Goal: Task Accomplishment & Management: Manage account settings

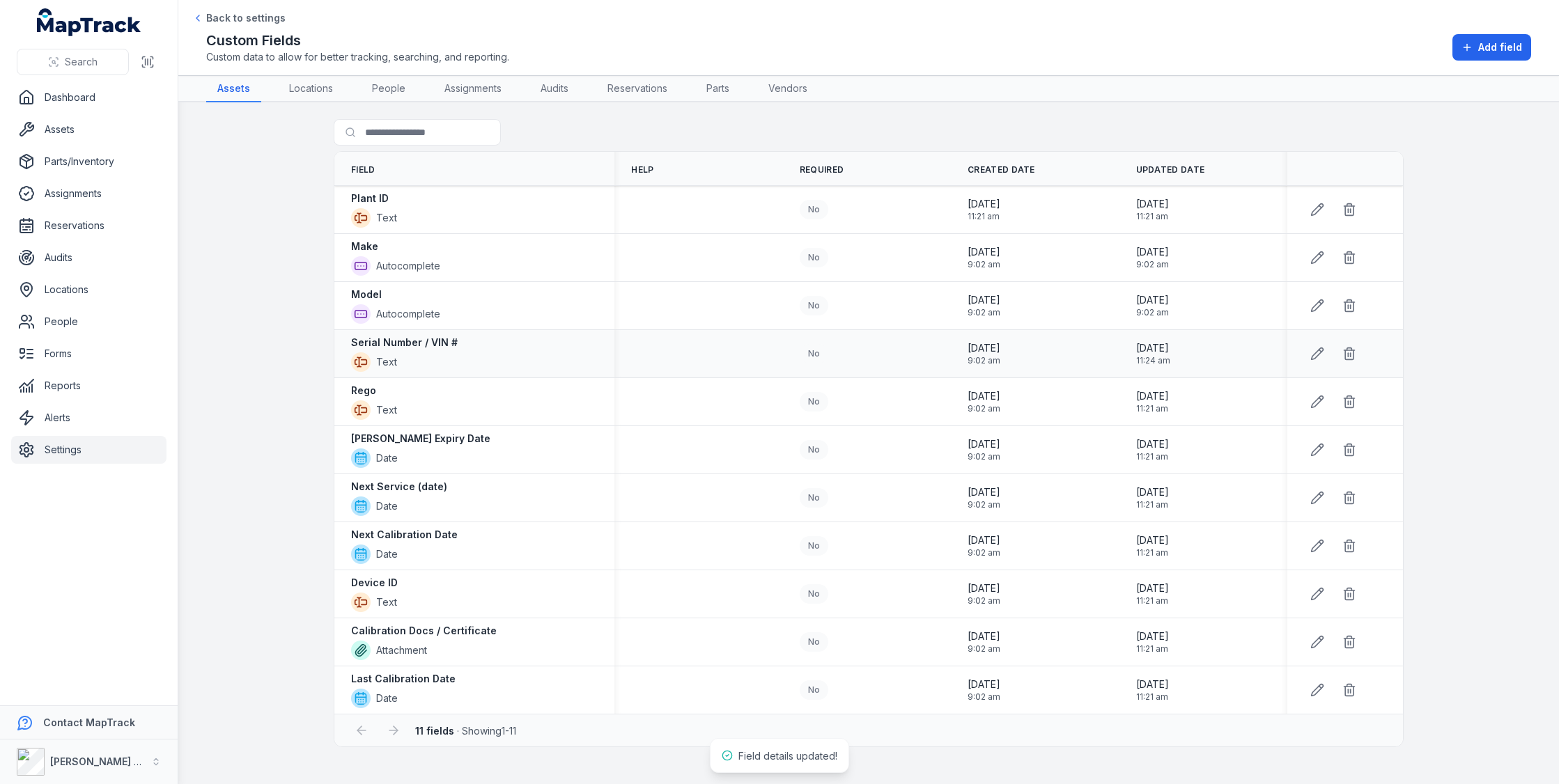
click at [488, 349] on div "Serial Number / VIN # Text" at bounding box center [473, 354] width 246 height 36
click at [499, 342] on div "Serial Number / VIN # Text" at bounding box center [473, 354] width 246 height 36
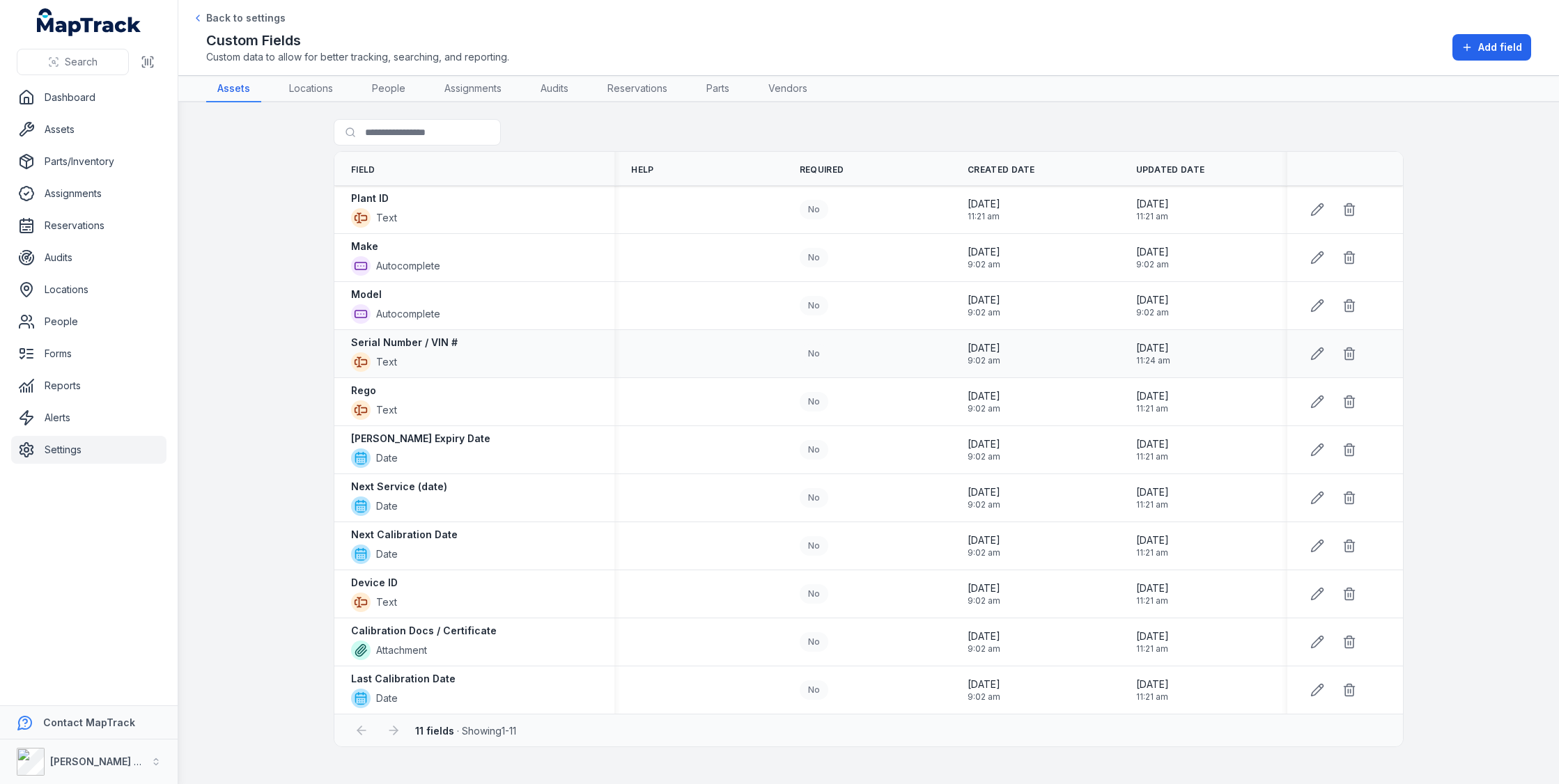
click at [660, 353] on div at bounding box center [698, 353] width 168 height 11
click at [426, 624] on strong "Calibration Docs / Certificate" at bounding box center [423, 630] width 145 height 14
click at [1514, 55] on button "Add field" at bounding box center [1492, 47] width 79 height 26
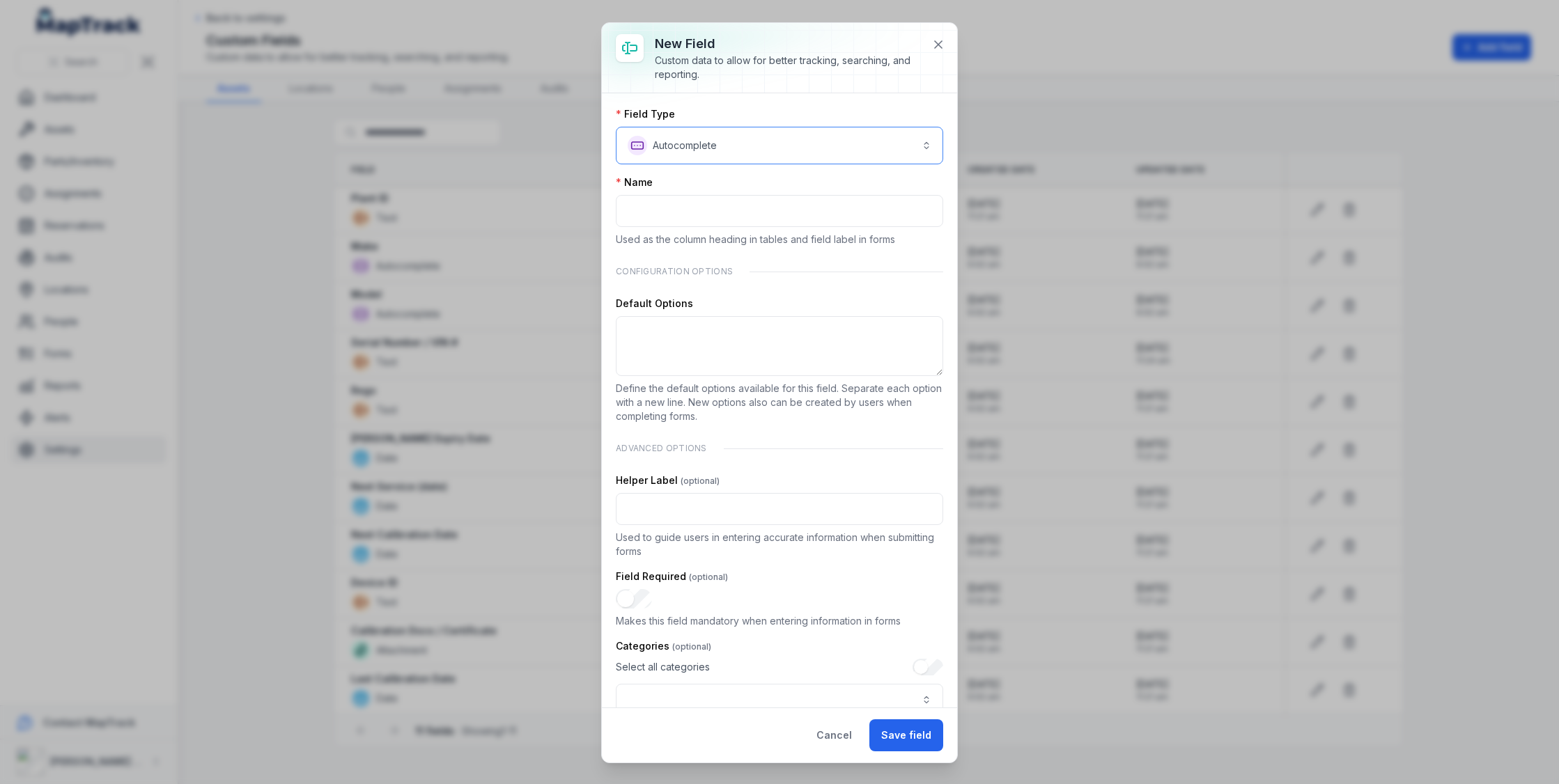
click at [754, 158] on button "**********" at bounding box center [780, 145] width 327 height 37
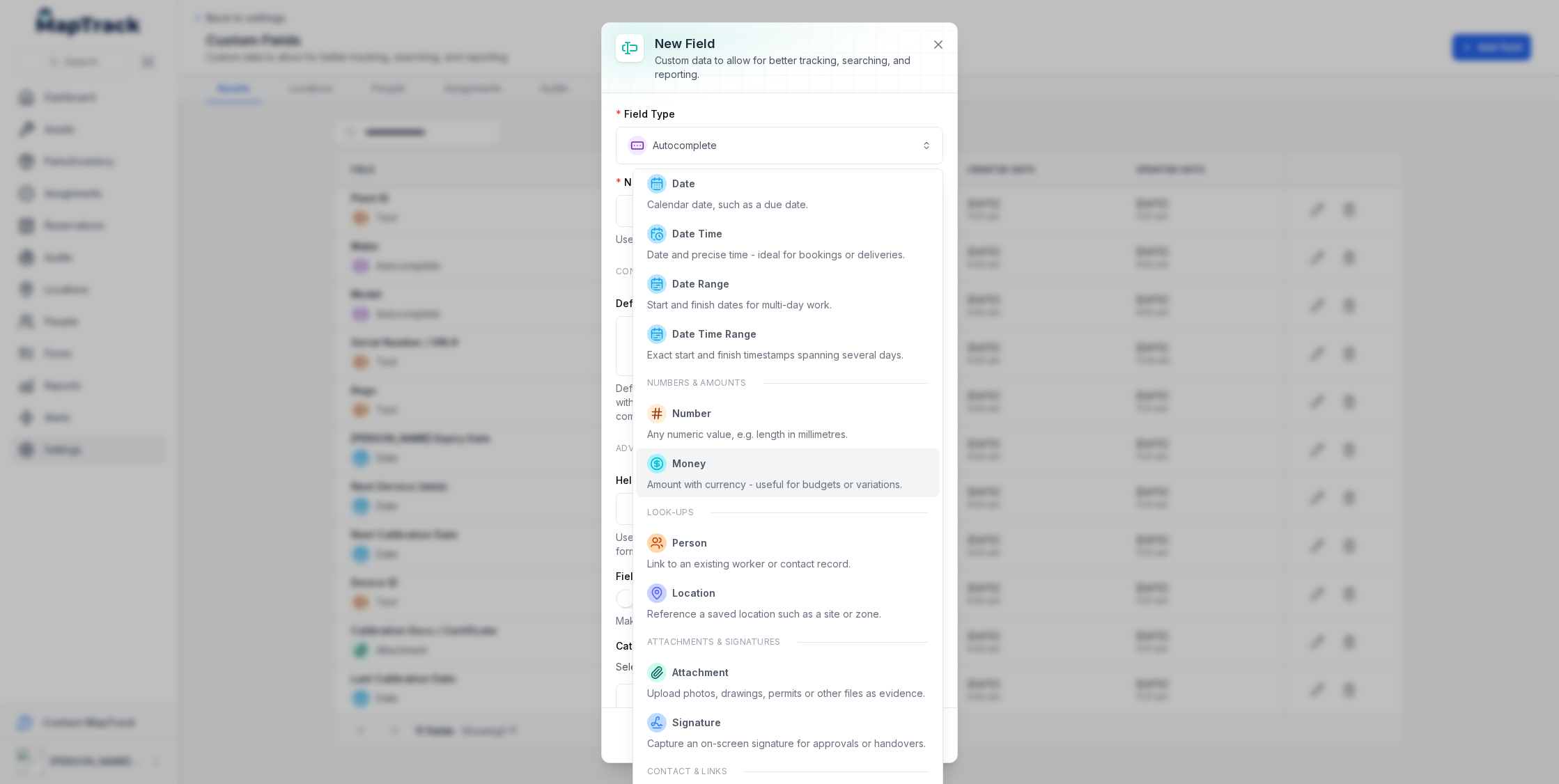
scroll to position [519, 0]
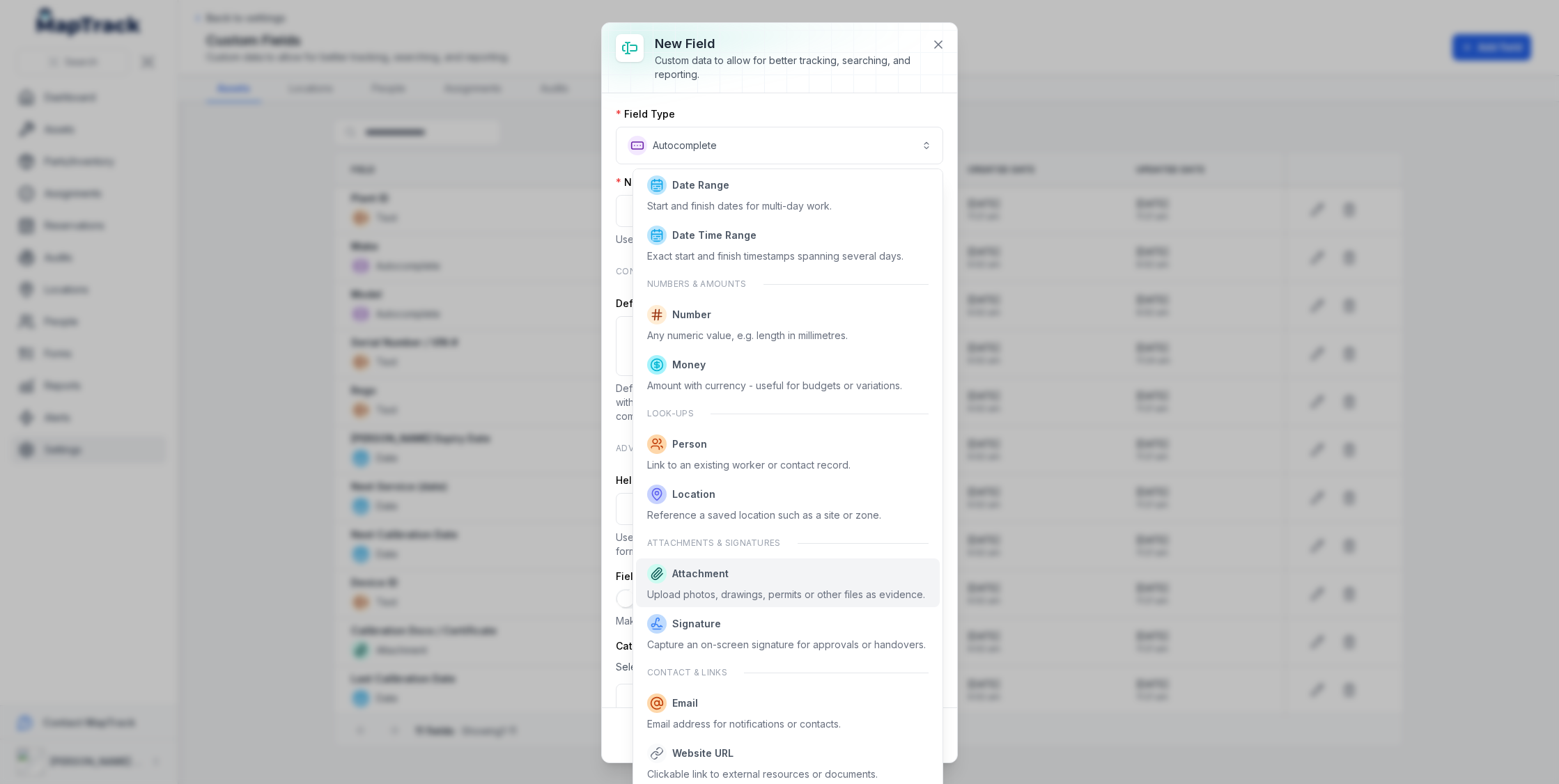
click at [716, 588] on div "Upload photos, drawings, permits or other files as evidence." at bounding box center [786, 594] width 278 height 14
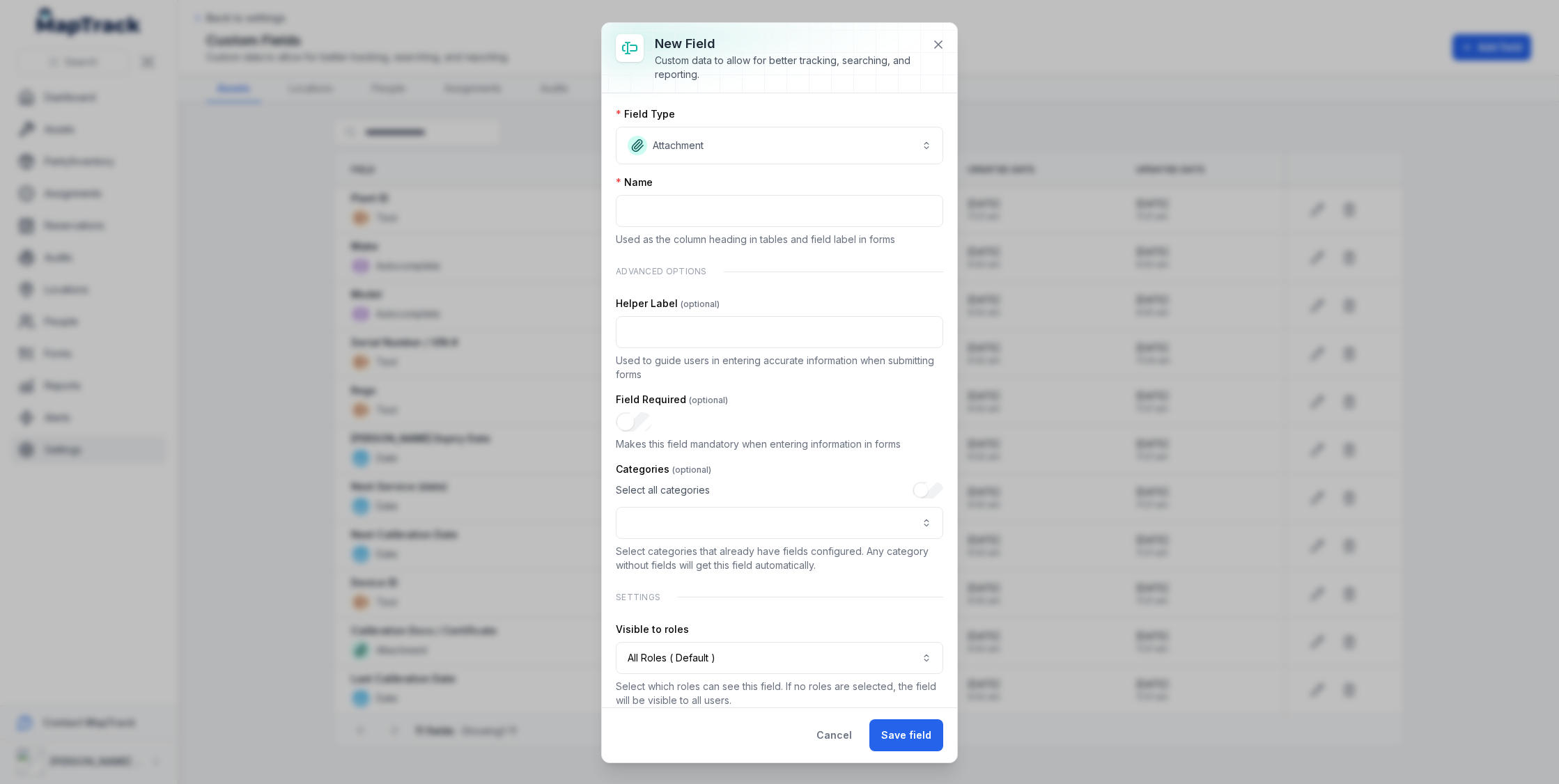
click at [715, 242] on p "Used as the column heading in tables and field label in forms" at bounding box center [780, 239] width 327 height 14
click at [718, 228] on div "Name Used as the column heading in tables and field label in forms" at bounding box center [780, 211] width 327 height 71
click at [726, 223] on input ":rf4:-form-item-label" at bounding box center [780, 211] width 327 height 32
type input "*"
click at [849, 79] on div "Custom data to allow for better tracking, searching, and reporting." at bounding box center [788, 67] width 266 height 28
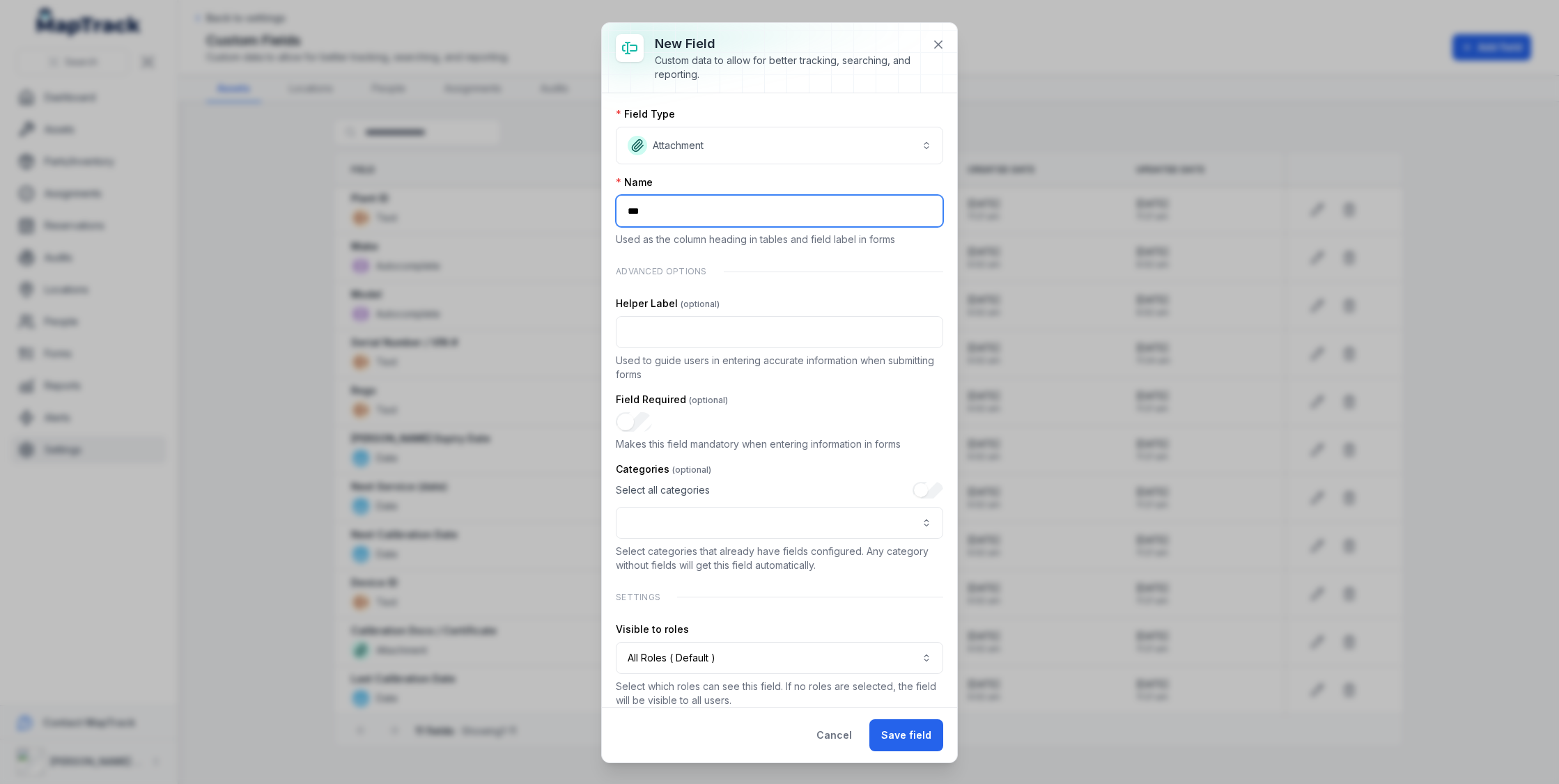
click at [740, 208] on input "***" at bounding box center [780, 211] width 327 height 32
click at [881, 116] on div "Field Type" at bounding box center [780, 114] width 327 height 14
click at [750, 208] on input "***" at bounding box center [780, 211] width 327 height 32
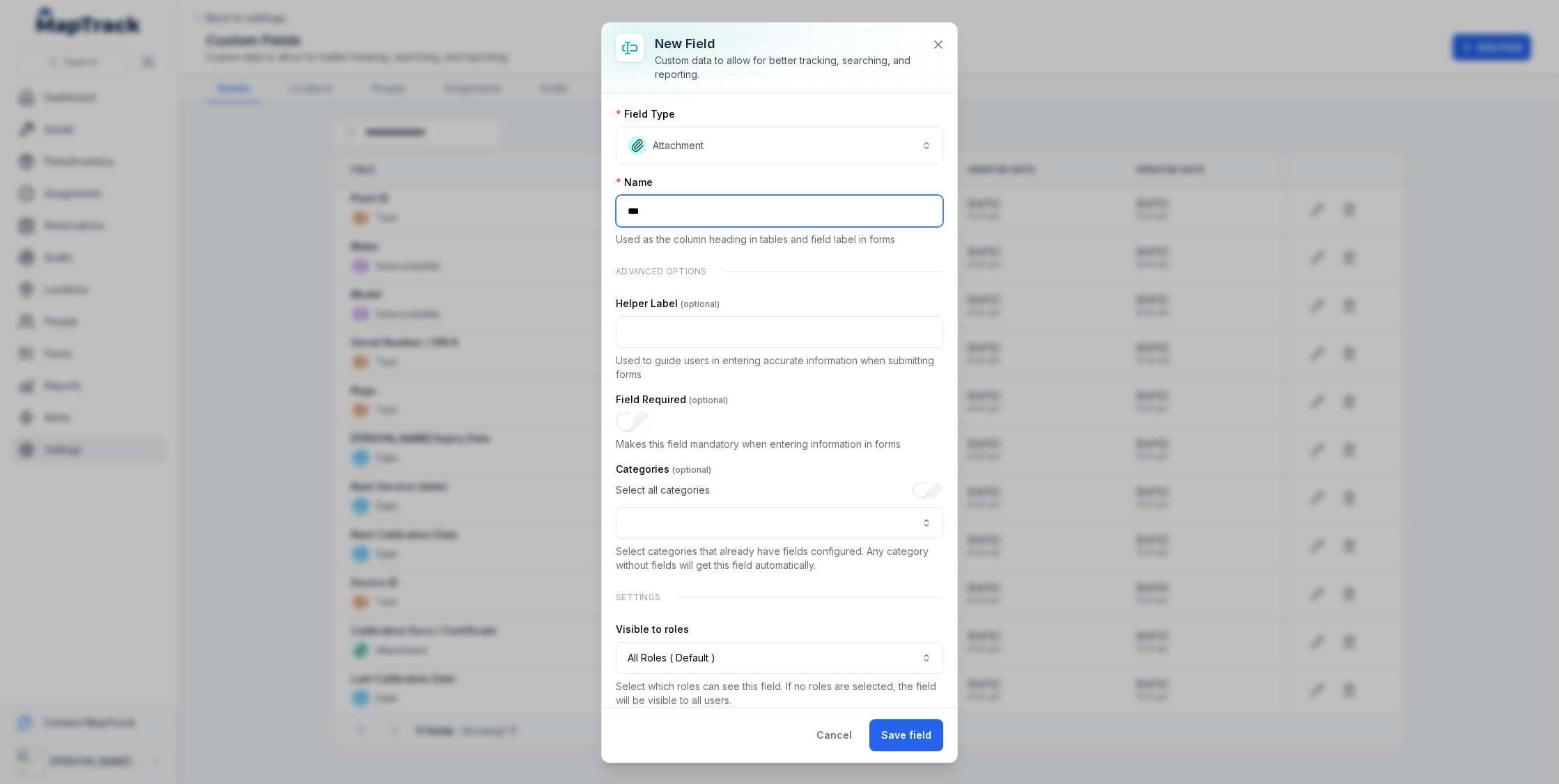
click at [750, 208] on input "***" at bounding box center [780, 211] width 327 height 32
click at [700, 223] on input "**********" at bounding box center [780, 211] width 327 height 32
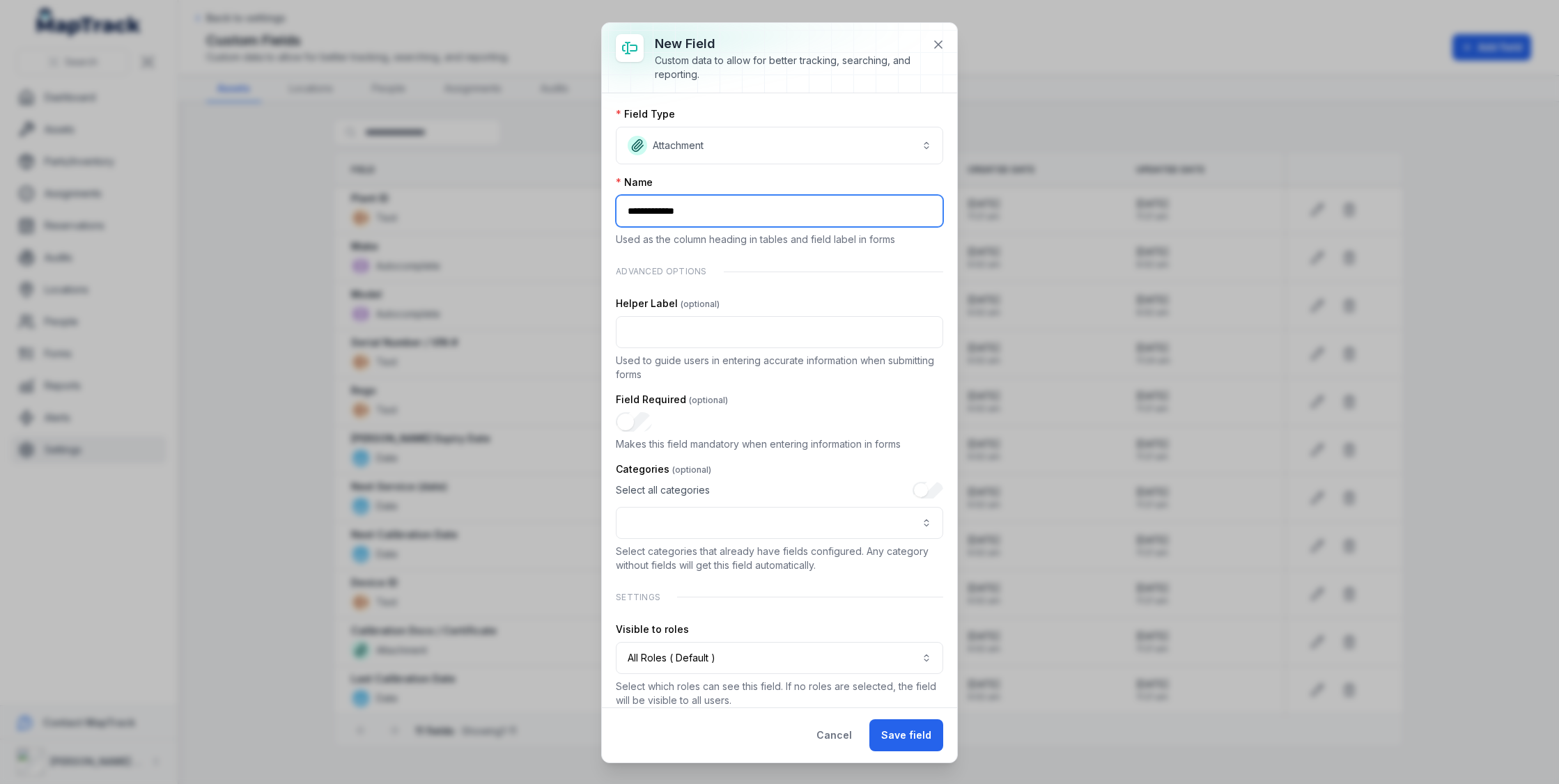
click at [752, 200] on input "**********" at bounding box center [780, 211] width 327 height 32
type input "**********"
click at [942, 43] on icon at bounding box center [938, 44] width 14 height 14
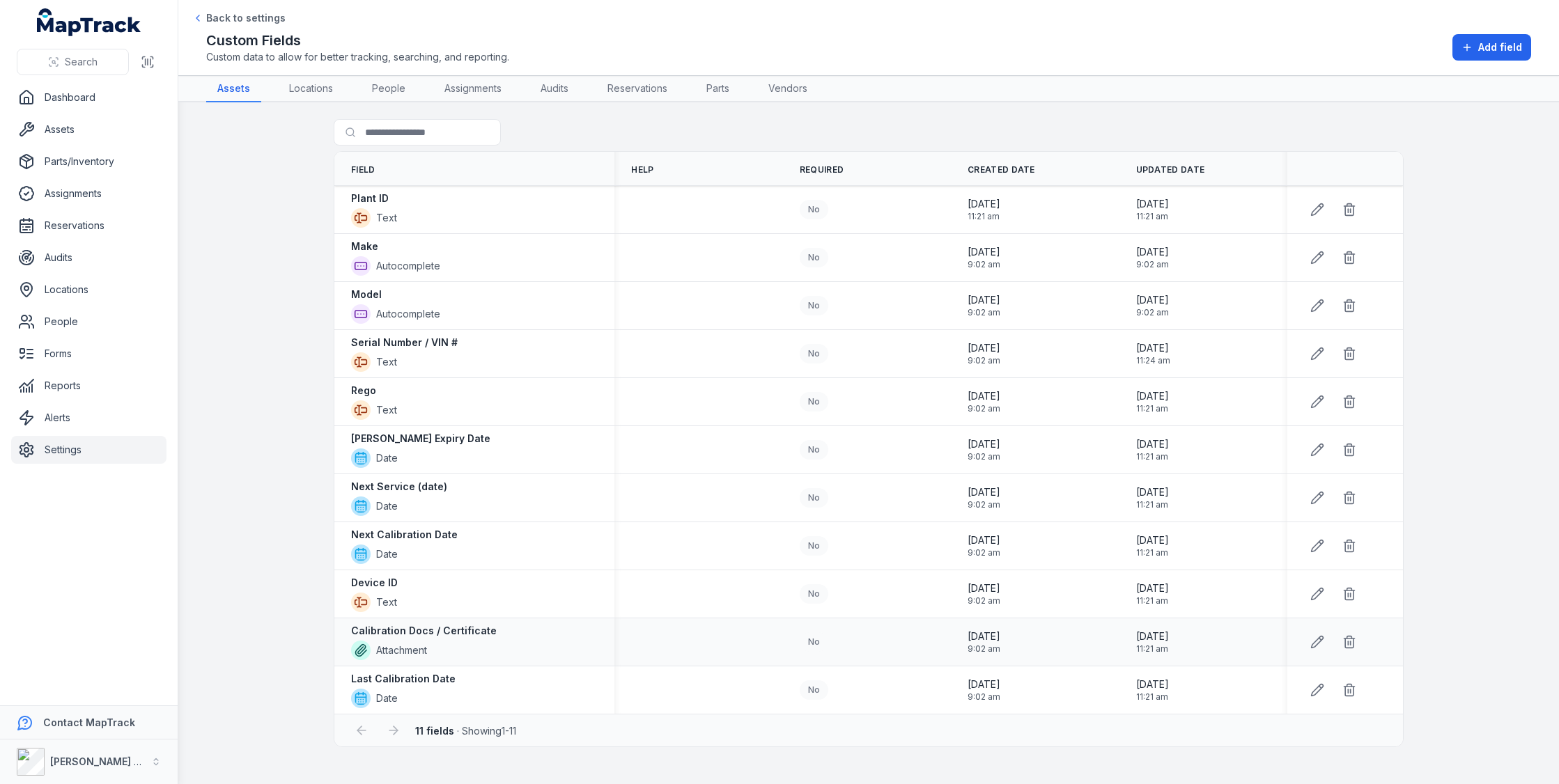
click at [452, 624] on strong "Calibration Docs / Certificate" at bounding box center [423, 630] width 145 height 14
click at [78, 404] on link "Alerts" at bounding box center [88, 418] width 155 height 28
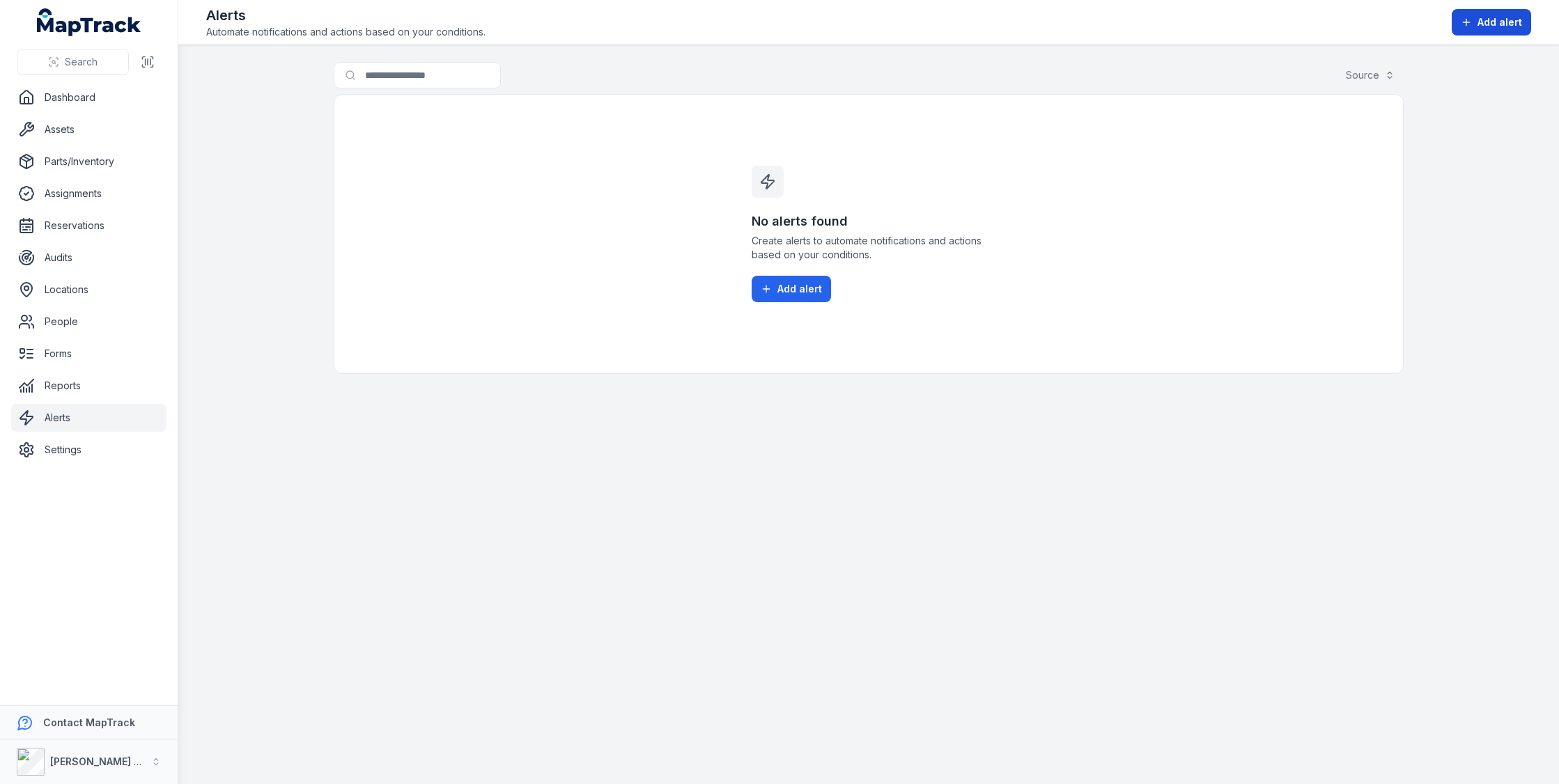
click at [1487, 23] on span "Add alert" at bounding box center [1499, 22] width 45 height 14
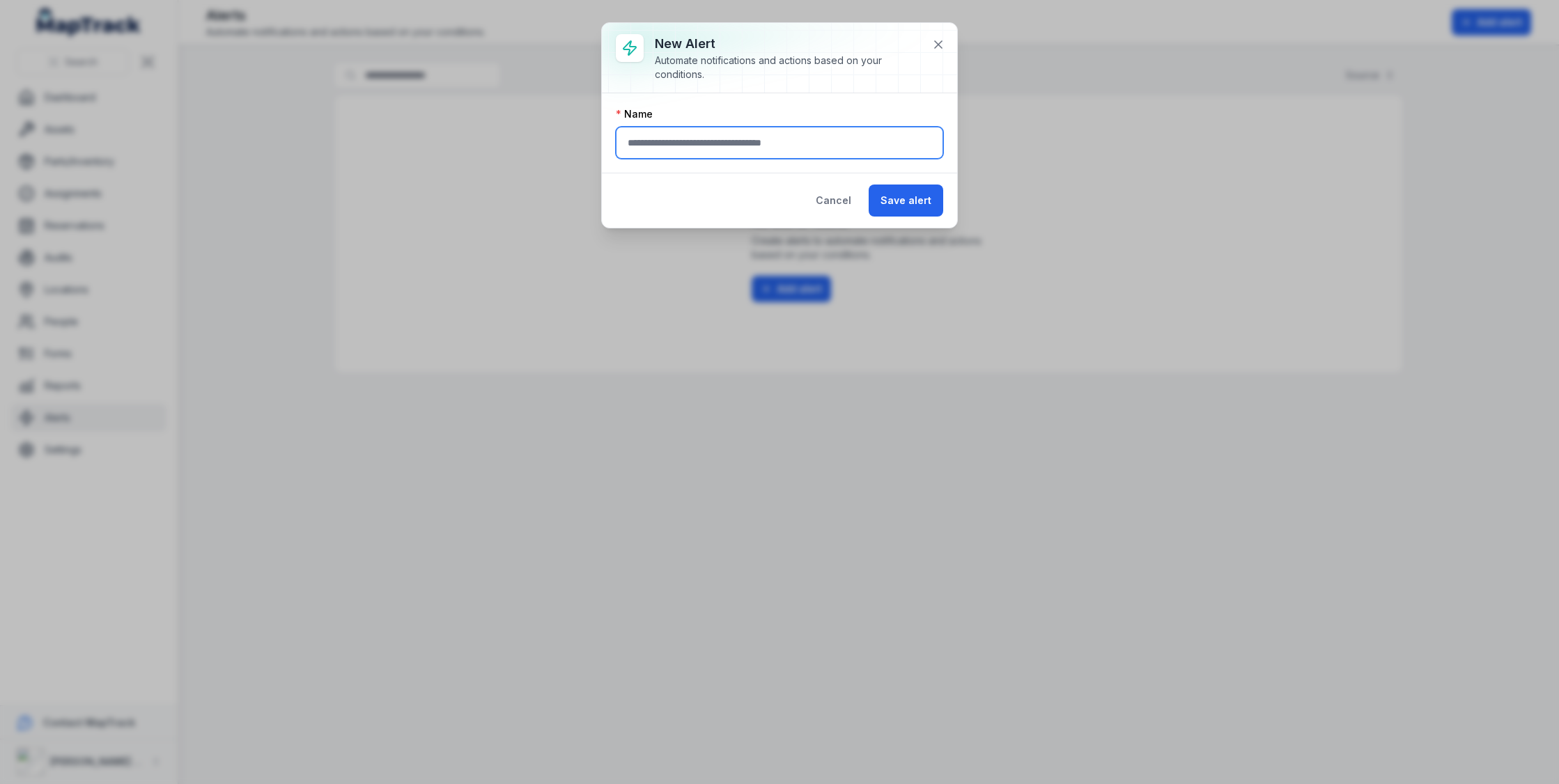
click at [743, 133] on input "text" at bounding box center [780, 143] width 327 height 32
click at [595, 201] on div "New alert Automate notifications and actions based on your conditions. Name Can…" at bounding box center [780, 392] width 1559 height 784
click at [863, 130] on input "text" at bounding box center [780, 143] width 327 height 32
click at [775, 144] on input "***" at bounding box center [780, 143] width 327 height 32
type input "***"
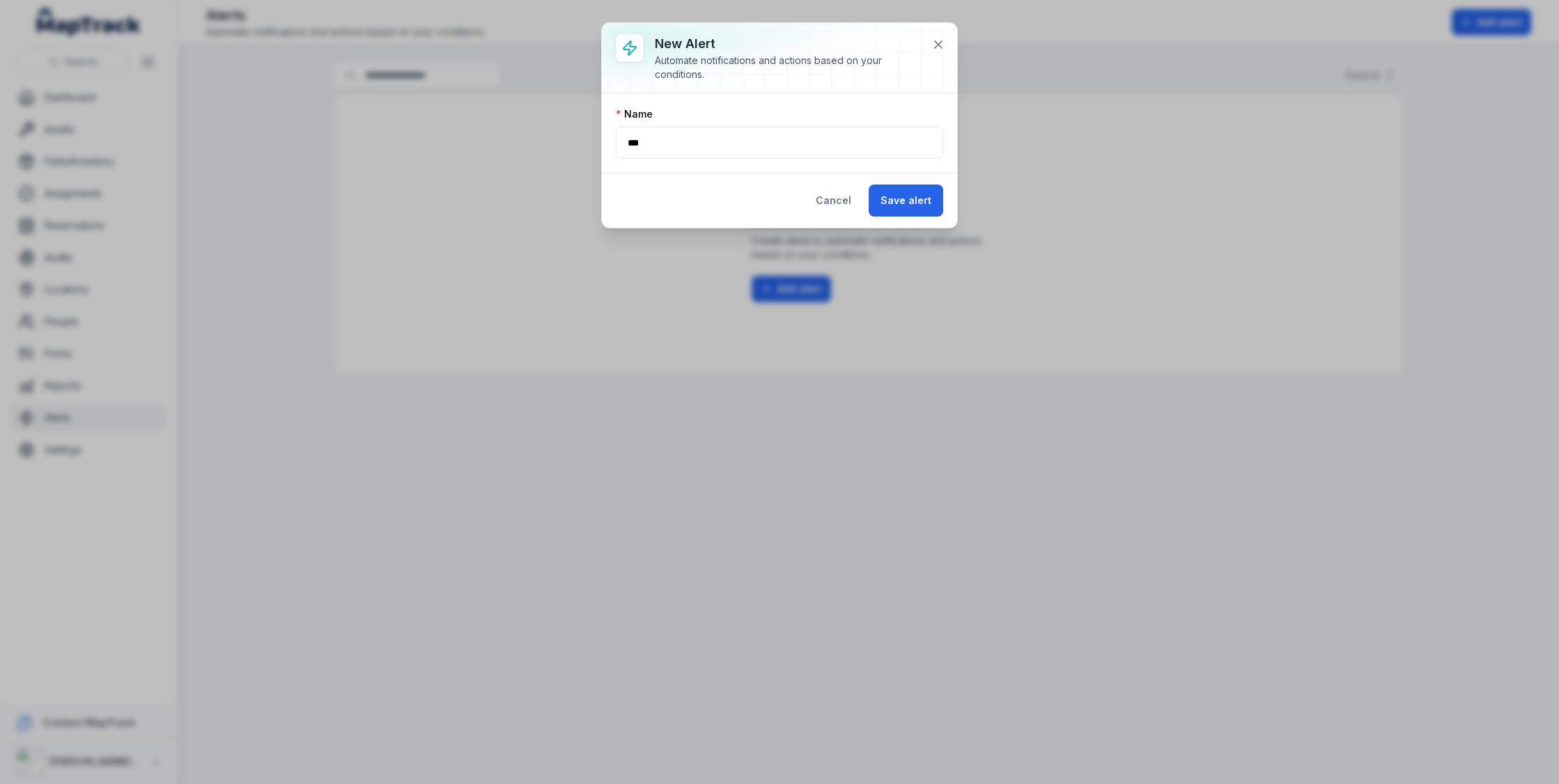
click at [808, 114] on div "Name" at bounding box center [780, 114] width 327 height 14
click at [935, 45] on icon at bounding box center [938, 44] width 14 height 14
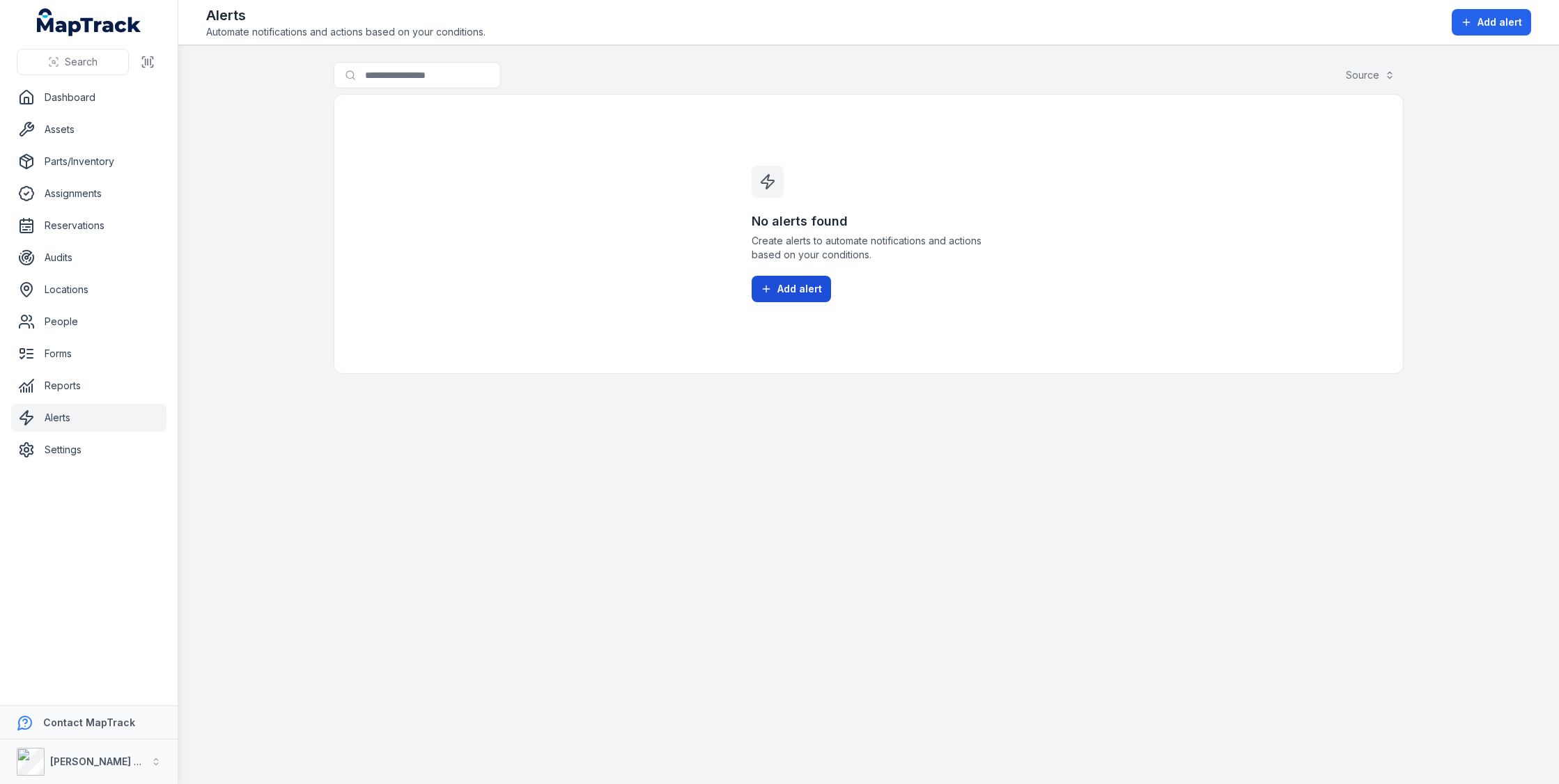
click at [787, 285] on span "Add alert" at bounding box center [799, 289] width 45 height 14
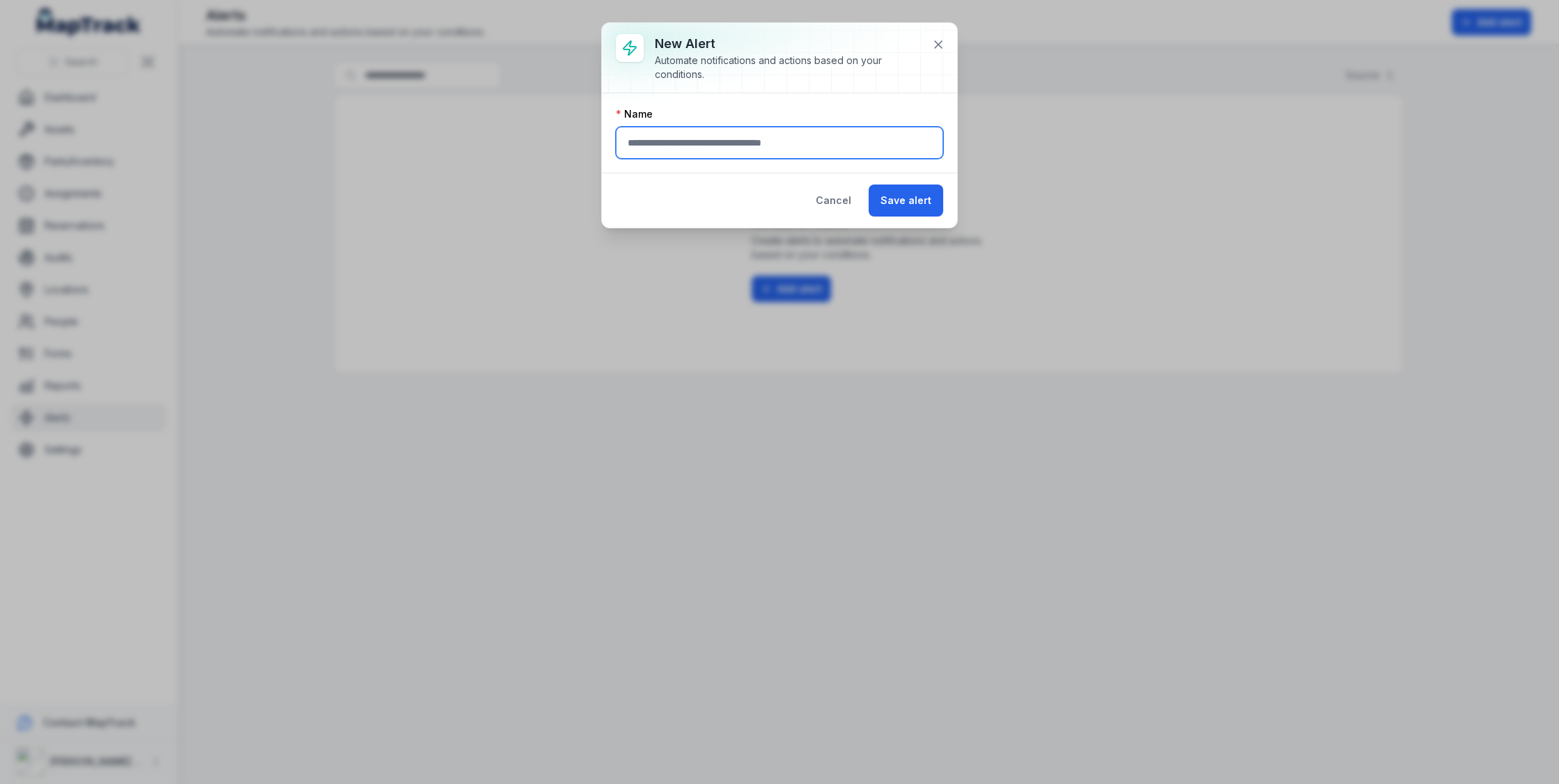
click at [678, 148] on input "text" at bounding box center [780, 143] width 327 height 32
type input "**********"
click at [916, 194] on button "Save alert" at bounding box center [906, 200] width 74 height 32
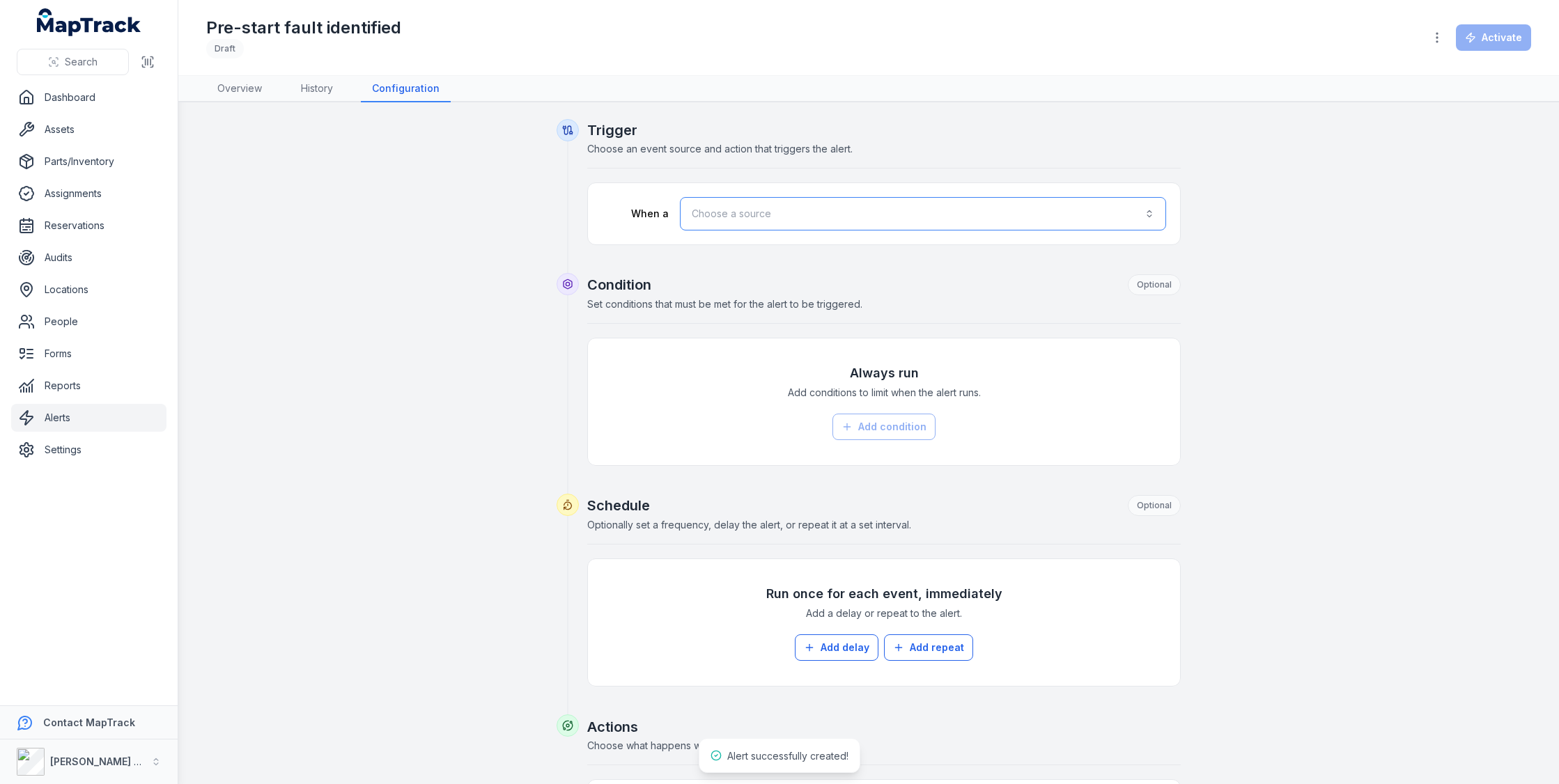
click at [780, 207] on button "Choose a source" at bounding box center [922, 213] width 486 height 34
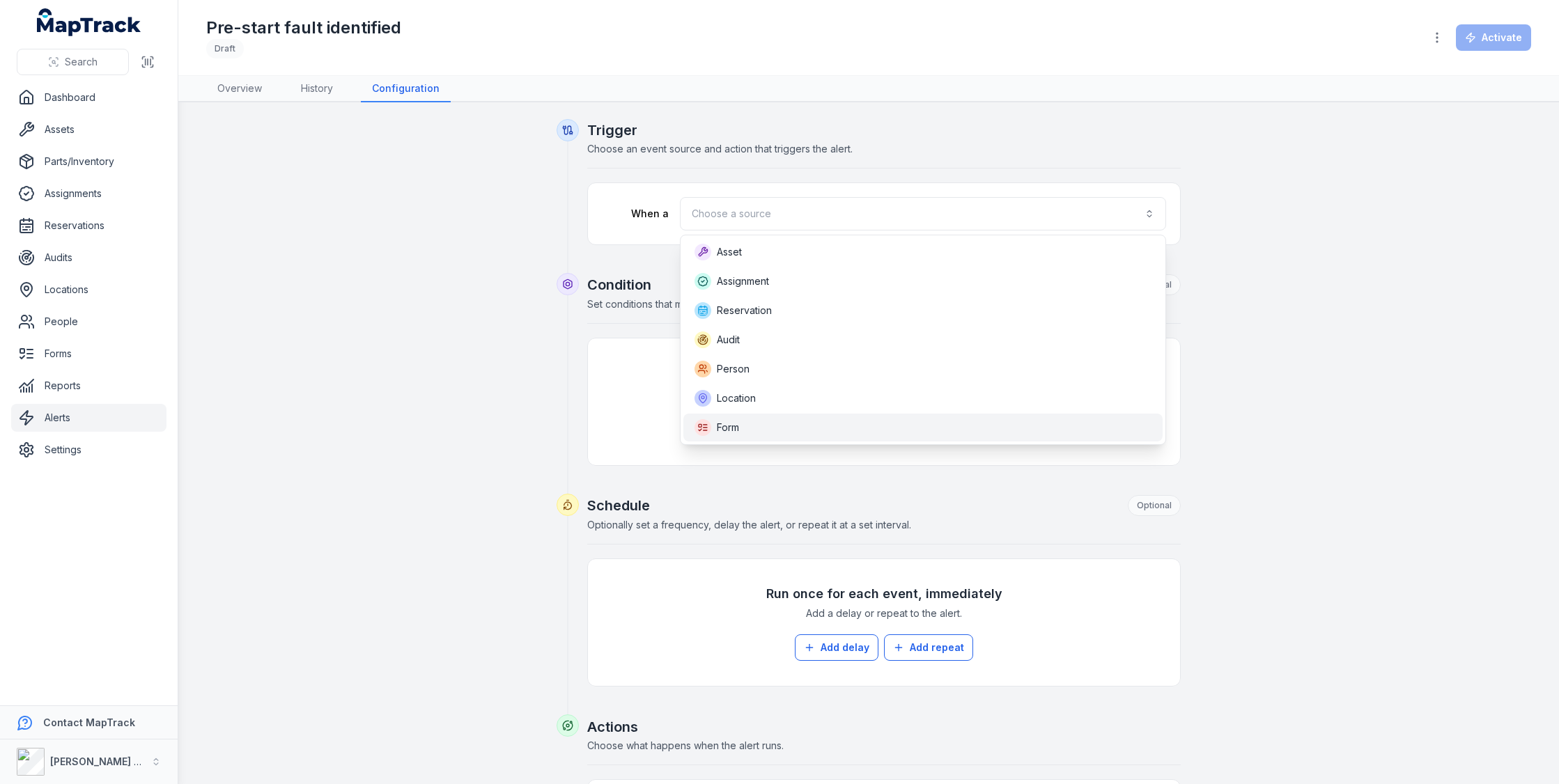
click at [763, 422] on div "Form" at bounding box center [923, 428] width 458 height 16
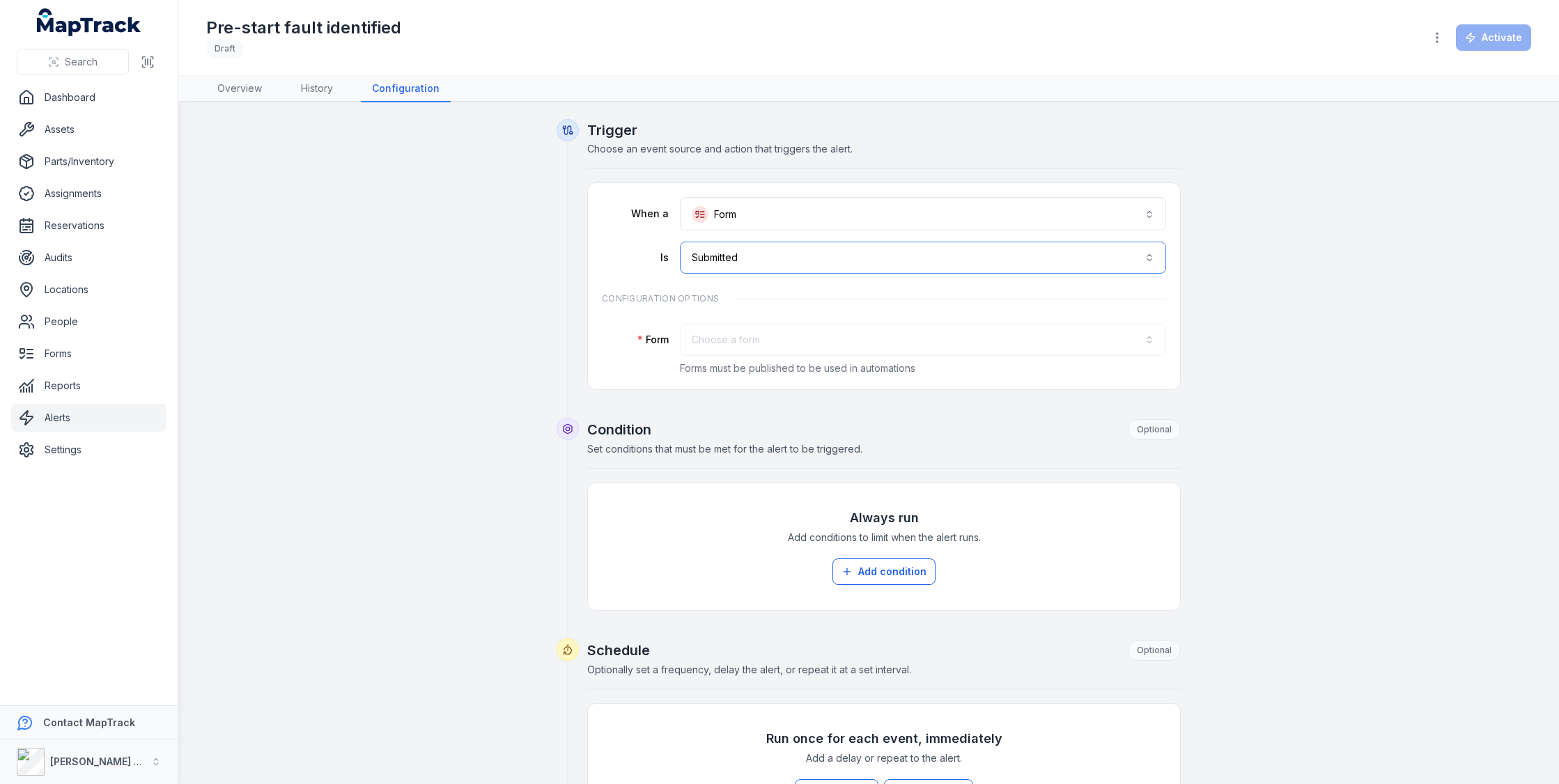
click at [865, 263] on button "**********" at bounding box center [922, 257] width 486 height 32
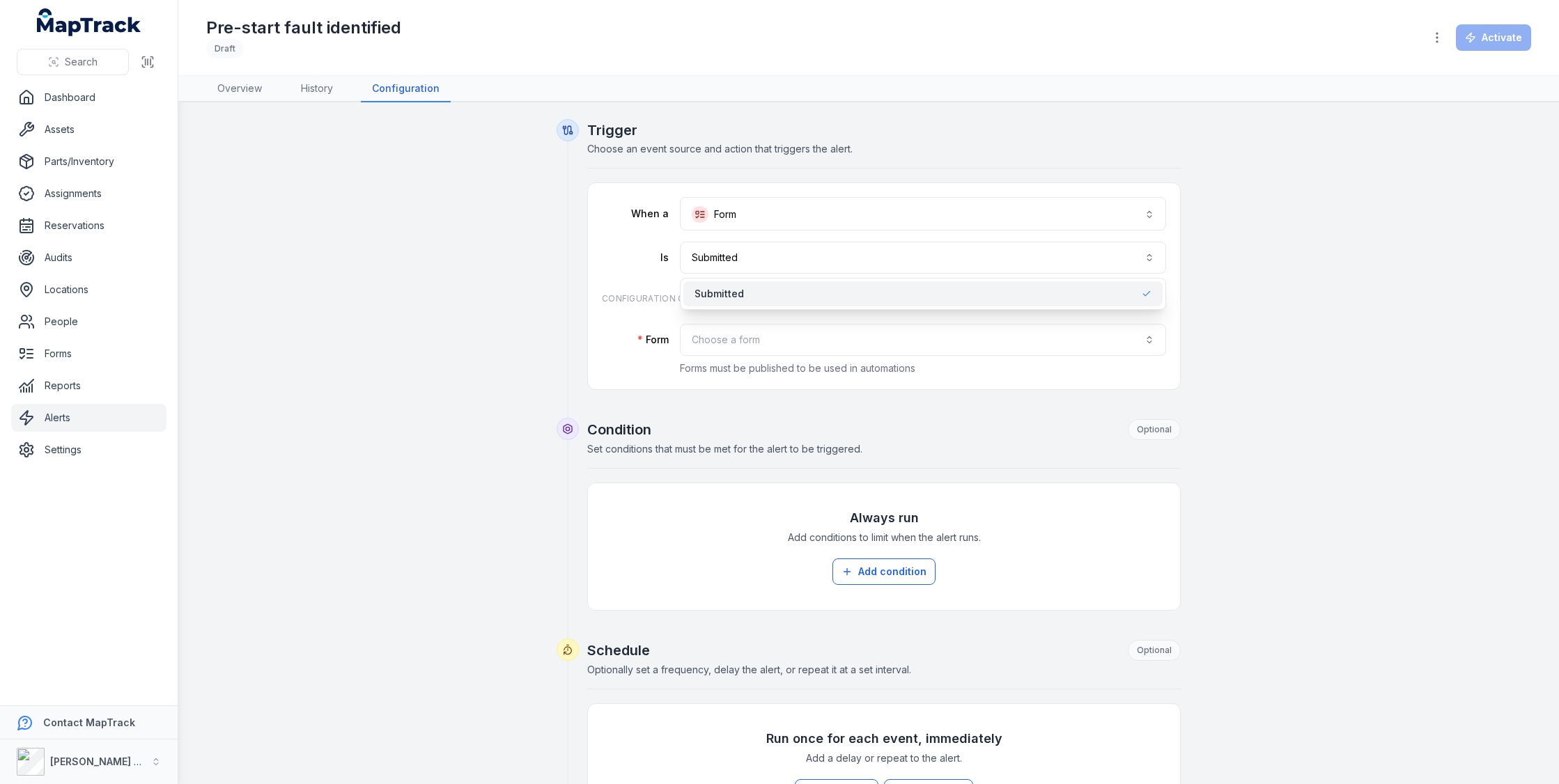
click at [597, 317] on div "**********" at bounding box center [884, 286] width 592 height 206
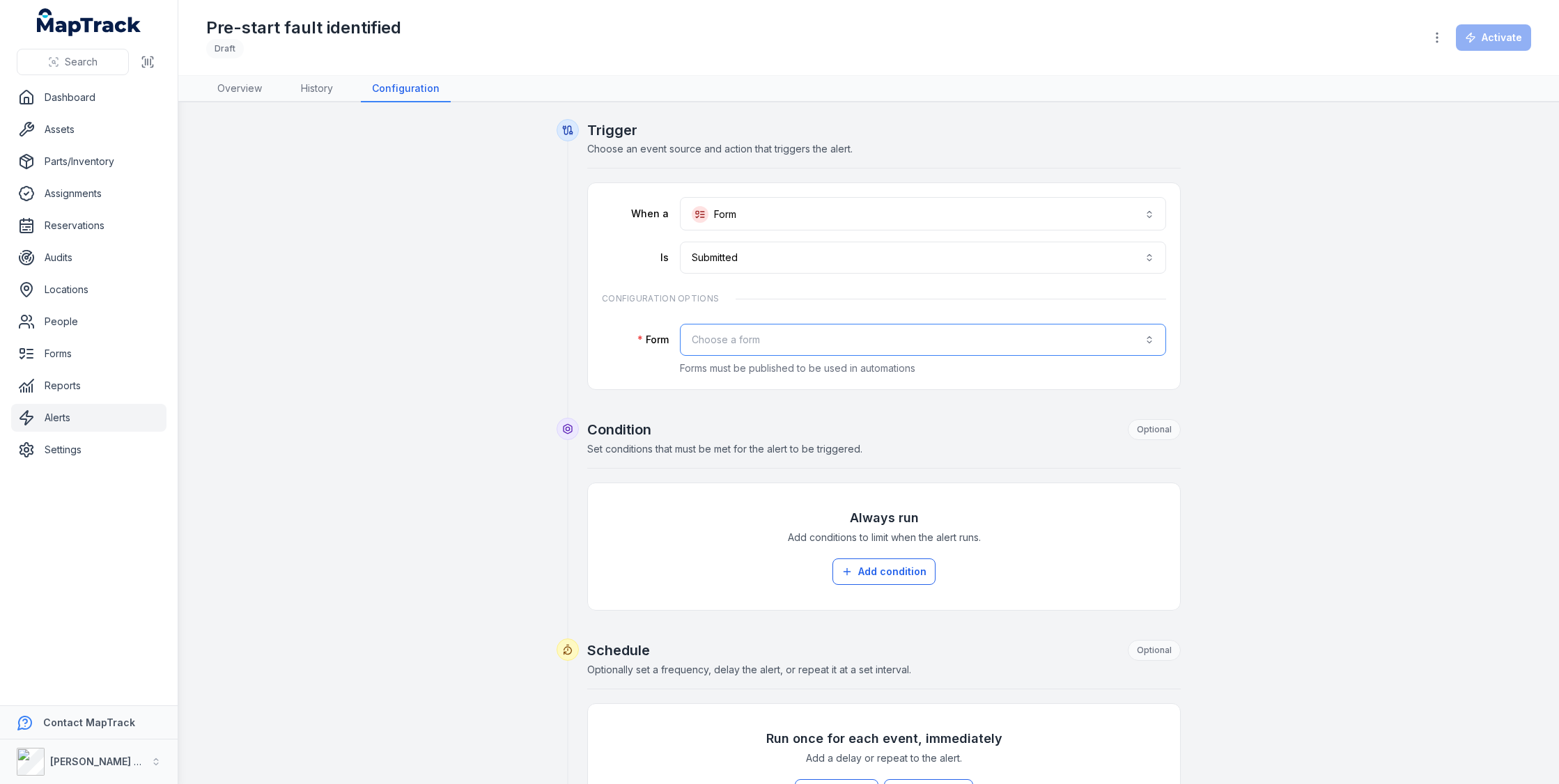
click at [711, 334] on button "Choose a form" at bounding box center [922, 340] width 486 height 32
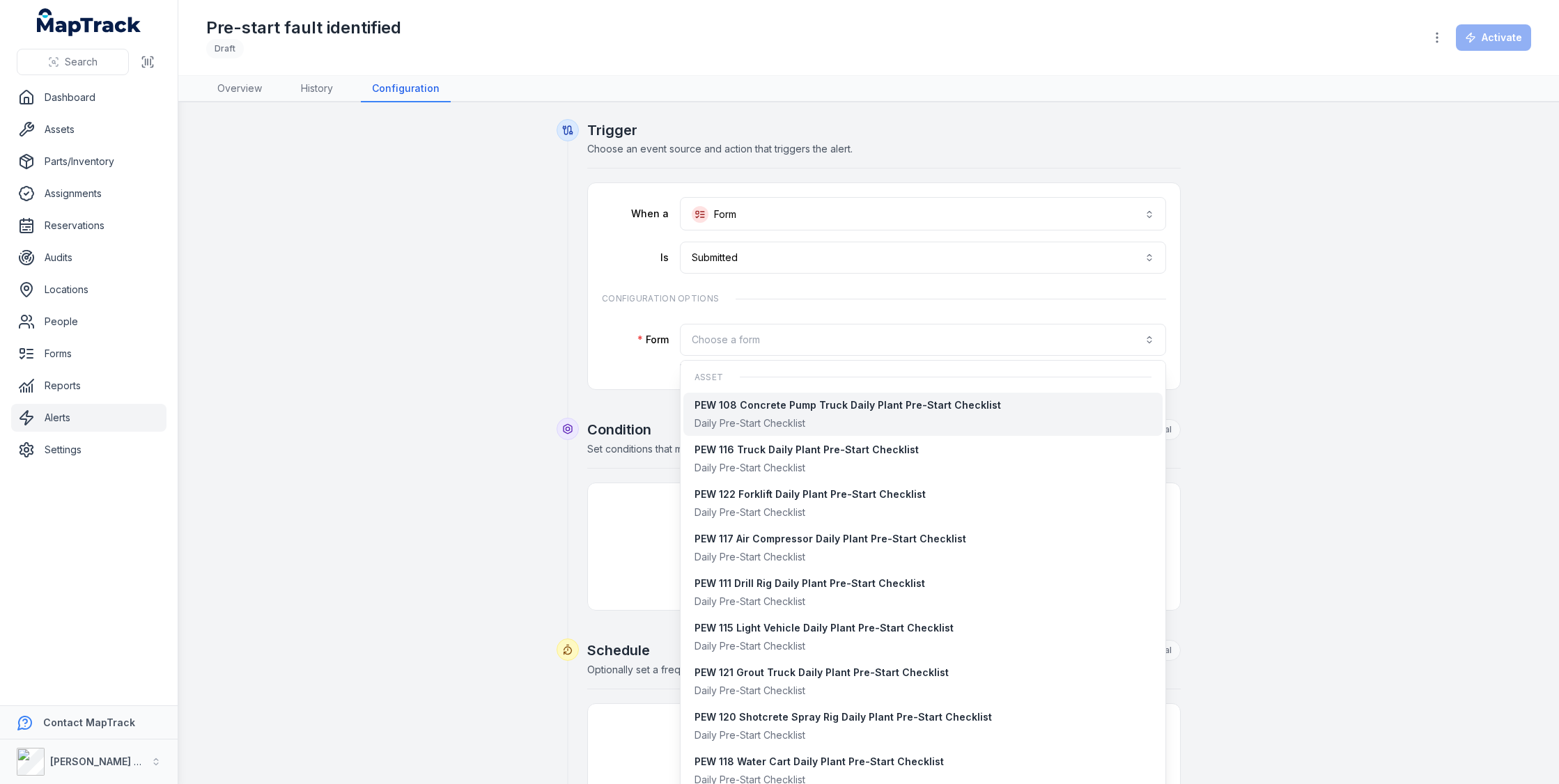
click at [810, 416] on div "Daily Pre-Start Checklist" at bounding box center [847, 422] width 306 height 14
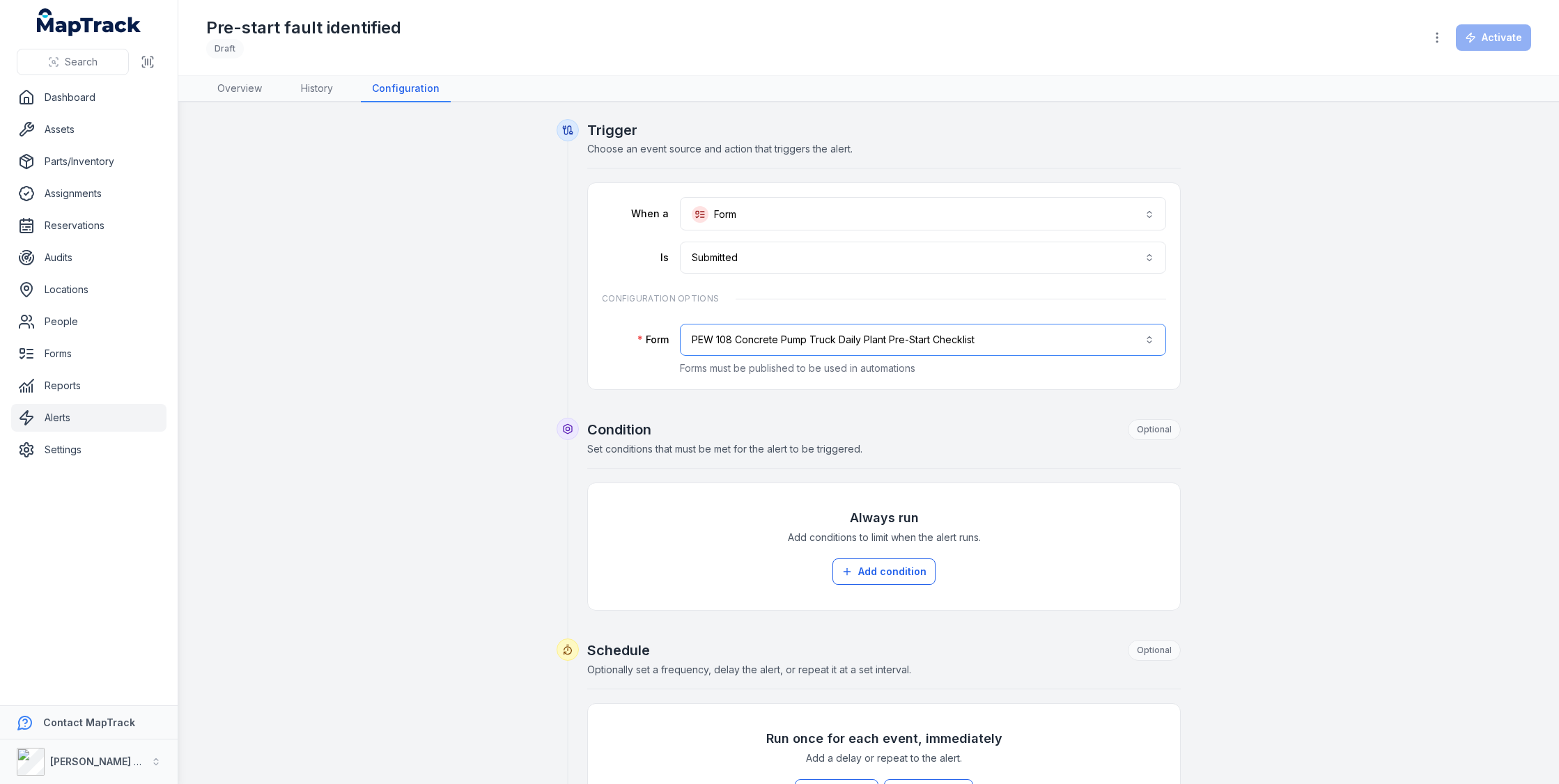
scroll to position [53, 0]
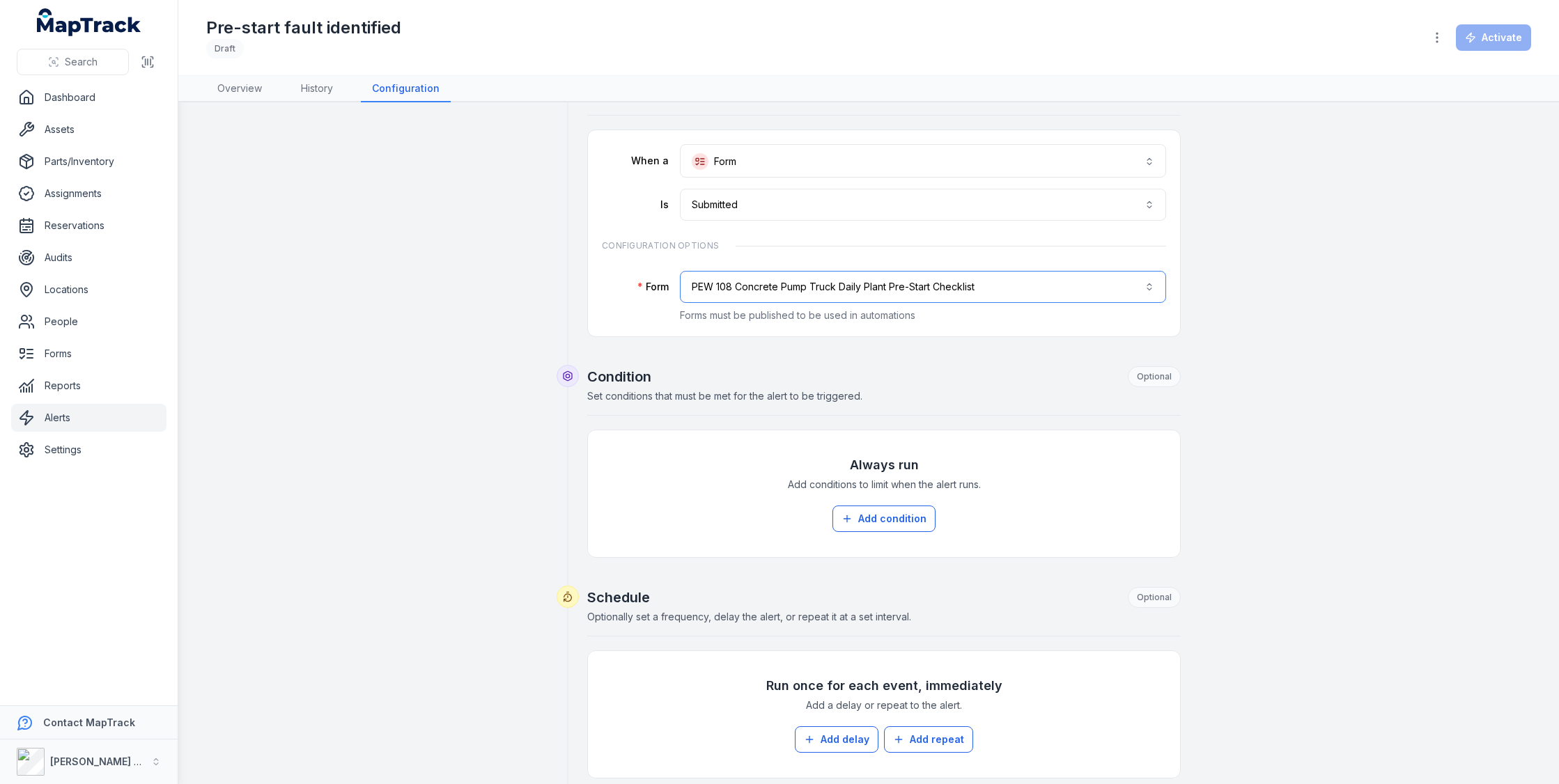
click at [1080, 277] on button "**********" at bounding box center [922, 286] width 486 height 32
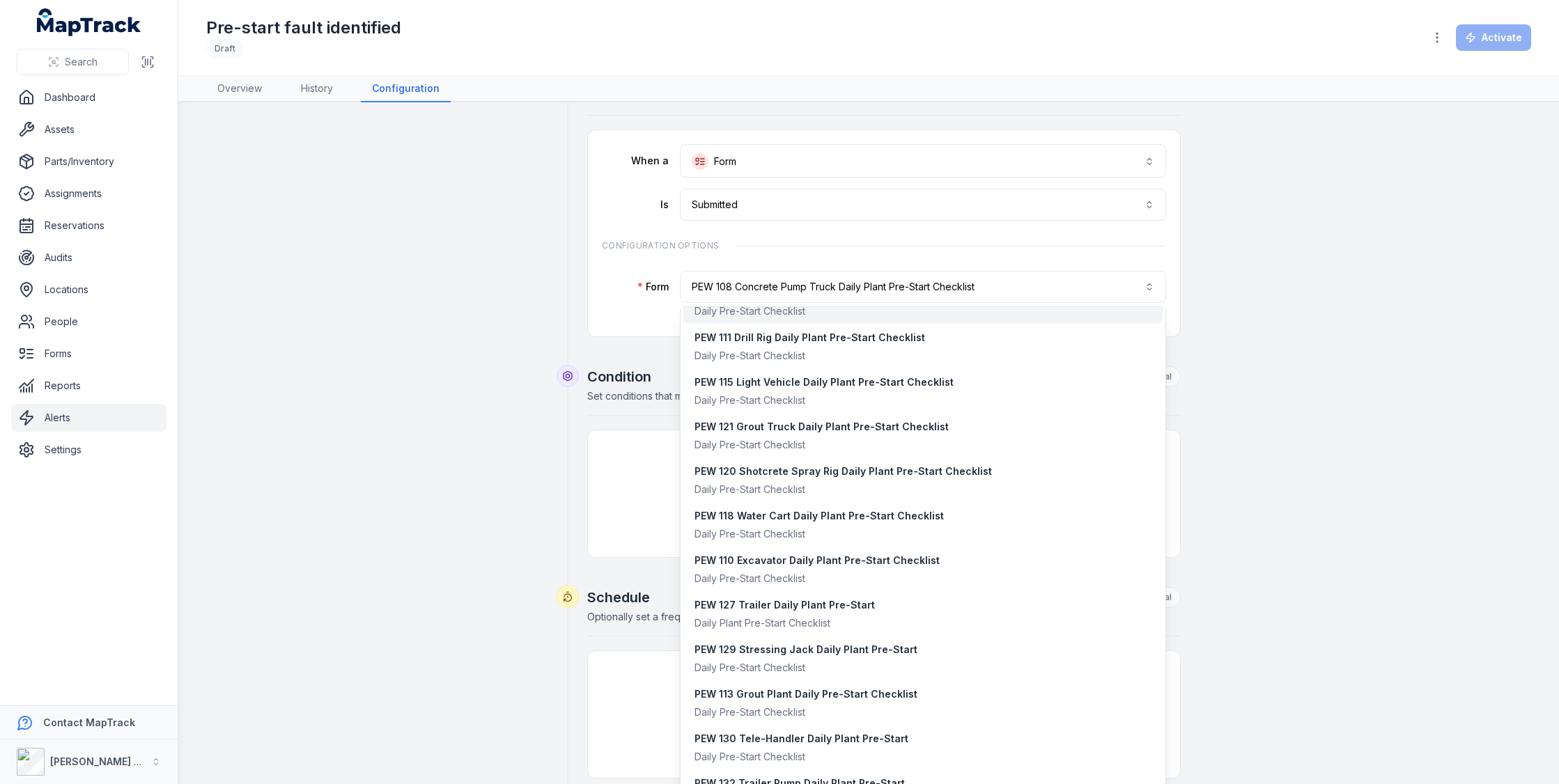
scroll to position [193, 0]
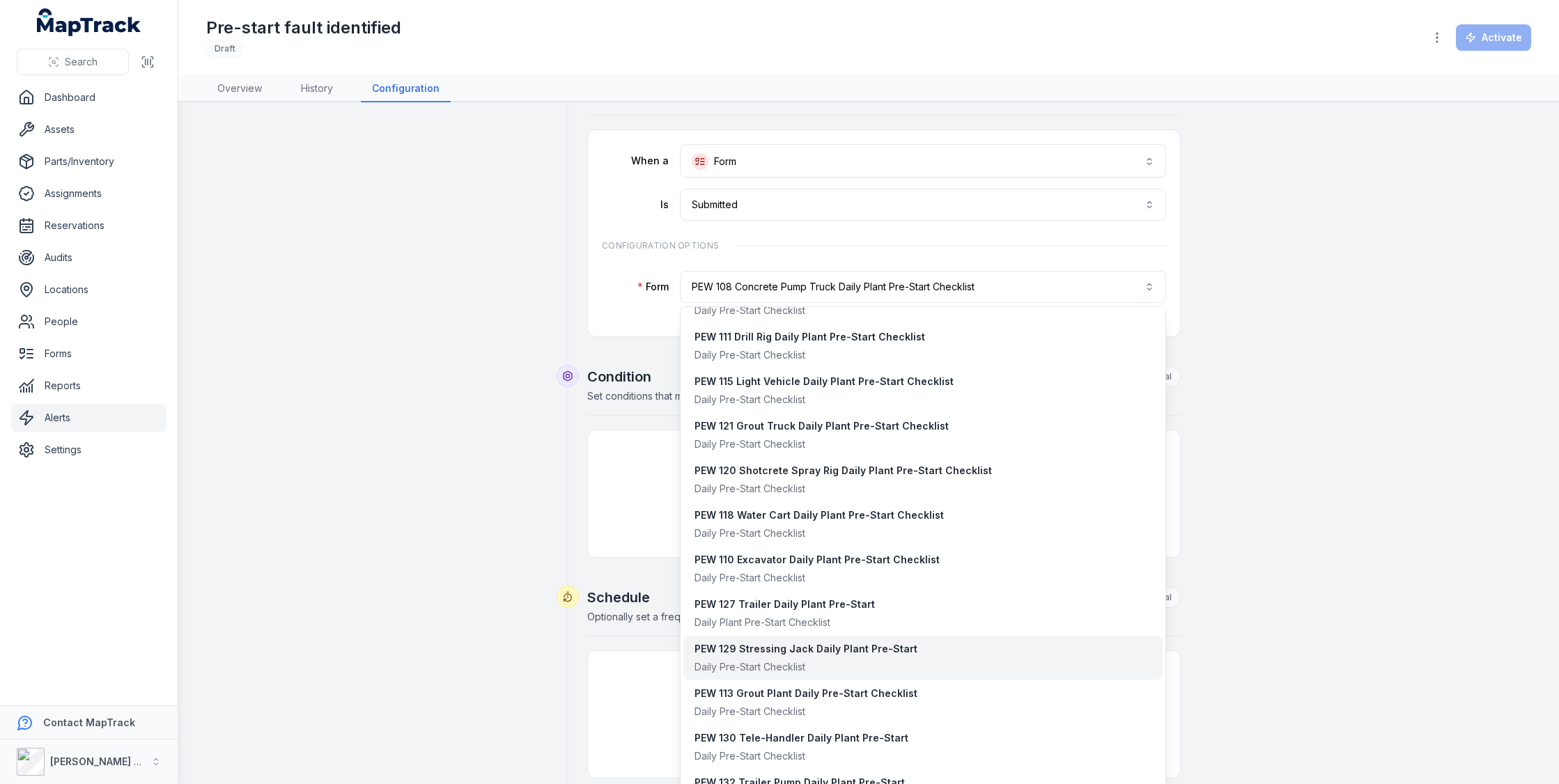
click at [912, 661] on div "PEW 129 Stressing Jack Daily Plant Pre-Start Daily Pre-Start Checklist" at bounding box center [923, 658] width 458 height 32
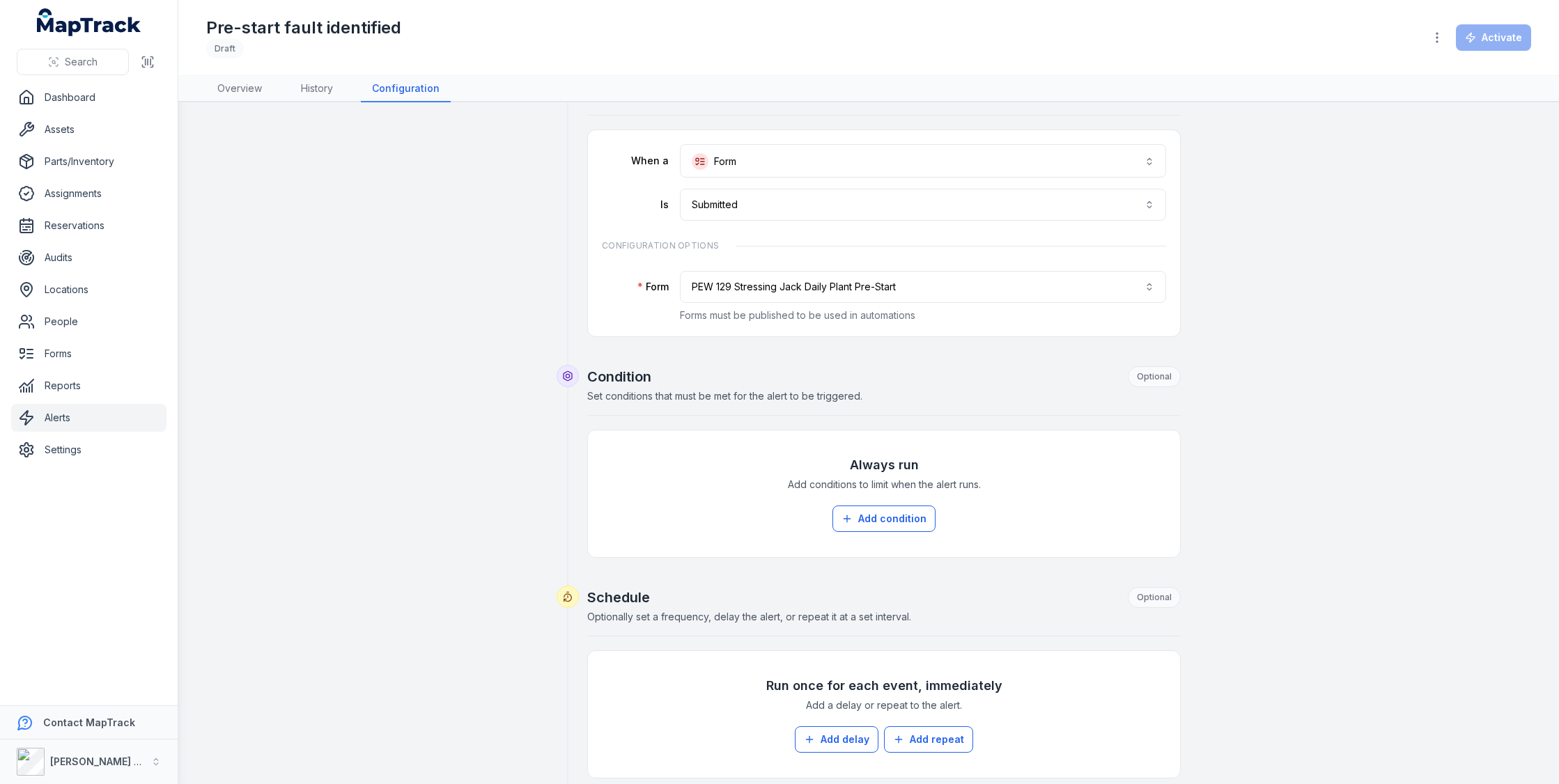
click at [900, 374] on h2 "Condition Optional" at bounding box center [883, 376] width 593 height 21
click at [886, 509] on button "Add condition" at bounding box center [883, 519] width 103 height 26
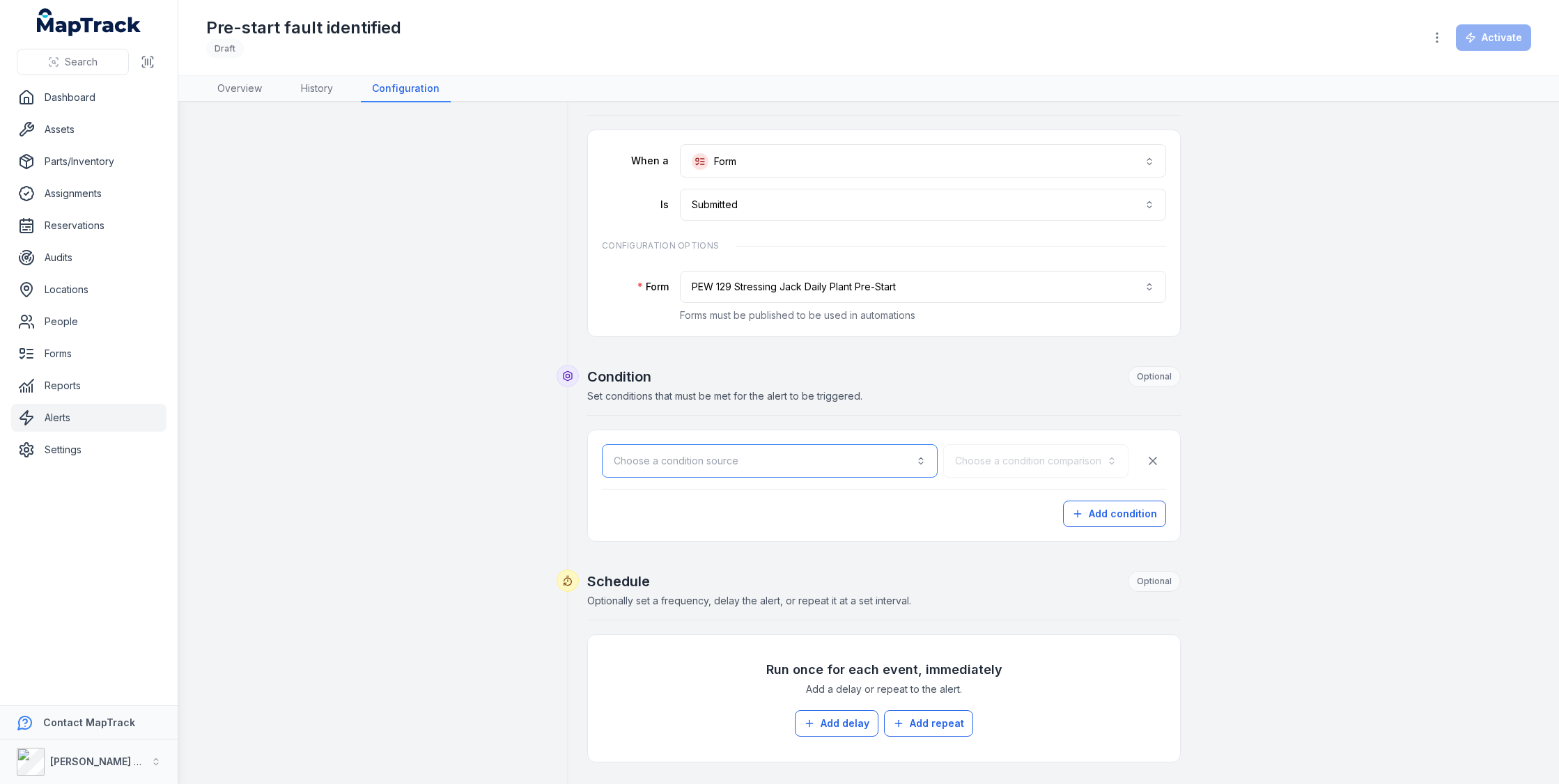
click at [878, 461] on button "Choose a condition source" at bounding box center [770, 461] width 336 height 34
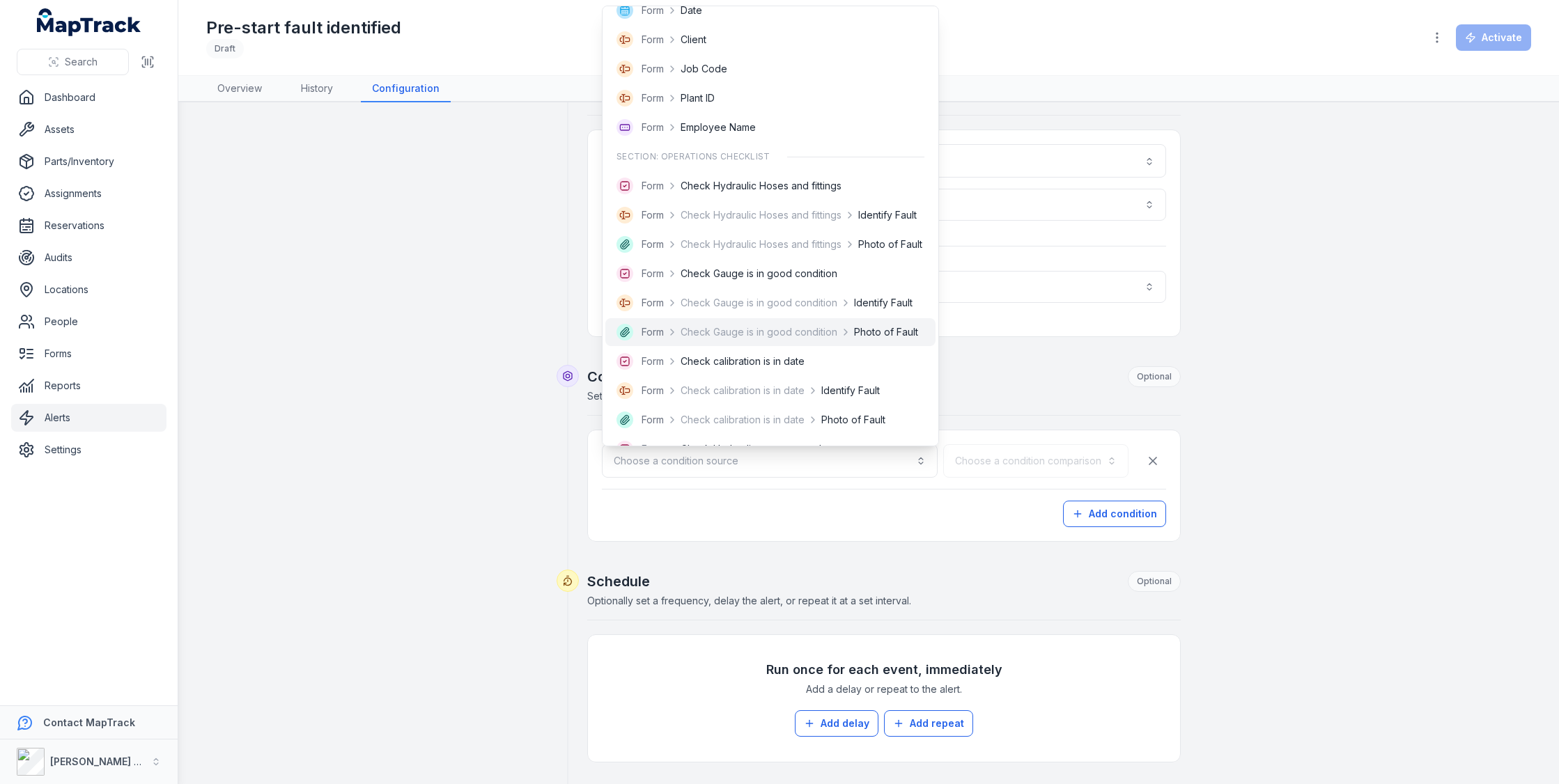
scroll to position [190, 0]
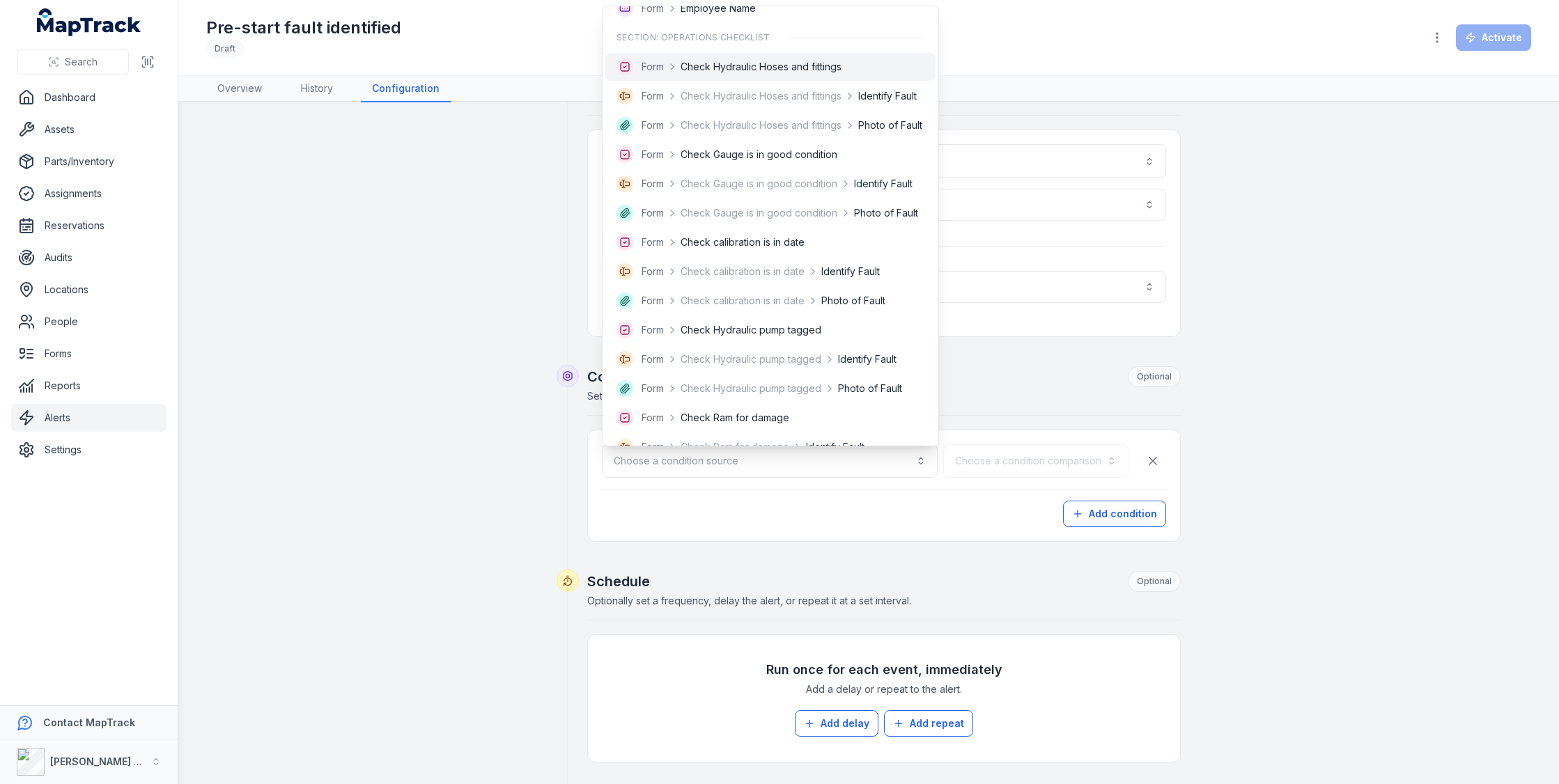
click at [839, 79] on div "Form Check Hydraulic Hoses and fittings" at bounding box center [770, 66] width 330 height 28
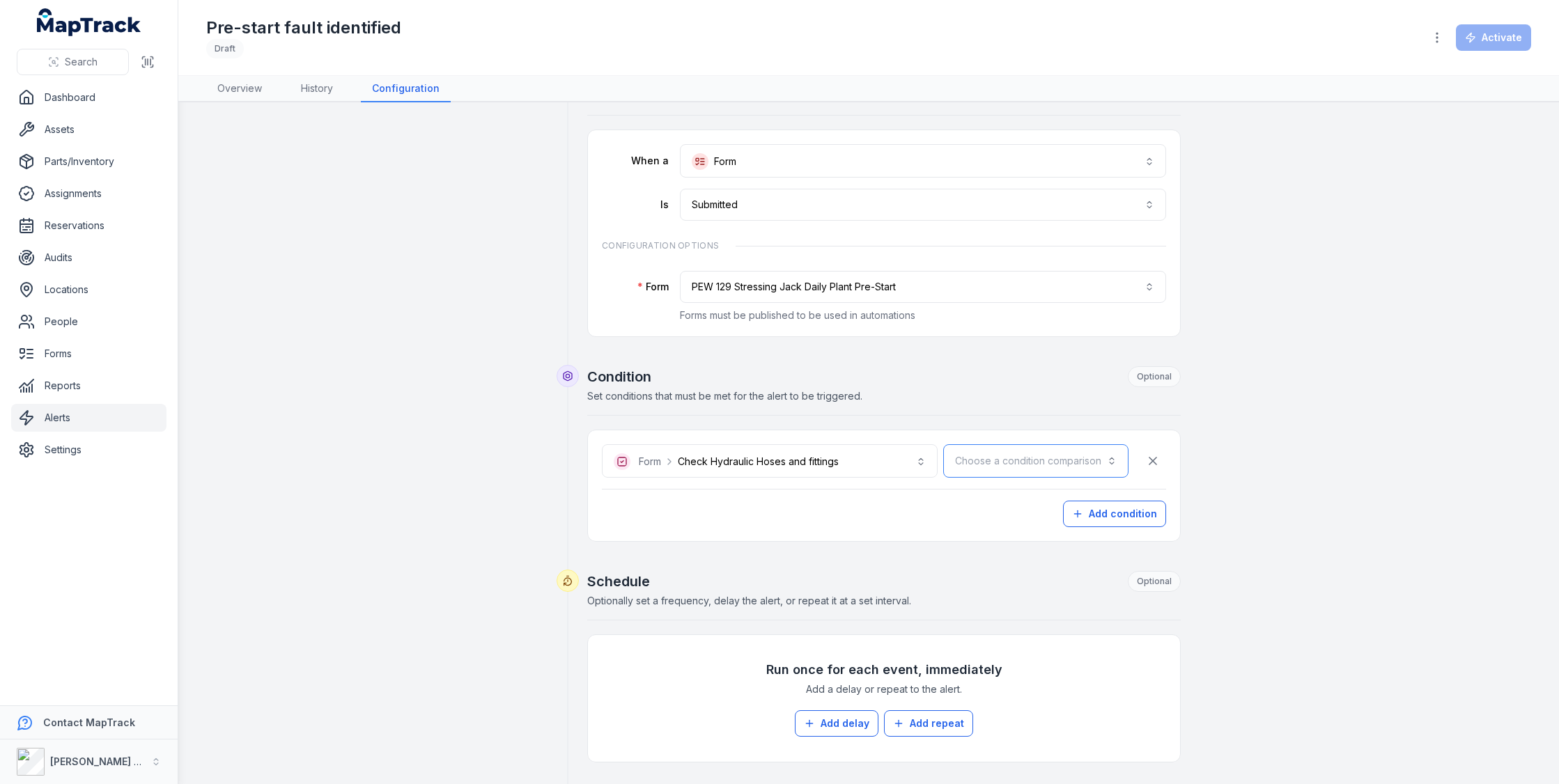
click at [968, 446] on button "Choose a condition comparison" at bounding box center [1036, 461] width 185 height 34
click at [880, 488] on div "**********" at bounding box center [883, 485] width 564 height 83
click at [976, 461] on button "Choose a condition comparison" at bounding box center [1036, 461] width 185 height 34
click at [945, 404] on div "**********" at bounding box center [883, 453] width 593 height 175
click at [100, 357] on link "Forms" at bounding box center [88, 353] width 155 height 28
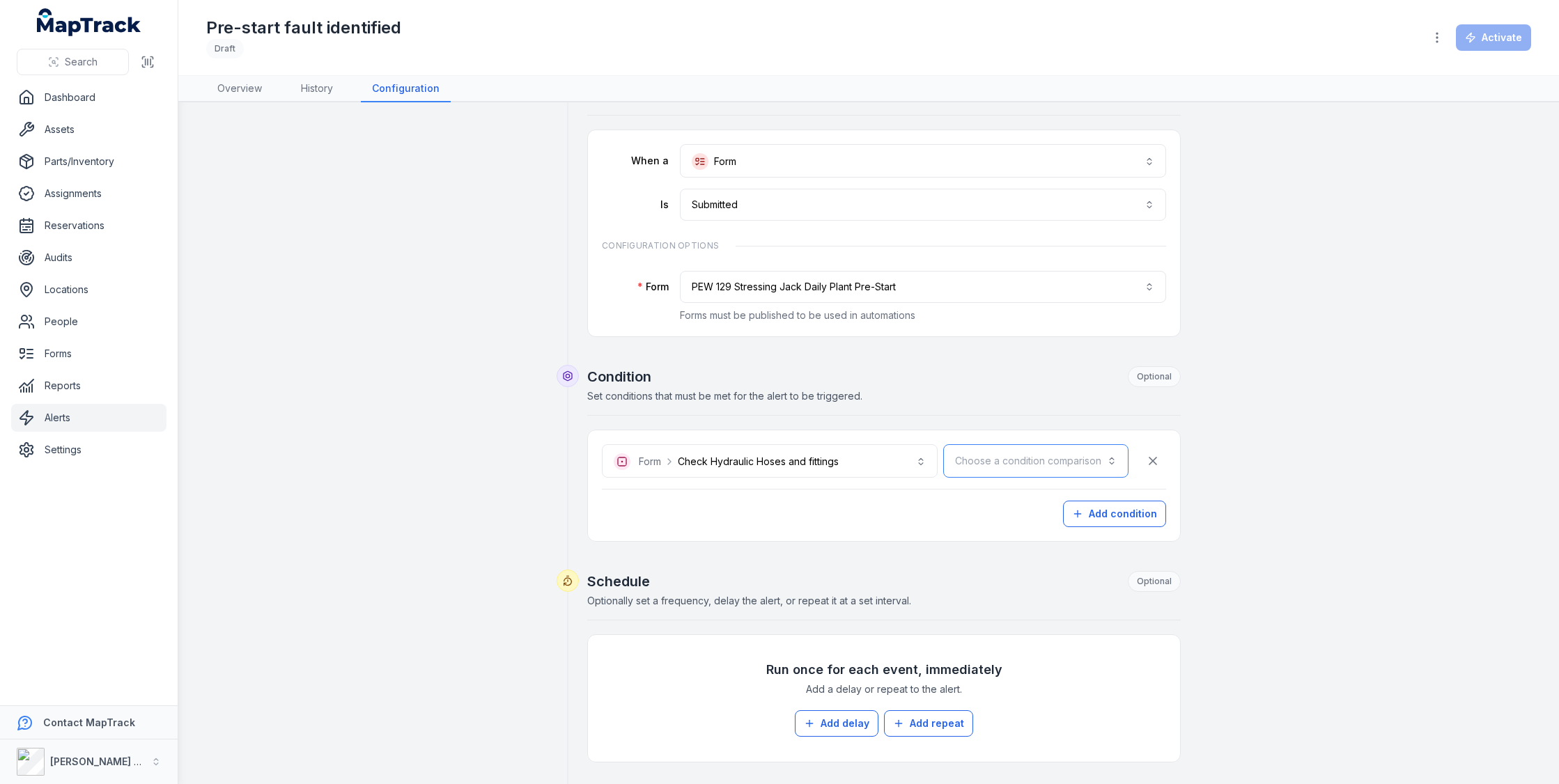
click at [990, 445] on button "Choose a condition comparison" at bounding box center [1036, 461] width 185 height 34
click at [969, 424] on div "**********" at bounding box center [883, 479] width 593 height 126
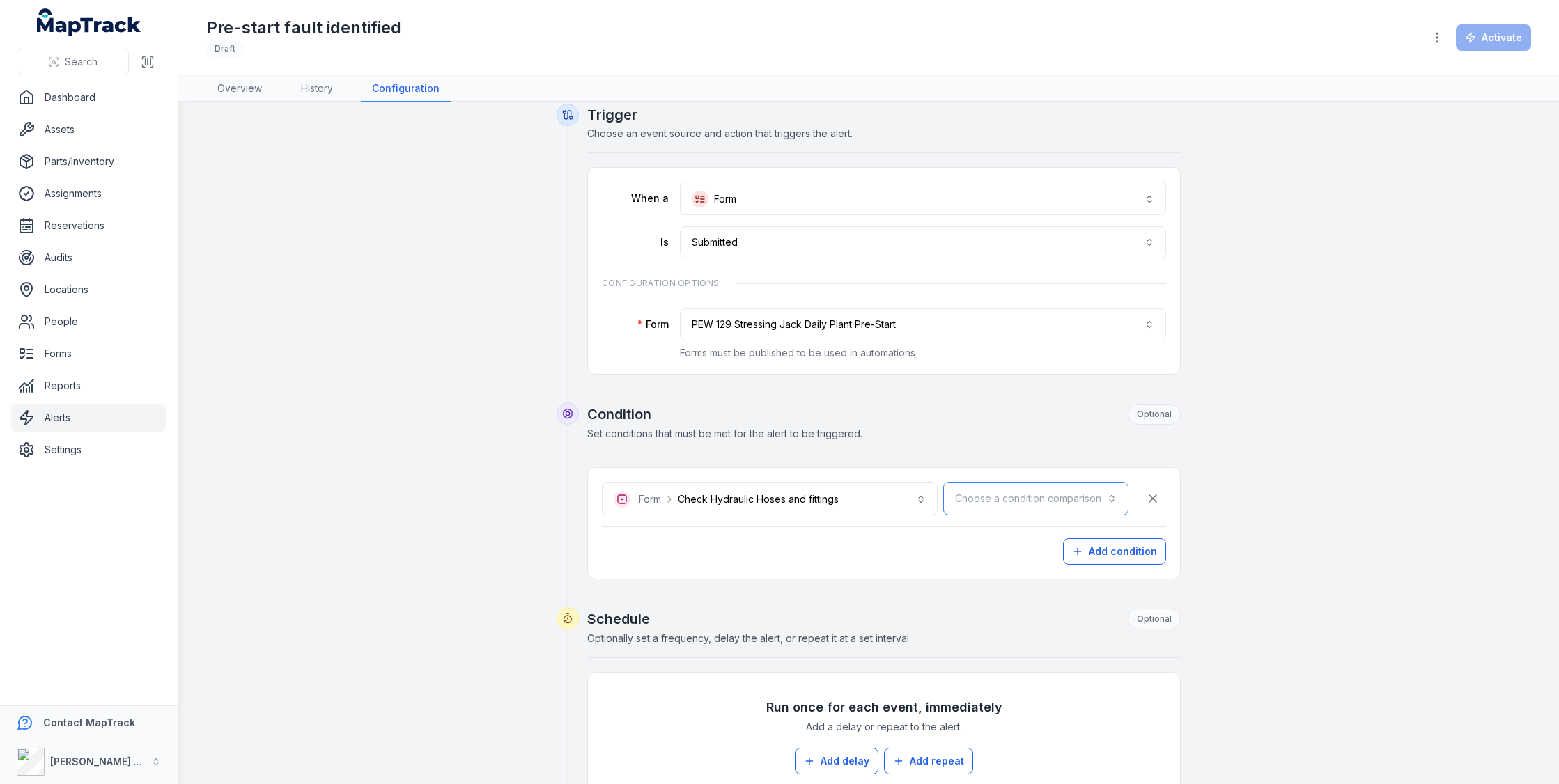
scroll to position [0, 0]
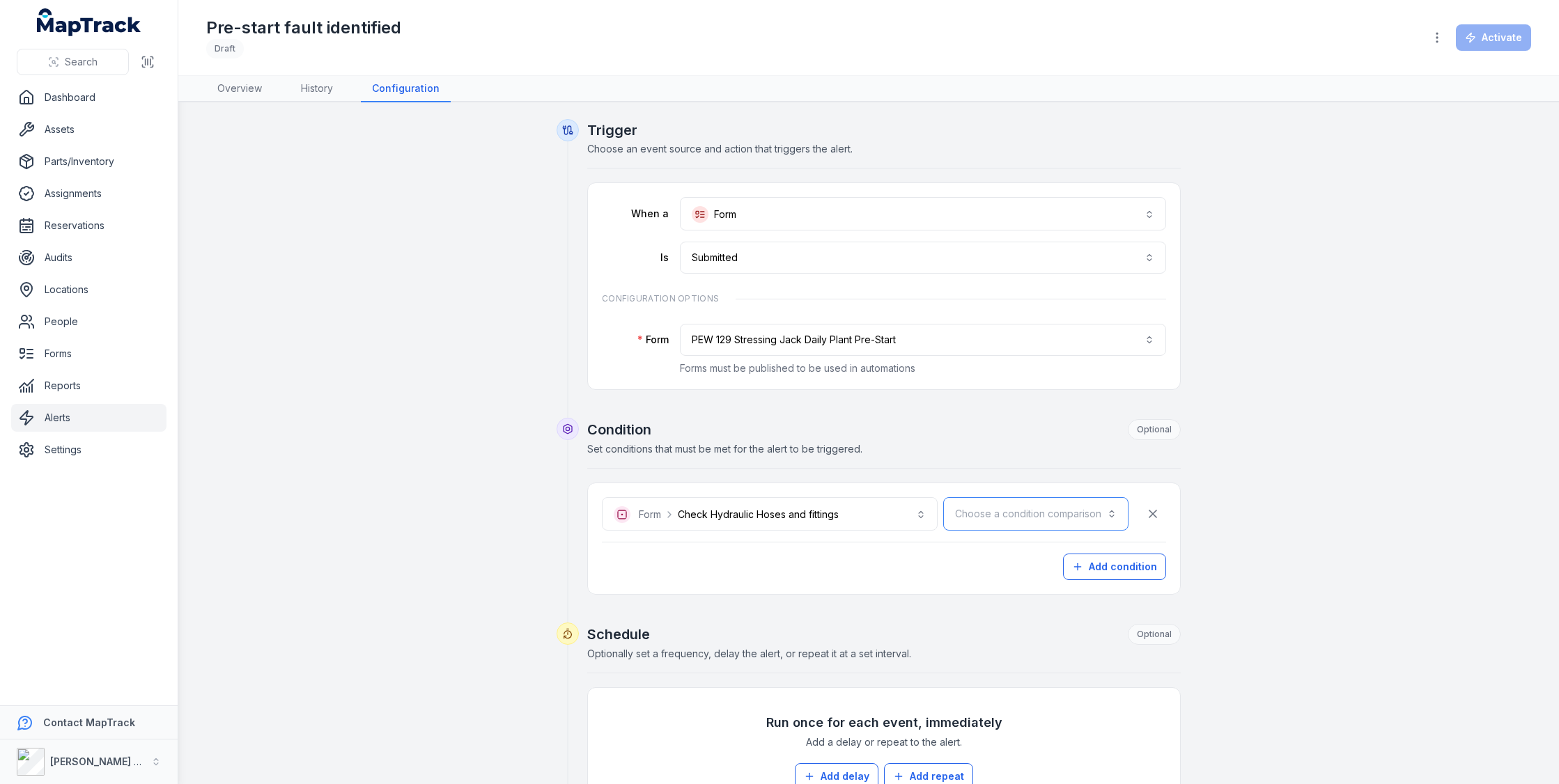
click at [1073, 519] on button "Choose a condition comparison" at bounding box center [1036, 513] width 185 height 34
click at [1060, 554] on div "Is" at bounding box center [1068, 549] width 95 height 14
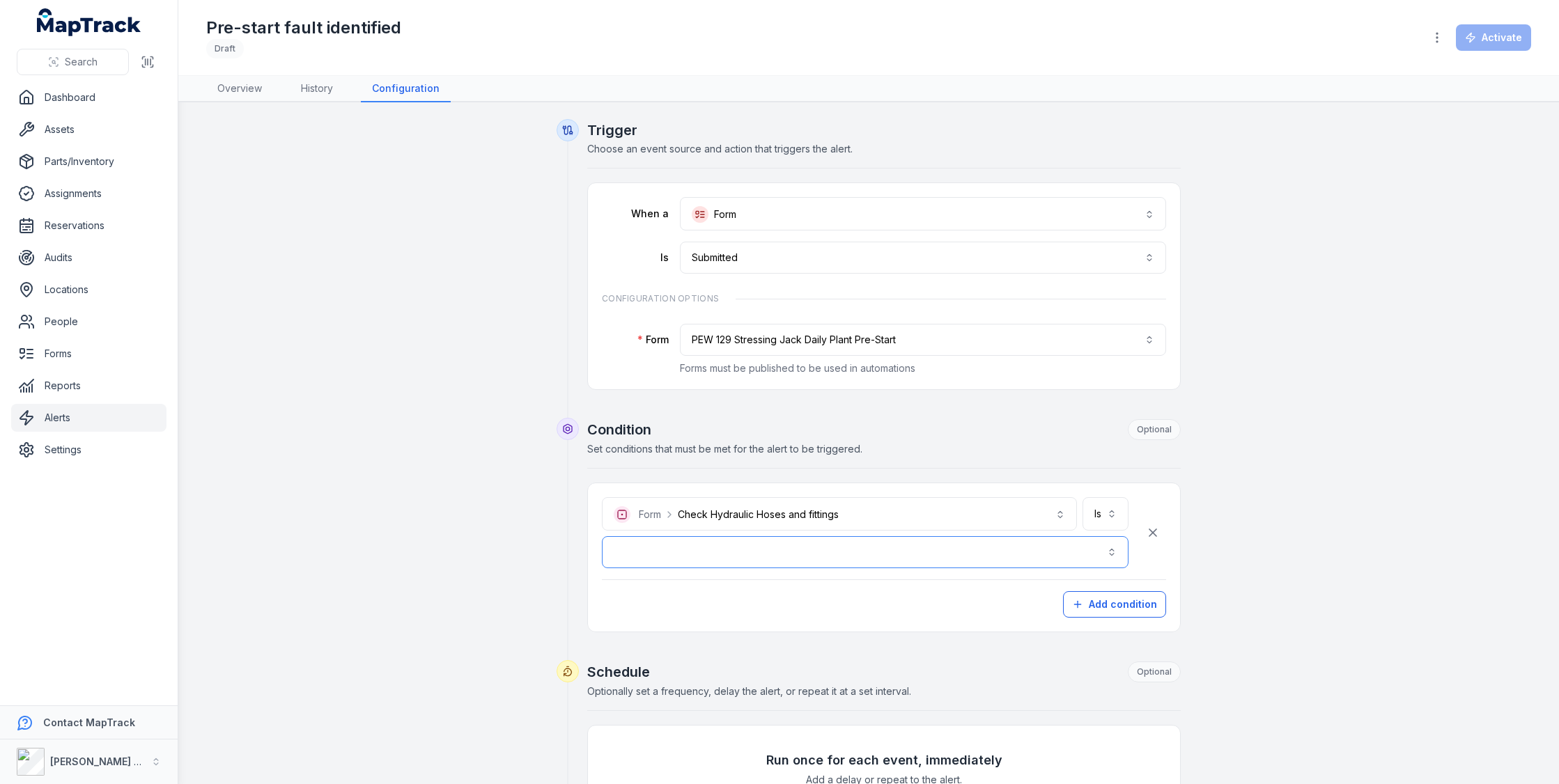
click at [989, 547] on button "button" at bounding box center [865, 551] width 527 height 32
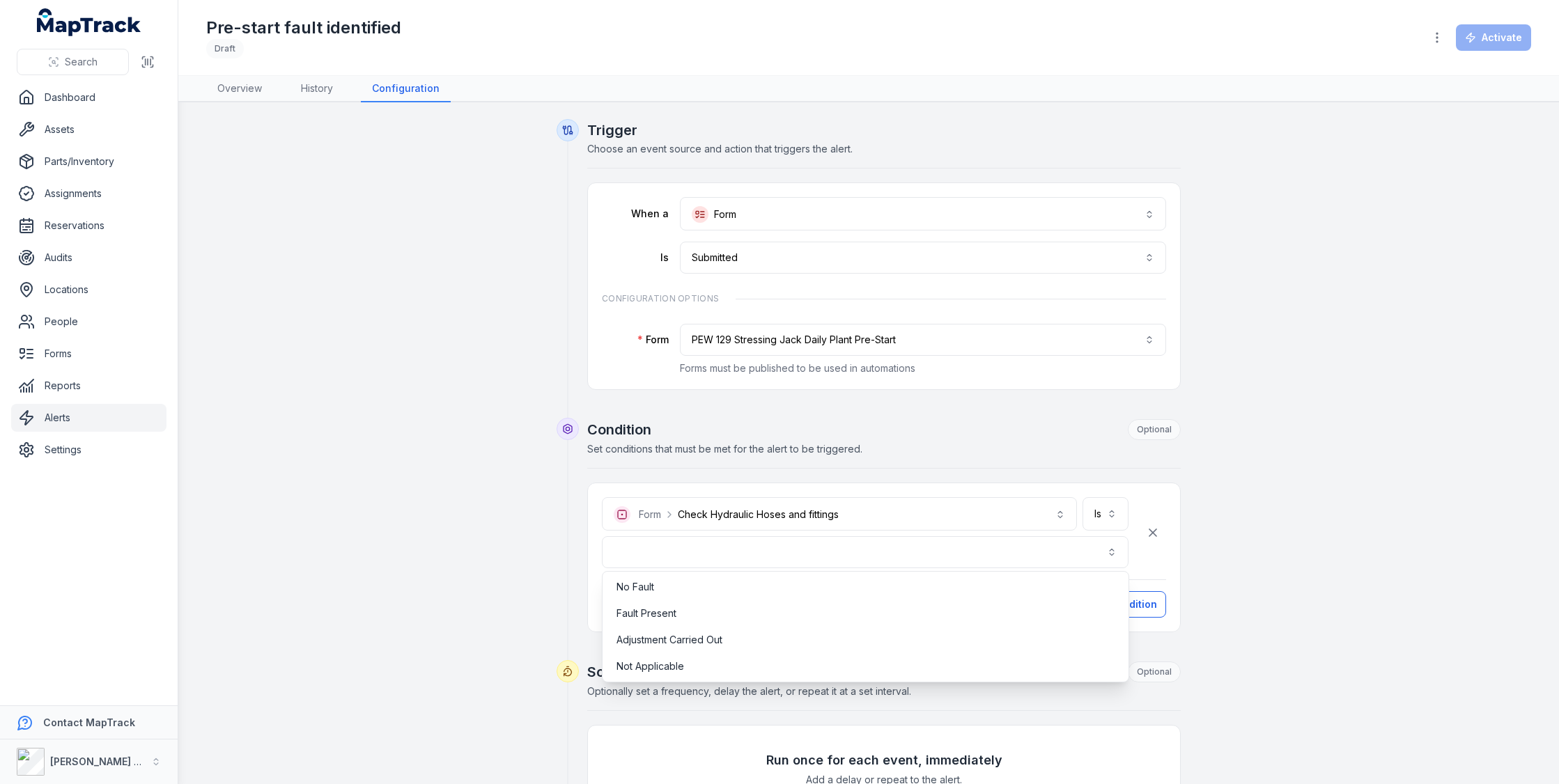
click at [973, 456] on div "**********" at bounding box center [883, 526] width 593 height 213
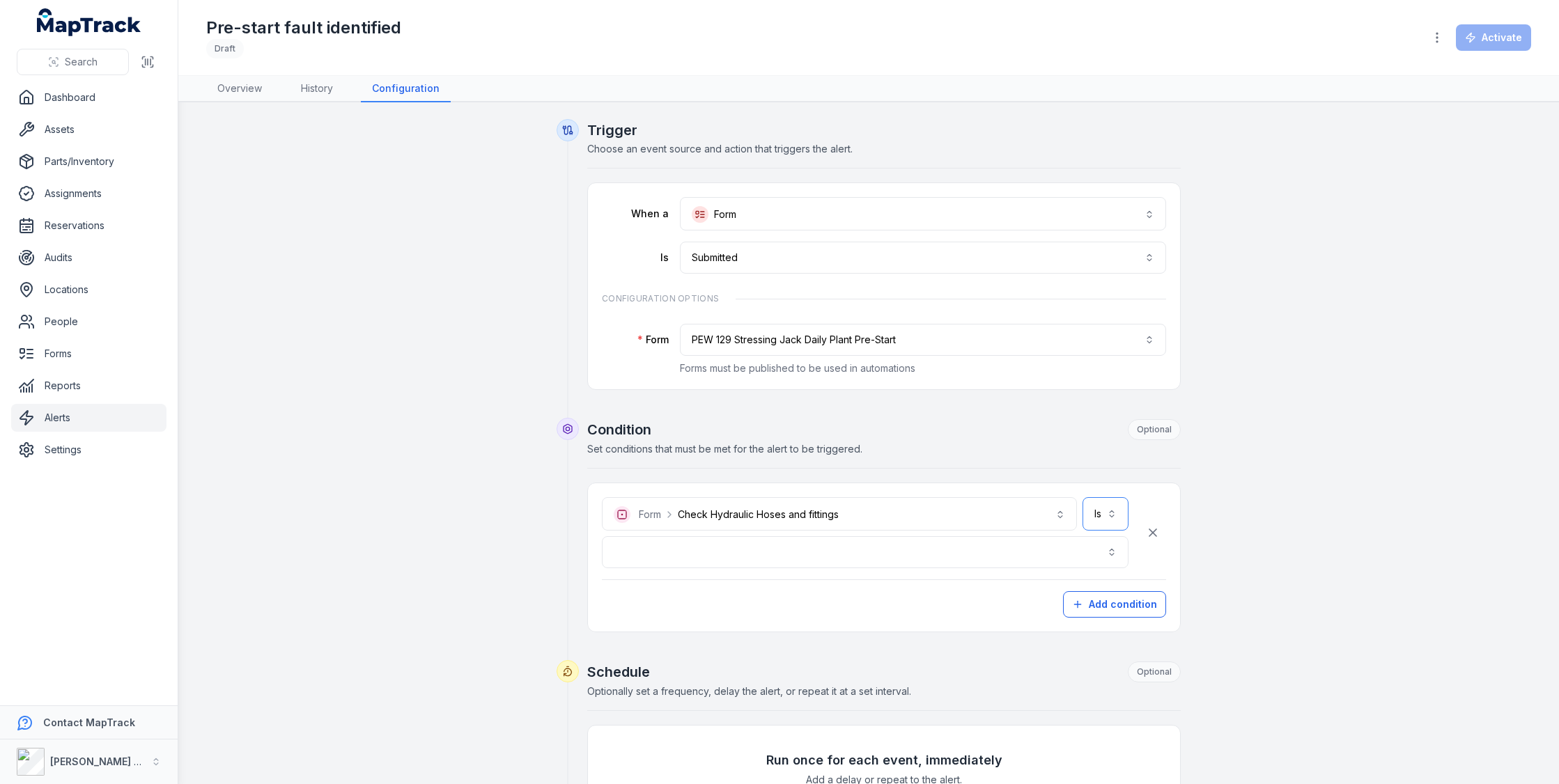
click at [1091, 513] on button "Is **" at bounding box center [1105, 513] width 46 height 34
click at [1014, 469] on div "**********" at bounding box center [883, 551] width 593 height 164
click at [1092, 544] on button "button" at bounding box center [865, 551] width 527 height 32
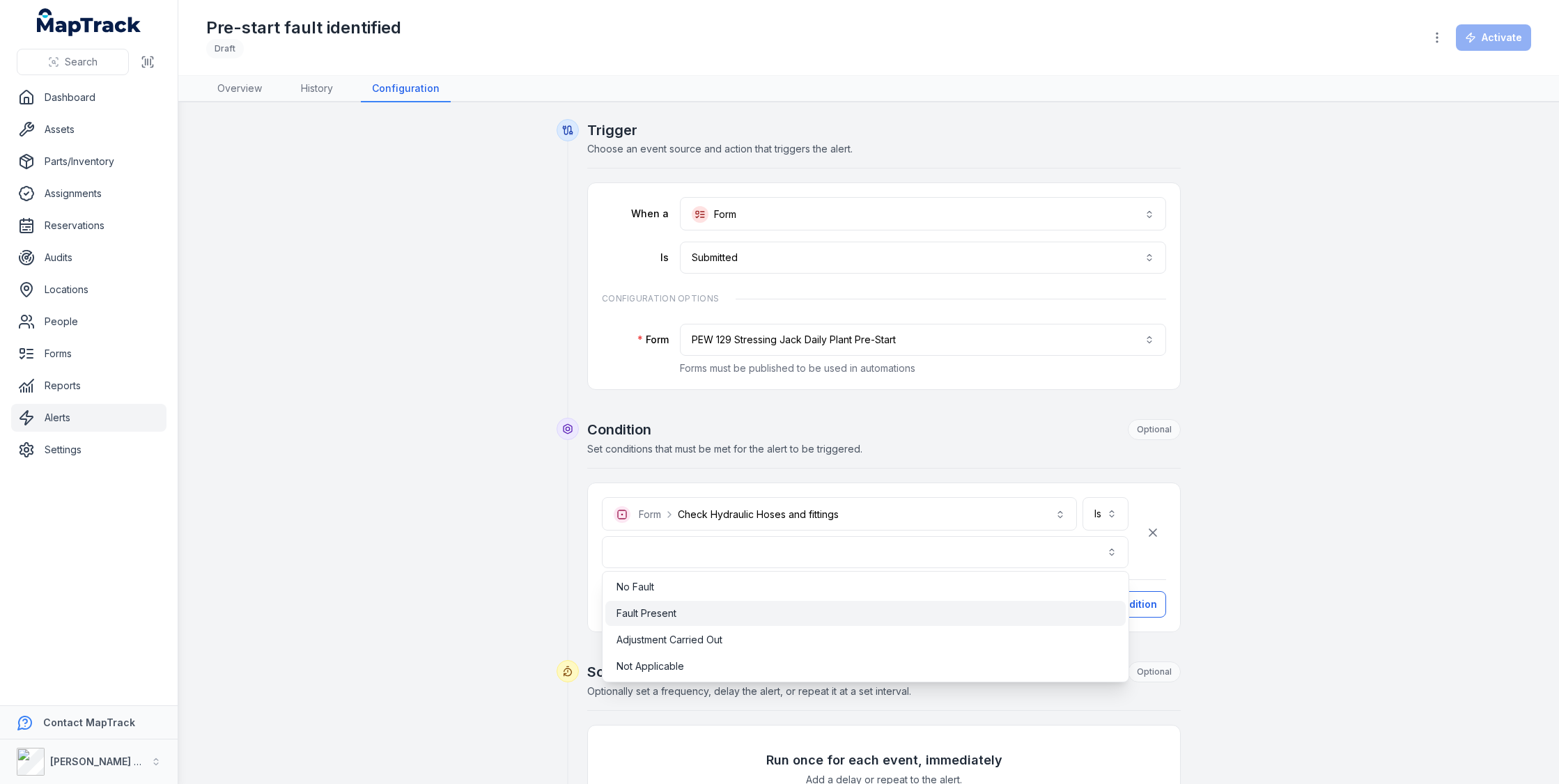
click at [988, 622] on div "Fault Present" at bounding box center [865, 614] width 521 height 25
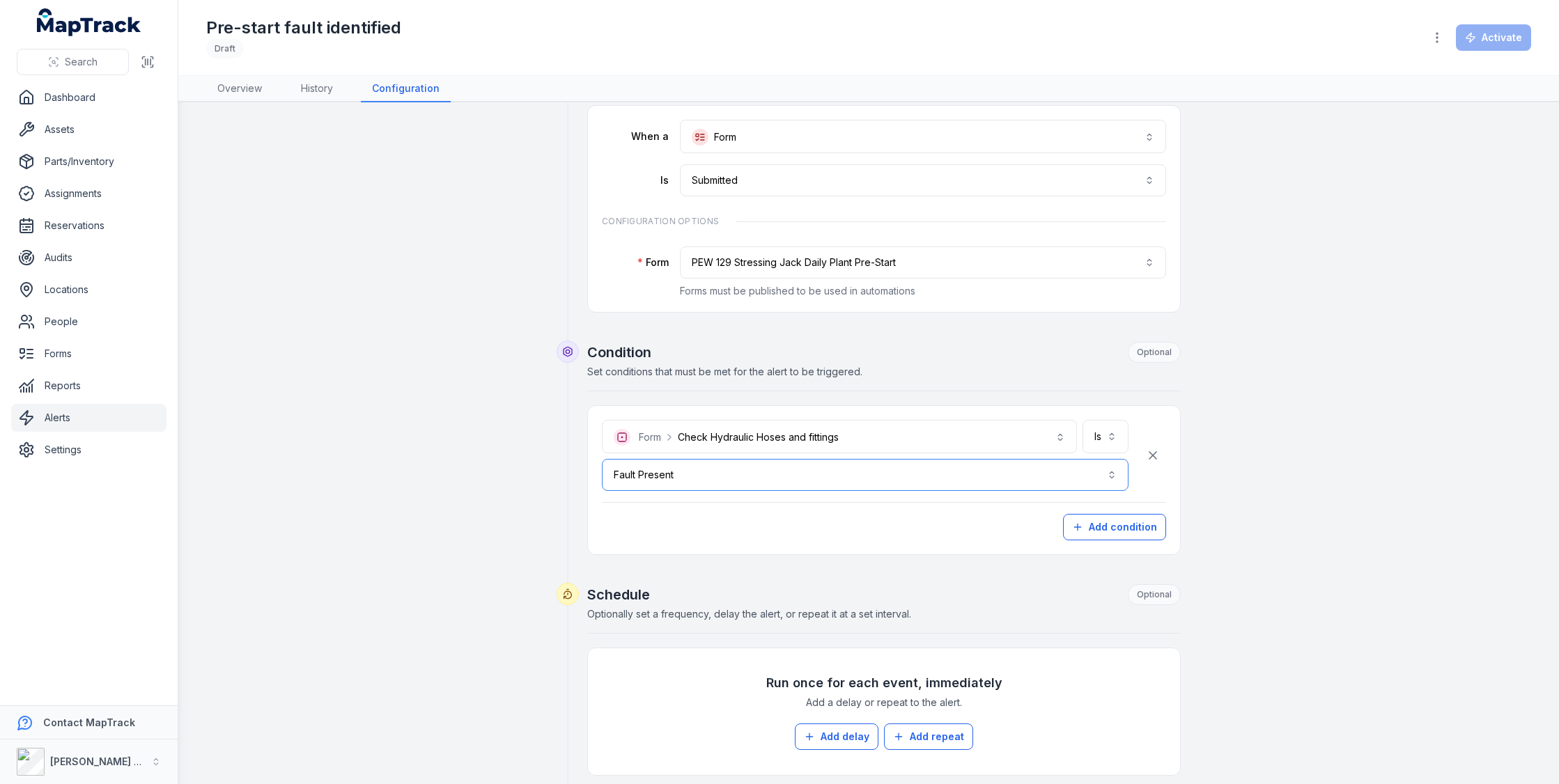
scroll to position [79, 0]
click at [1124, 512] on button "Add condition" at bounding box center [1114, 525] width 103 height 26
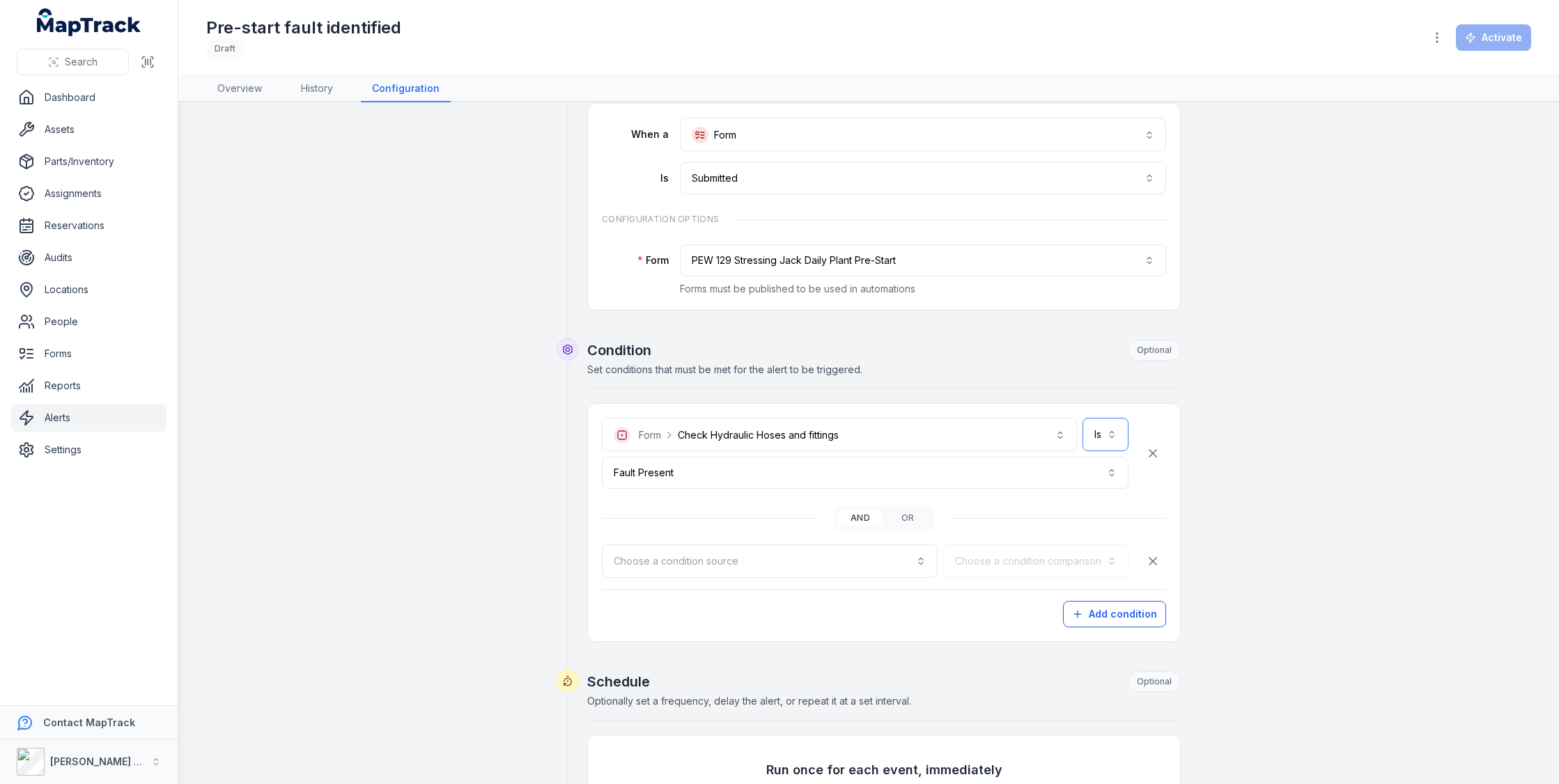
click at [1098, 439] on button "Is **" at bounding box center [1105, 434] width 46 height 34
click at [1240, 454] on div "**********" at bounding box center [869, 592] width 1070 height 1105
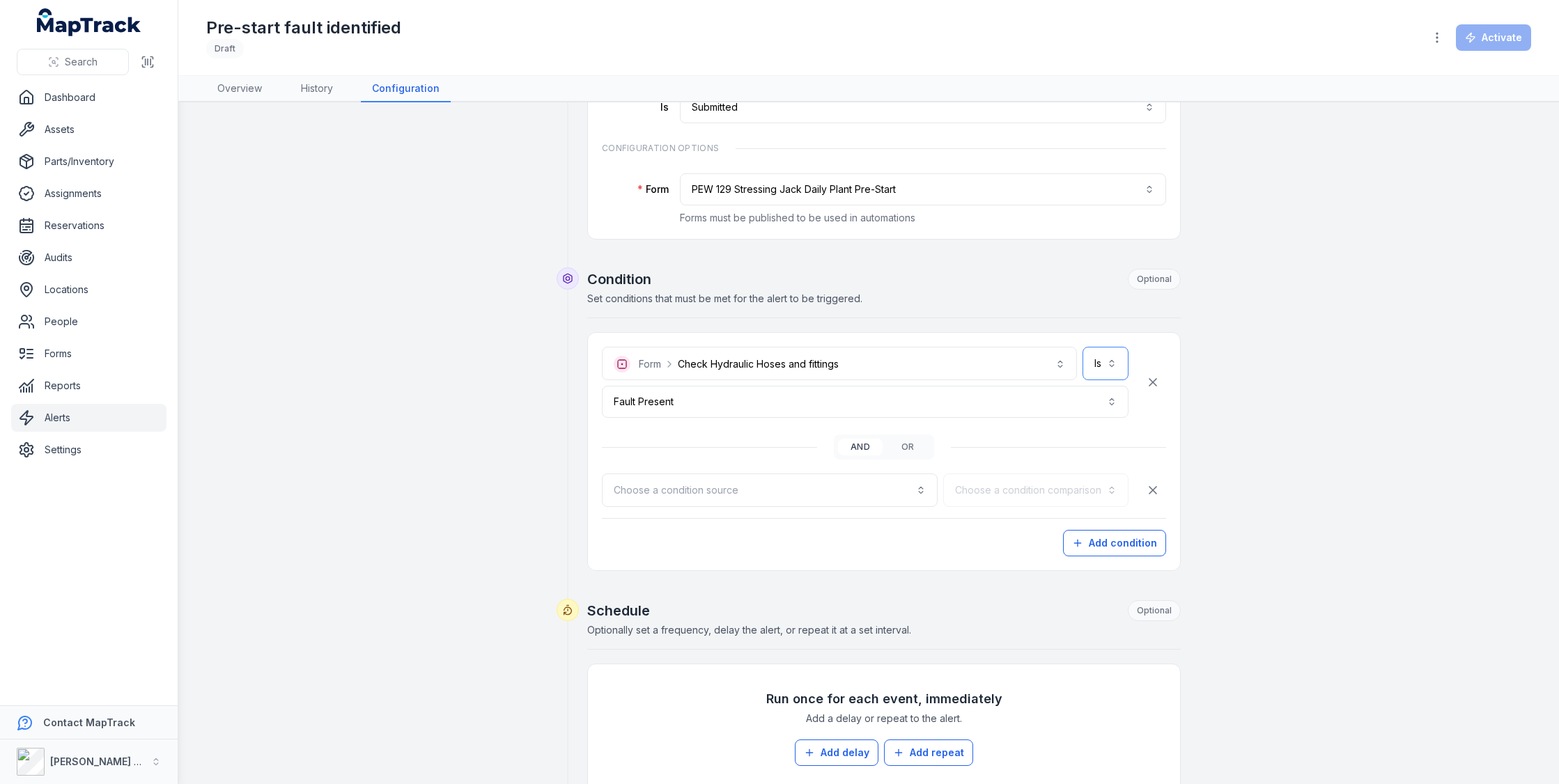
scroll to position [160, 0]
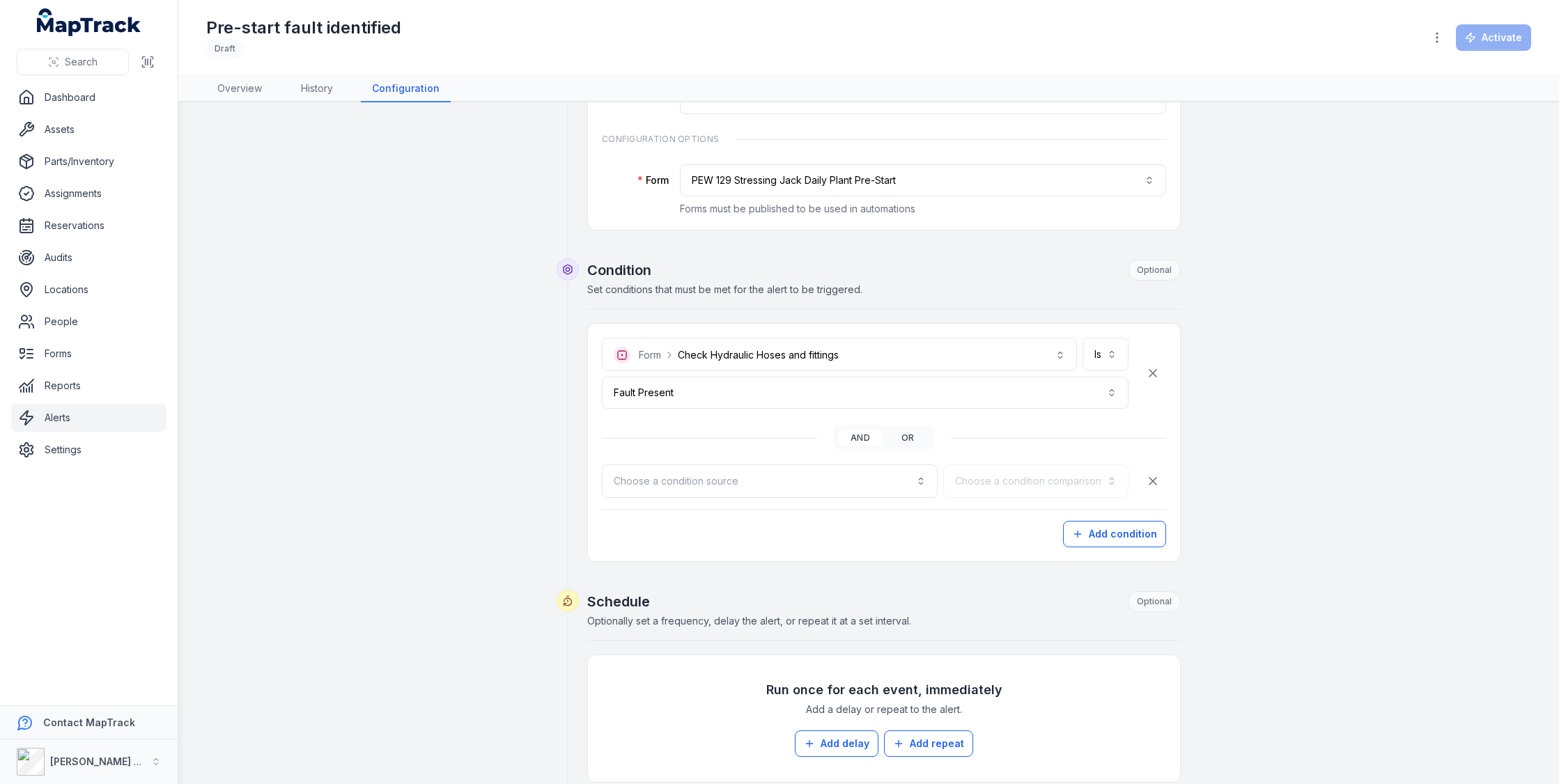
click at [919, 440] on button "or" at bounding box center [907, 438] width 45 height 16
click at [881, 471] on button "Choose a condition source" at bounding box center [770, 481] width 336 height 34
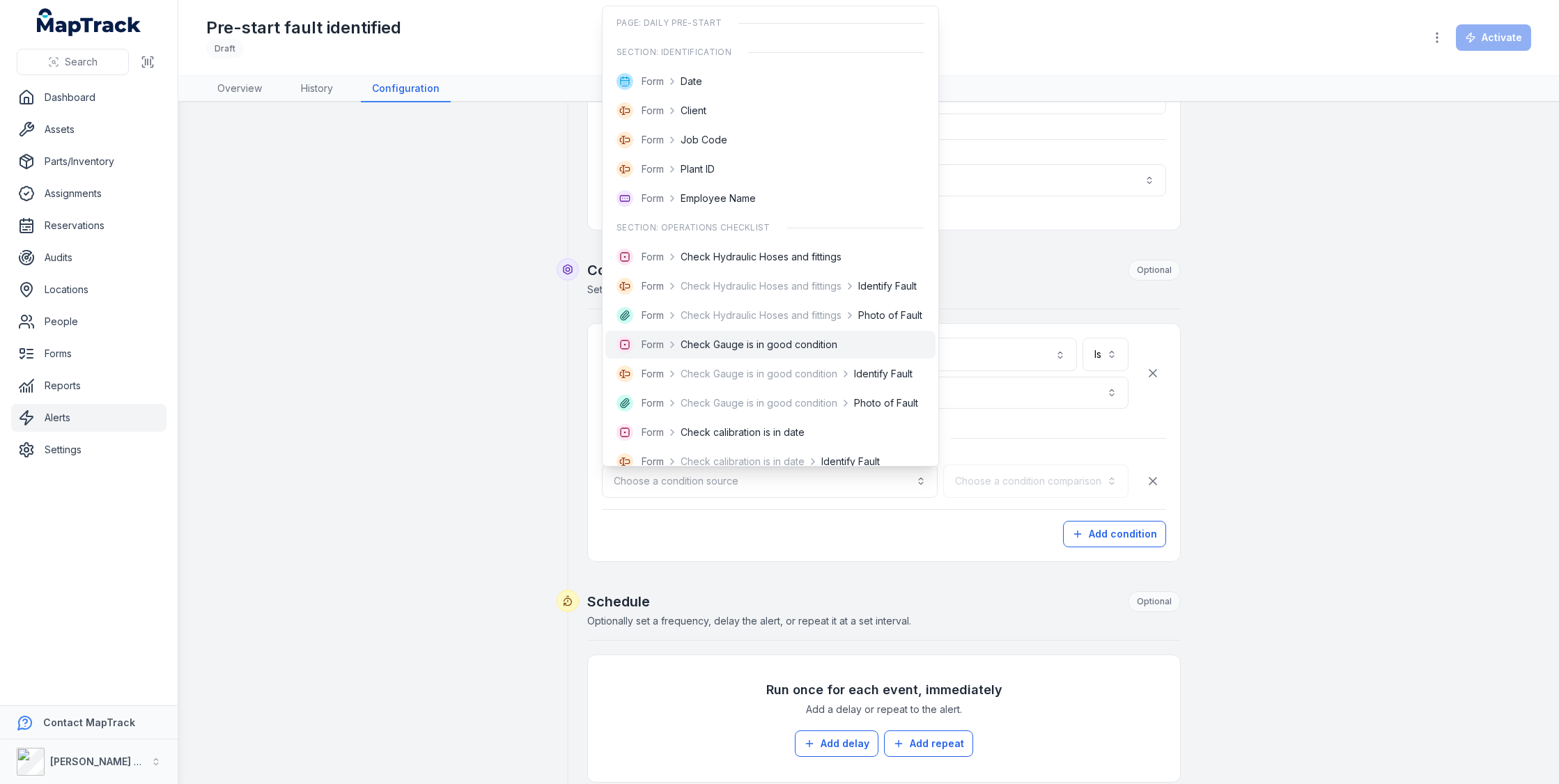
click at [866, 333] on div "Form Check Gauge is in good condition" at bounding box center [770, 344] width 330 height 28
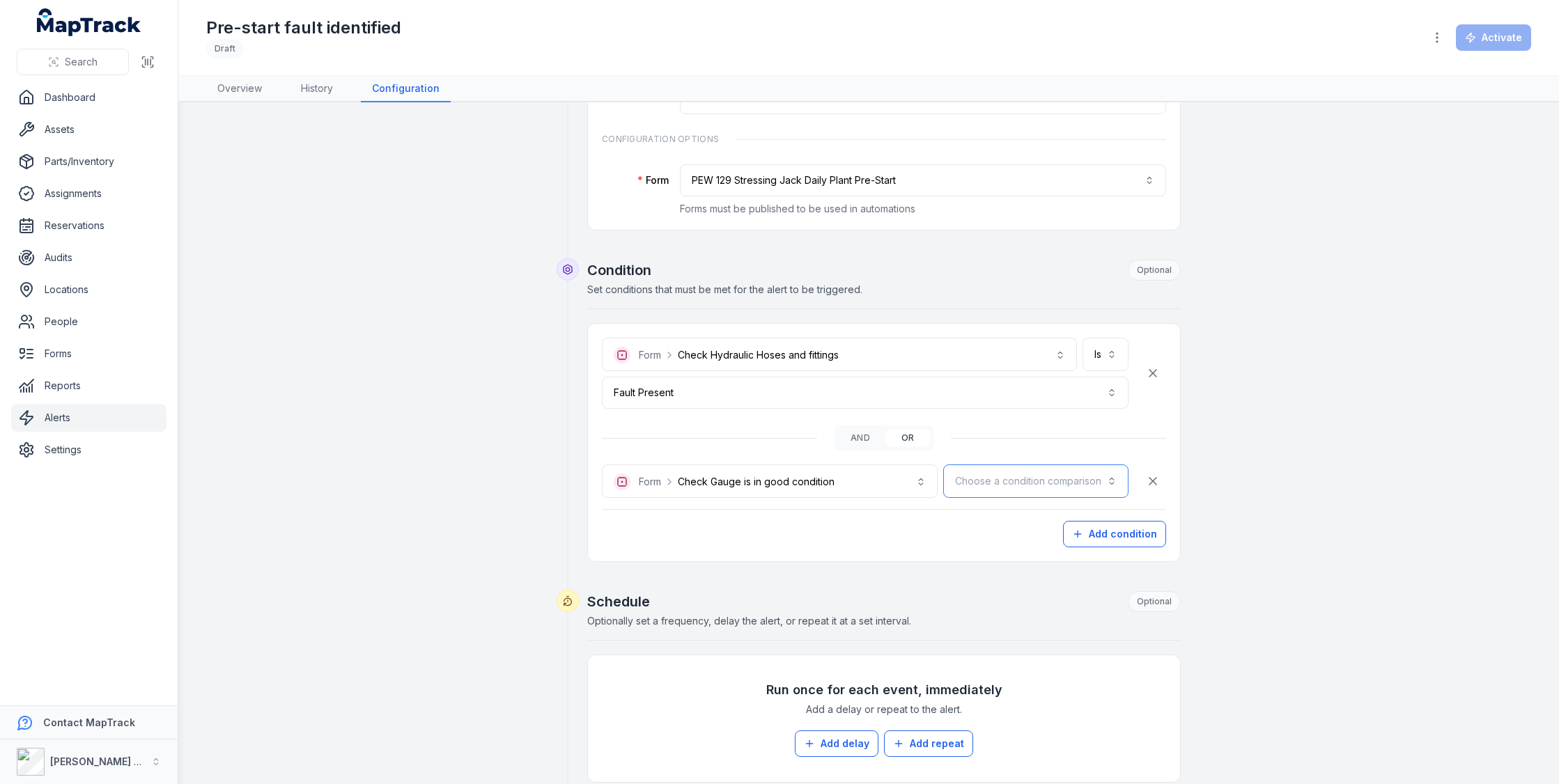
click at [1018, 471] on button "Choose a condition comparison" at bounding box center [1036, 481] width 185 height 34
click at [1029, 513] on div "Is" at bounding box center [1068, 515] width 95 height 14
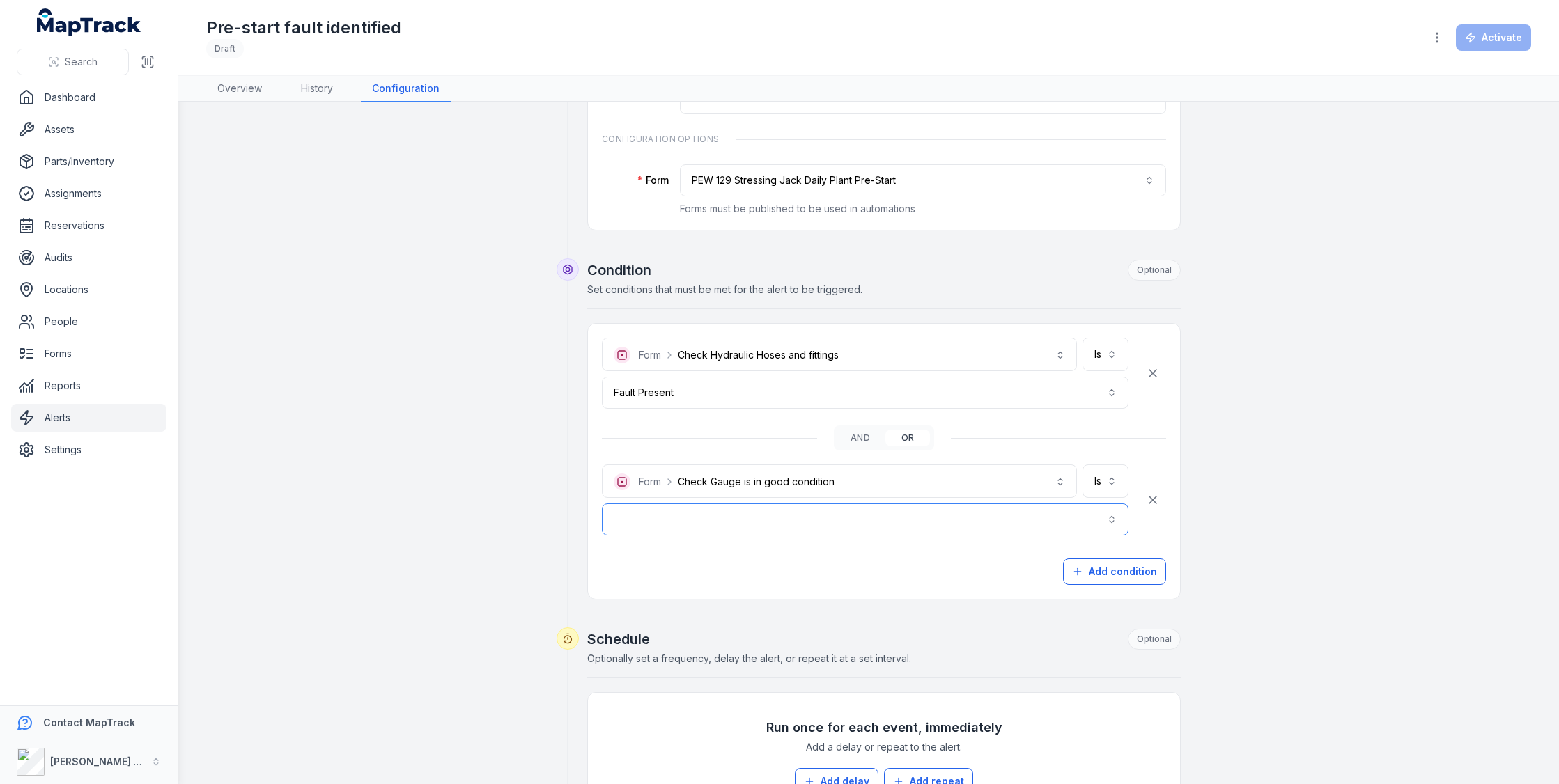
click at [996, 514] on button "button" at bounding box center [865, 519] width 527 height 32
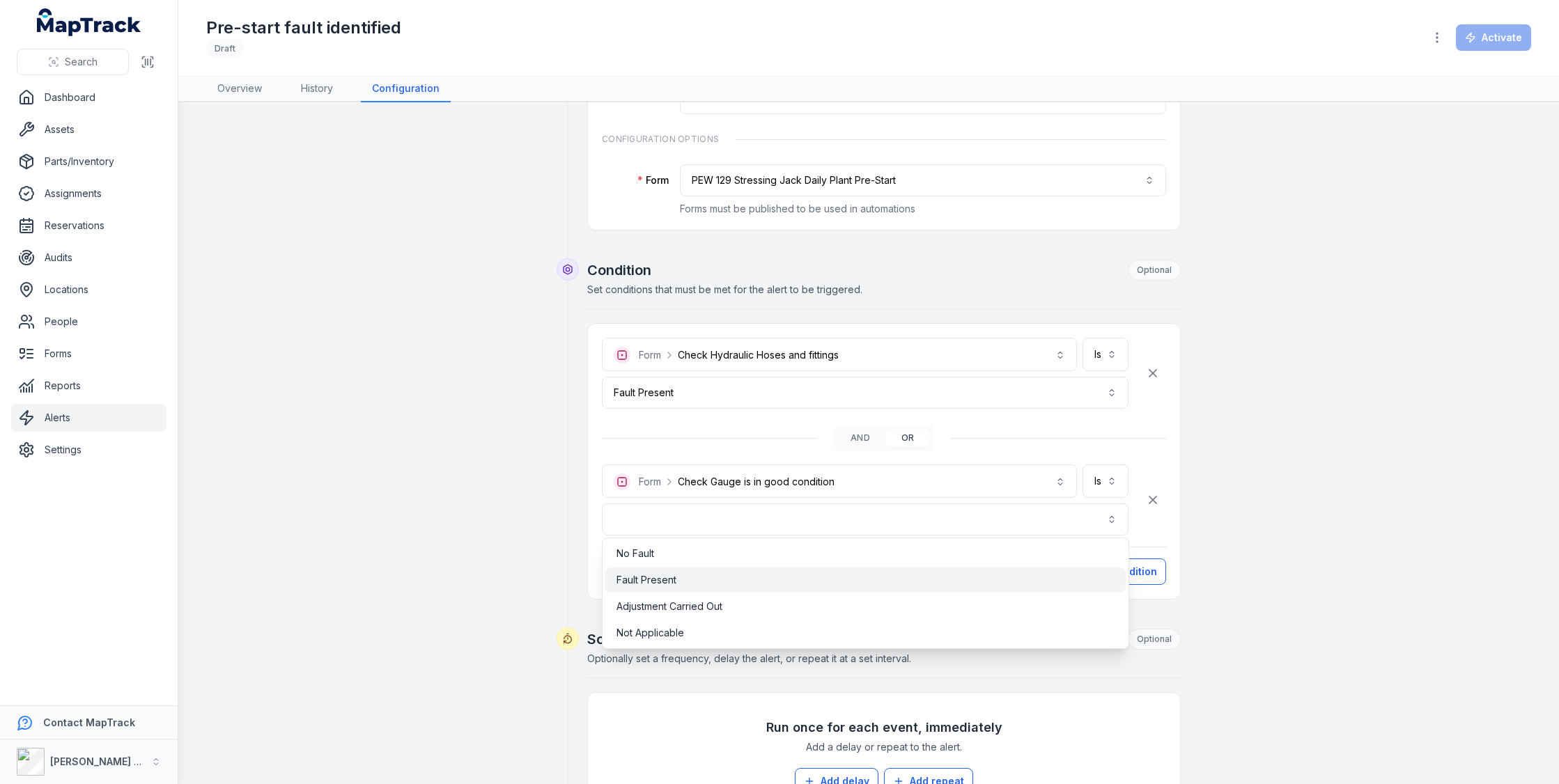
click at [920, 588] on div "Fault Present" at bounding box center [865, 581] width 521 height 25
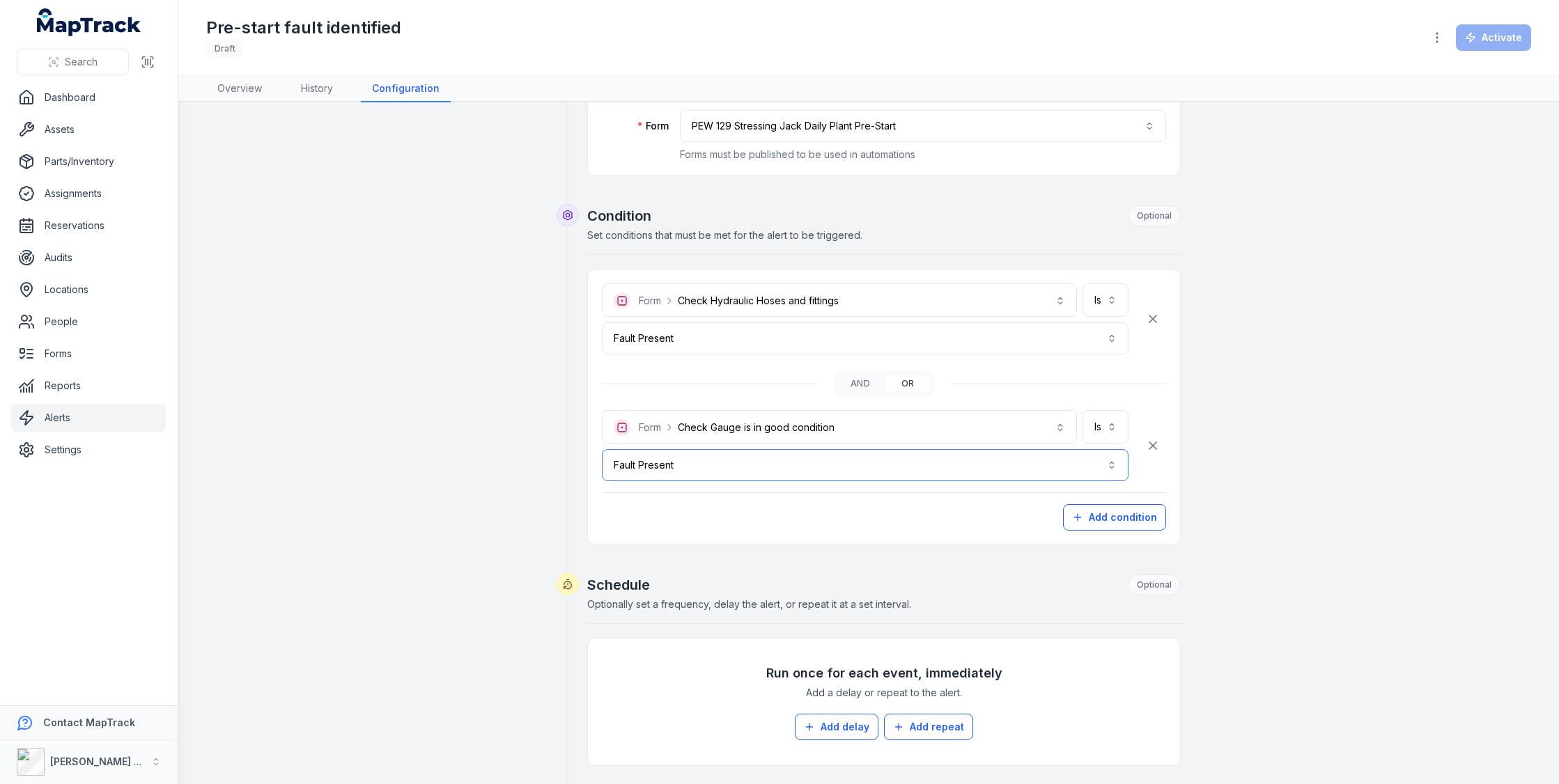
scroll to position [220, 0]
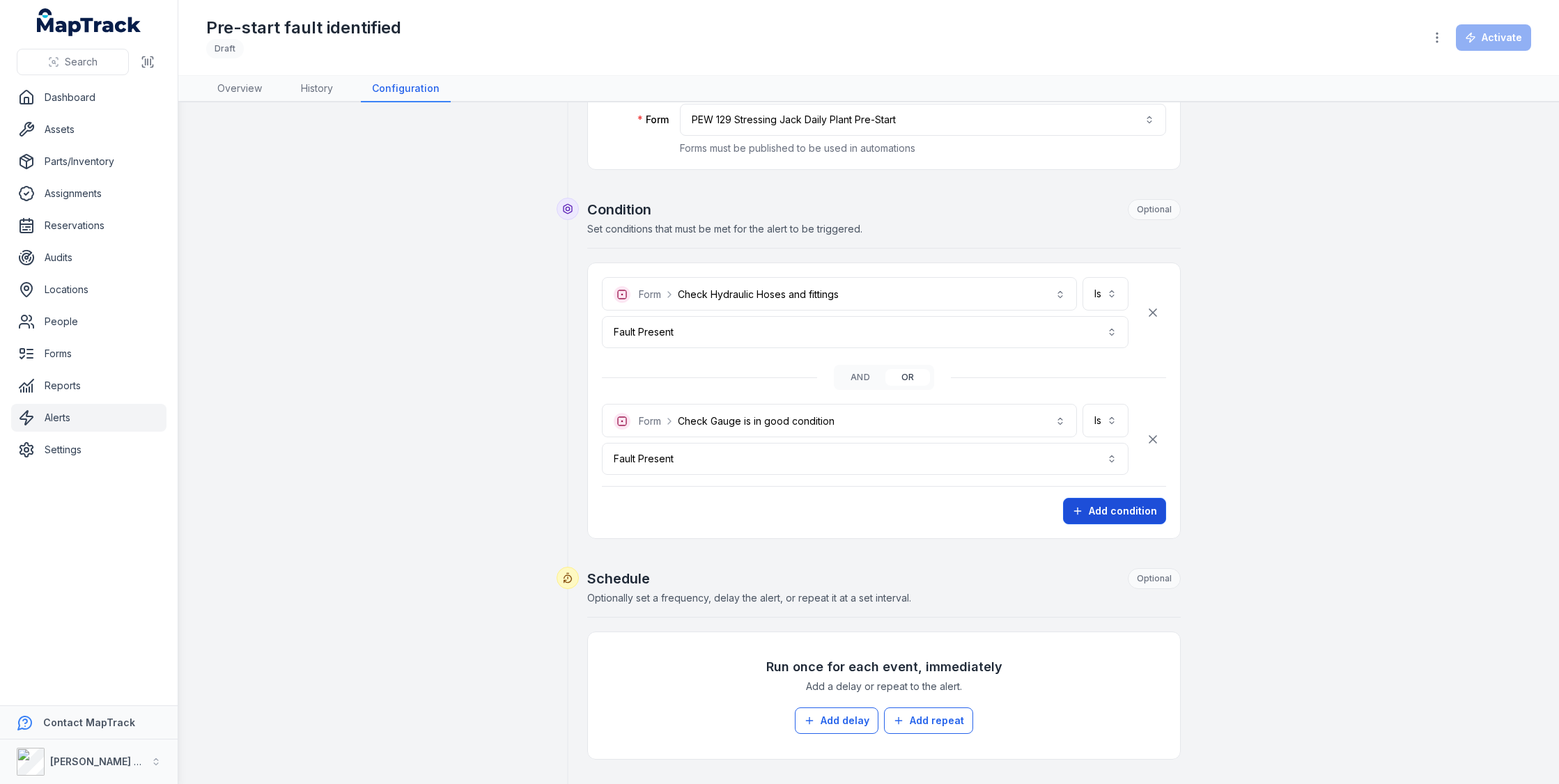
click at [1141, 507] on button "Add condition" at bounding box center [1114, 511] width 103 height 26
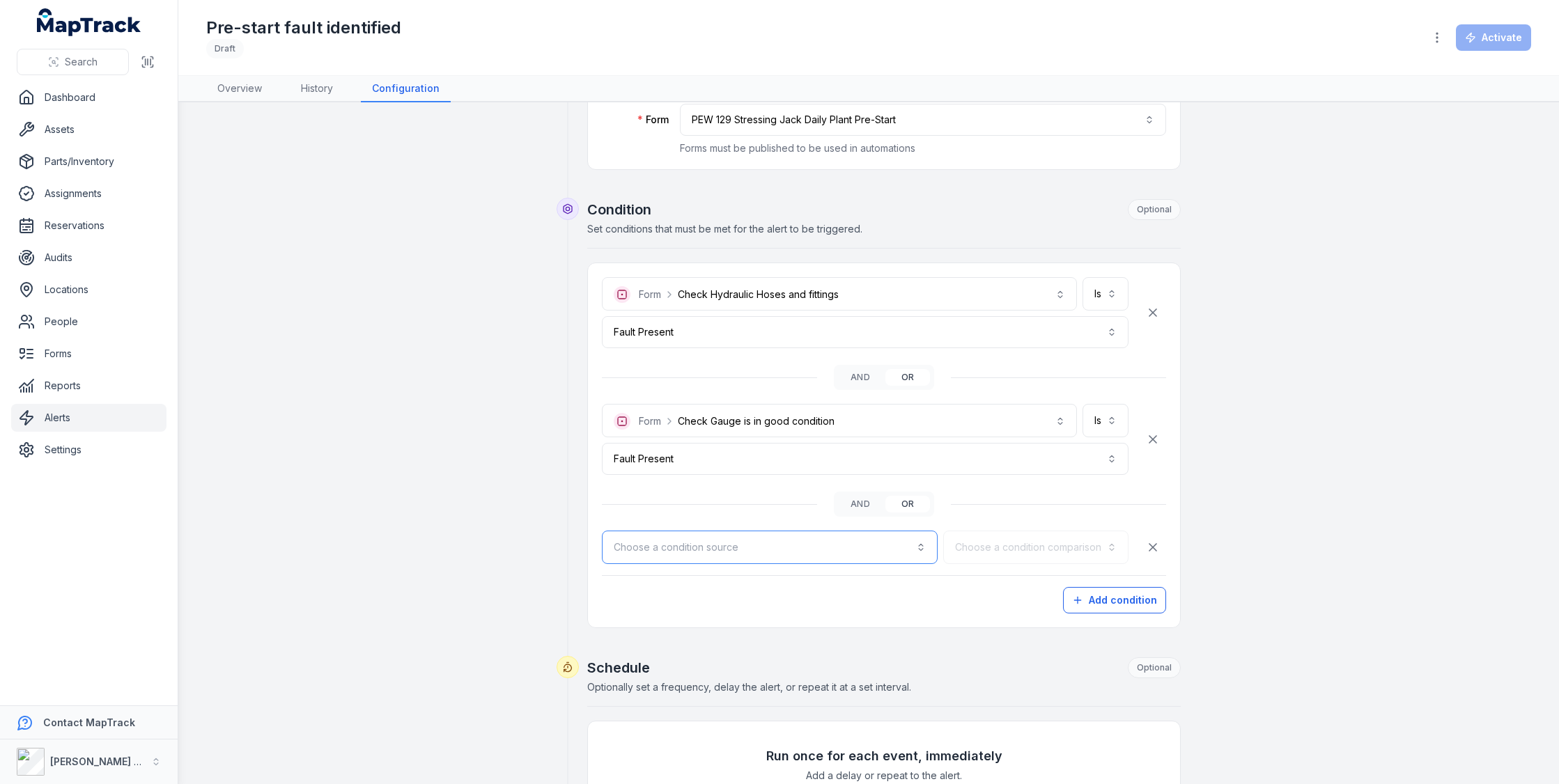
click at [859, 531] on button "Choose a condition source" at bounding box center [770, 547] width 336 height 34
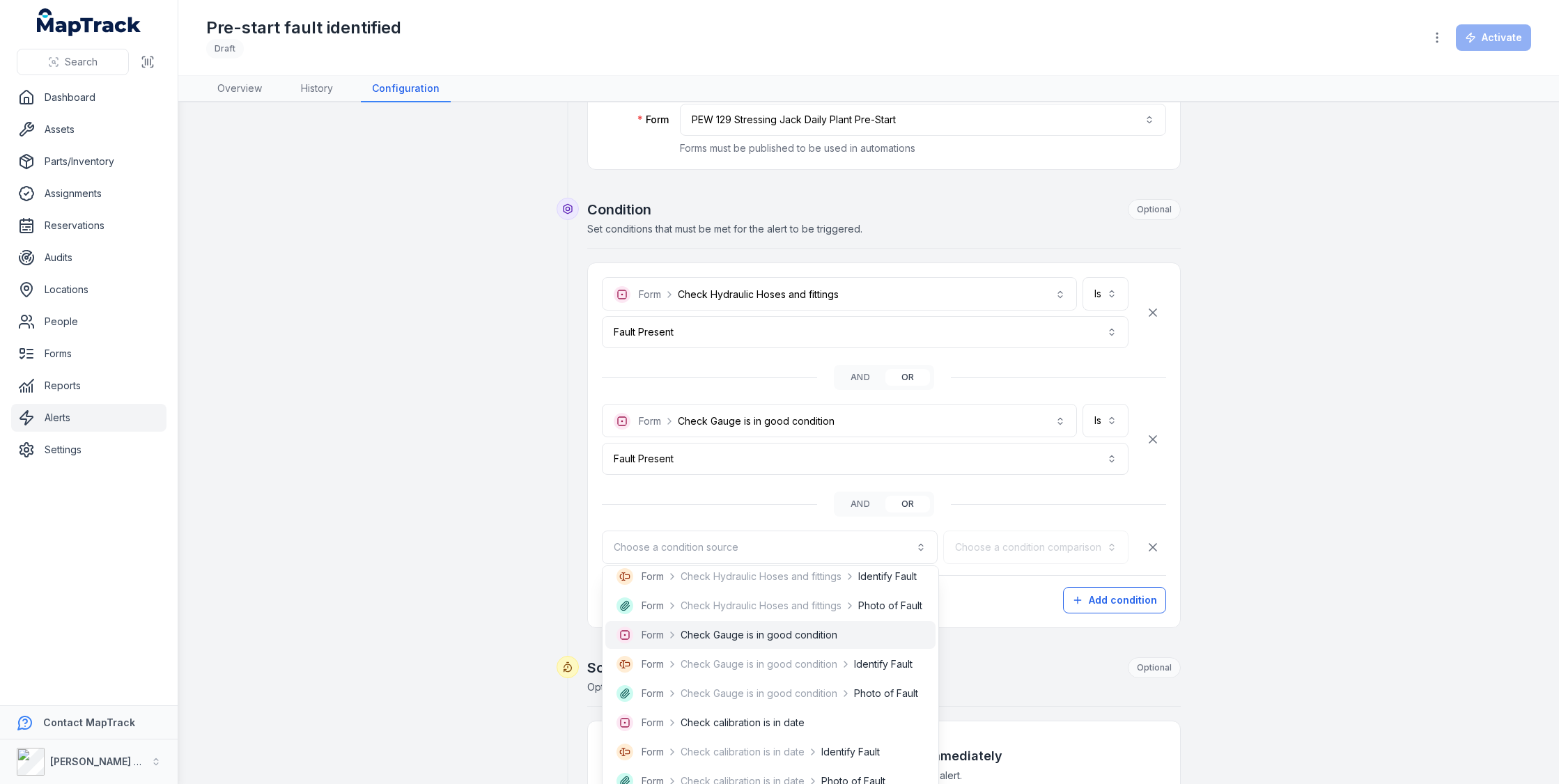
scroll to position [283, 0]
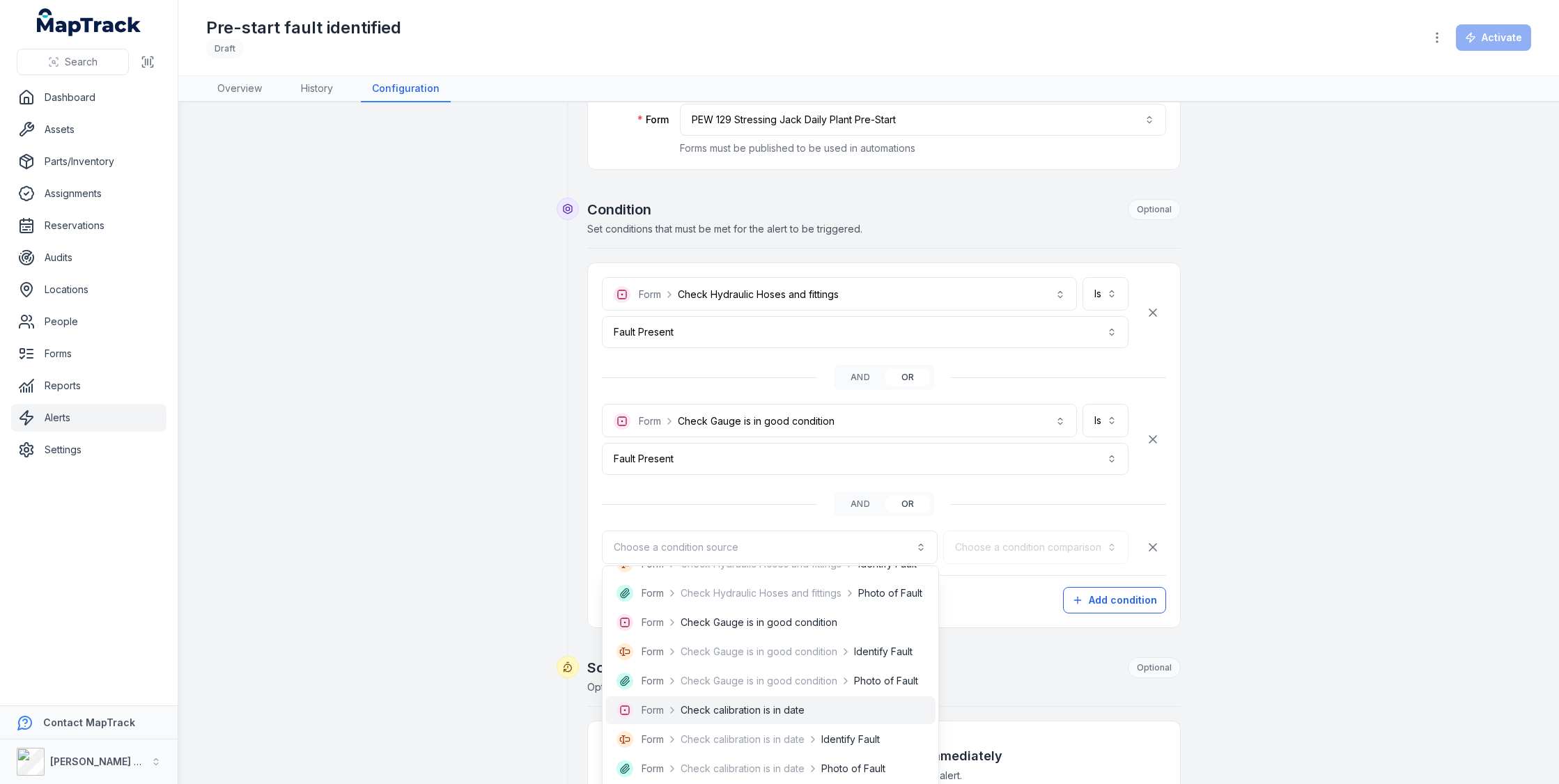
click at [799, 710] on span "Check calibration is in date" at bounding box center [742, 710] width 124 height 14
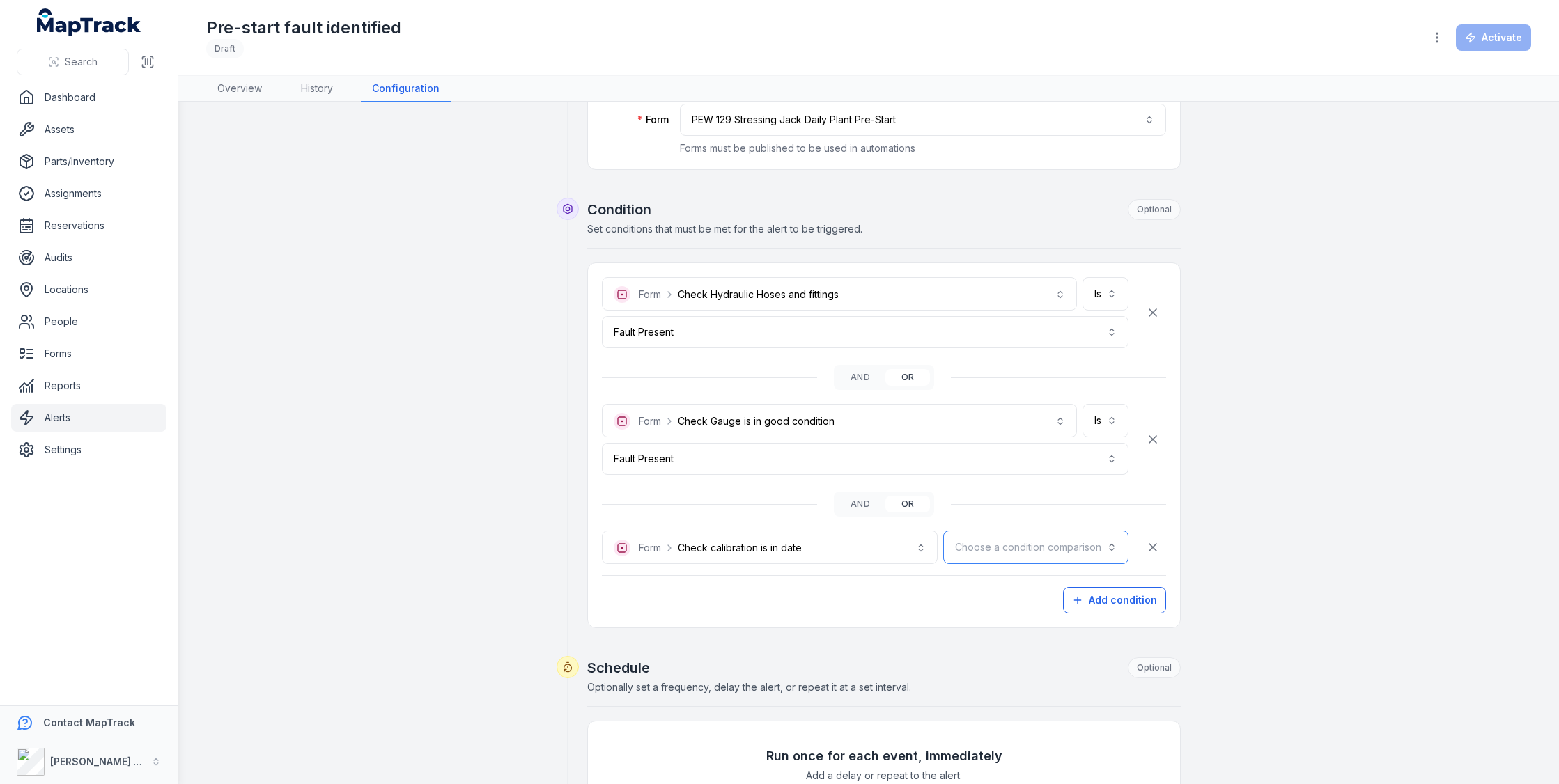
click at [999, 543] on button "Choose a condition comparison" at bounding box center [1036, 547] width 185 height 34
click at [1035, 579] on div "Is" at bounding box center [1068, 581] width 95 height 14
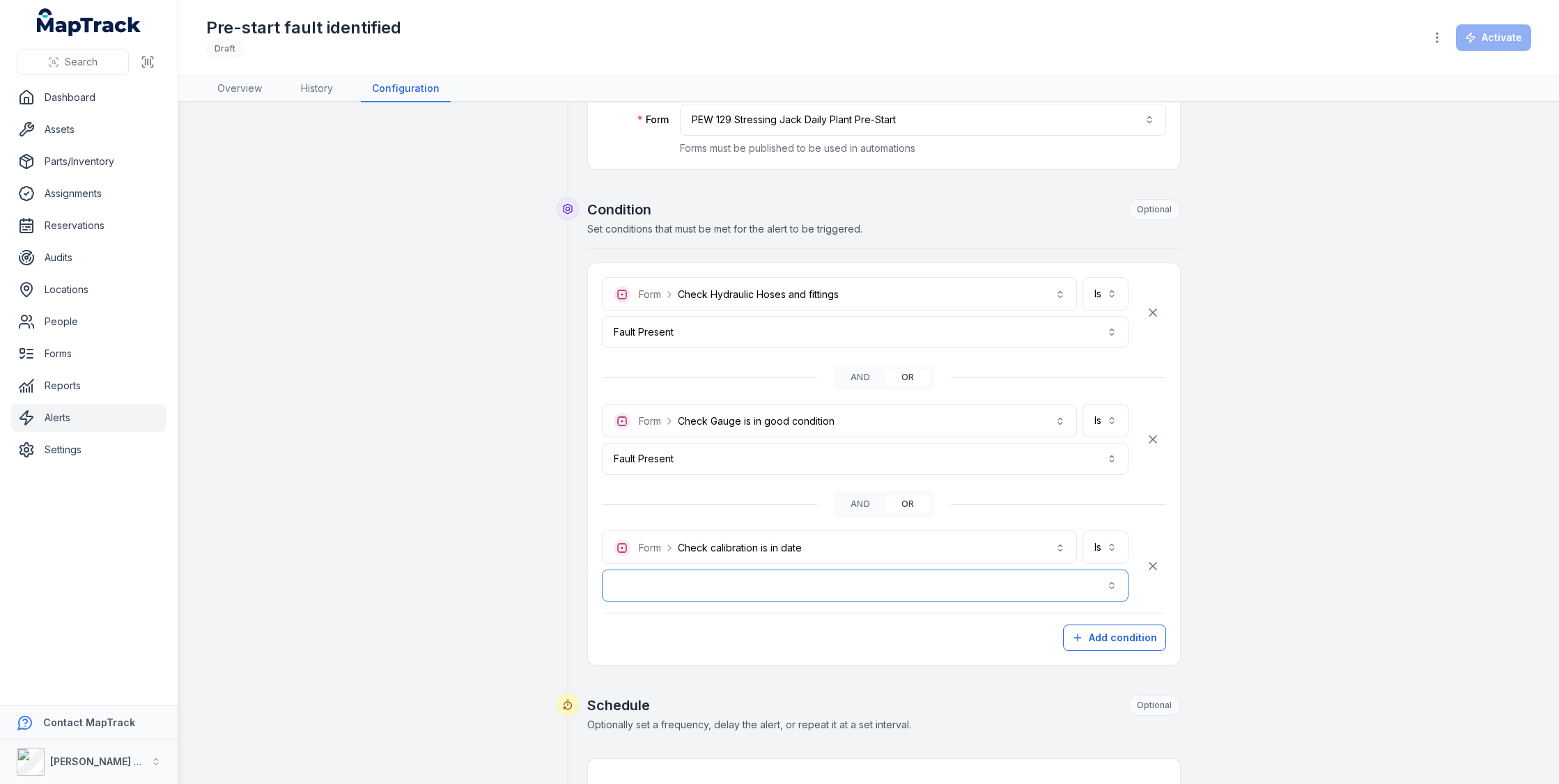
click at [961, 582] on button "button" at bounding box center [865, 585] width 527 height 32
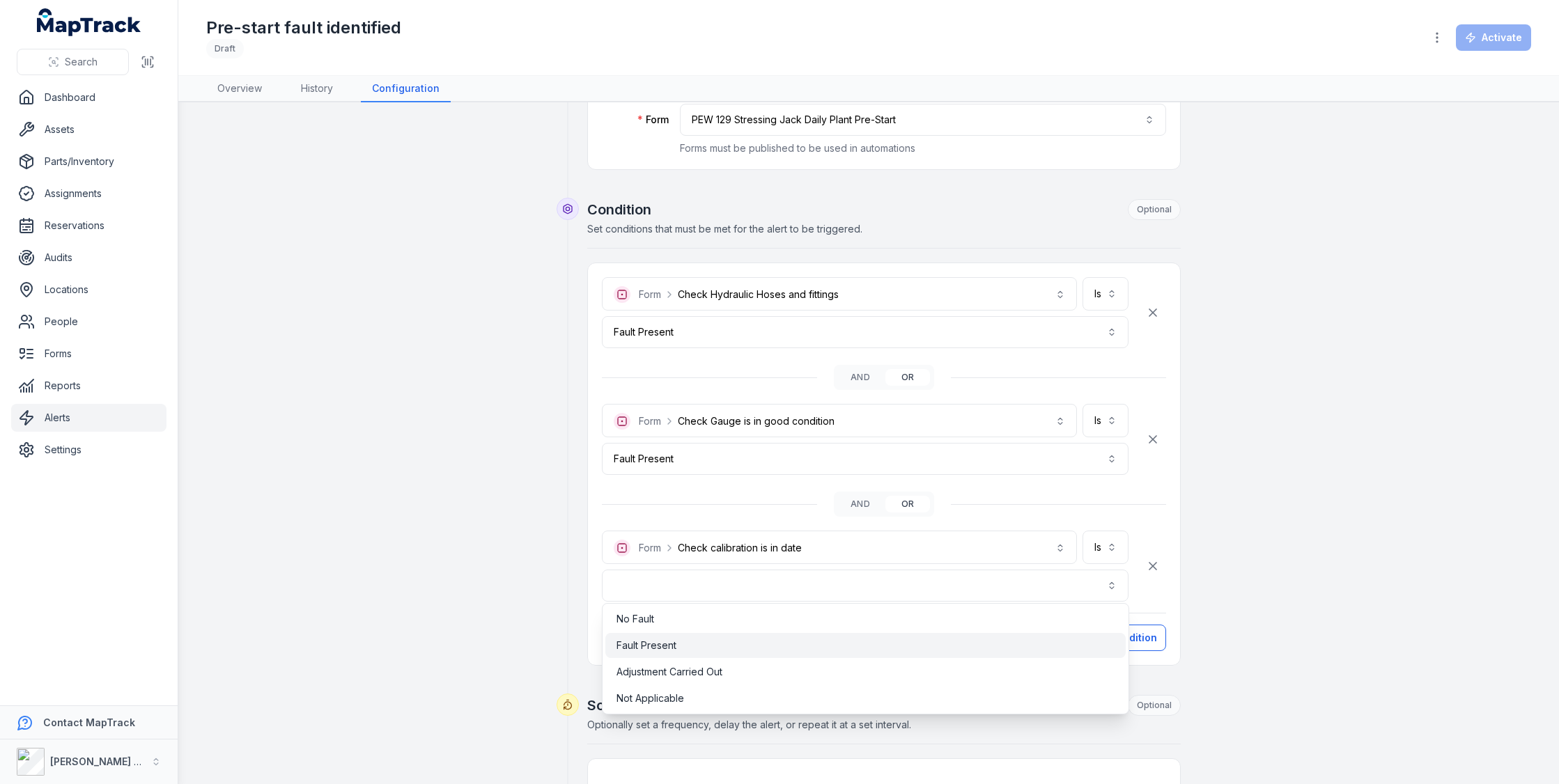
click at [913, 648] on div "Fault Present" at bounding box center [866, 645] width 498 height 14
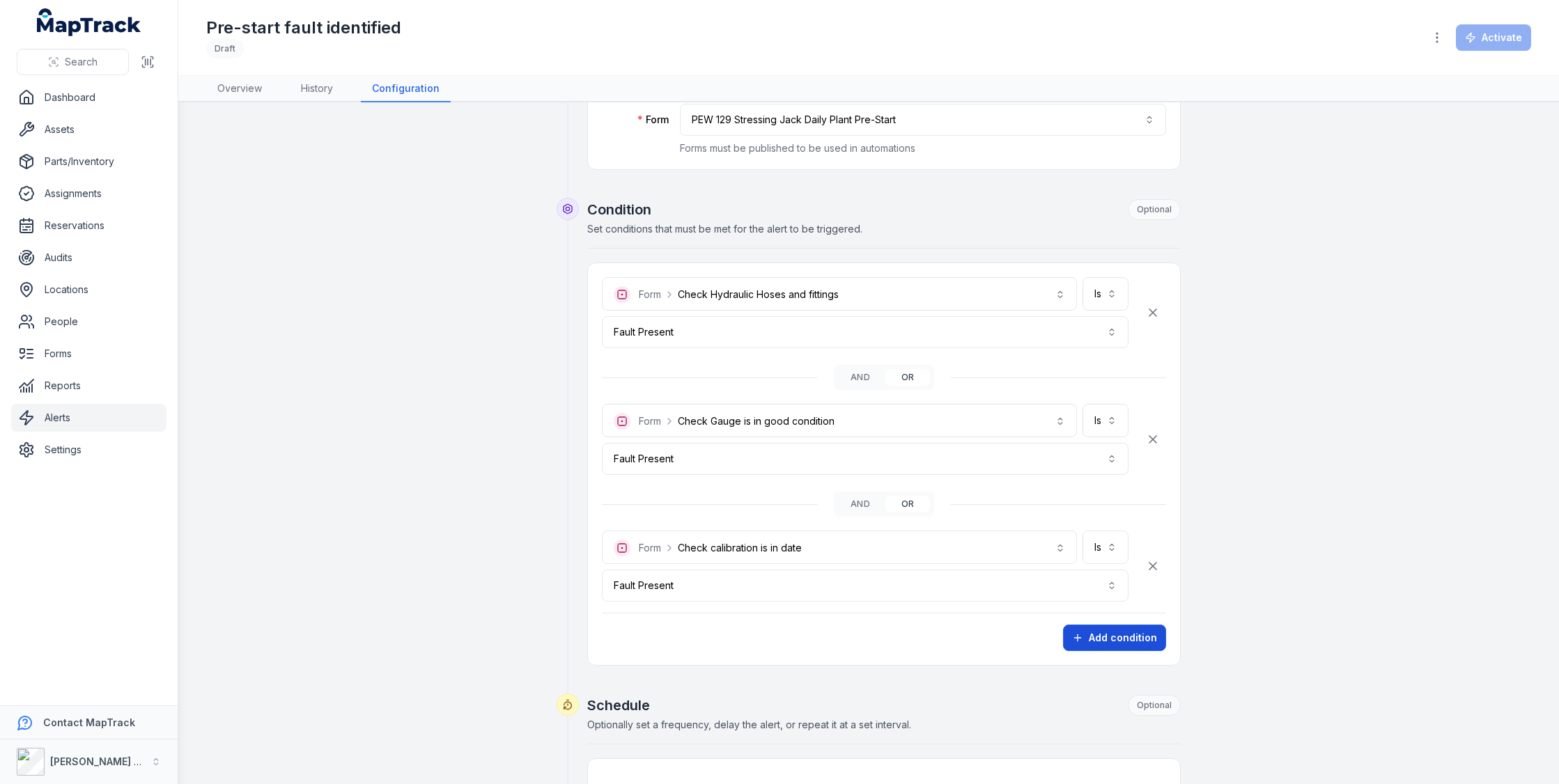
click at [1108, 630] on button "Add condition" at bounding box center [1114, 638] width 103 height 26
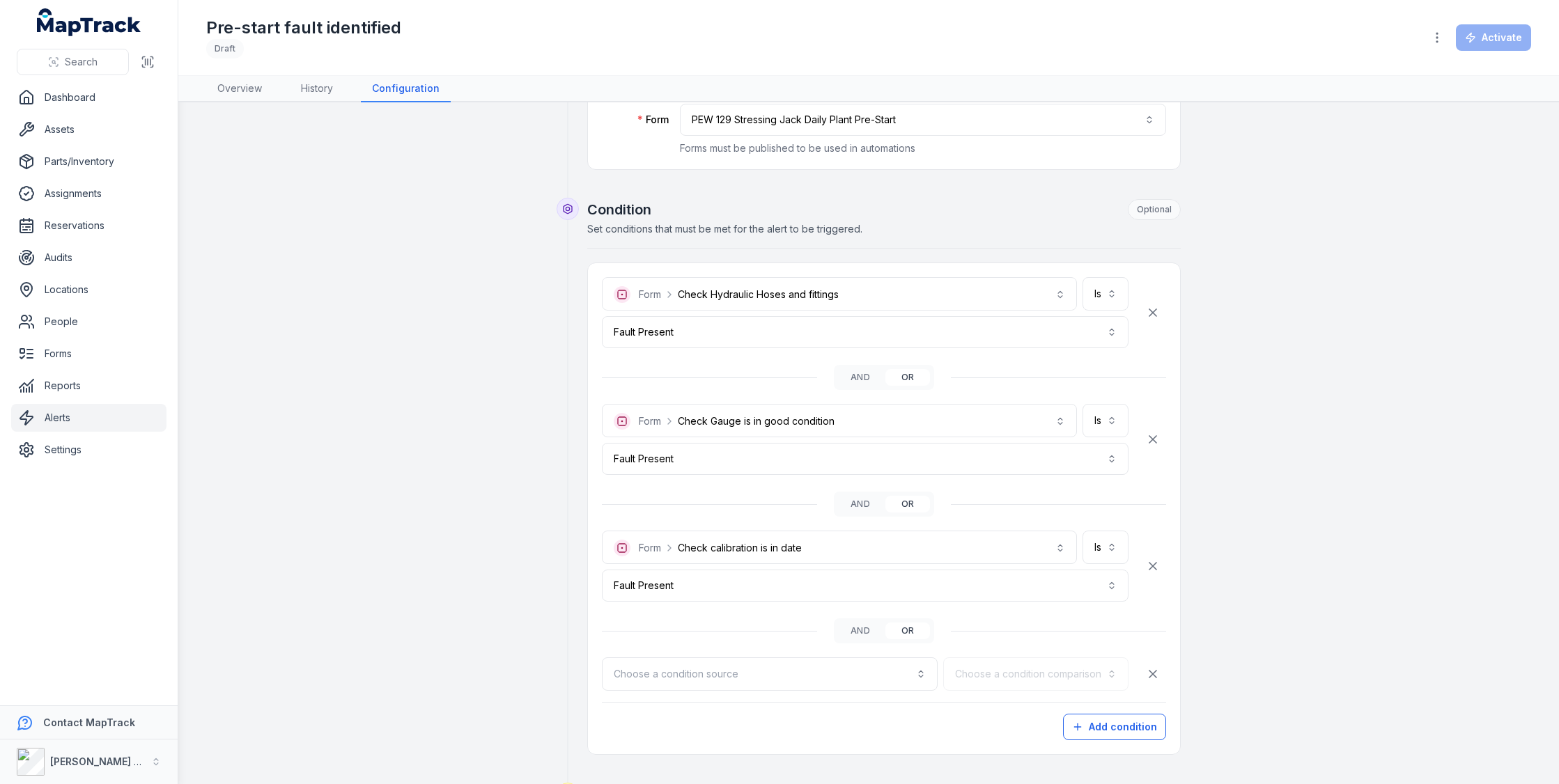
scroll to position [416, 0]
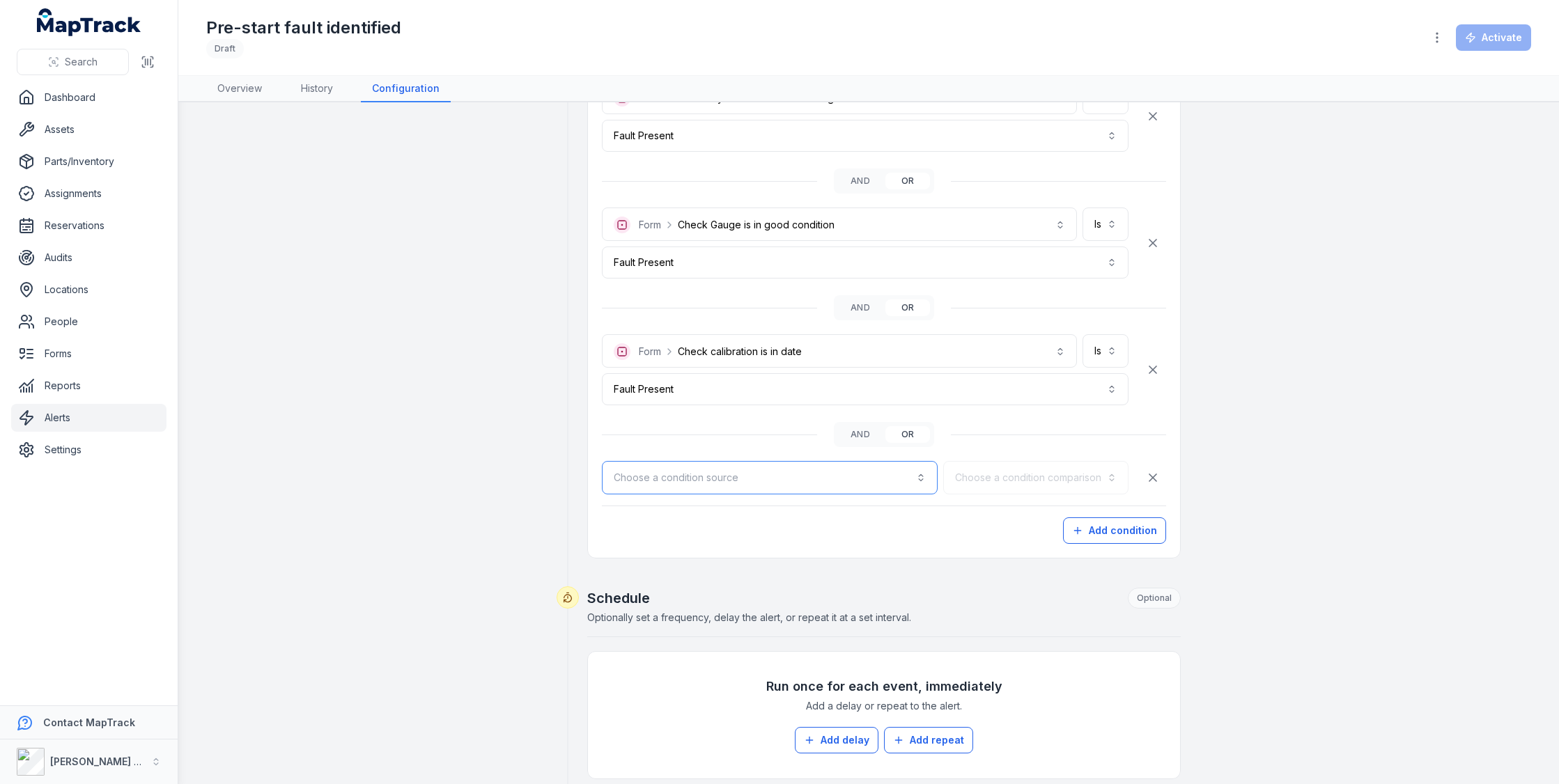
click at [882, 489] on button "Choose a condition source" at bounding box center [770, 478] width 336 height 34
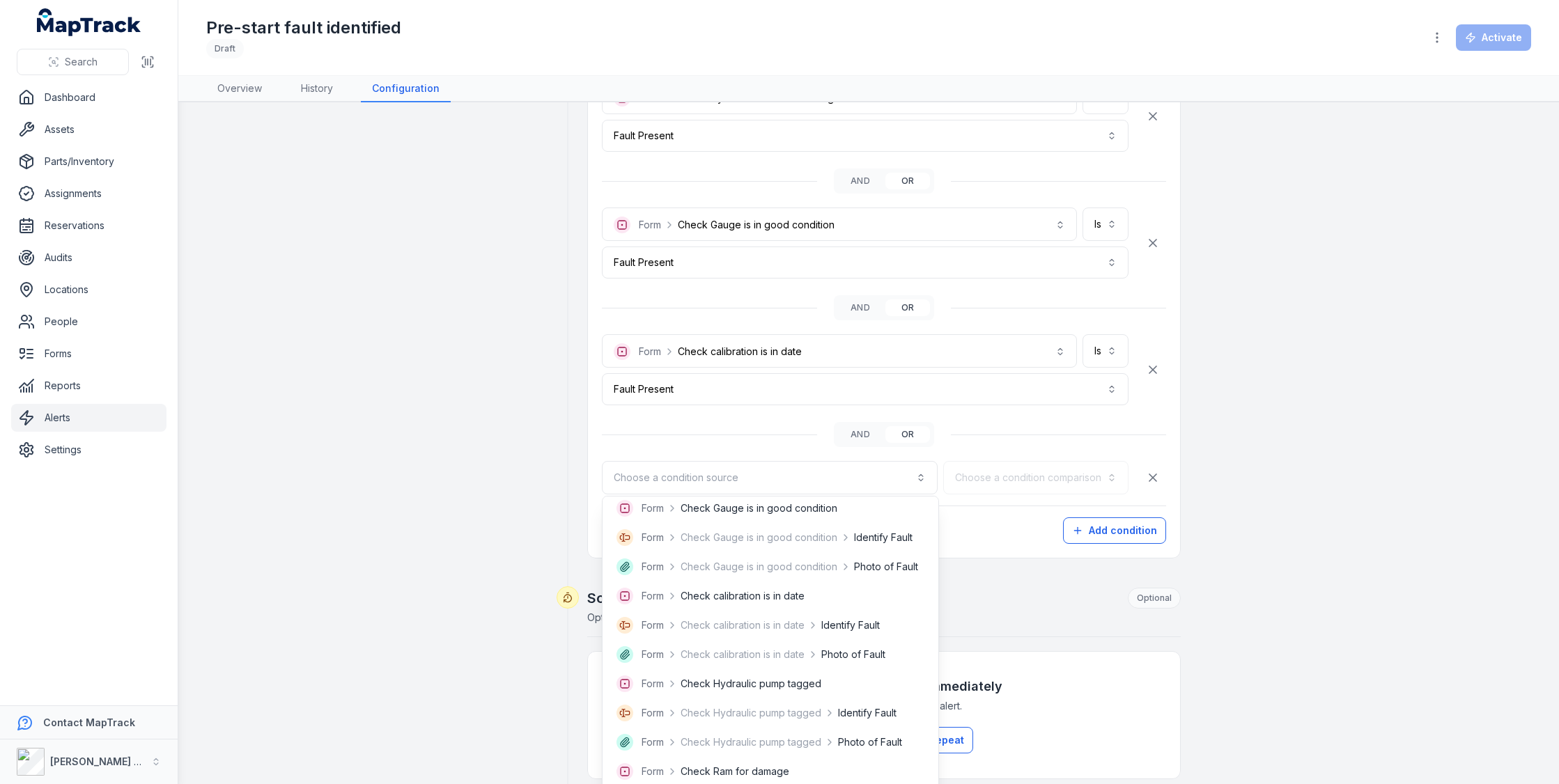
scroll to position [352, 0]
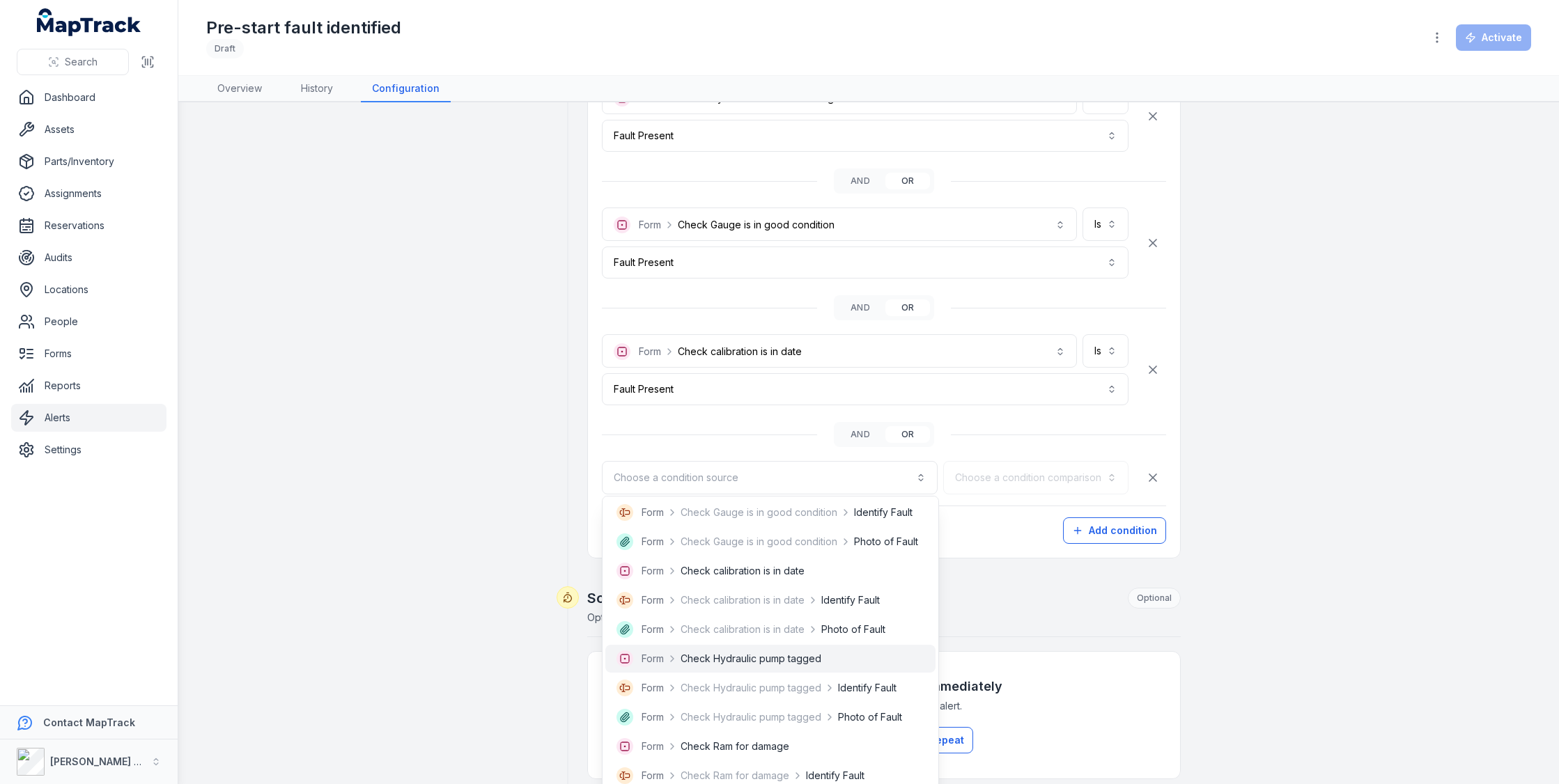
click at [814, 652] on span "Check Hydraulic pump tagged" at bounding box center [750, 659] width 141 height 14
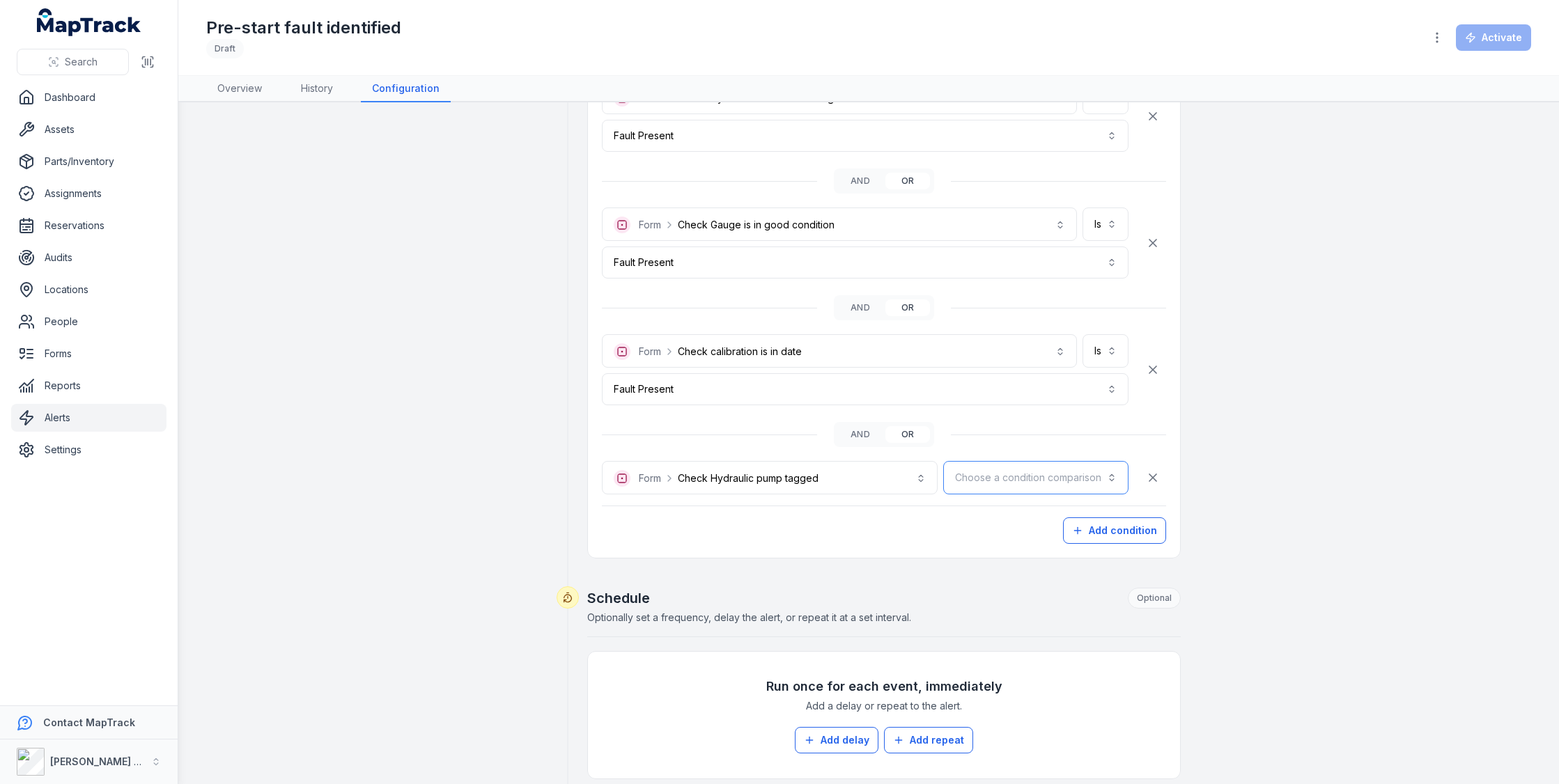
click at [998, 476] on button "Choose a condition comparison" at bounding box center [1036, 478] width 185 height 34
click at [1010, 504] on div "Is" at bounding box center [1069, 512] width 118 height 25
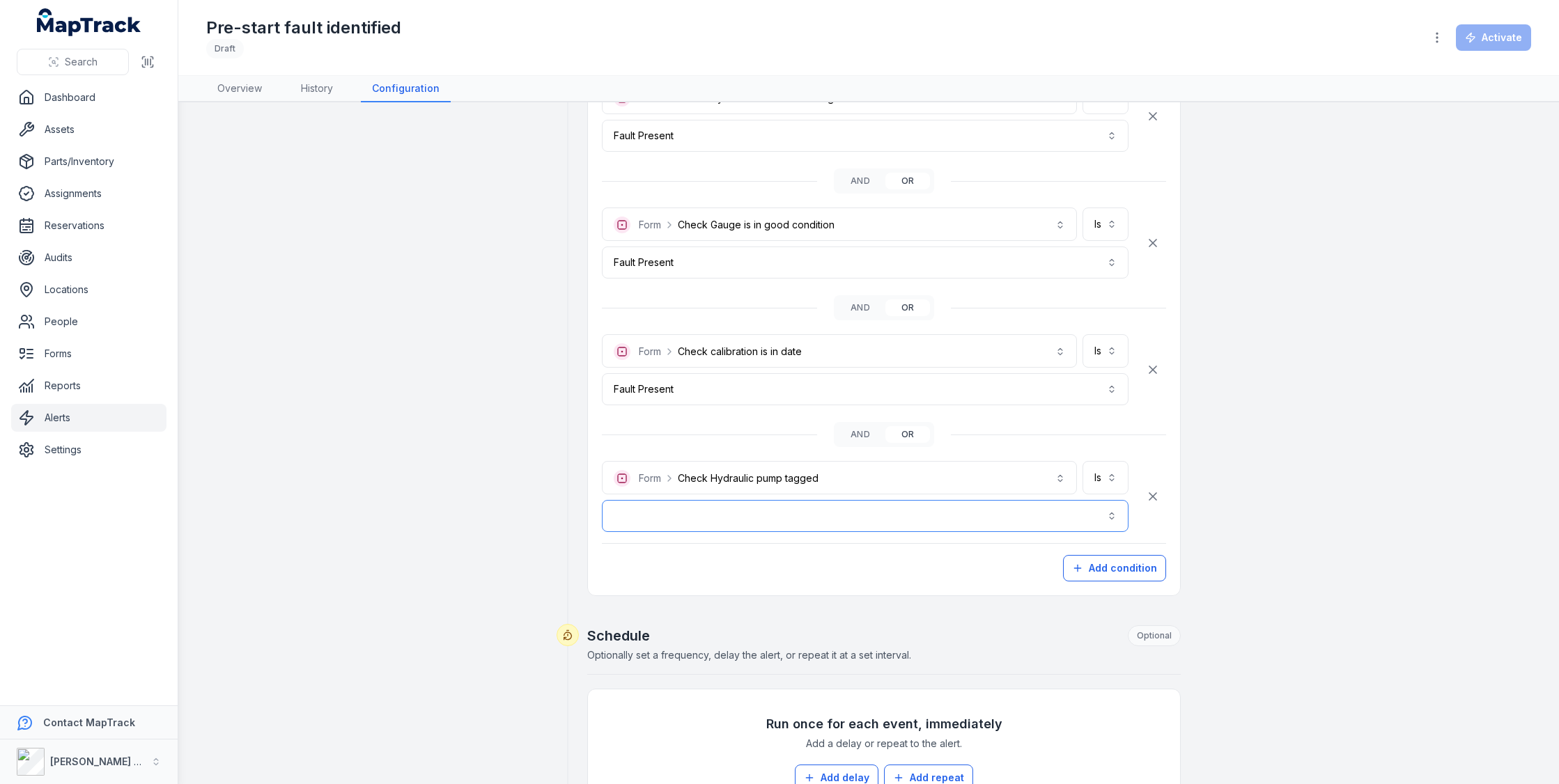
click at [937, 518] on button "button" at bounding box center [865, 516] width 527 height 32
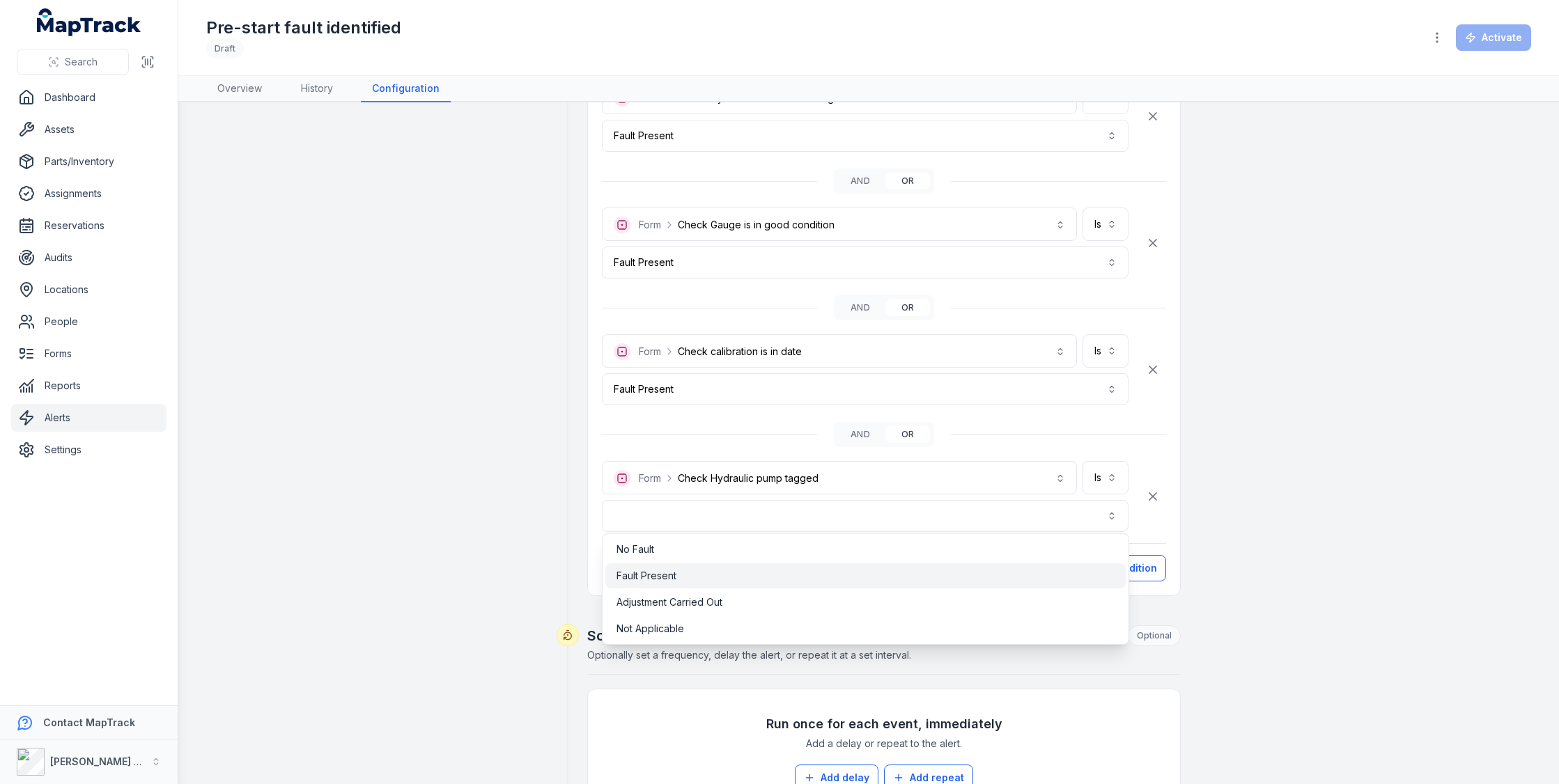
click at [885, 581] on div "Fault Present" at bounding box center [866, 575] width 498 height 14
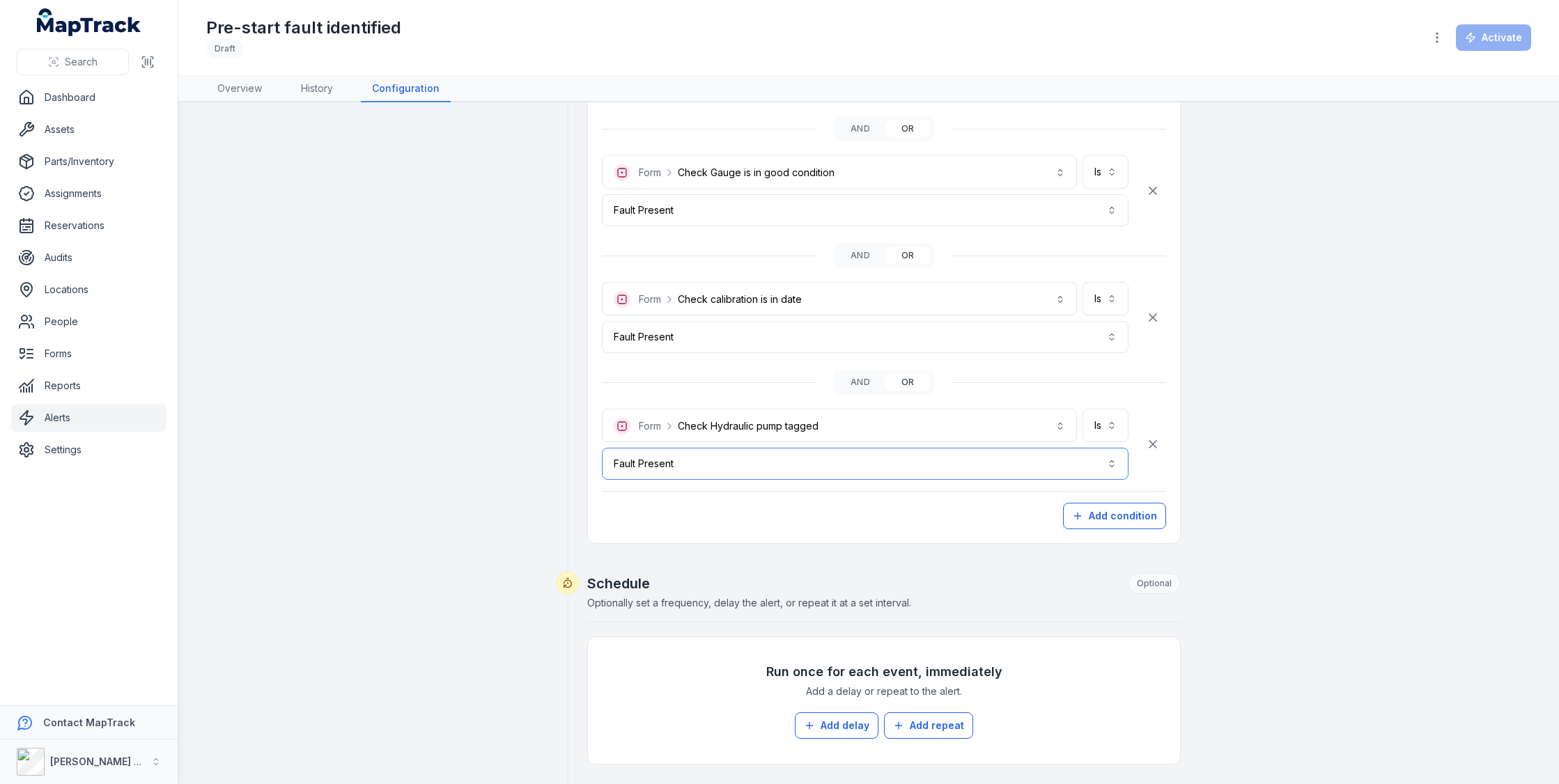
scroll to position [524, 0]
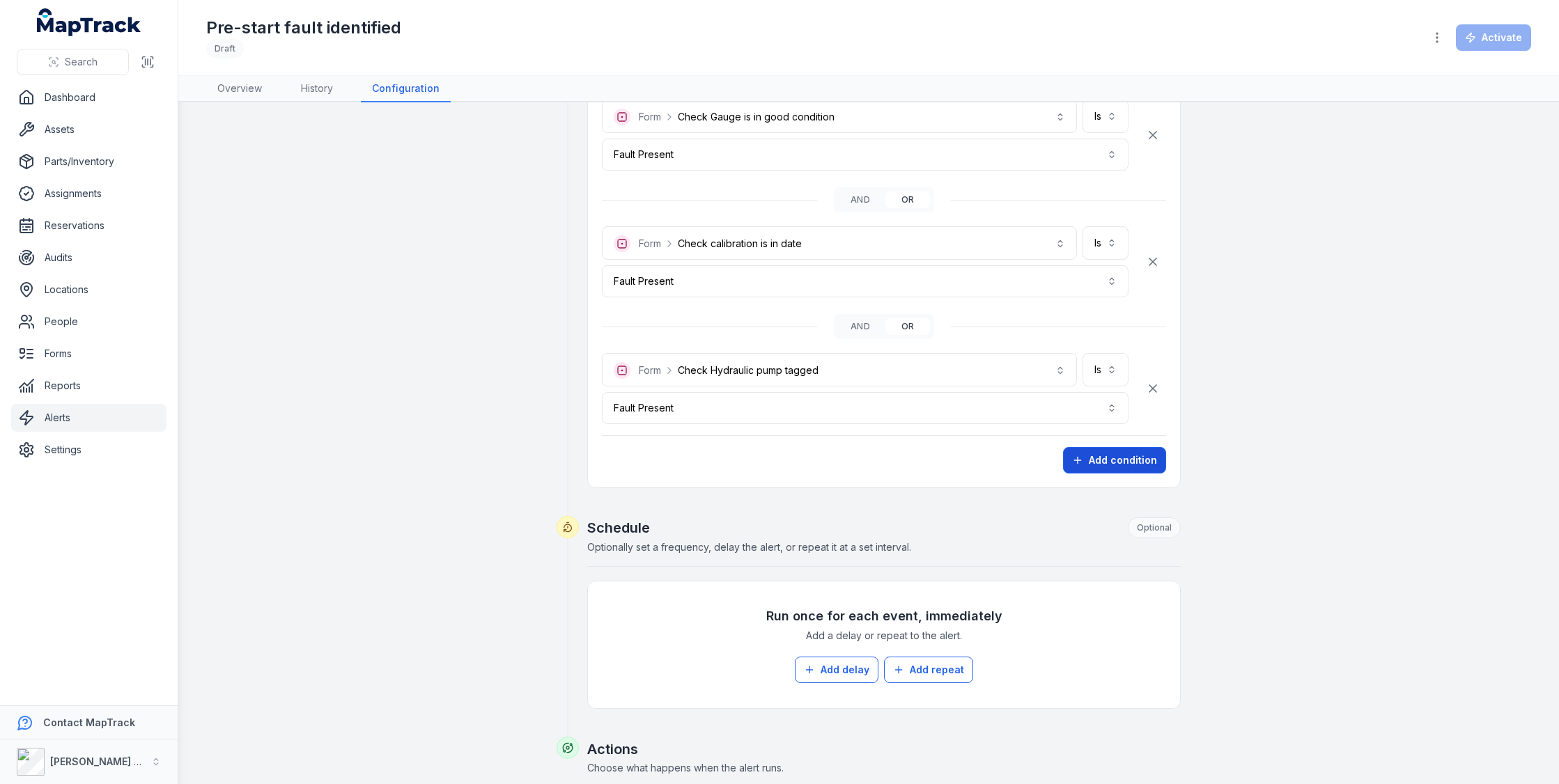
click at [1094, 450] on button "Add condition" at bounding box center [1114, 460] width 103 height 26
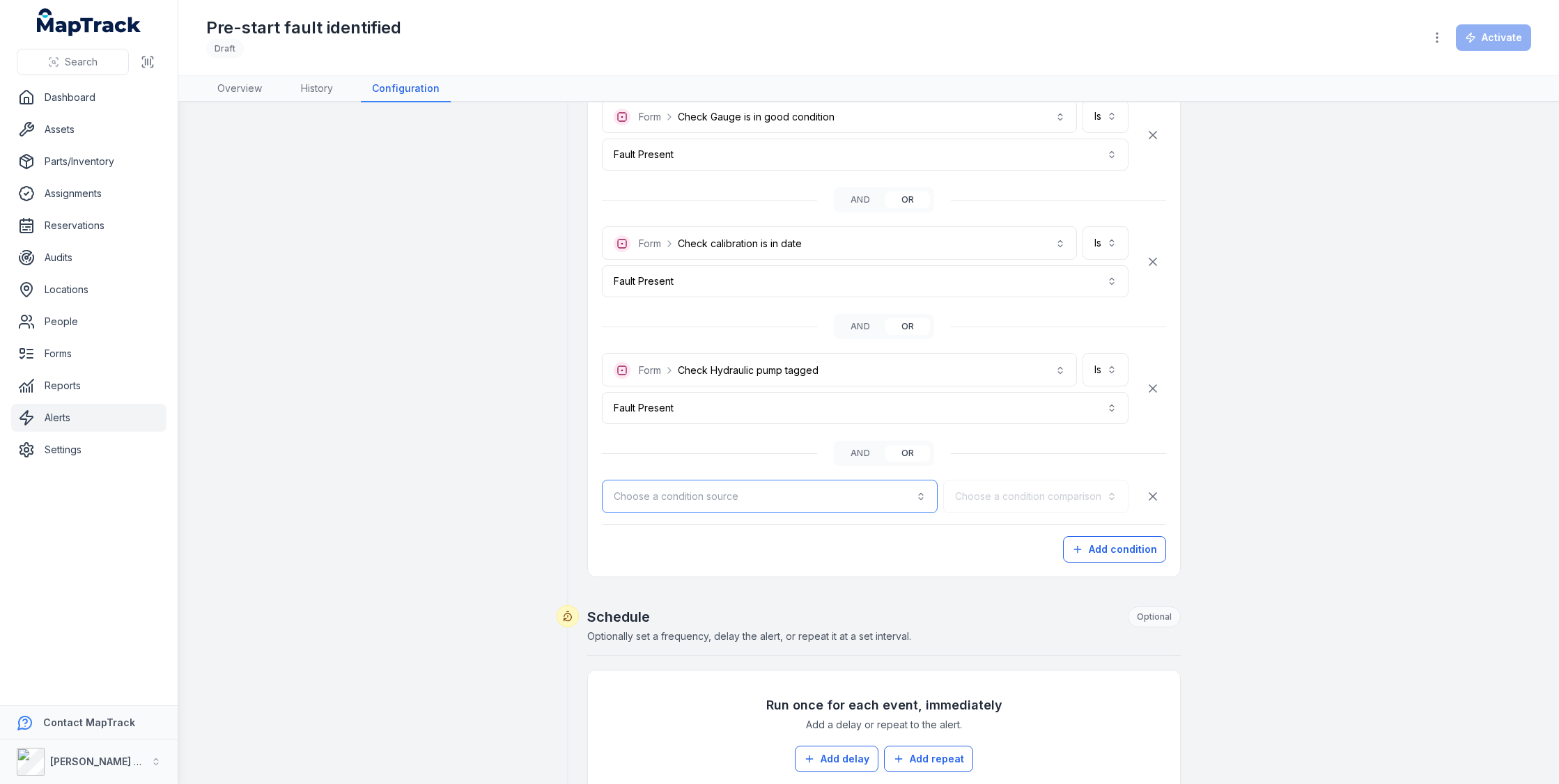
click at [894, 495] on button "Choose a condition source" at bounding box center [770, 496] width 336 height 34
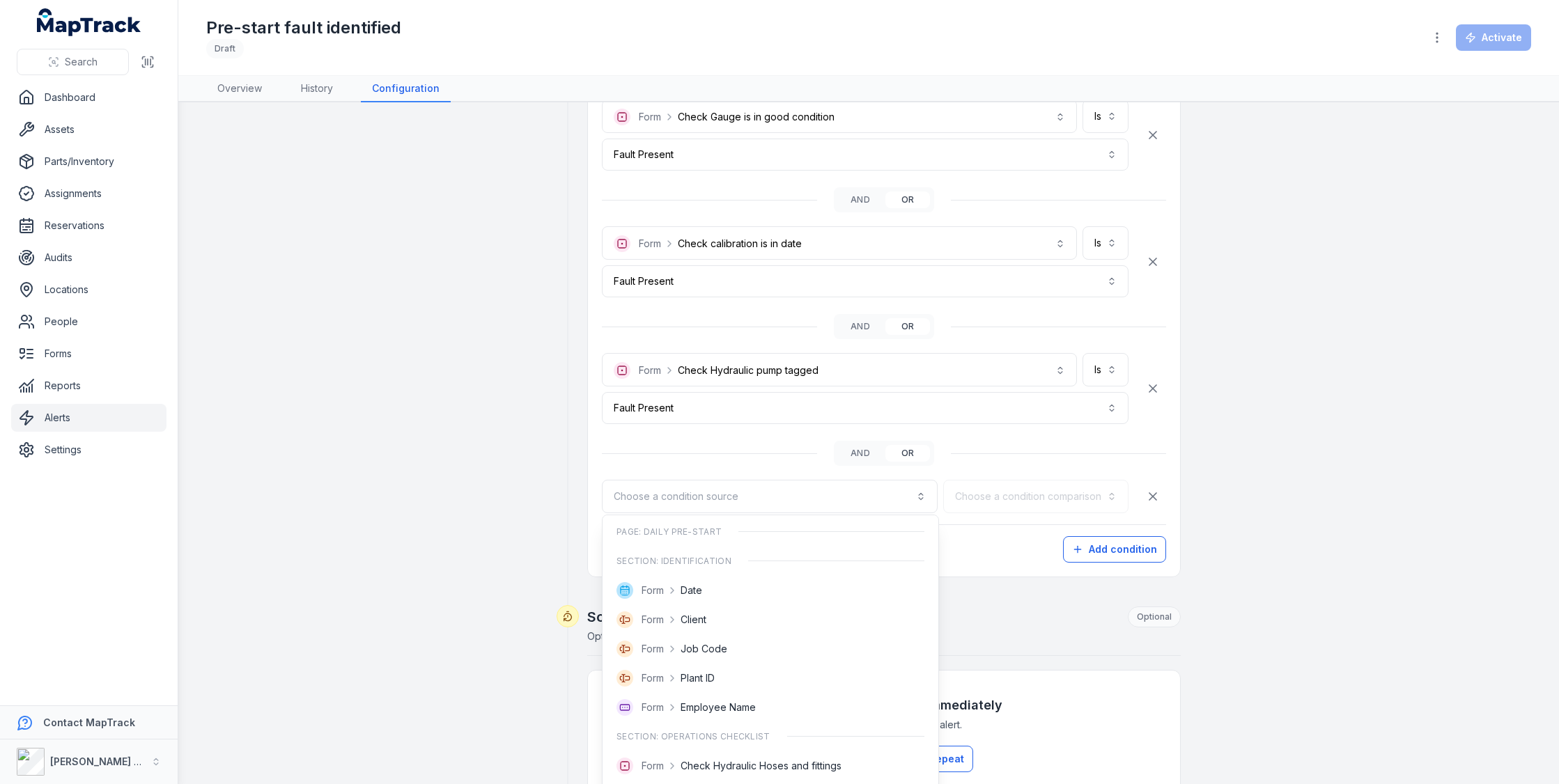
click at [1113, 243] on div "**********" at bounding box center [883, 267] width 564 height 590
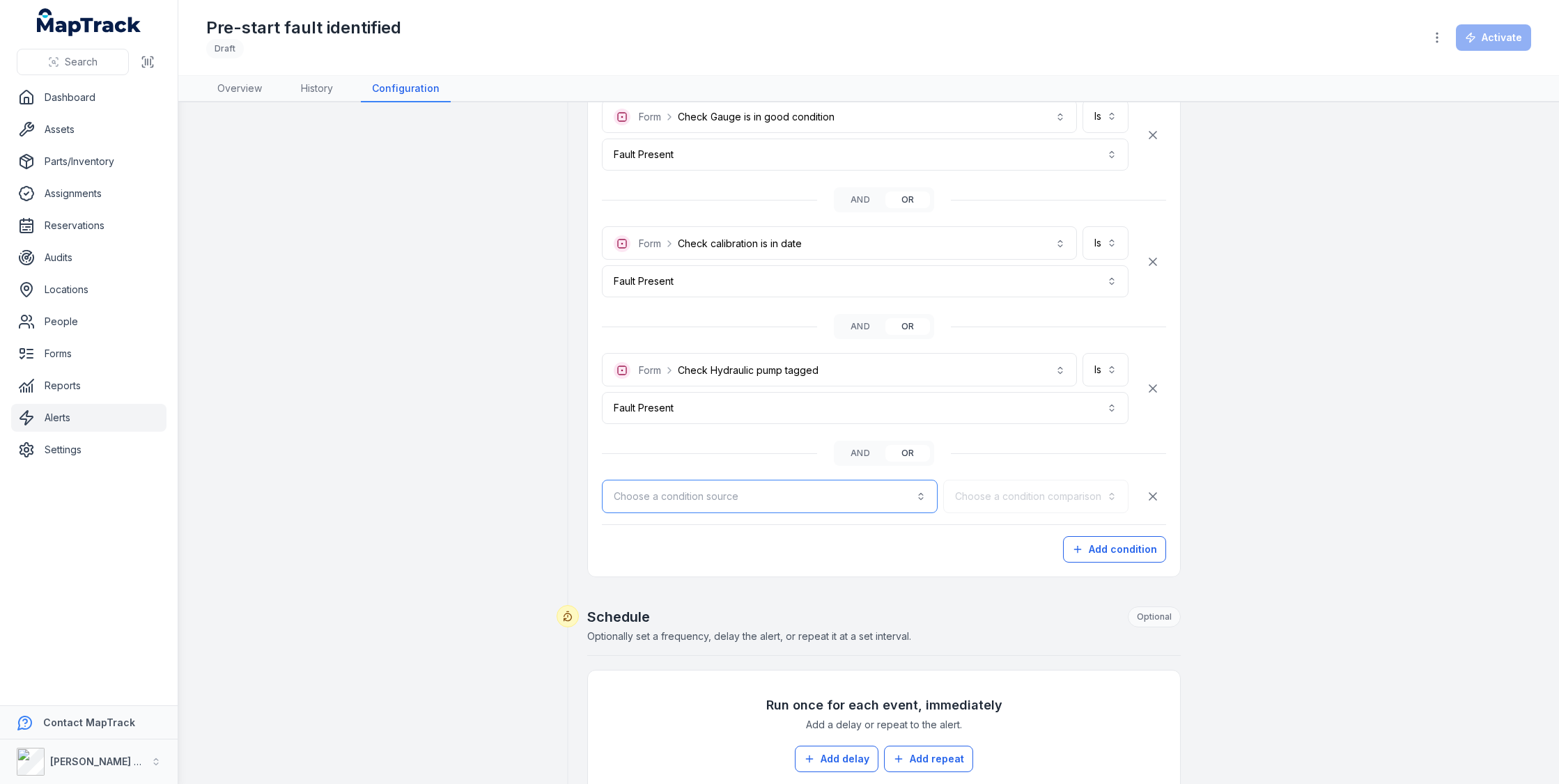
click at [838, 495] on button "Choose a condition source" at bounding box center [770, 496] width 336 height 34
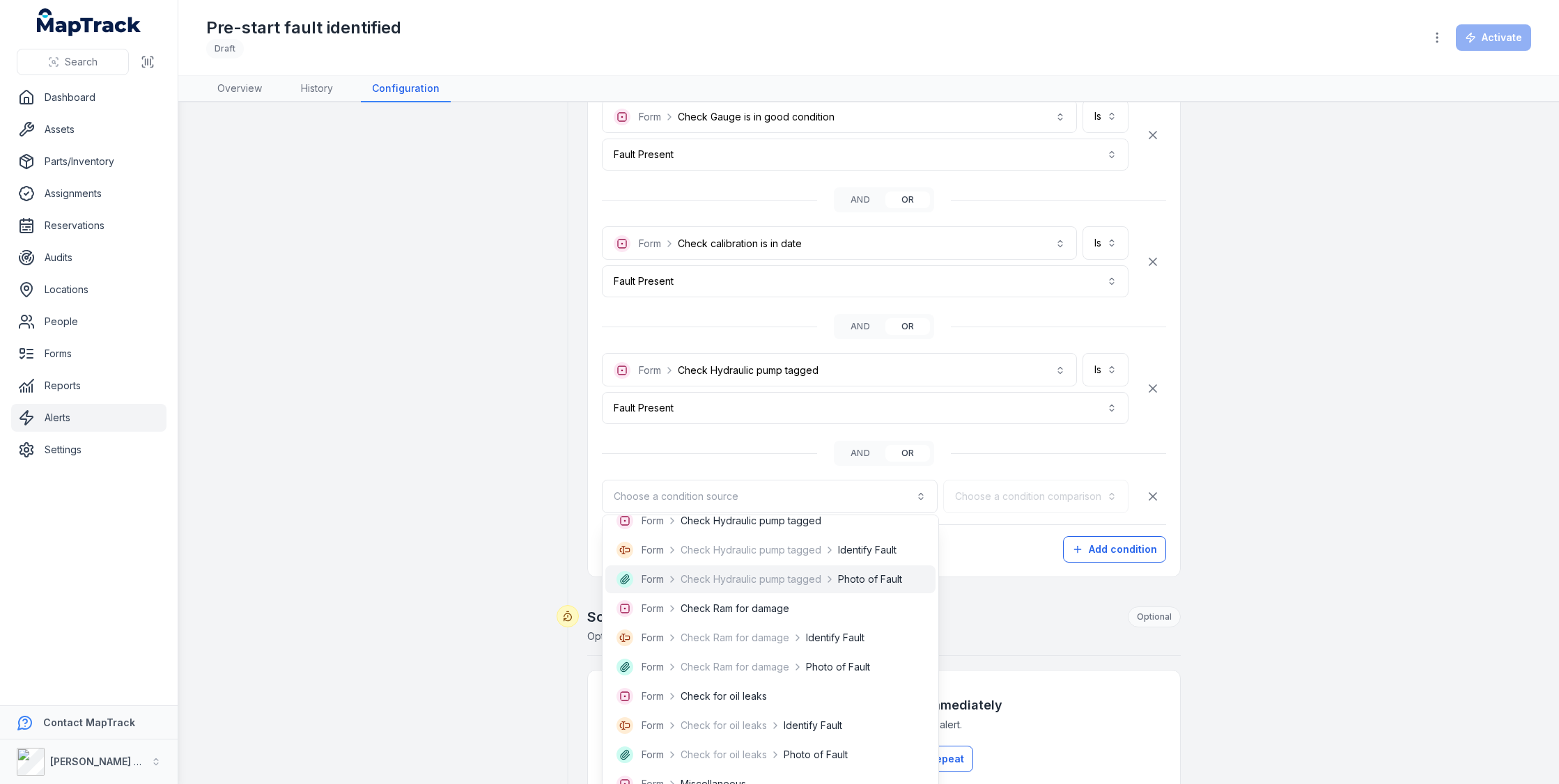
scroll to position [506, 0]
click at [1308, 408] on div "**********" at bounding box center [869, 337] width 1070 height 1485
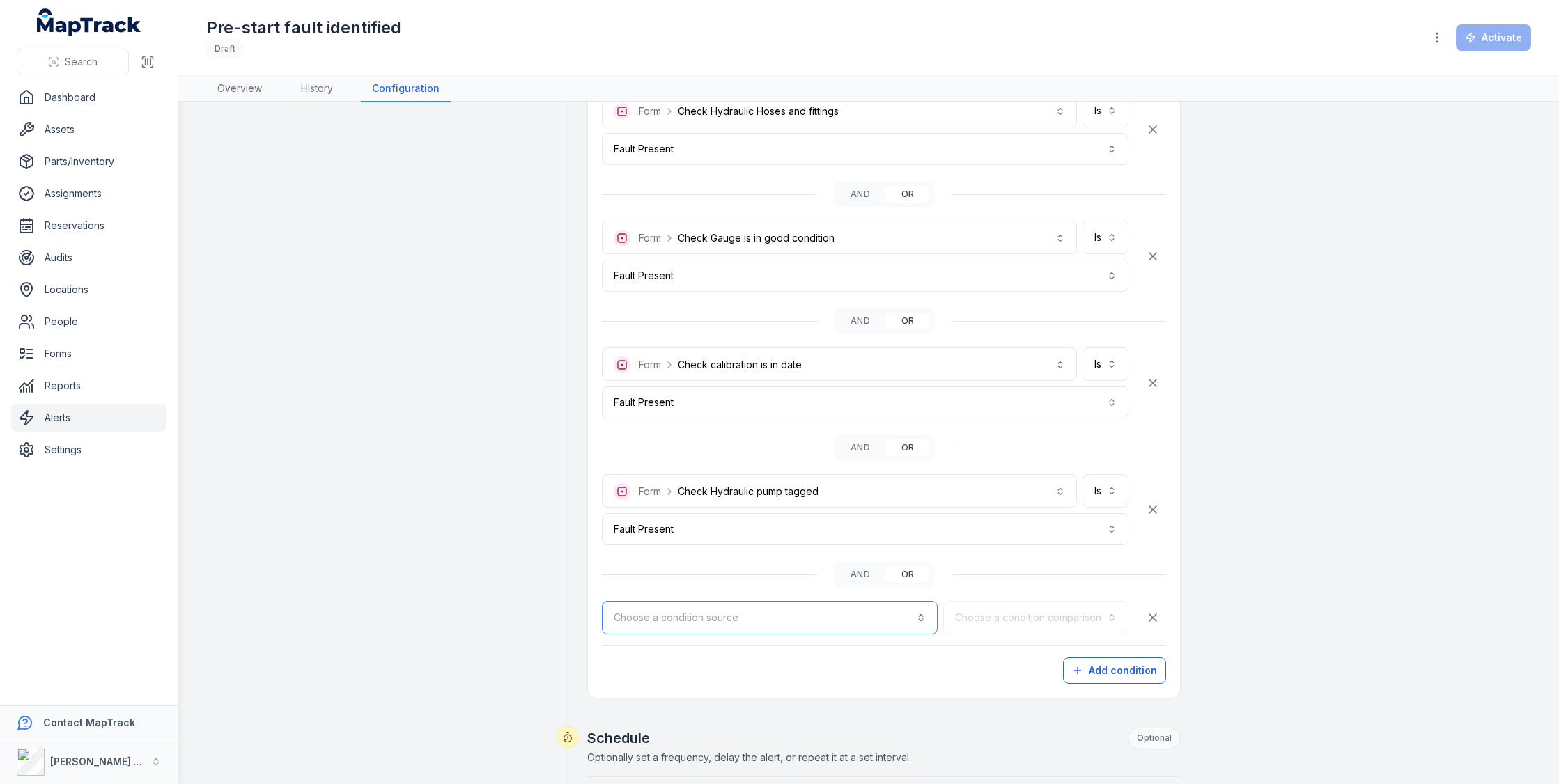
scroll to position [429, 0]
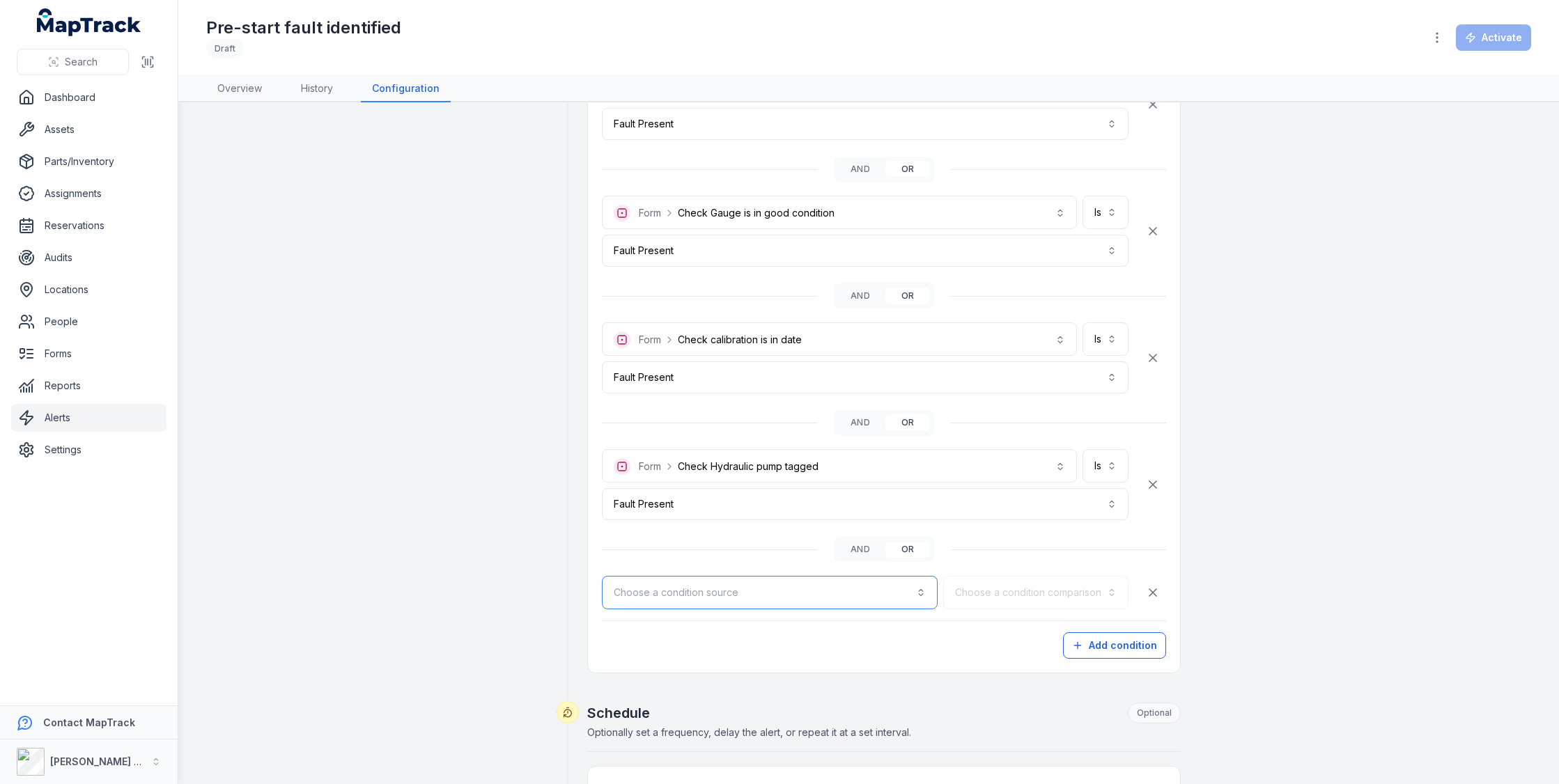
click at [828, 593] on button "Choose a condition source" at bounding box center [770, 592] width 336 height 34
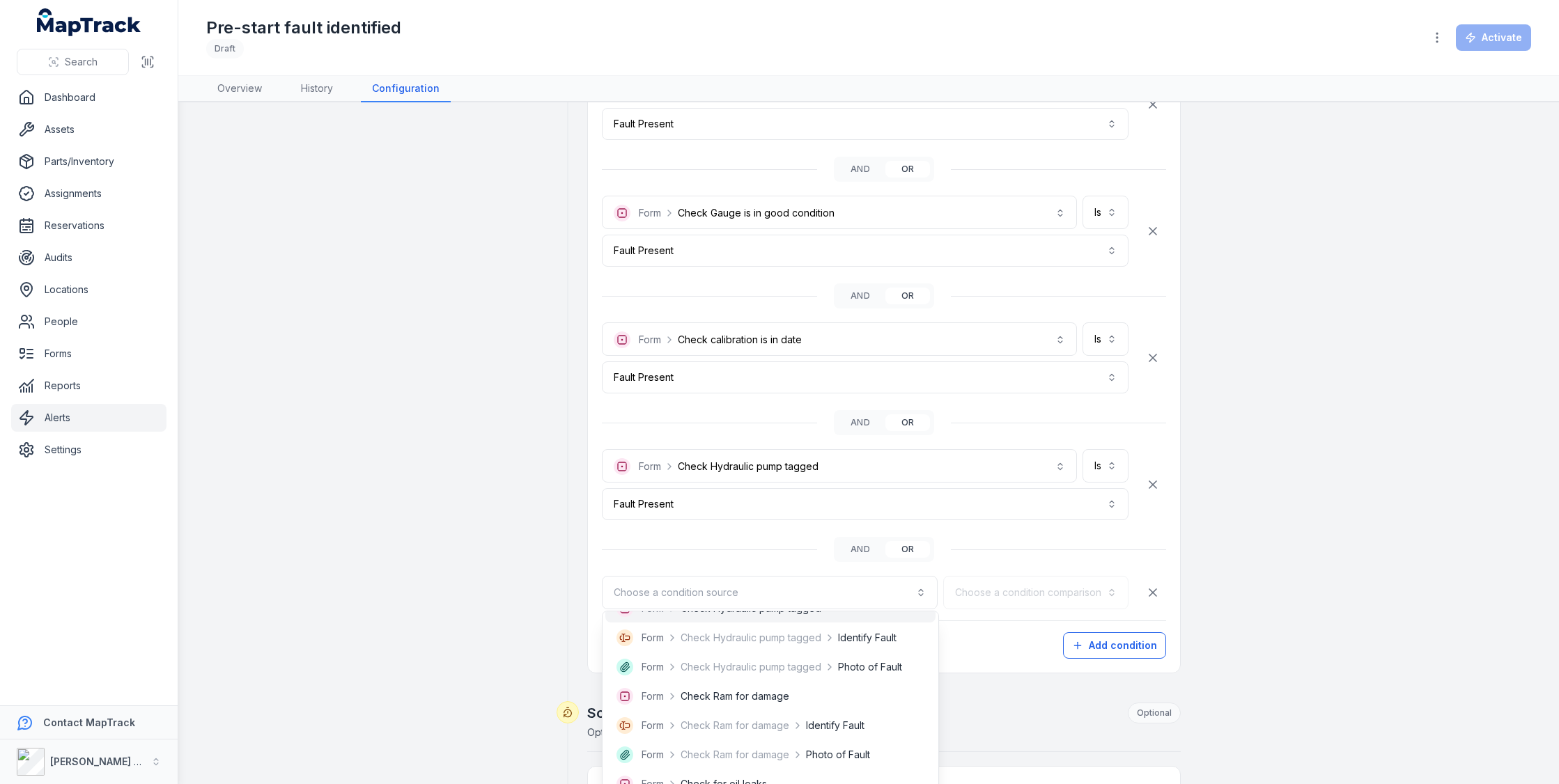
scroll to position [521, 0]
click at [839, 690] on div "Form Check Ram for damage" at bounding box center [770, 692] width 308 height 16
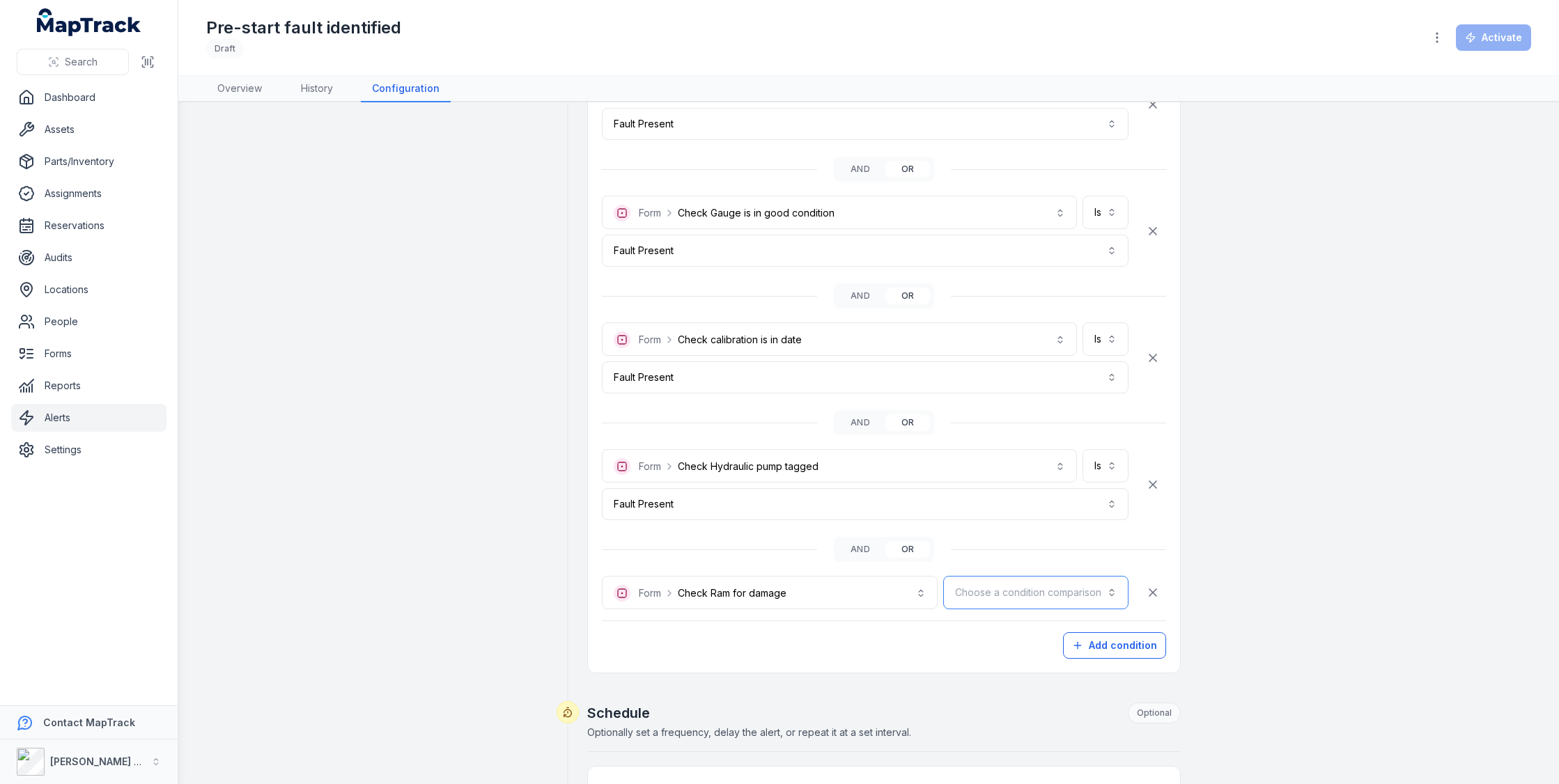
click at [1010, 592] on button "Choose a condition comparison" at bounding box center [1036, 592] width 185 height 34
click at [1021, 617] on div "Is" at bounding box center [1069, 627] width 118 height 25
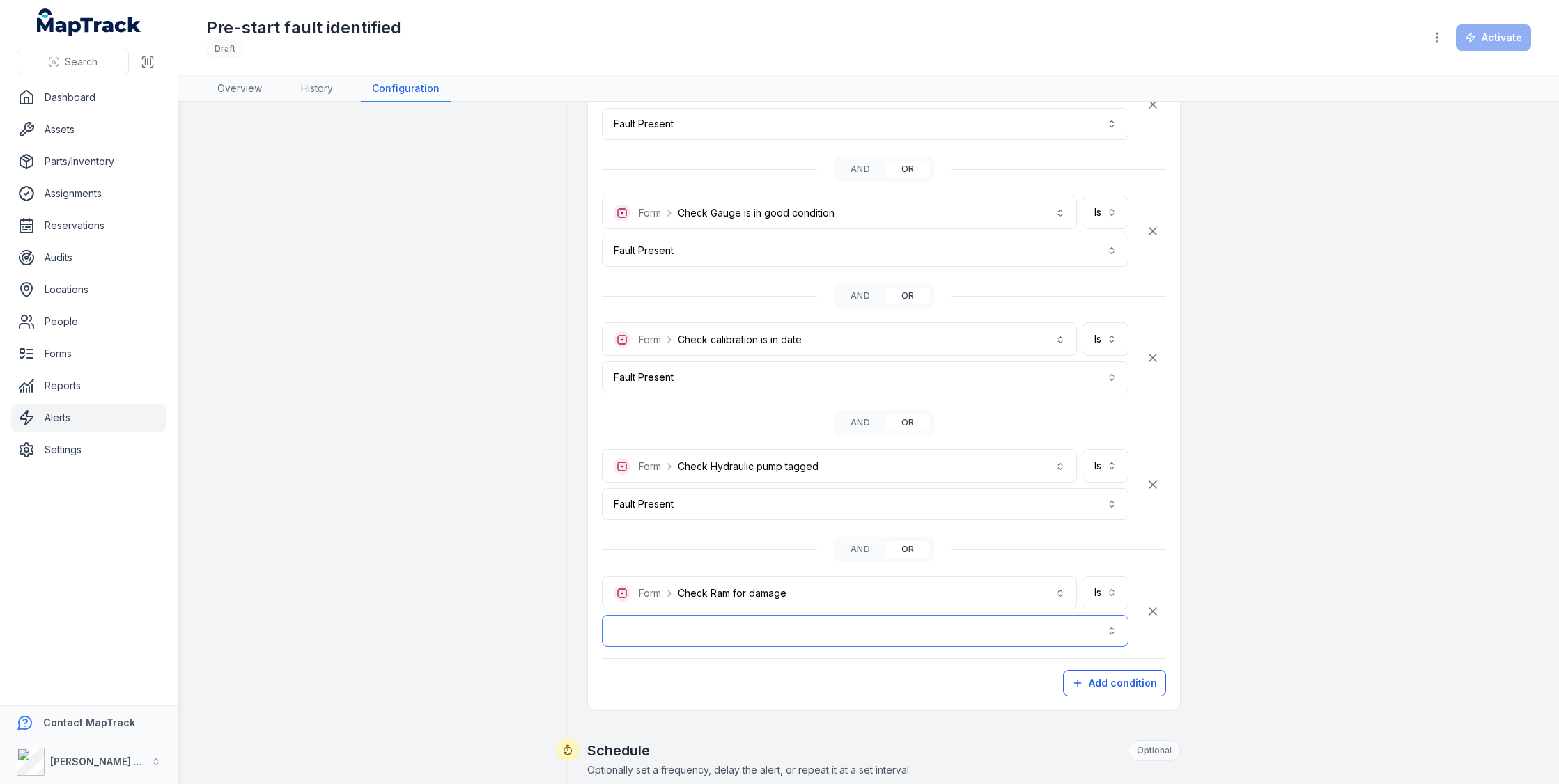
click at [939, 633] on button "button" at bounding box center [865, 630] width 527 height 32
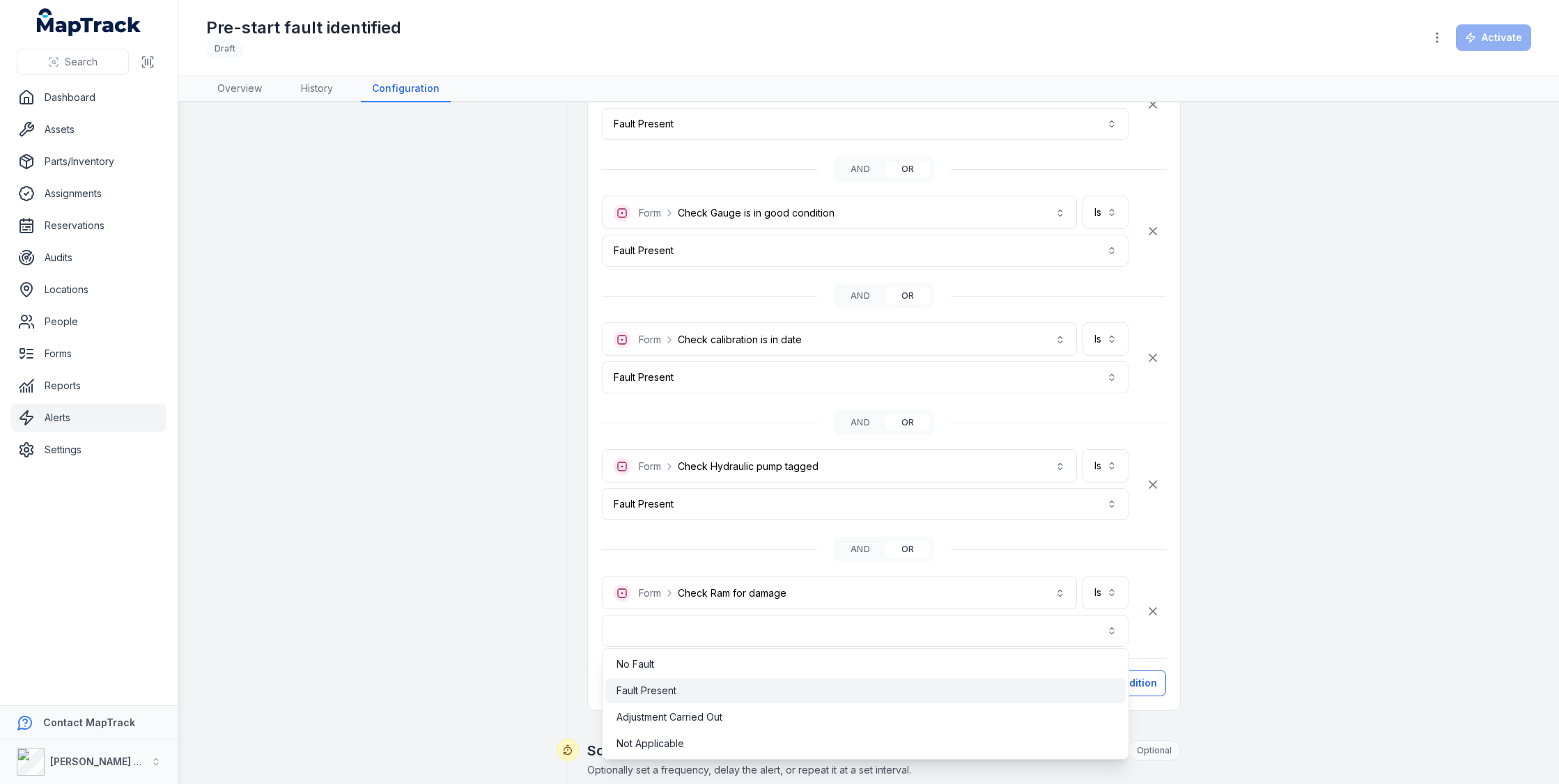
click at [886, 689] on div "Fault Present" at bounding box center [866, 690] width 498 height 14
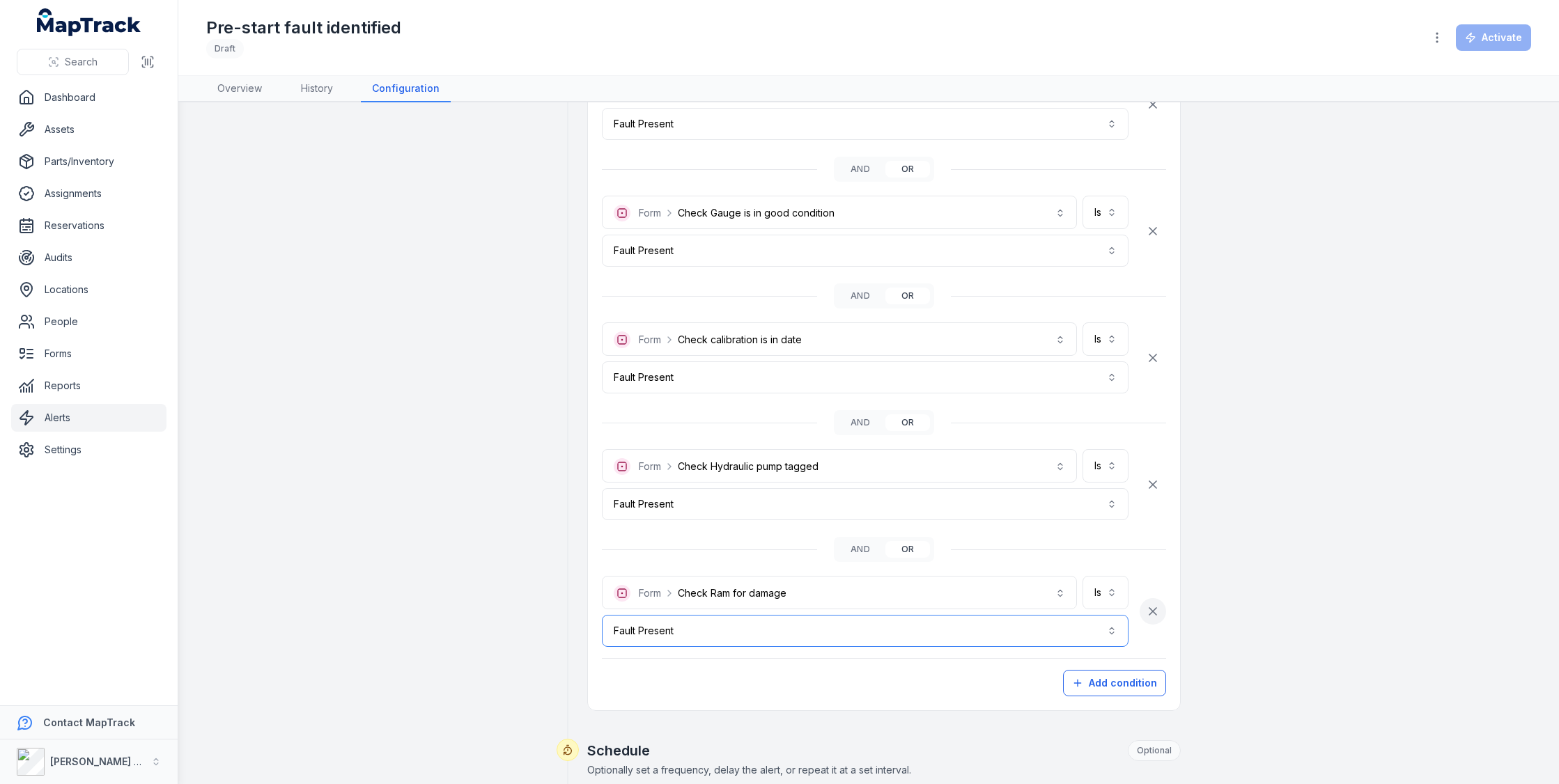
scroll to position [559, 0]
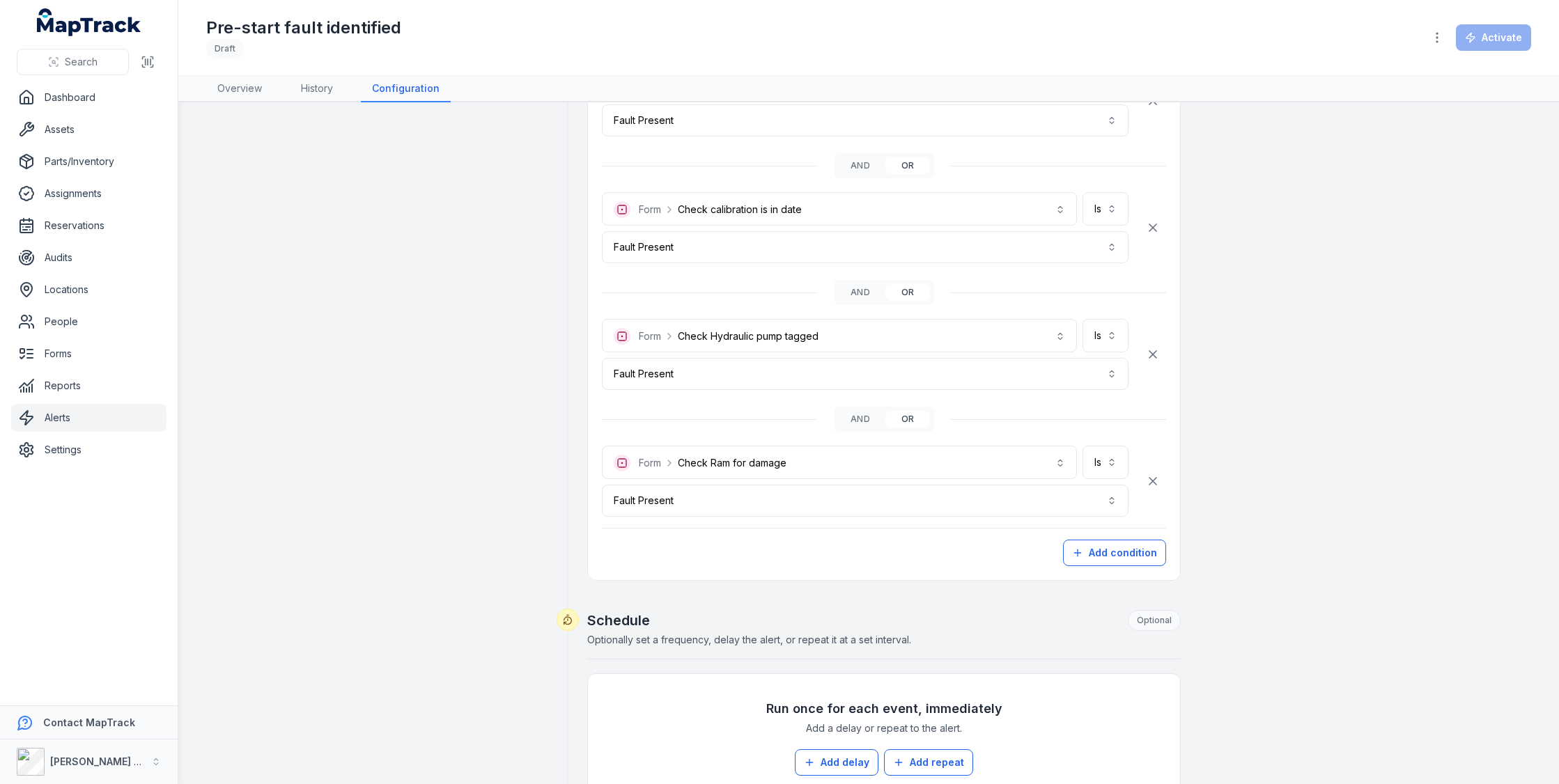
click at [1132, 561] on div "**********" at bounding box center [884, 252] width 592 height 655
click at [1127, 542] on button "Add condition" at bounding box center [1114, 552] width 103 height 26
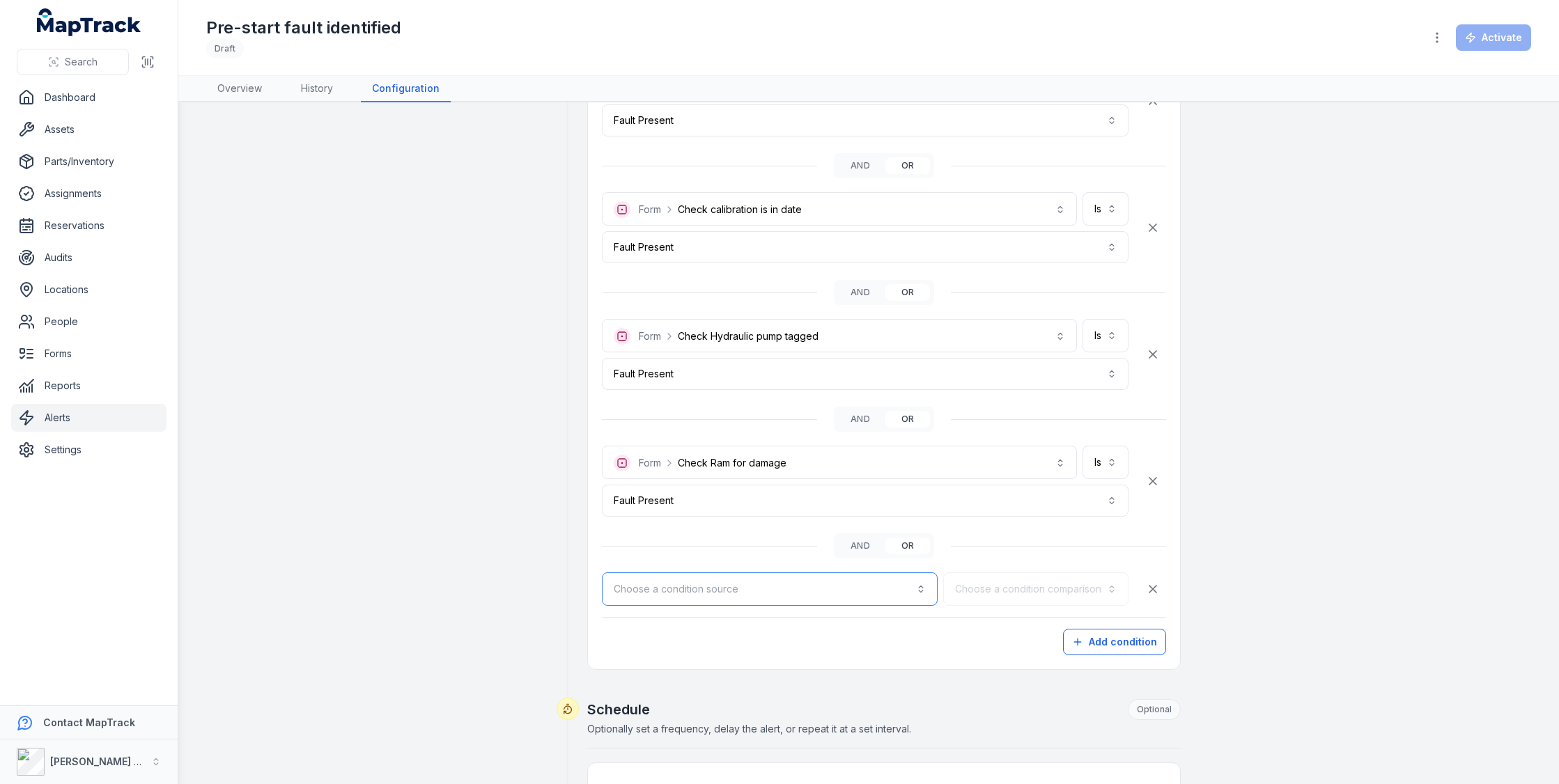
click at [931, 578] on button "Choose a condition source" at bounding box center [770, 589] width 336 height 34
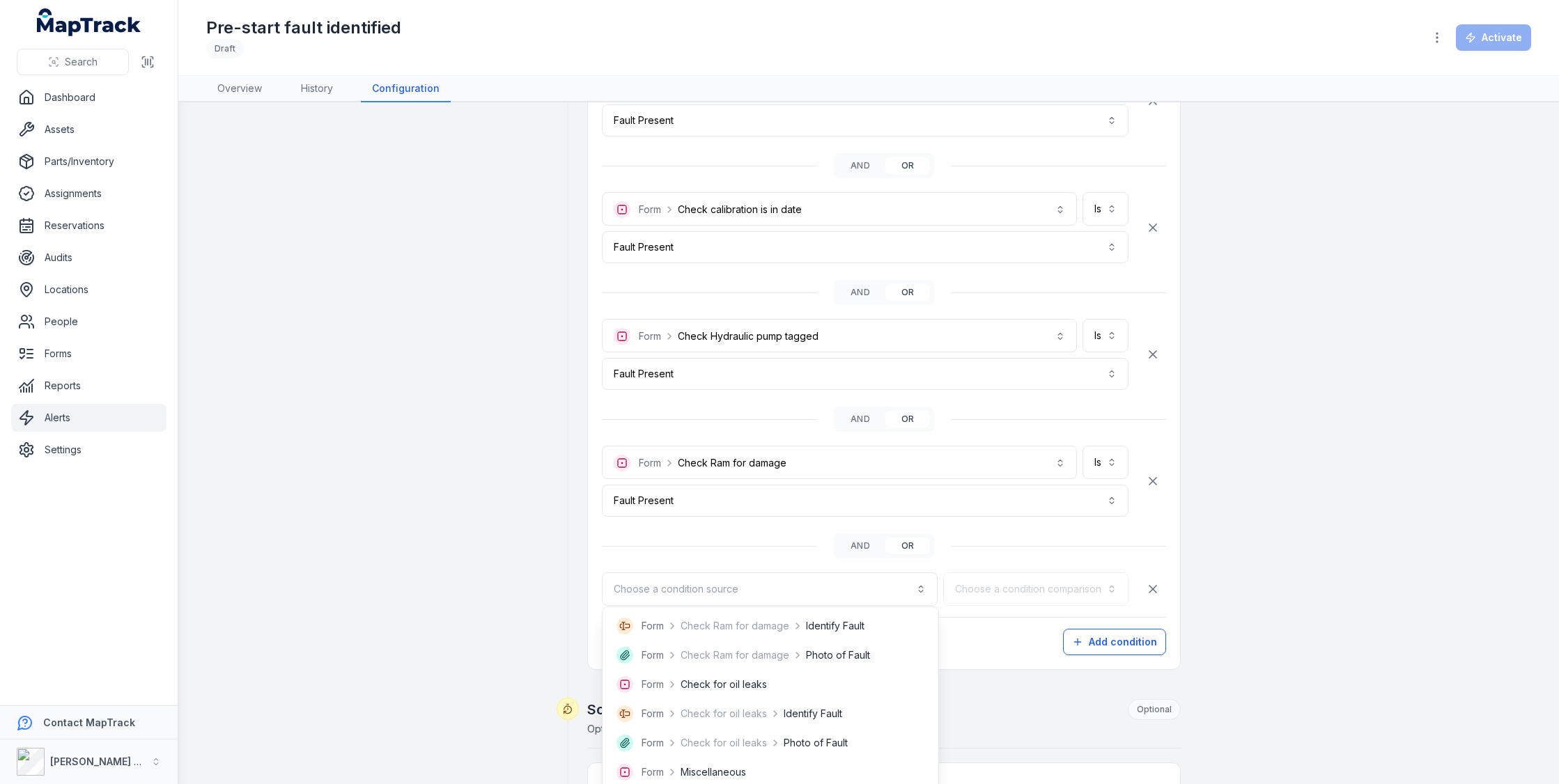
scroll to position [614, 0]
click at [829, 674] on div "Form Check for oil leaks" at bounding box center [770, 682] width 308 height 16
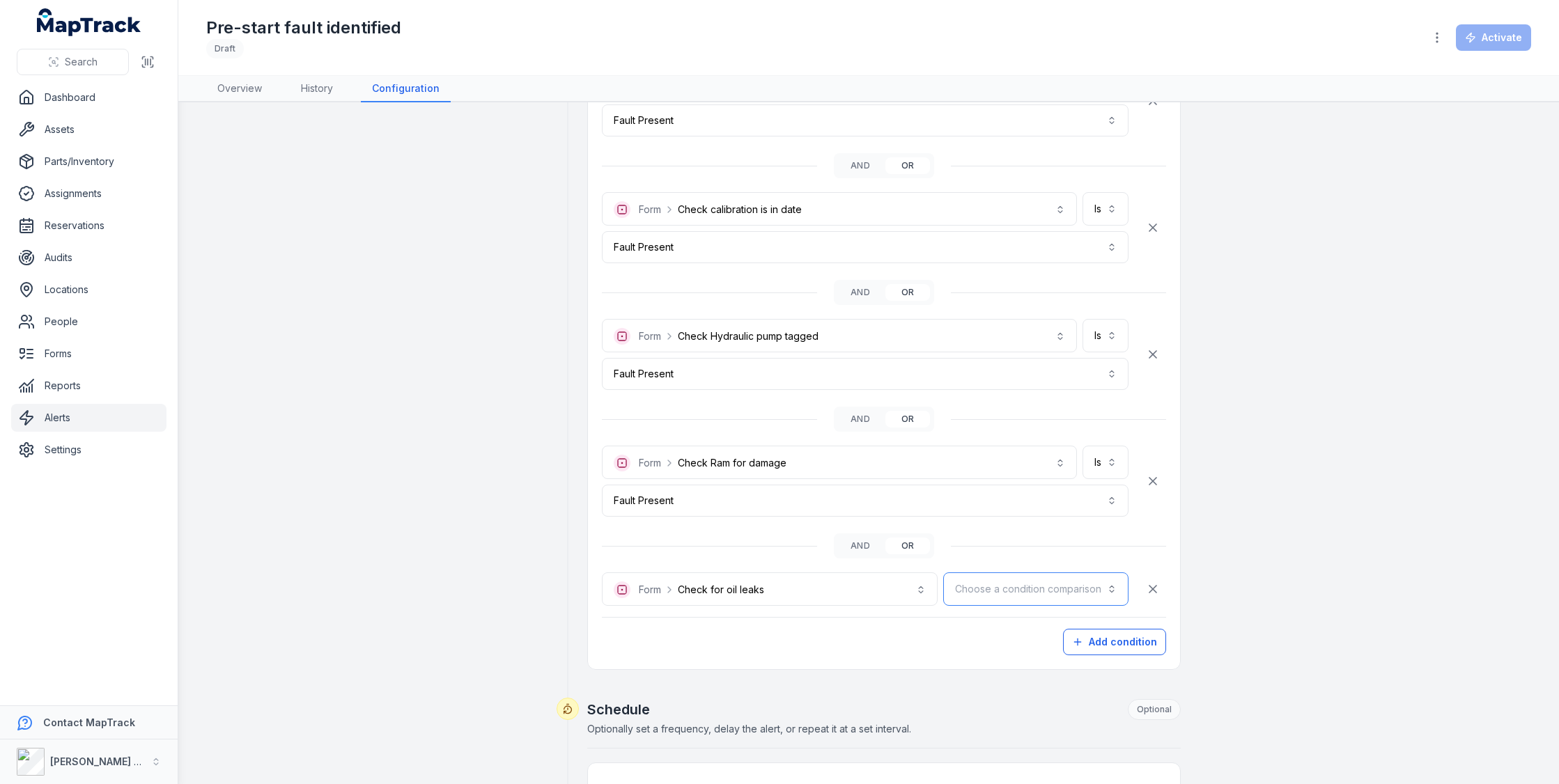
click at [1002, 593] on button "Choose a condition comparison" at bounding box center [1036, 589] width 185 height 34
click at [1020, 613] on div "Is" at bounding box center [1069, 623] width 118 height 25
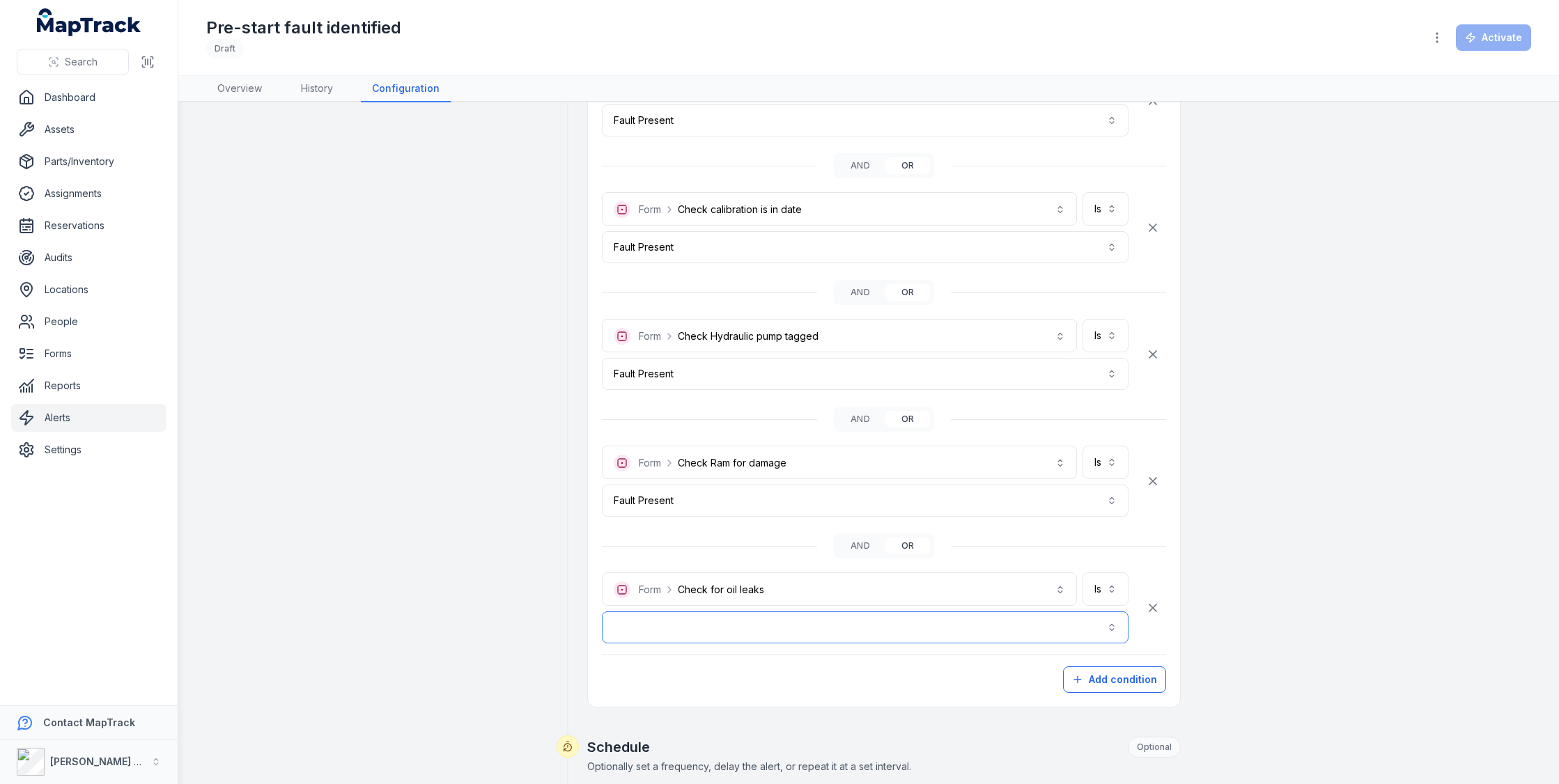
click at [904, 620] on button "button" at bounding box center [865, 627] width 527 height 32
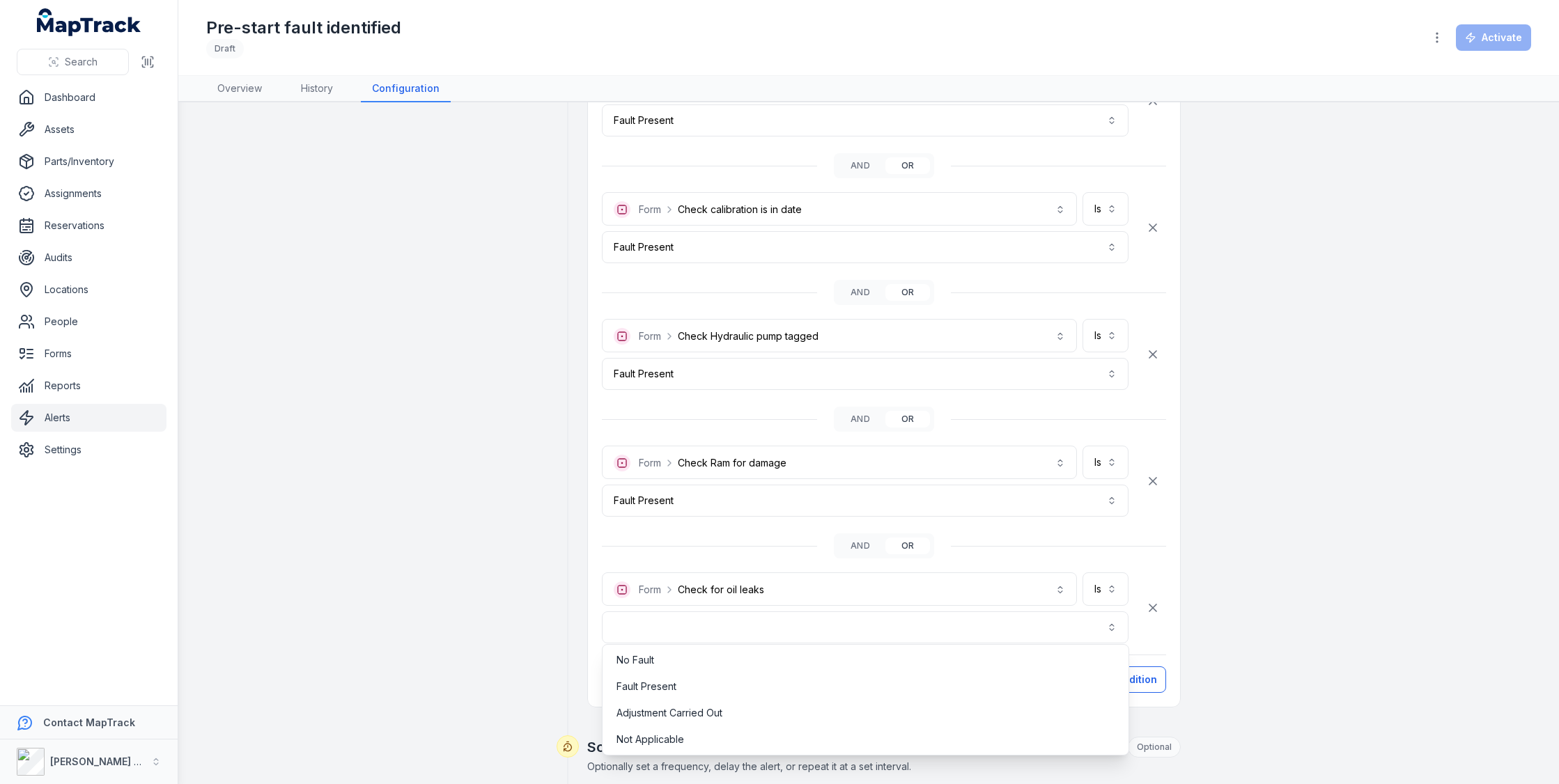
click at [856, 672] on div "No Fault Fault Present Adjustment Carried Out Not Applicable" at bounding box center [865, 700] width 527 height 112
click at [854, 680] on div "Fault Present" at bounding box center [866, 686] width 498 height 14
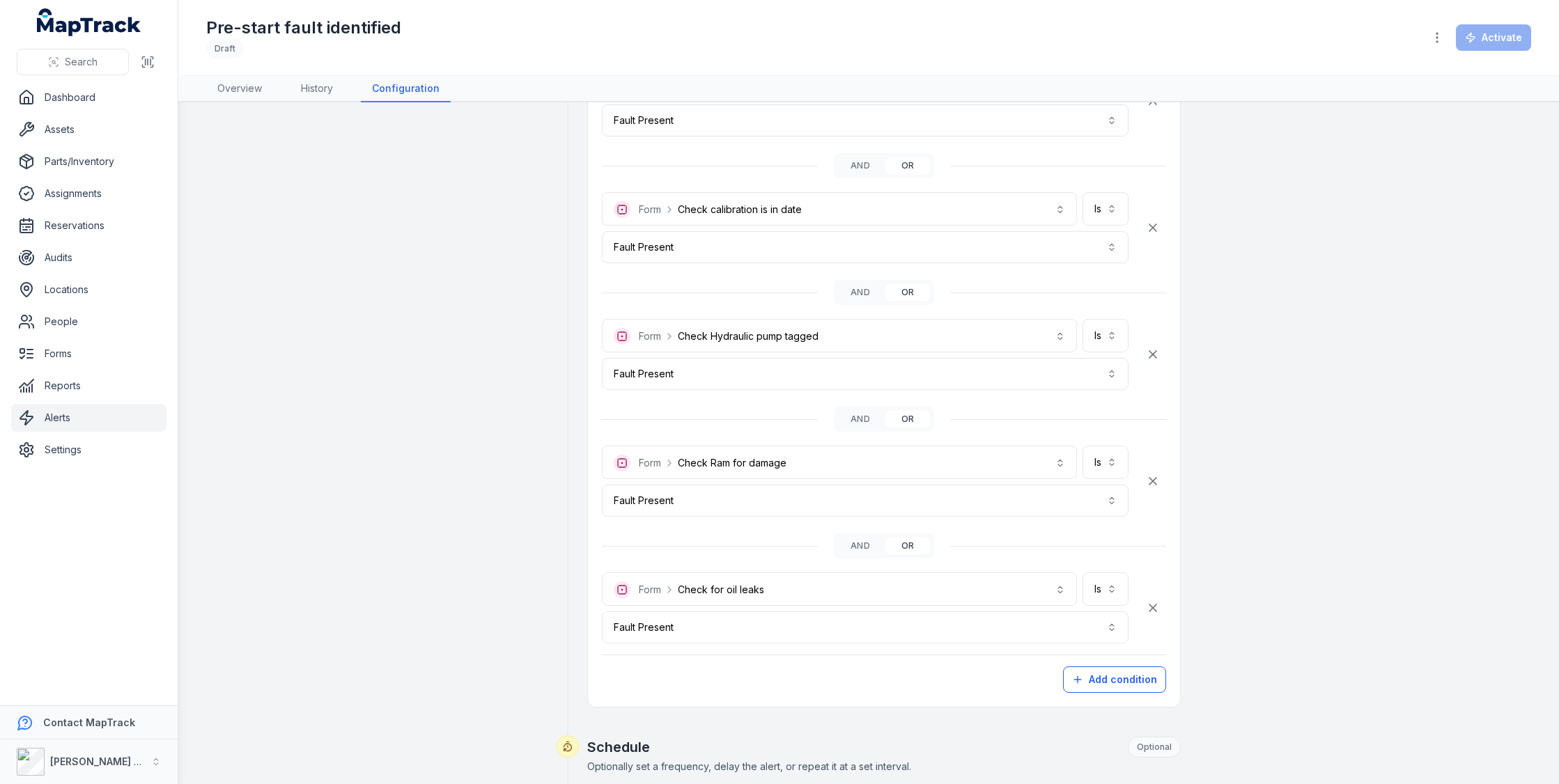
click at [1239, 539] on div "**********" at bounding box center [869, 385] width 1070 height 1650
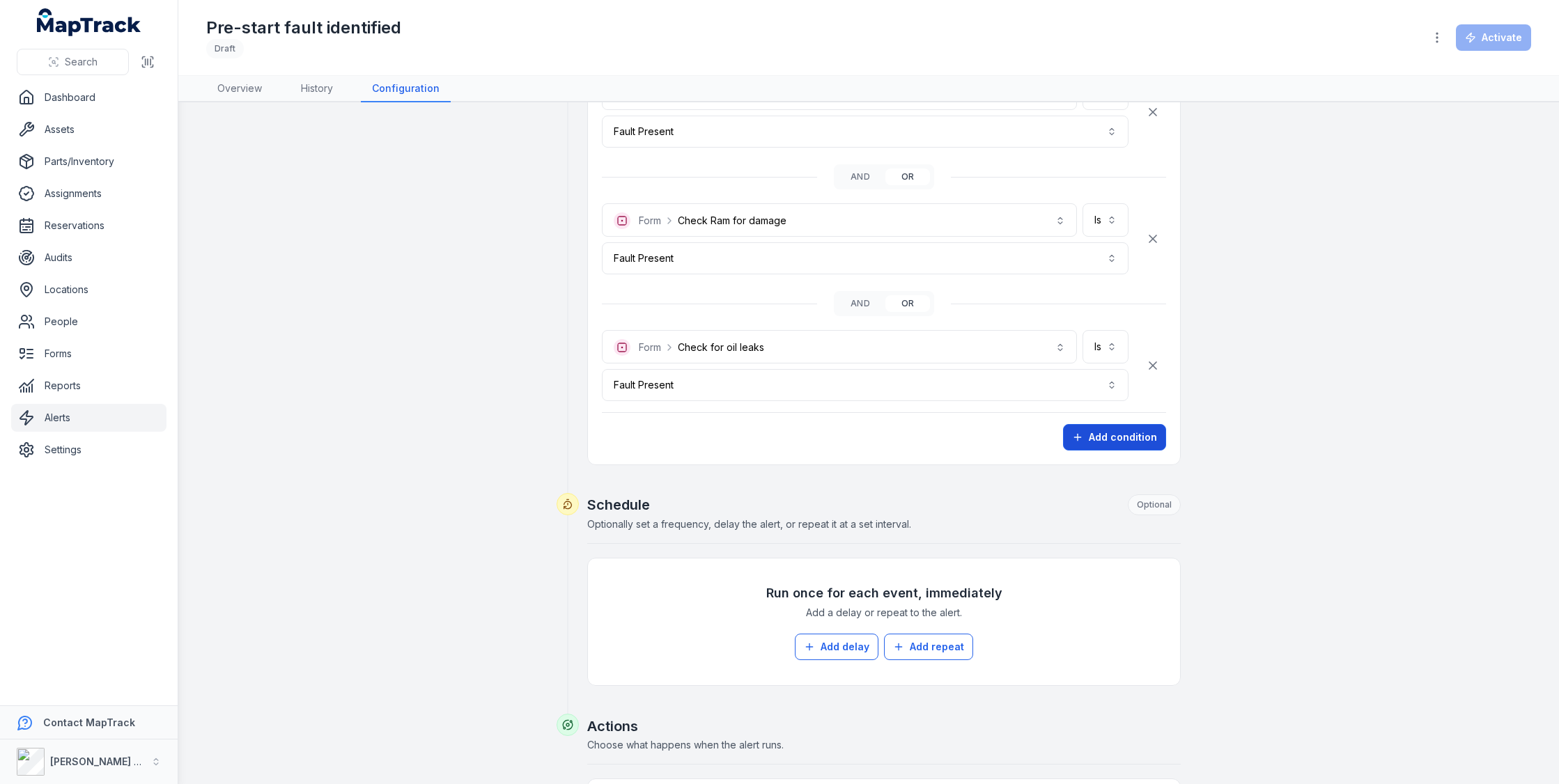
click at [1121, 439] on button "Add condition" at bounding box center [1114, 437] width 103 height 26
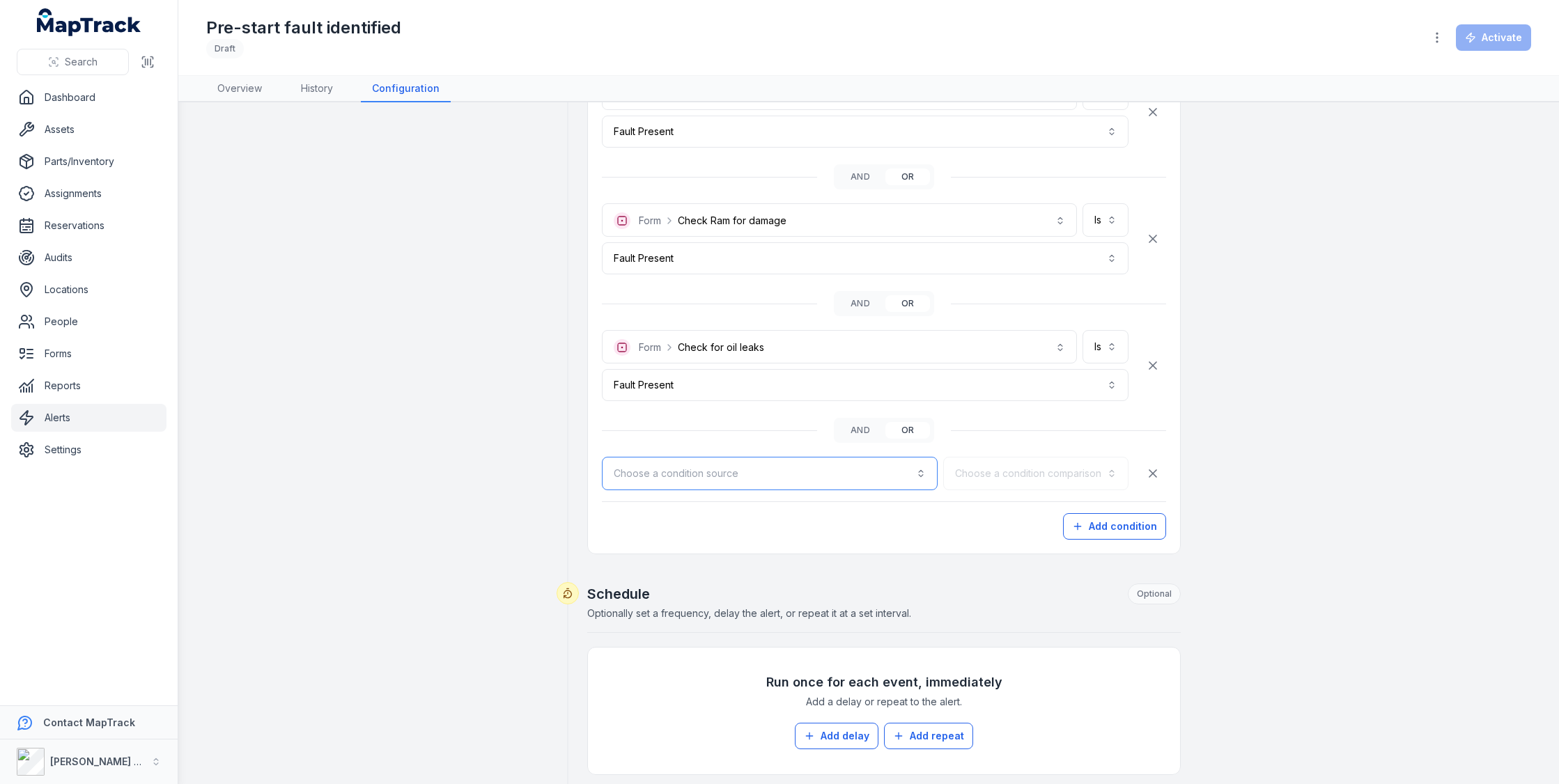
click at [892, 476] on button "Choose a condition source" at bounding box center [770, 473] width 336 height 34
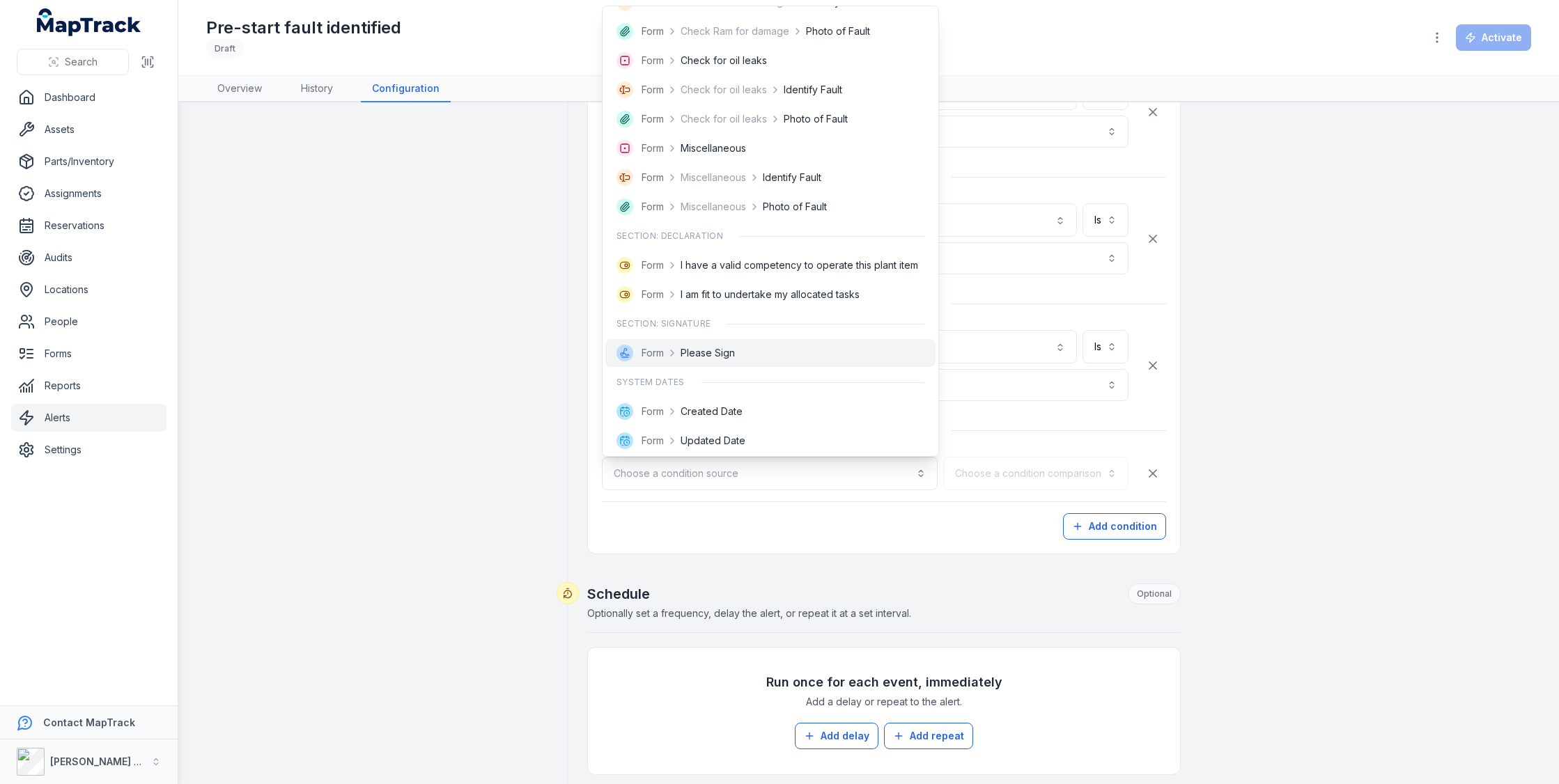
scroll to position [587, 0]
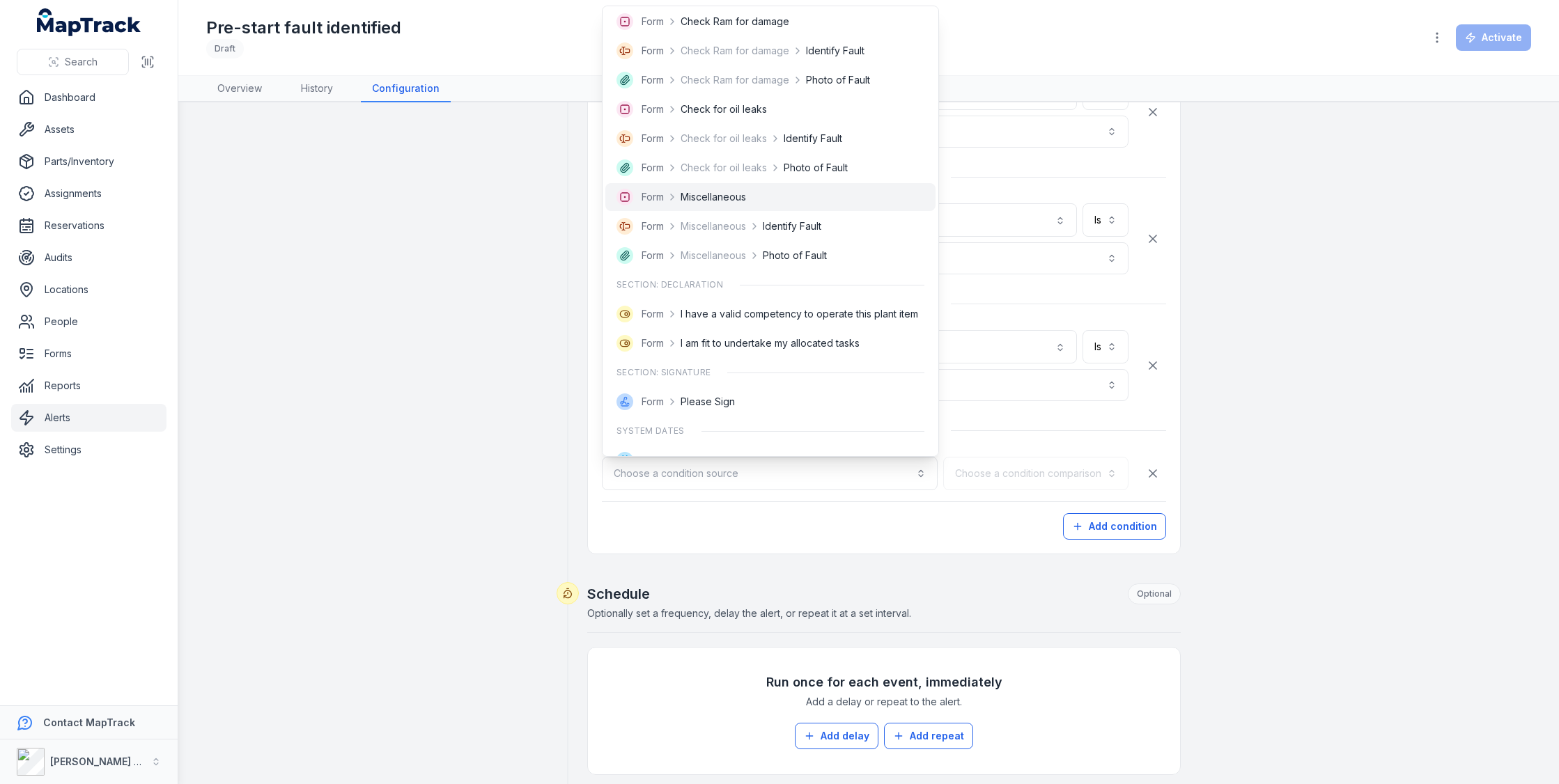
click at [1346, 392] on div "**********" at bounding box center [869, 187] width 1070 height 1739
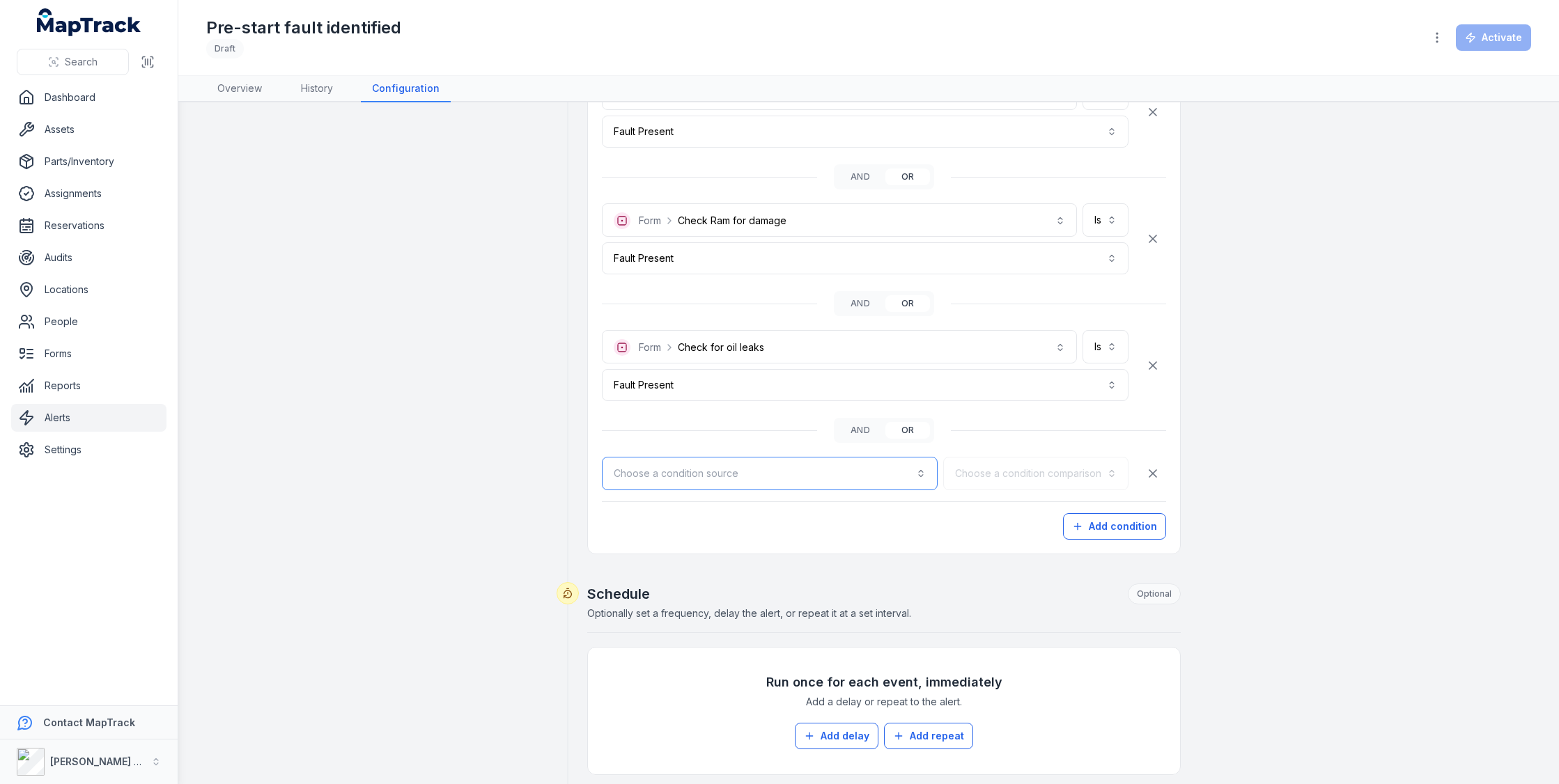
click at [799, 471] on button "Choose a condition source" at bounding box center [770, 473] width 336 height 34
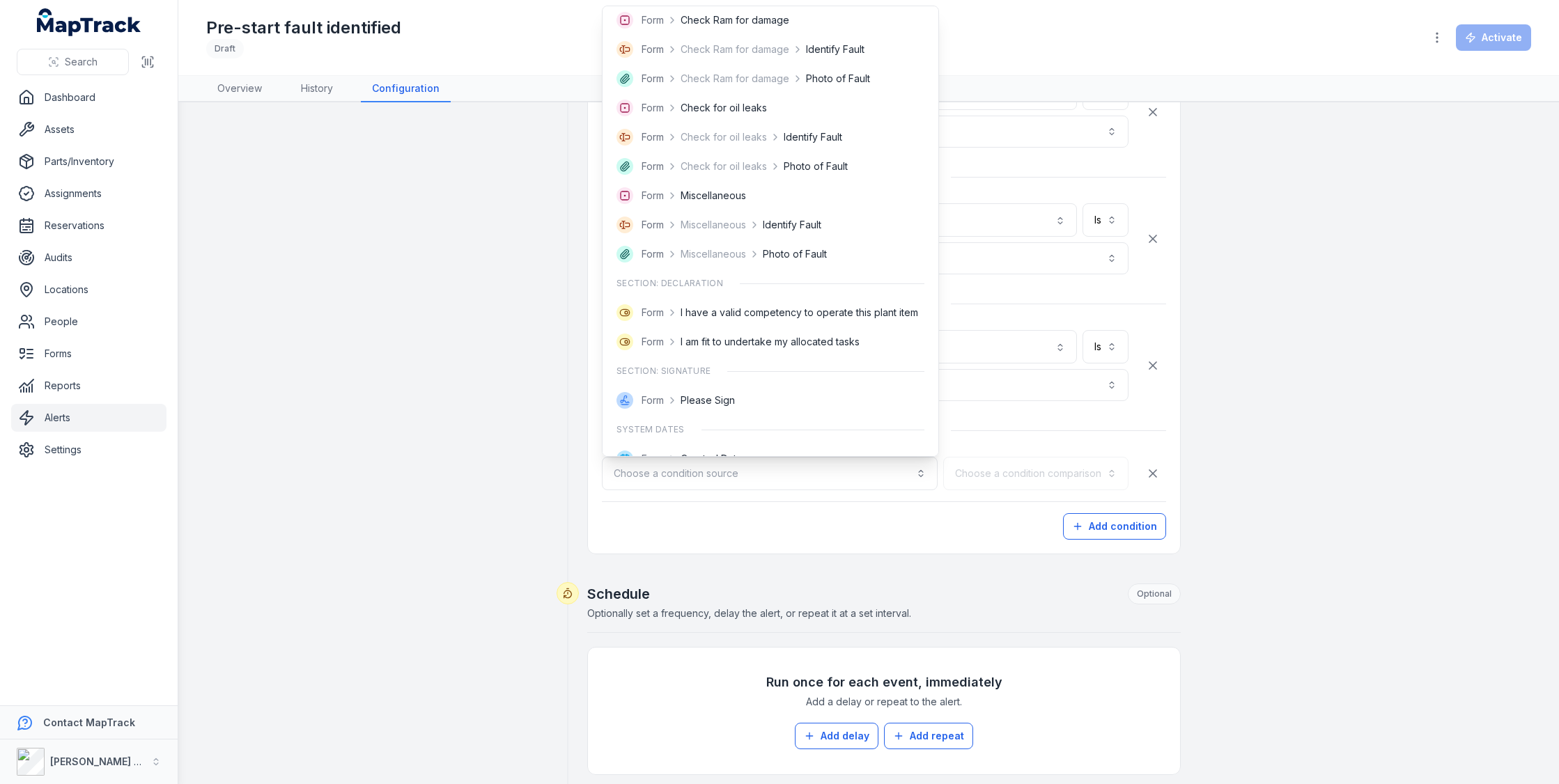
scroll to position [635, 0]
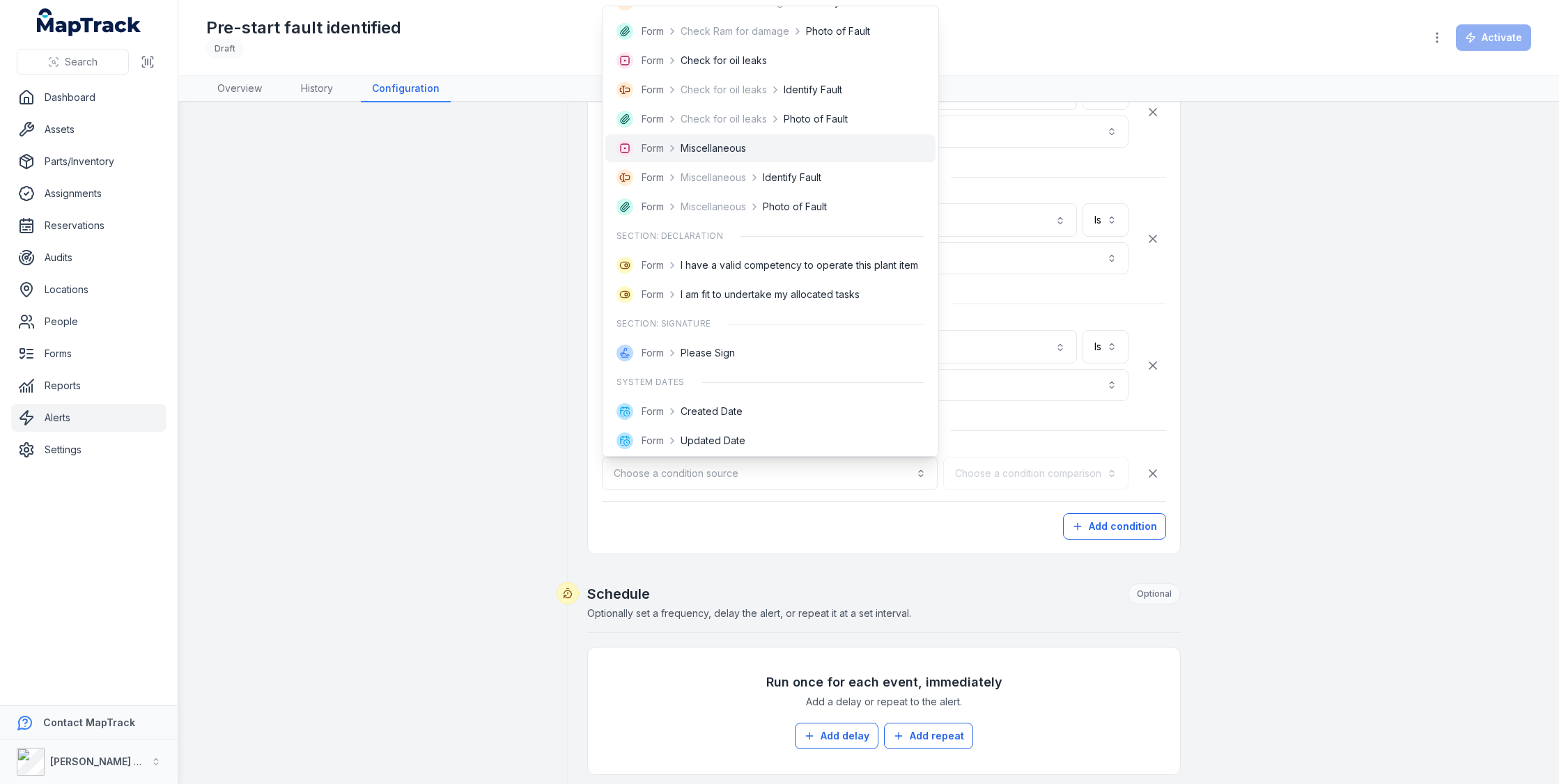
click at [829, 153] on div "Form Miscellaneous" at bounding box center [770, 148] width 308 height 16
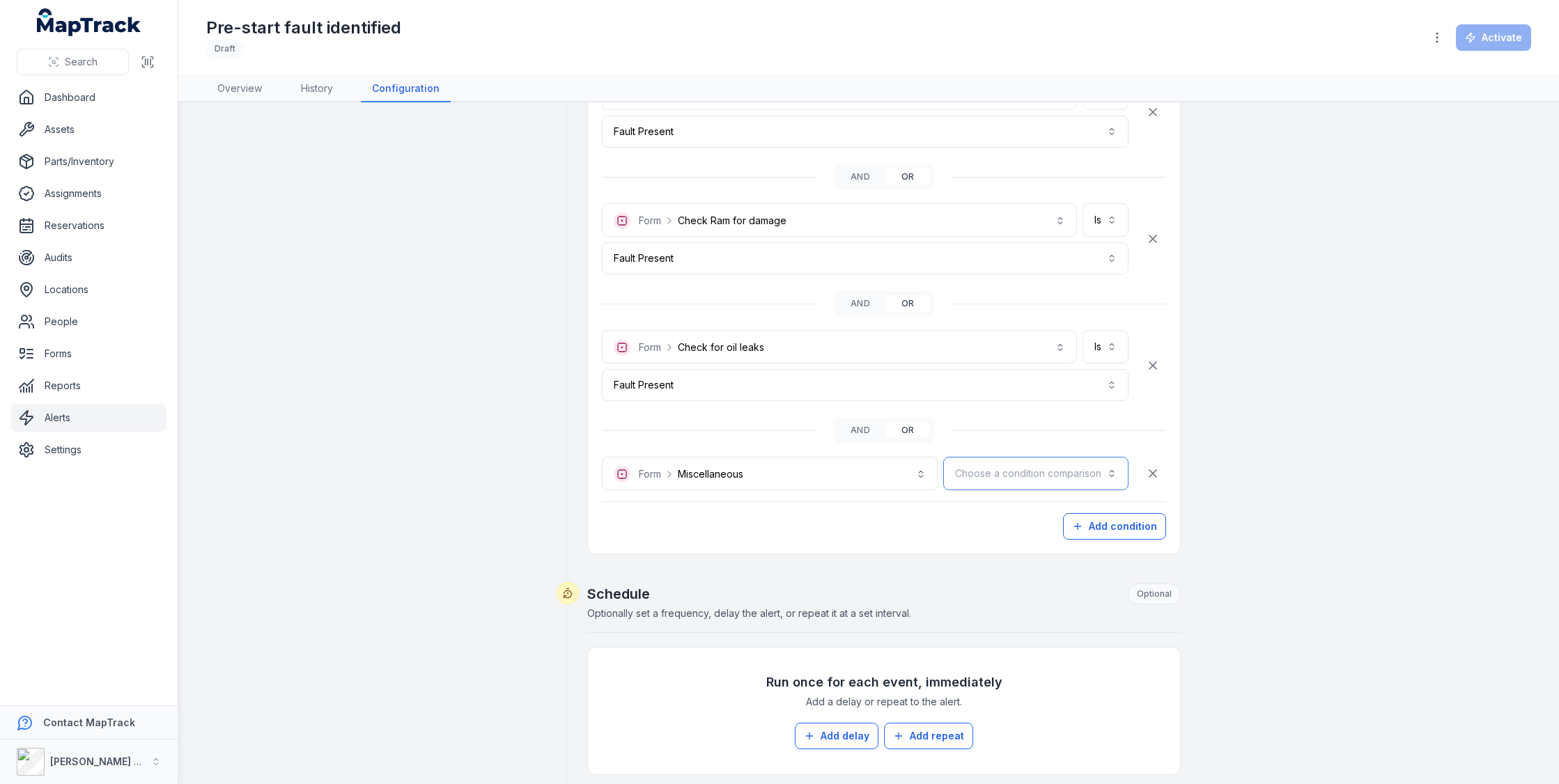
click at [1001, 471] on button "Choose a condition comparison" at bounding box center [1036, 473] width 185 height 34
click at [1028, 508] on span "Is" at bounding box center [1025, 506] width 7 height 14
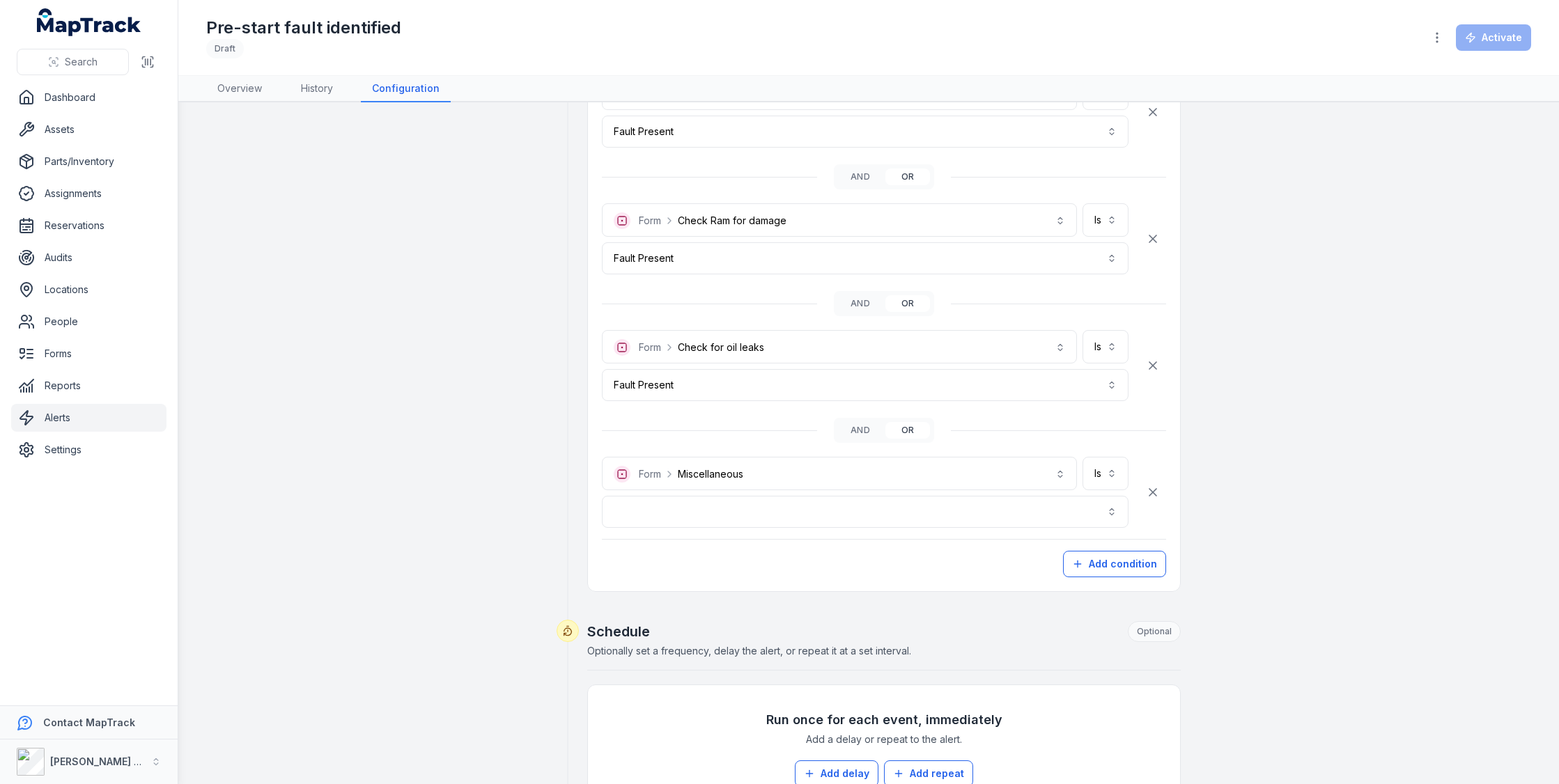
click at [976, 524] on div "**********" at bounding box center [883, 137] width 564 height 881
click at [984, 521] on button "button" at bounding box center [865, 511] width 527 height 32
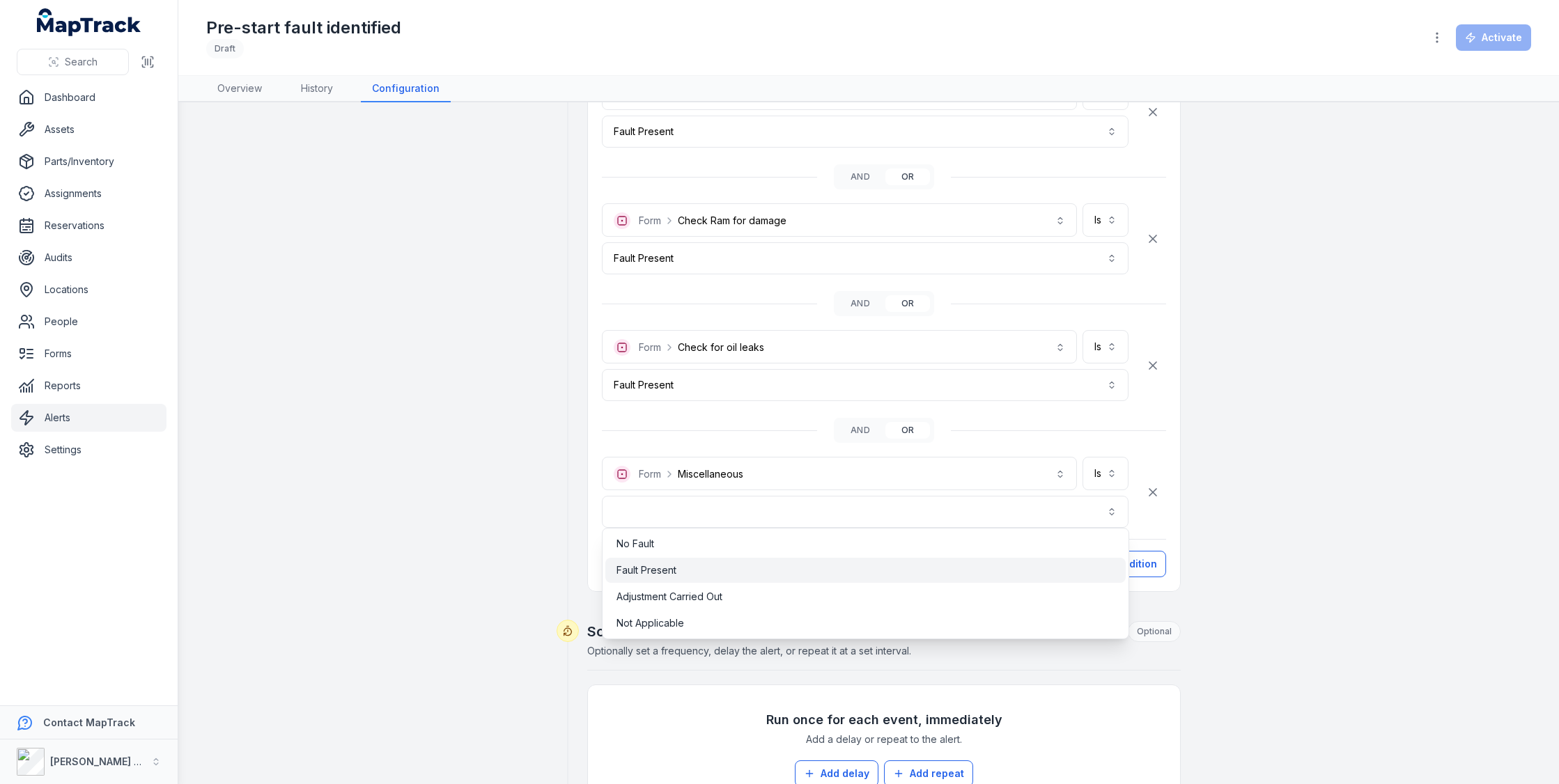
click at [868, 566] on div "Fault Present" at bounding box center [866, 570] width 498 height 14
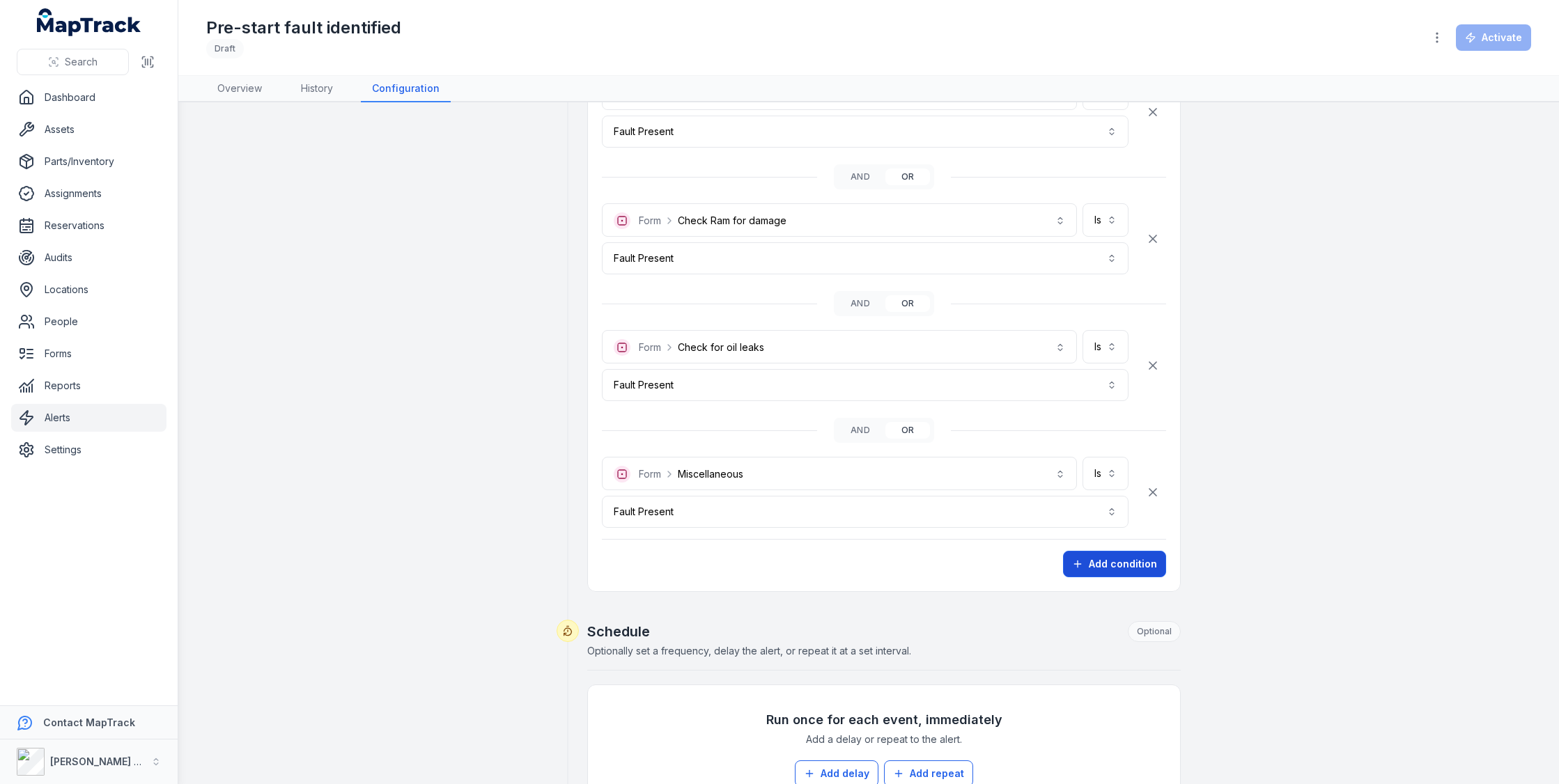
click at [1130, 551] on button "Add condition" at bounding box center [1114, 563] width 103 height 26
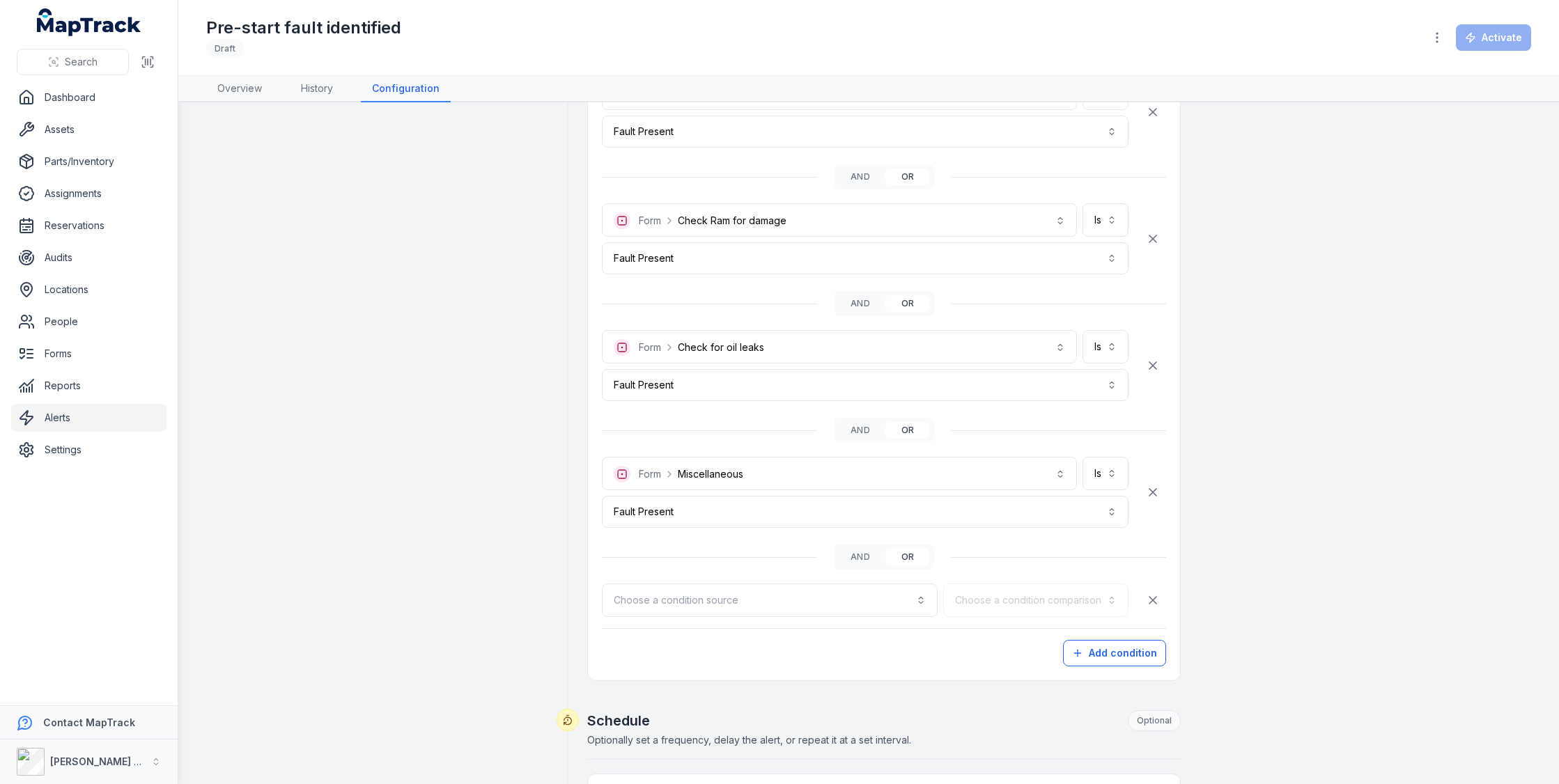
scroll to position [939, 0]
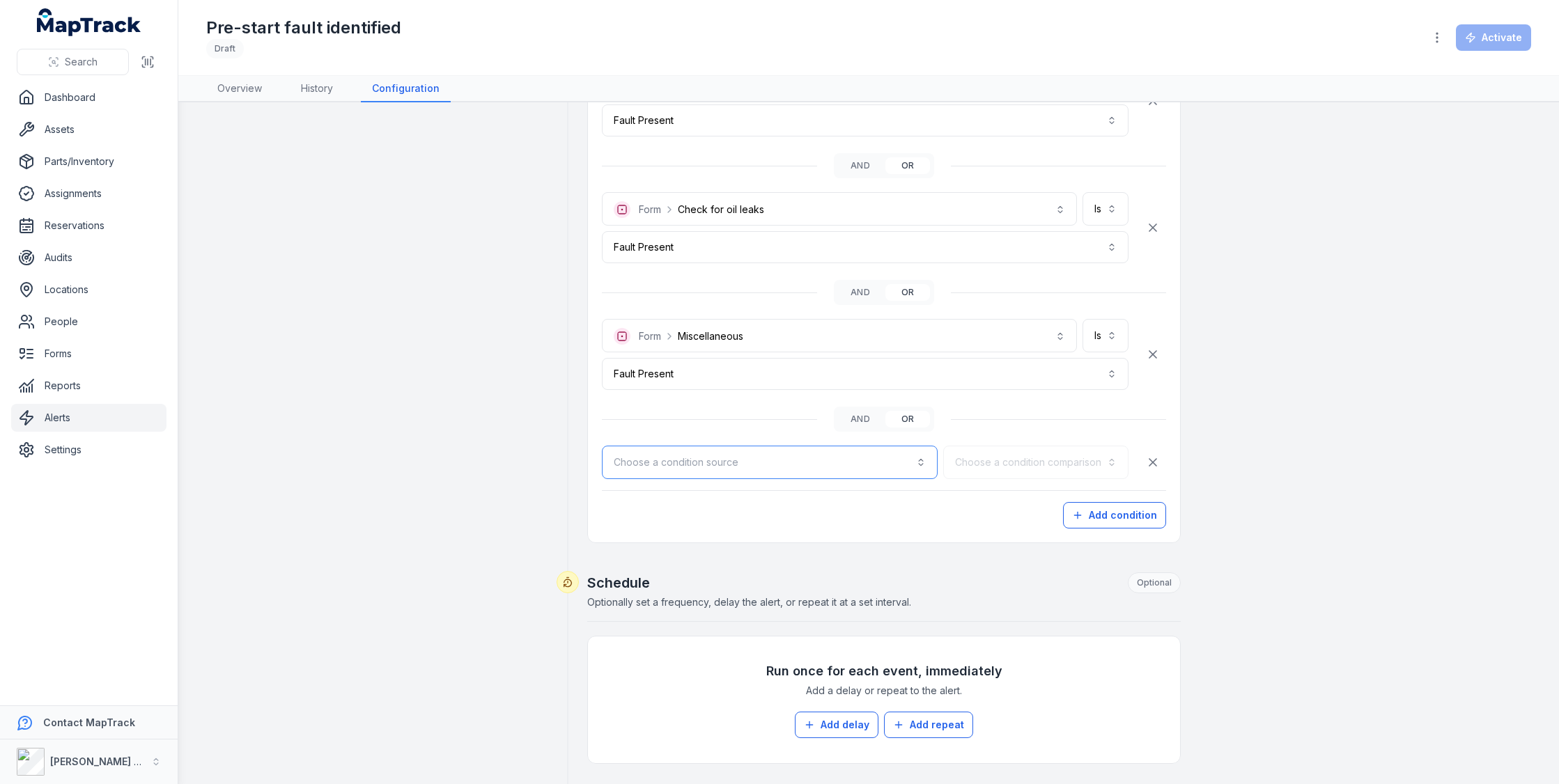
click at [817, 454] on button "Choose a condition source" at bounding box center [770, 462] width 336 height 34
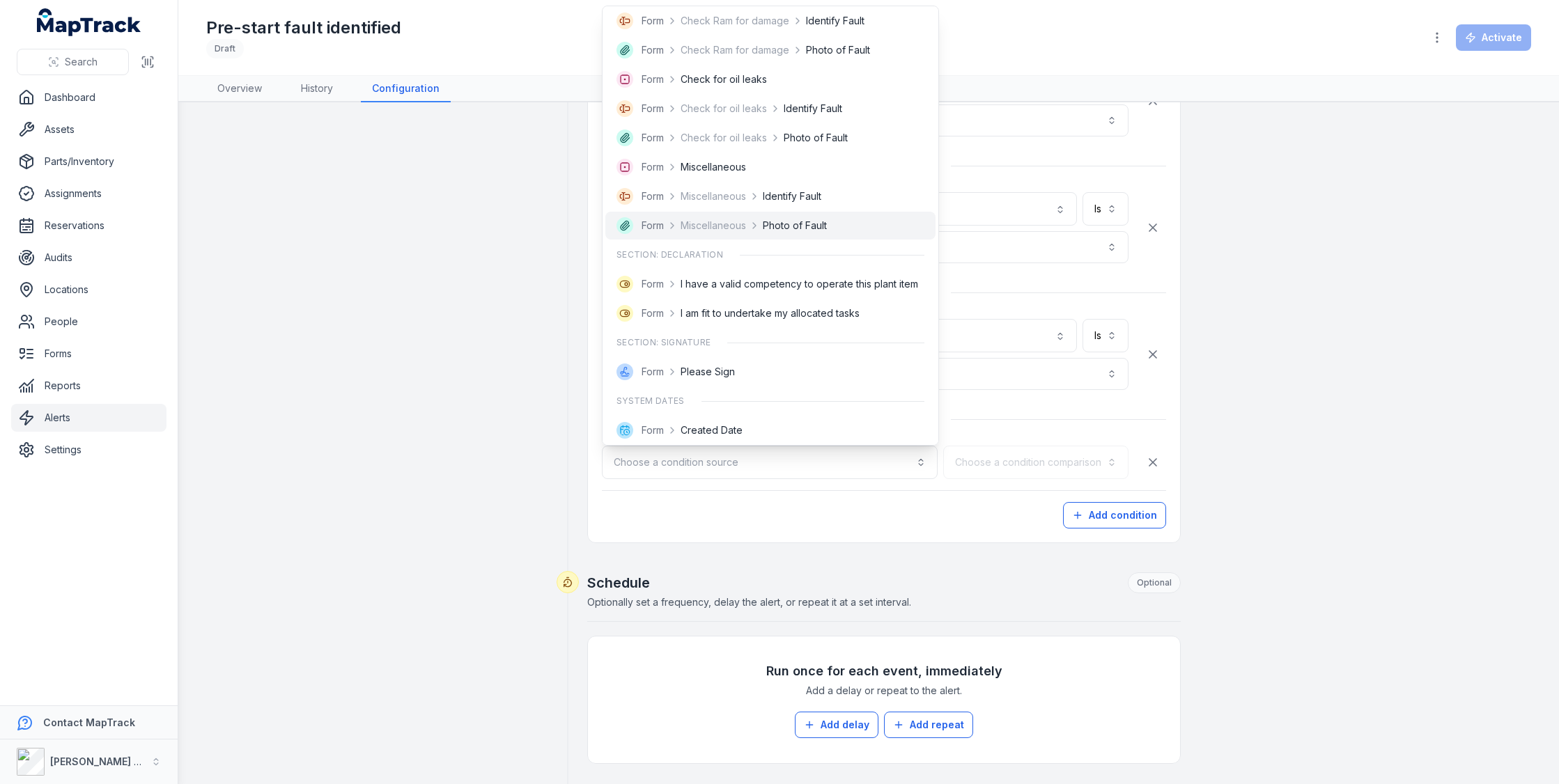
scroll to position [622, 0]
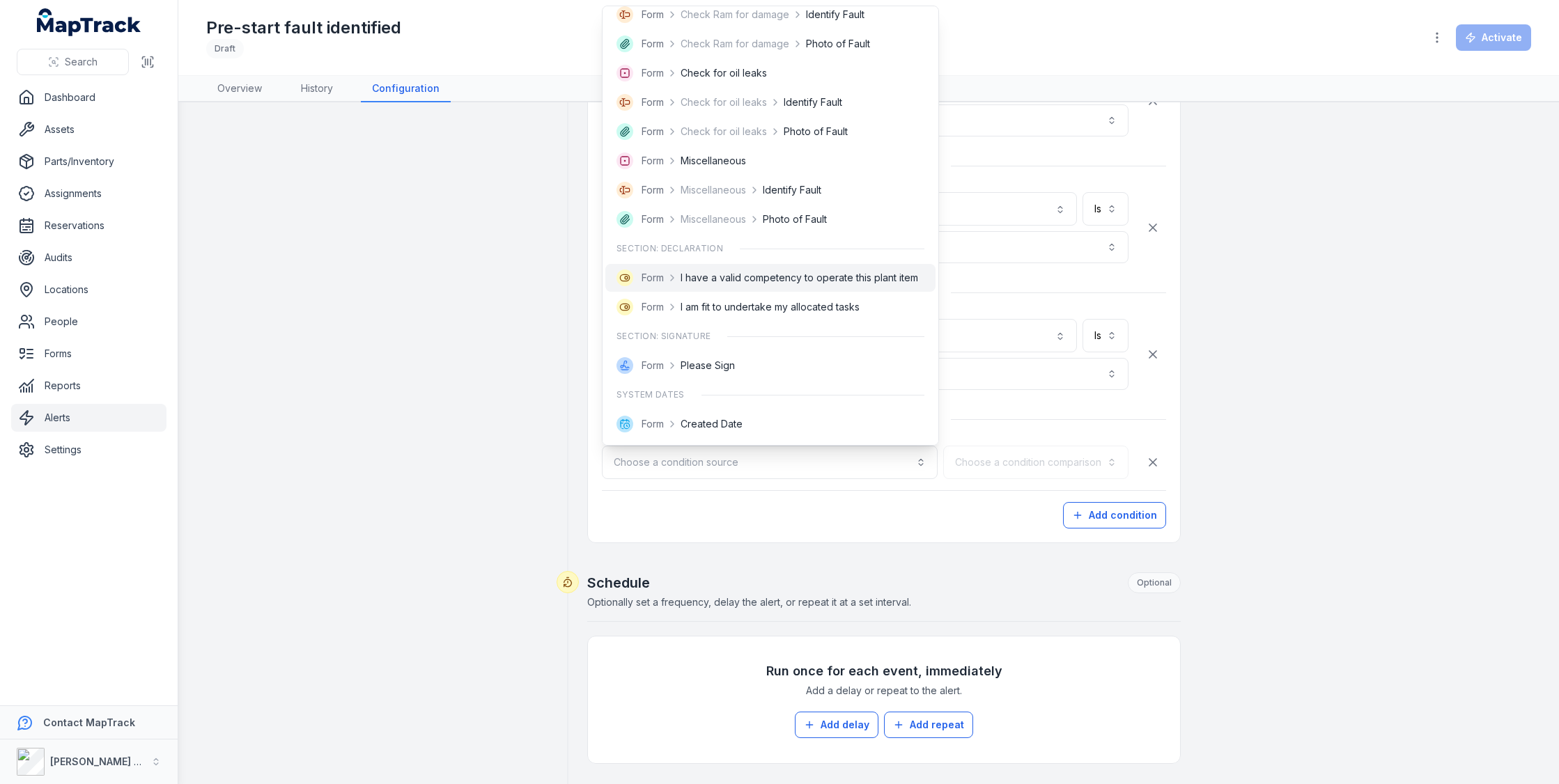
click at [810, 271] on span "I have a valid competency to operate this plant item" at bounding box center [799, 277] width 237 height 14
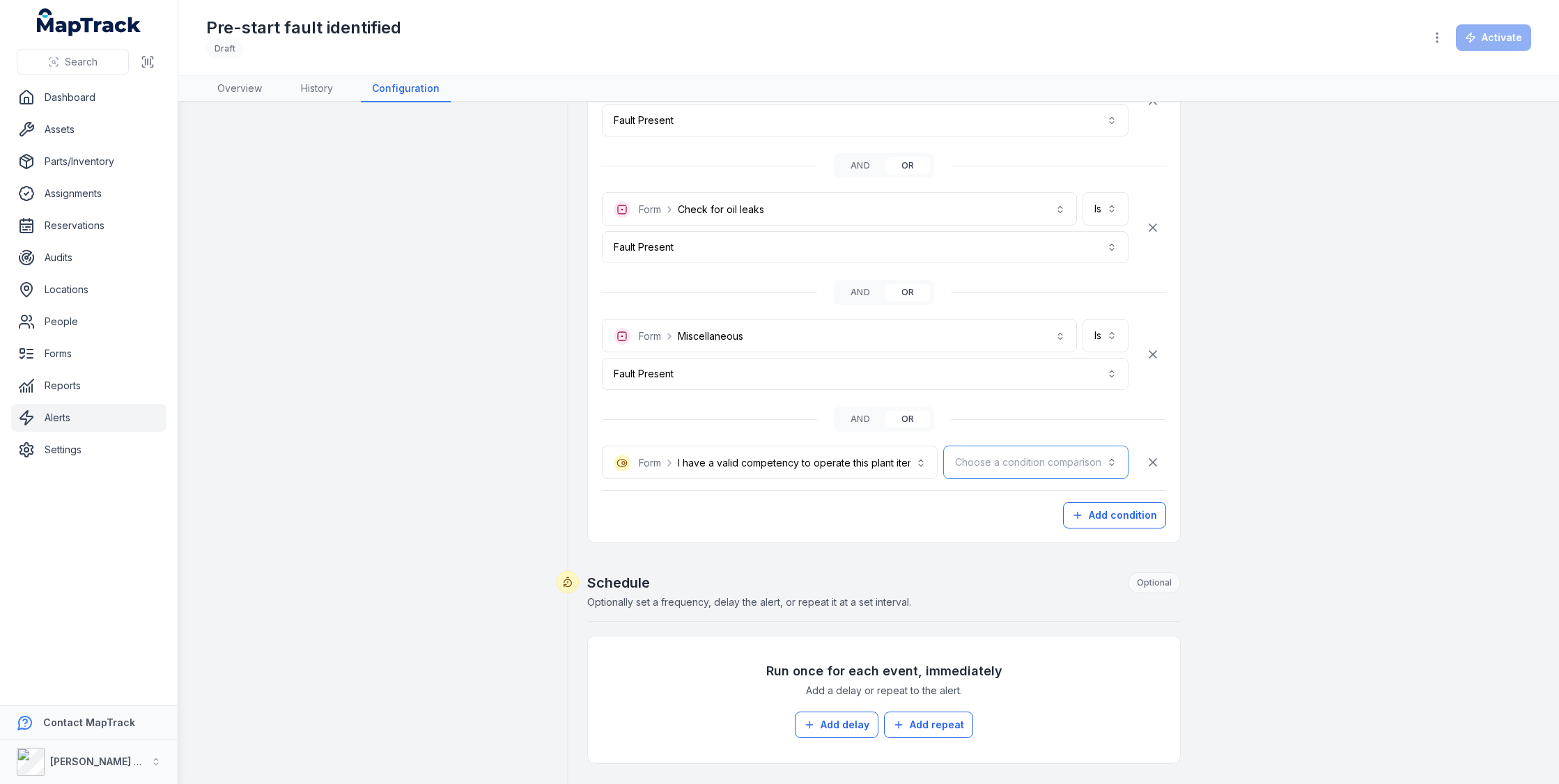
click at [1085, 450] on button "Choose a condition comparison" at bounding box center [1036, 462] width 185 height 34
click at [1058, 494] on div "Is" at bounding box center [1068, 494] width 95 height 14
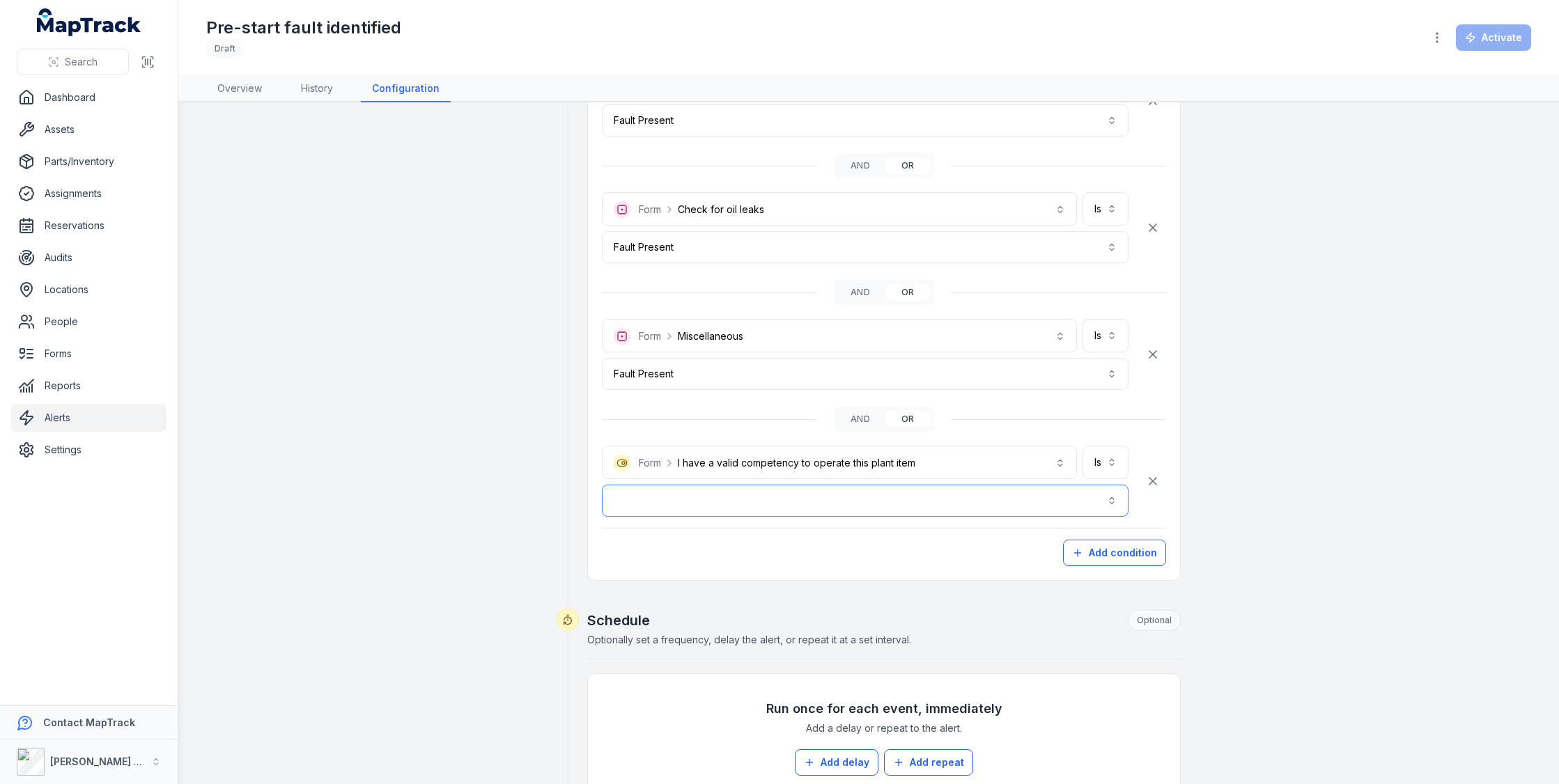
click at [934, 494] on button "button" at bounding box center [865, 501] width 527 height 32
click at [876, 552] on div "No" at bounding box center [866, 558] width 498 height 14
click at [1091, 557] on button "Add condition" at bounding box center [1114, 552] width 103 height 26
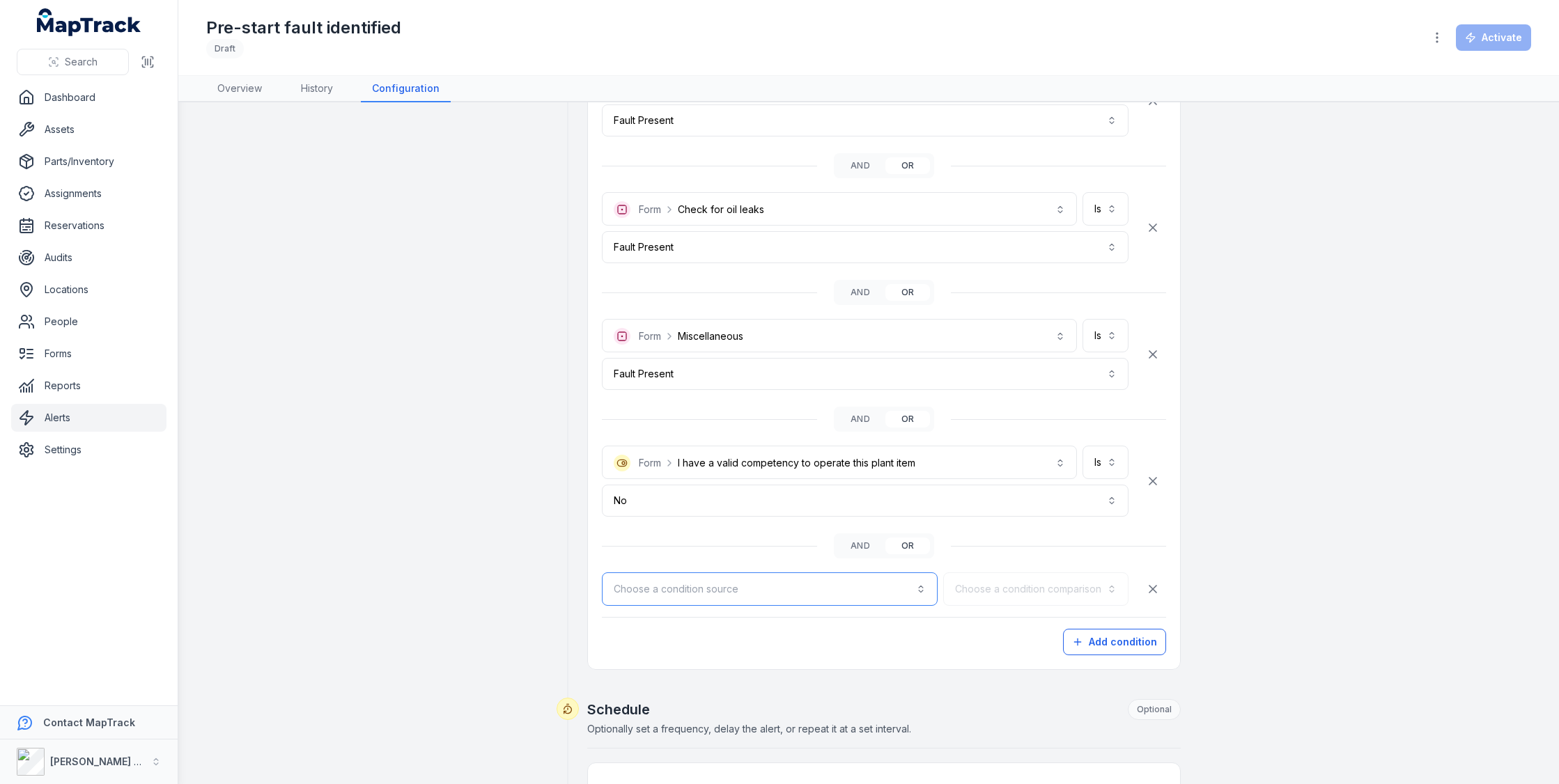
click at [859, 575] on button "Choose a condition source" at bounding box center [770, 589] width 336 height 34
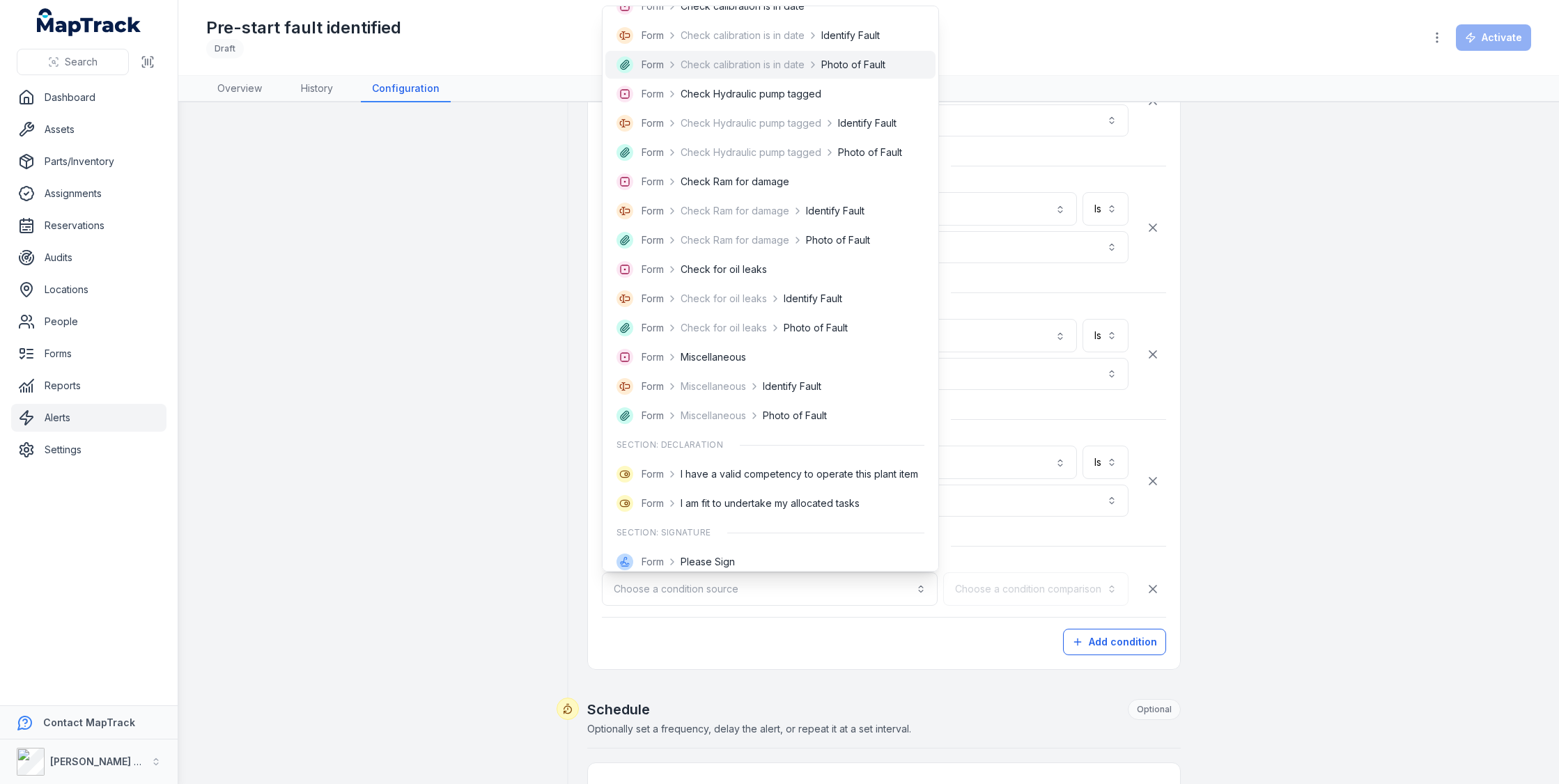
scroll to position [521, 0]
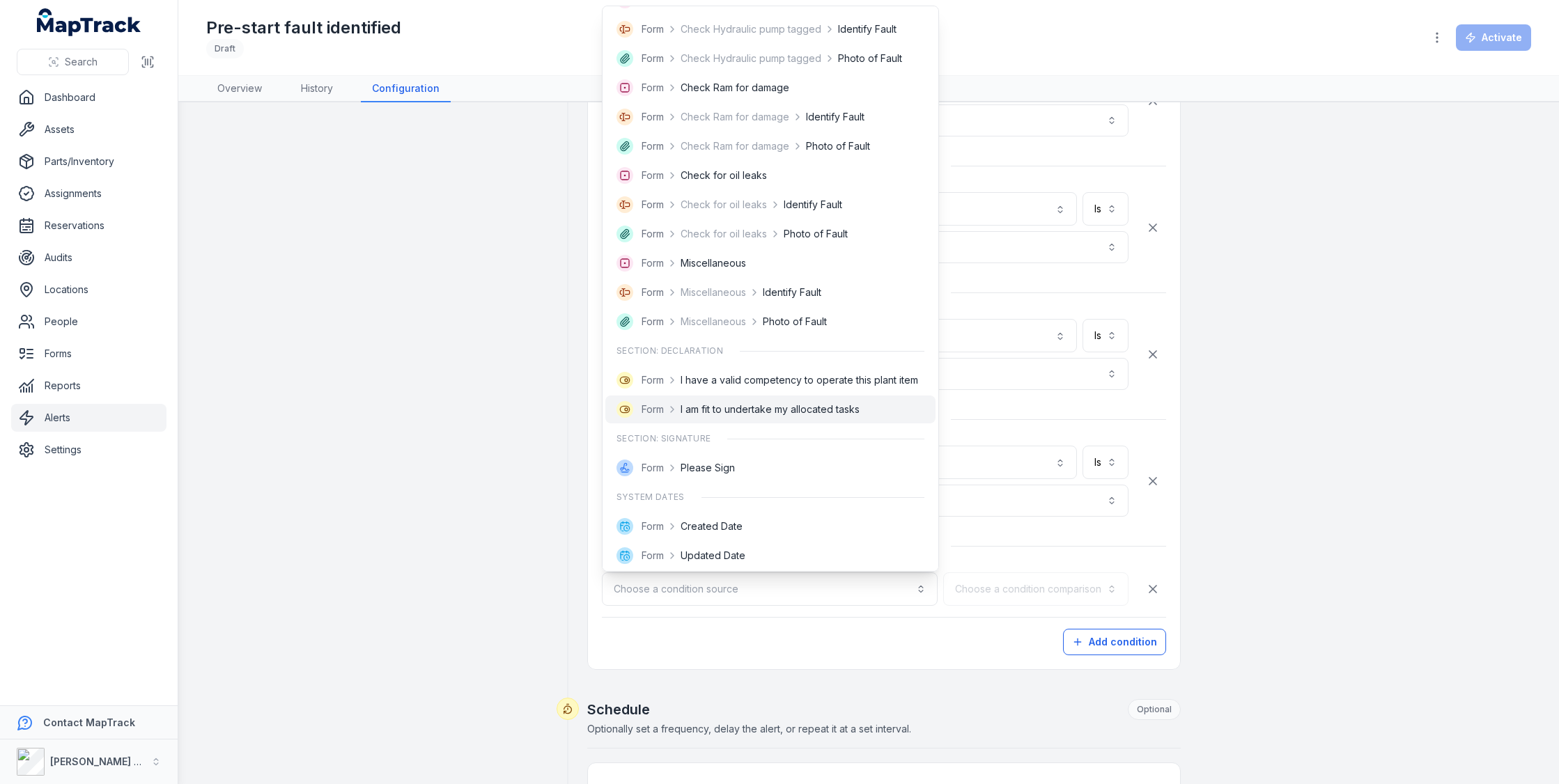
click at [835, 412] on span "I am fit to undertake my allocated tasks" at bounding box center [770, 409] width 179 height 14
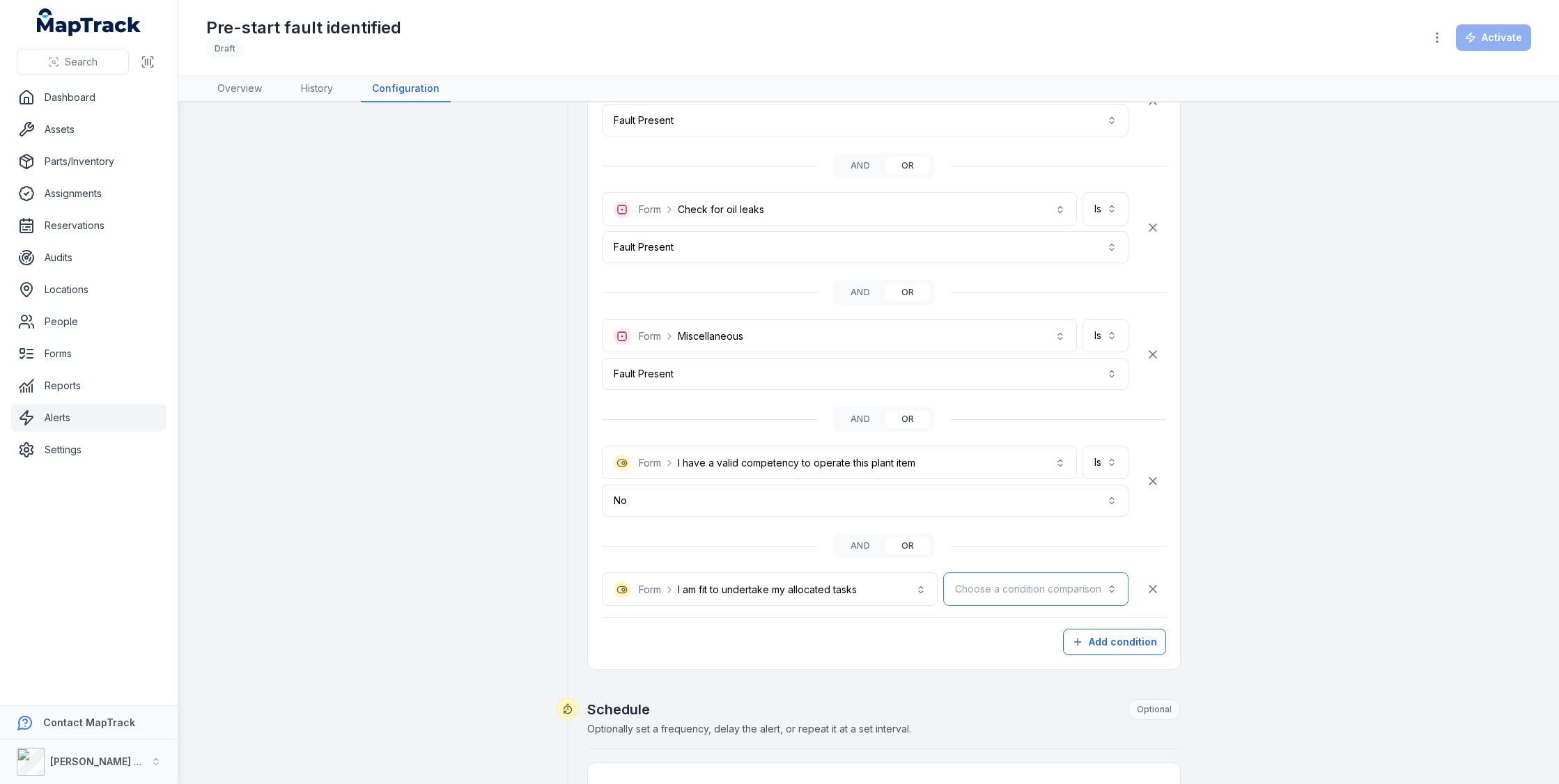
click at [990, 576] on button "Choose a condition comparison" at bounding box center [1036, 589] width 185 height 34
click at [1028, 620] on div "Is" at bounding box center [1068, 620] width 95 height 14
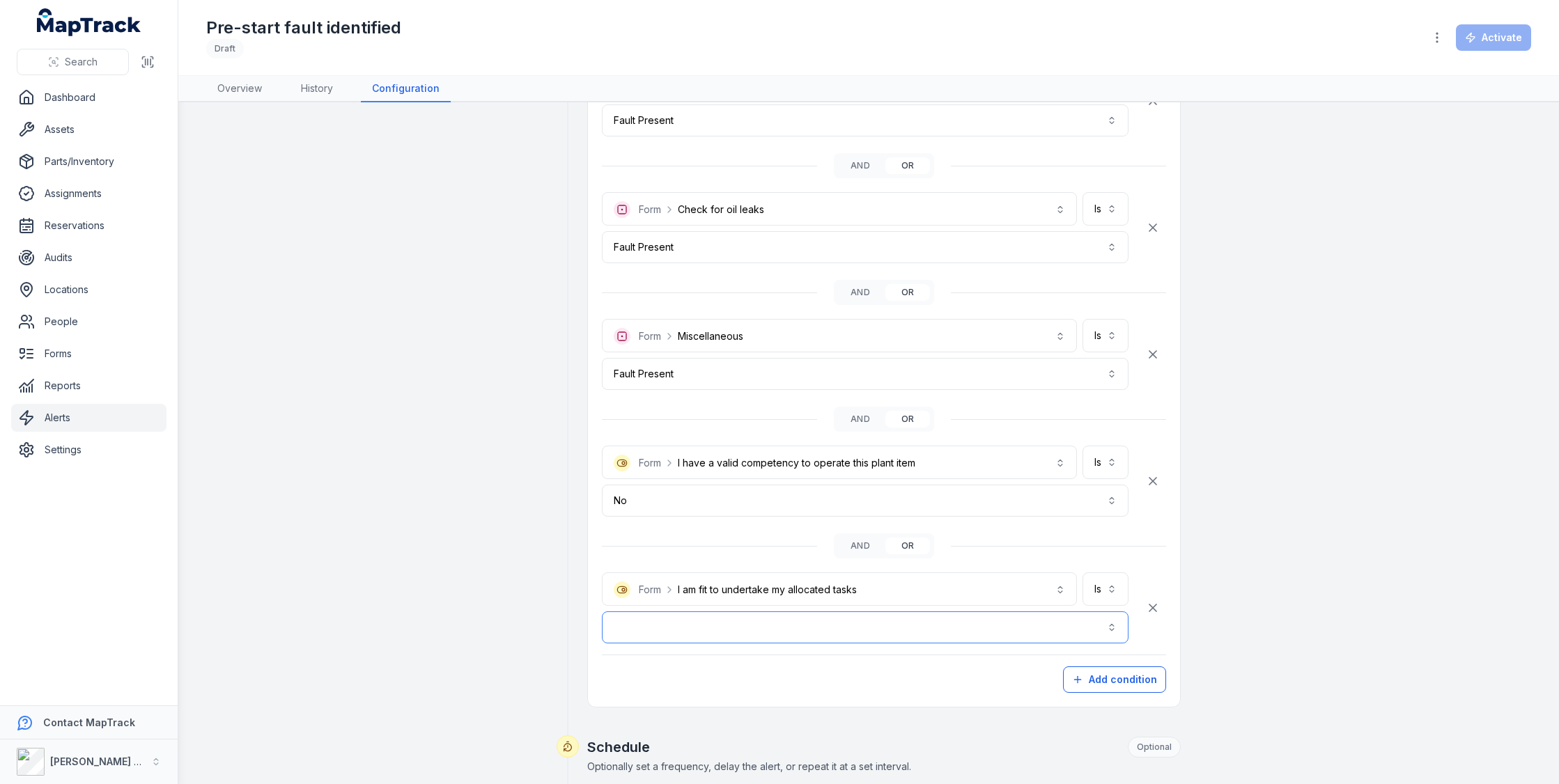
click at [878, 620] on button "button" at bounding box center [865, 627] width 527 height 32
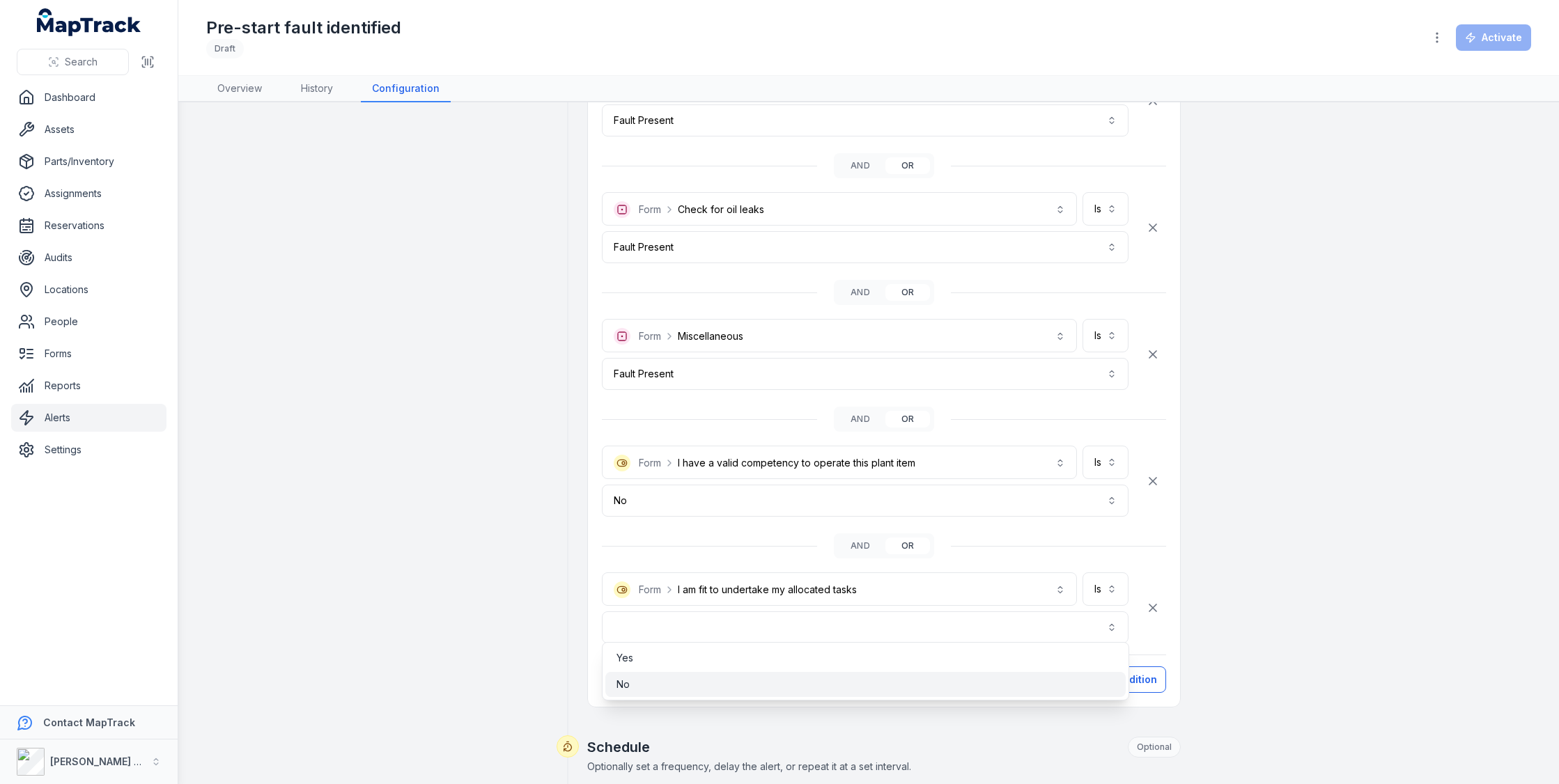
click at [829, 676] on div "No" at bounding box center [865, 685] width 521 height 25
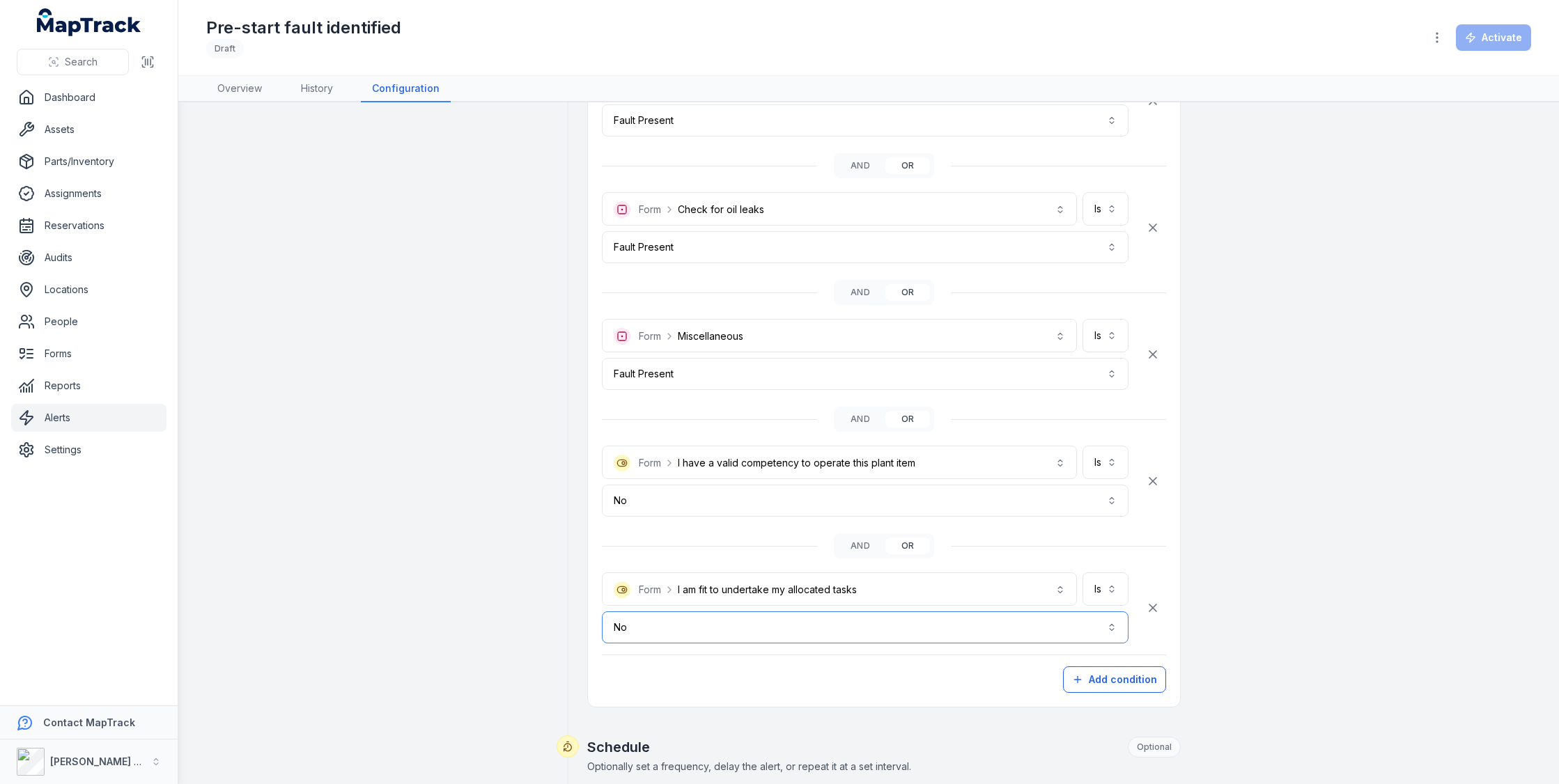
scroll to position [1288, 0]
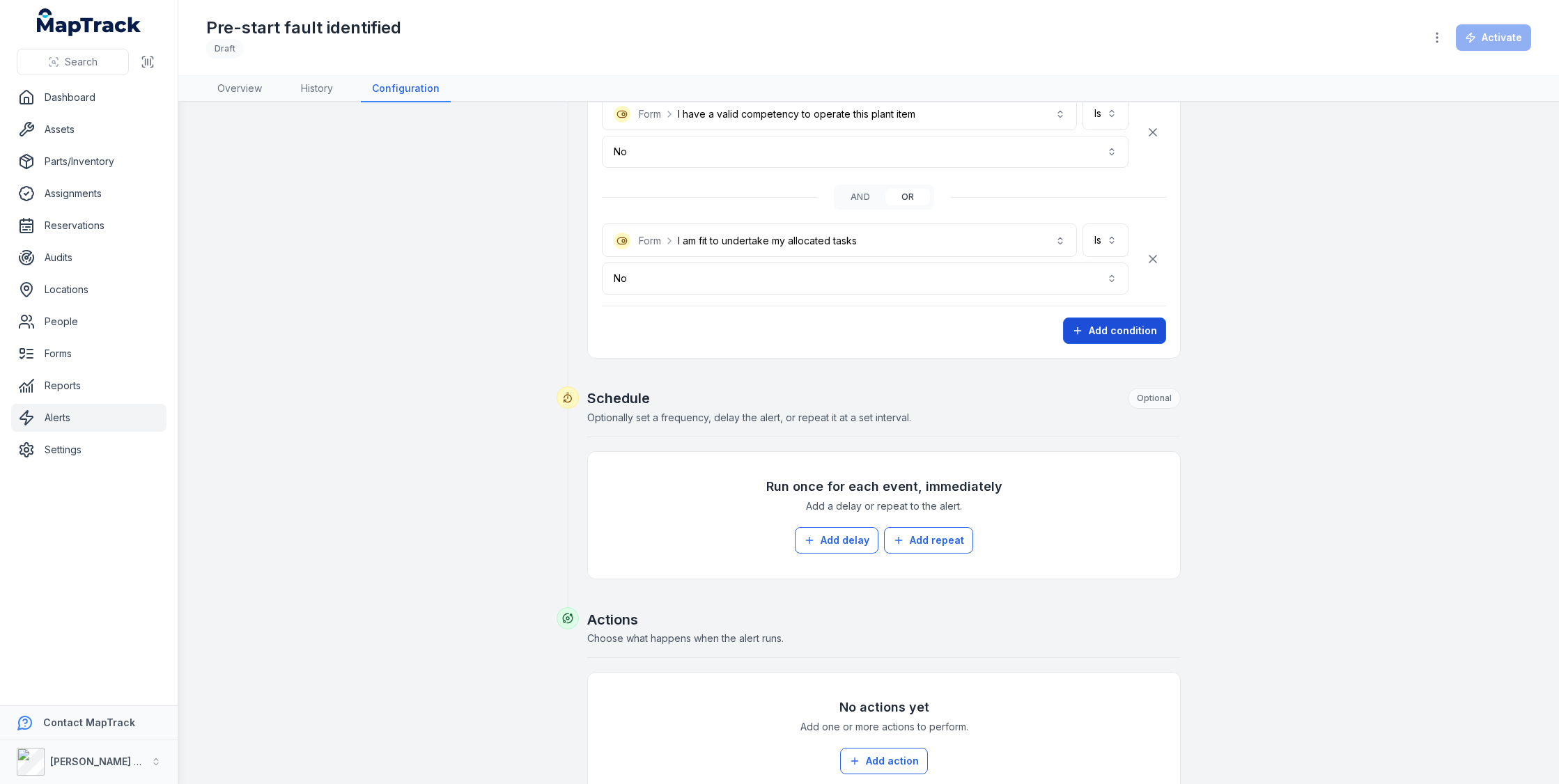
click at [1116, 332] on button "Add condition" at bounding box center [1114, 331] width 103 height 26
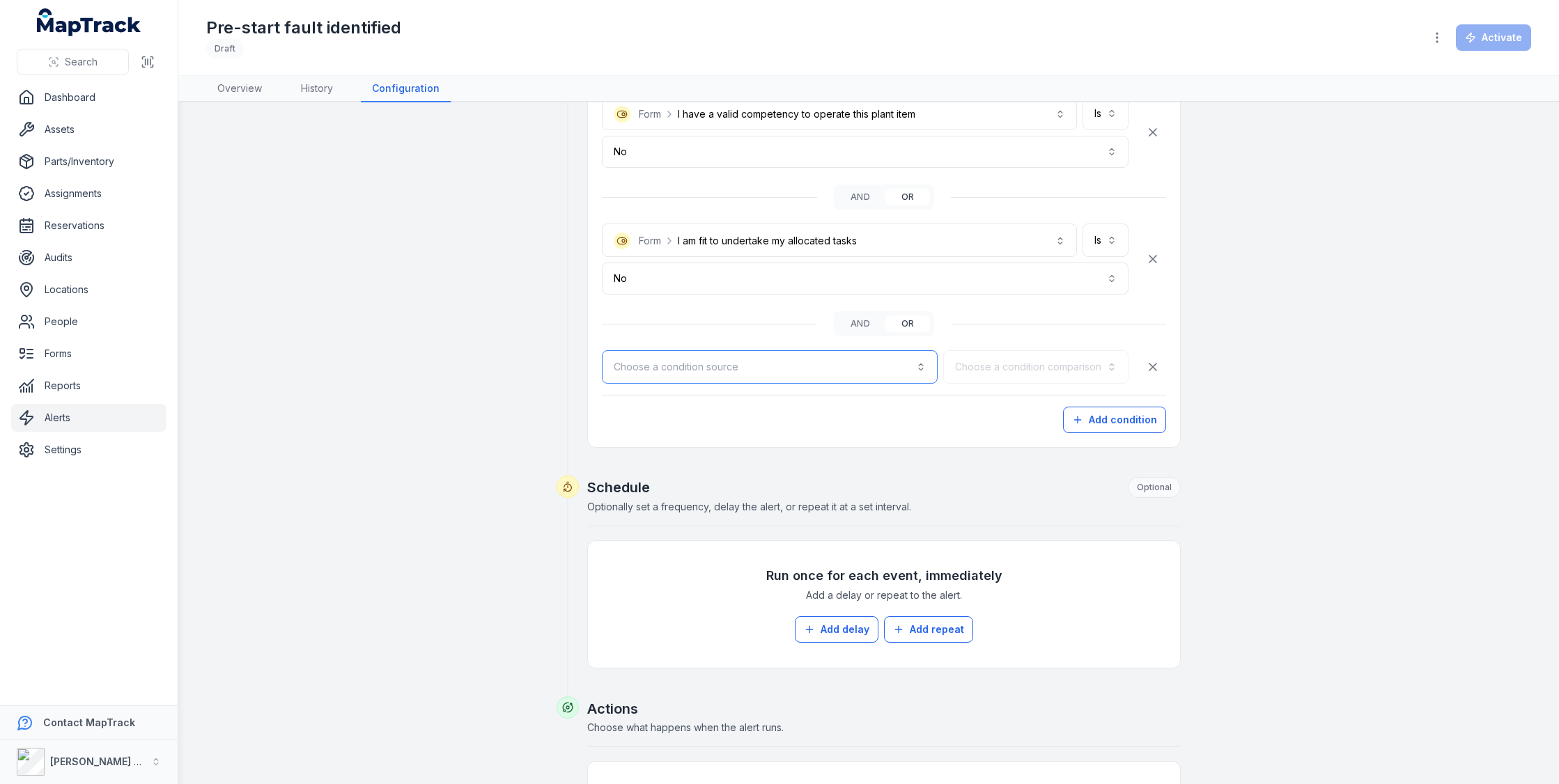
click at [893, 365] on button "Choose a condition source" at bounding box center [770, 367] width 336 height 34
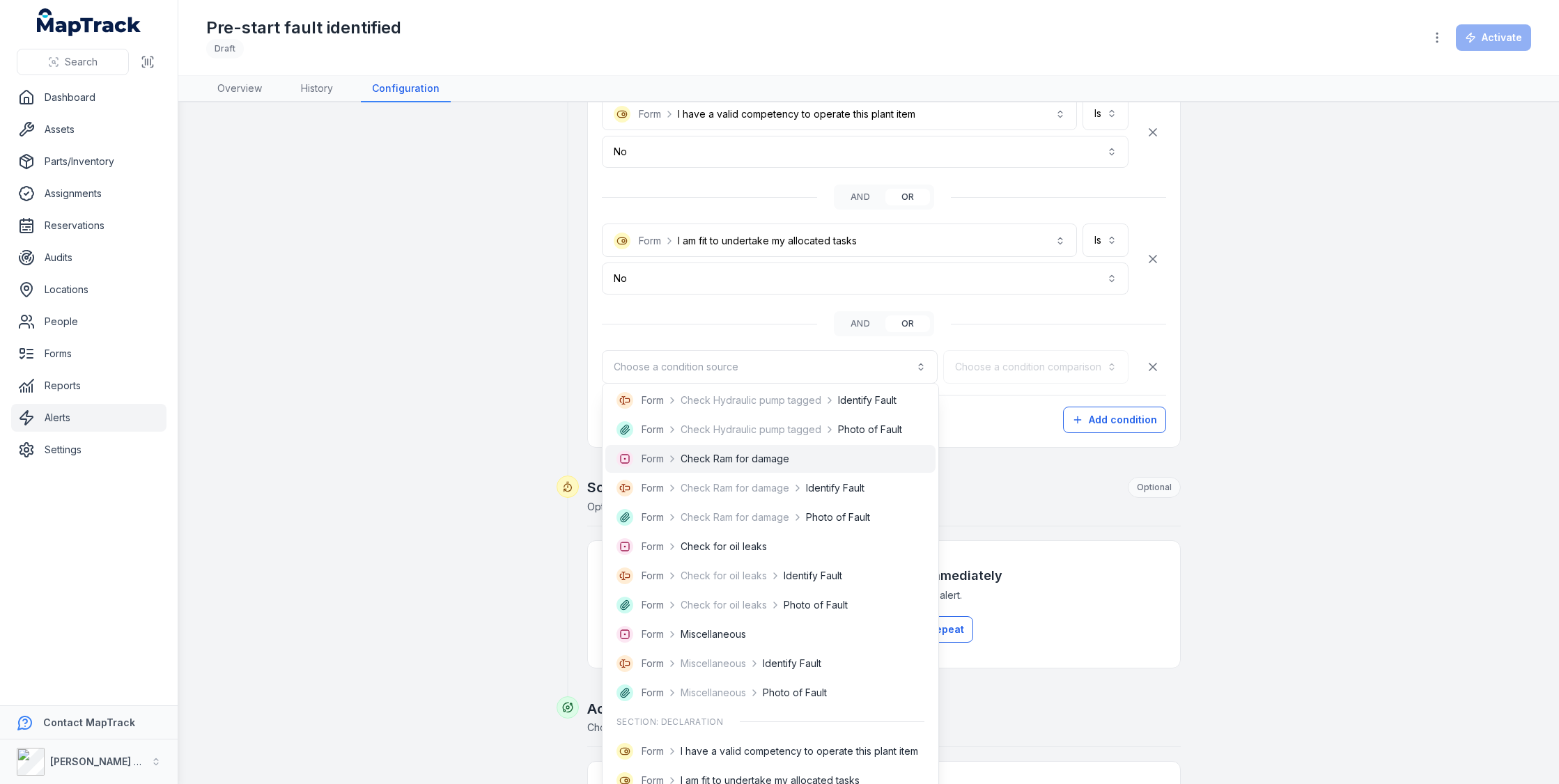
scroll to position [680, 0]
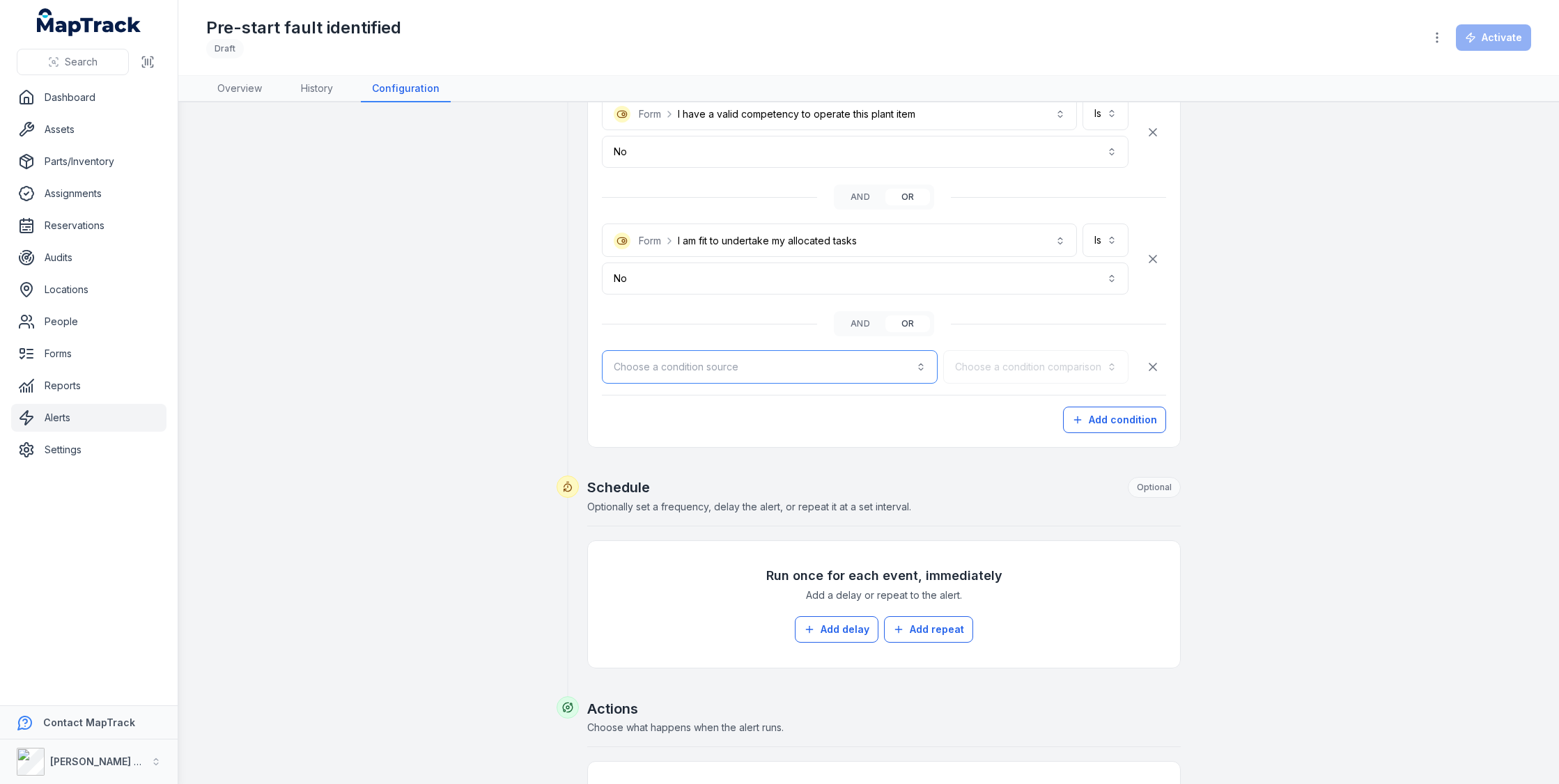
scroll to position [1206, 0]
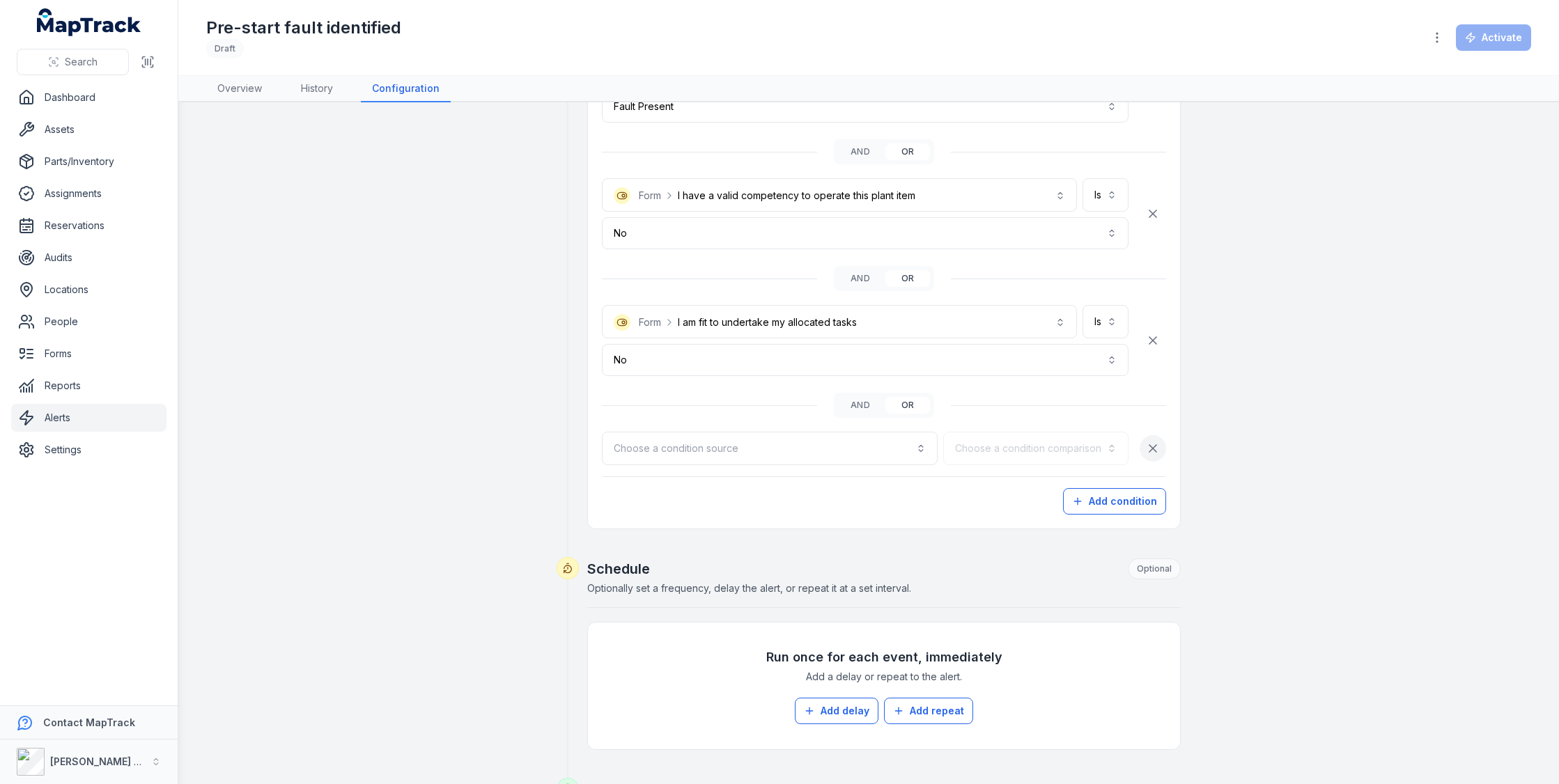
click at [1150, 443] on icon "button" at bounding box center [1152, 448] width 14 height 14
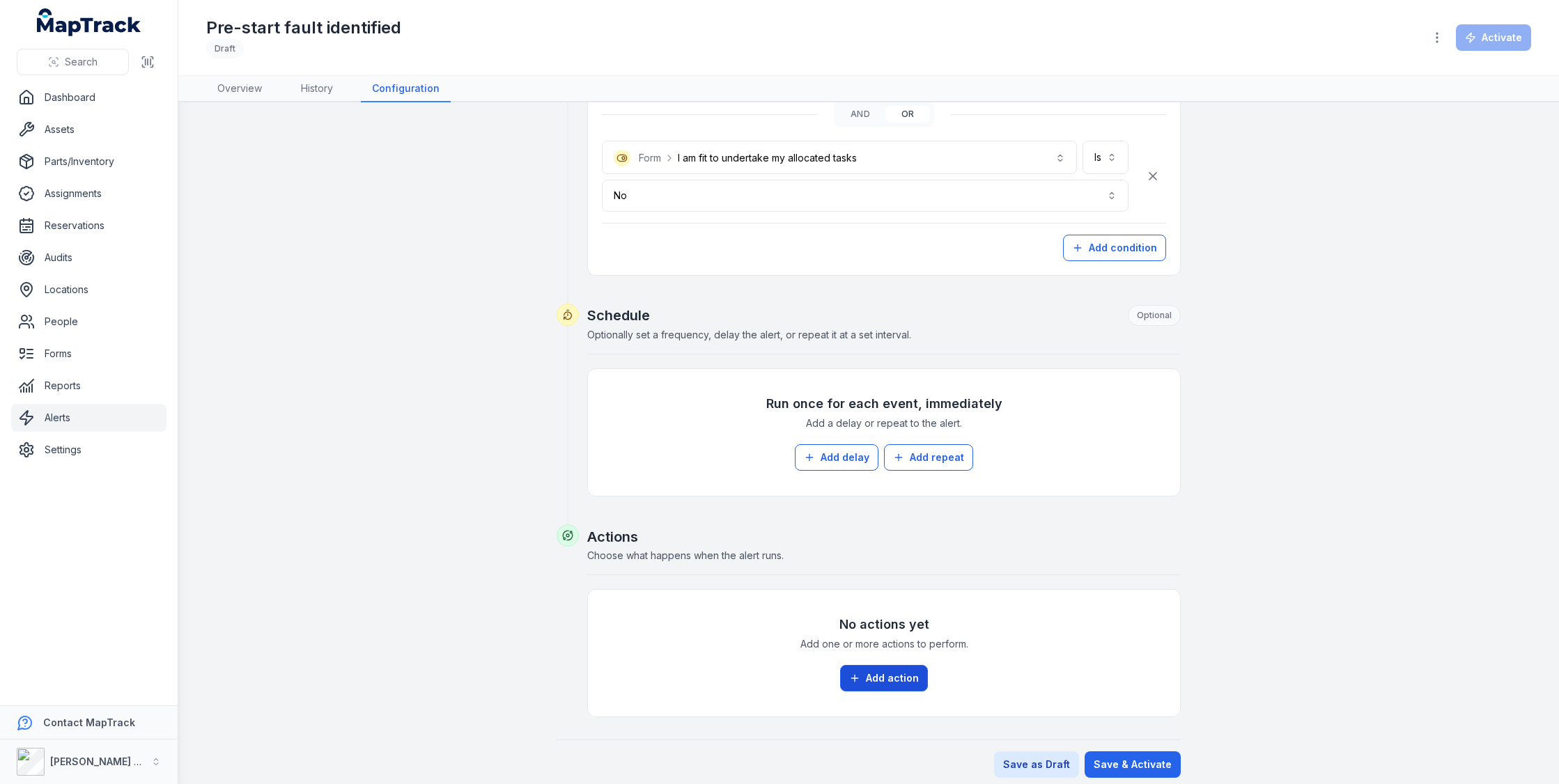
click at [879, 665] on button "Add action" at bounding box center [884, 678] width 88 height 26
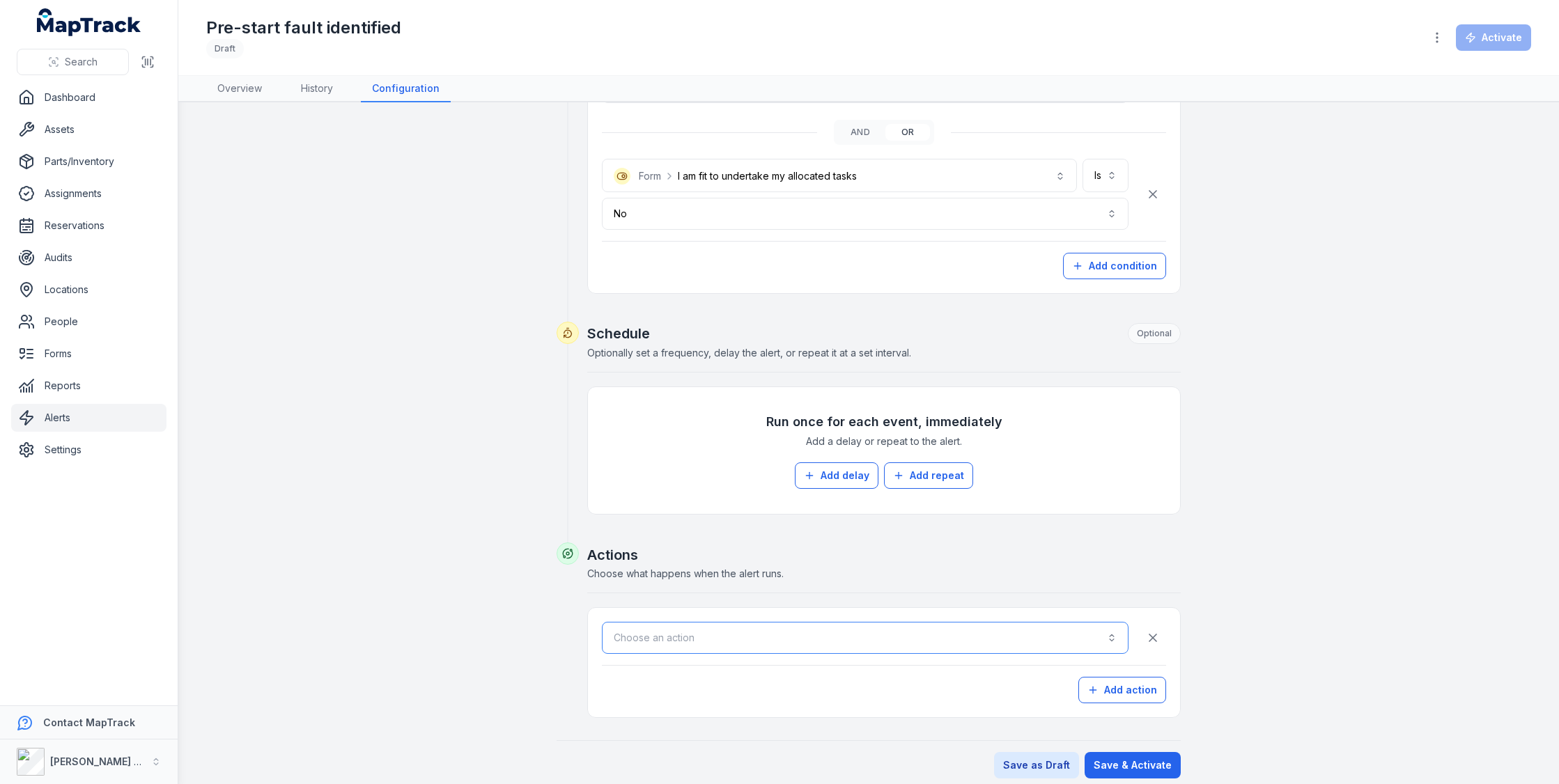
click at [884, 630] on button "Choose an action" at bounding box center [865, 638] width 527 height 32
click at [817, 661] on div "Alert / Notifcation" at bounding box center [866, 666] width 498 height 14
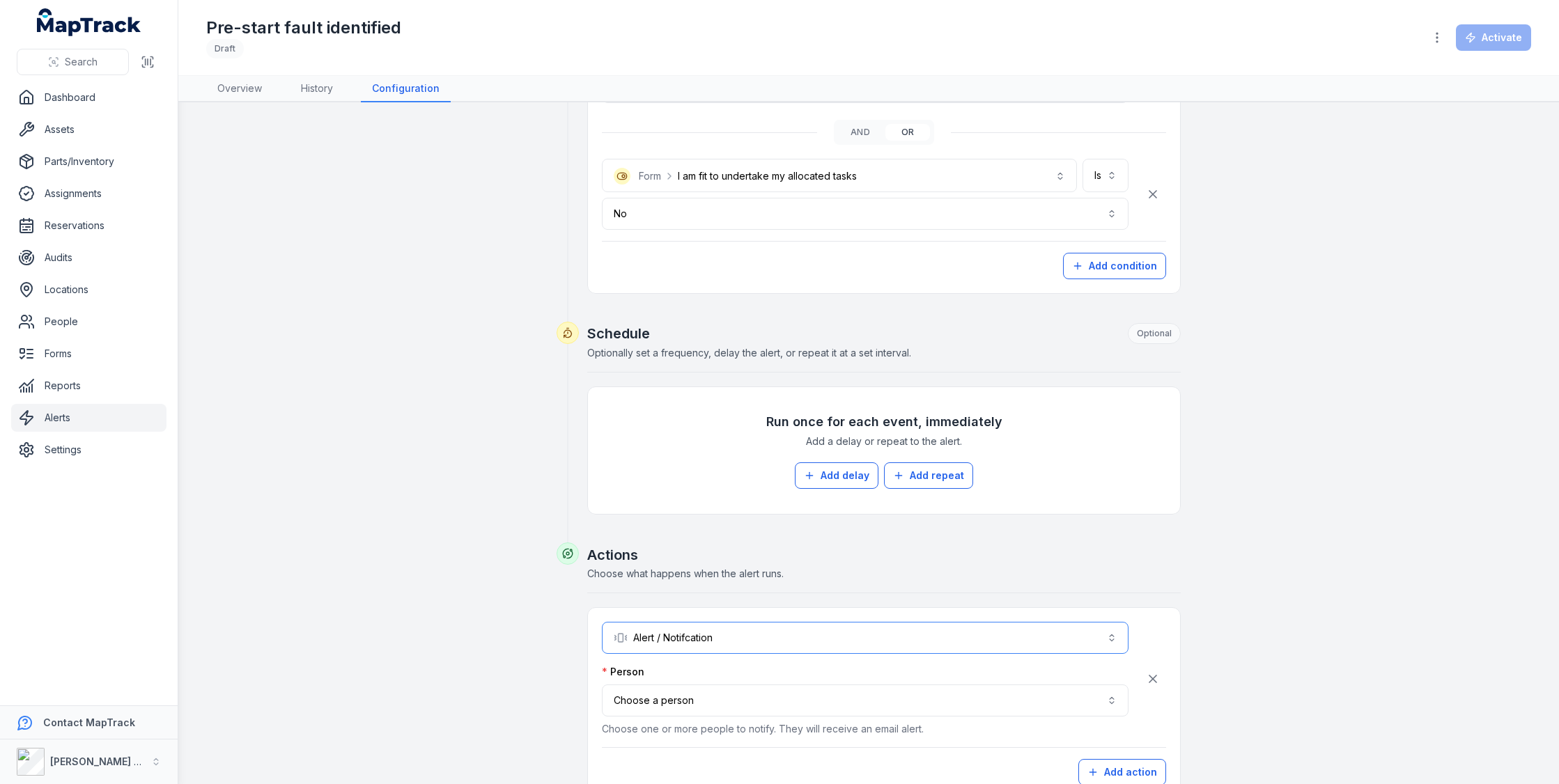
scroll to position [1434, 0]
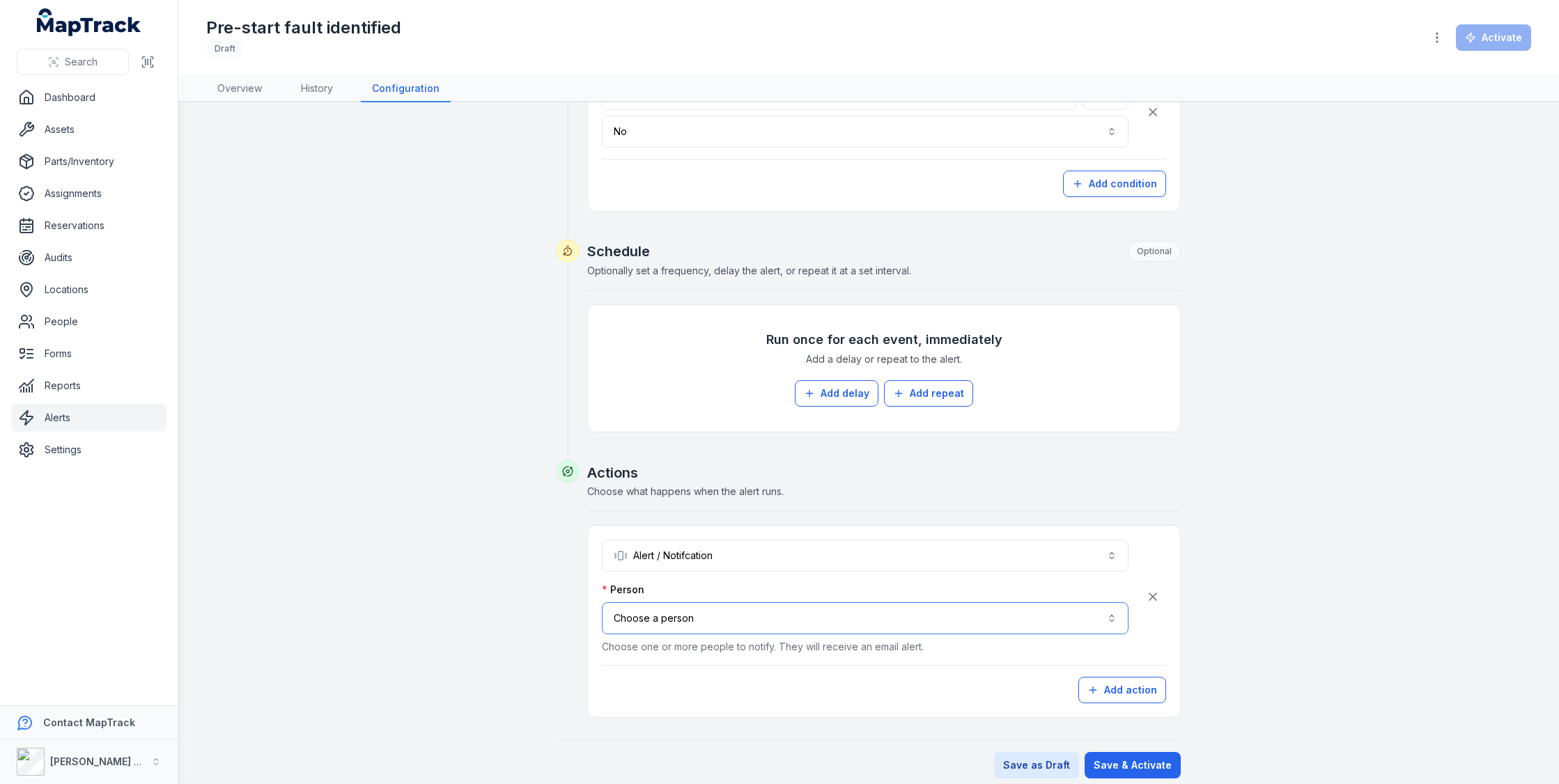
click at [867, 606] on button "Choose a person" at bounding box center [865, 618] width 527 height 32
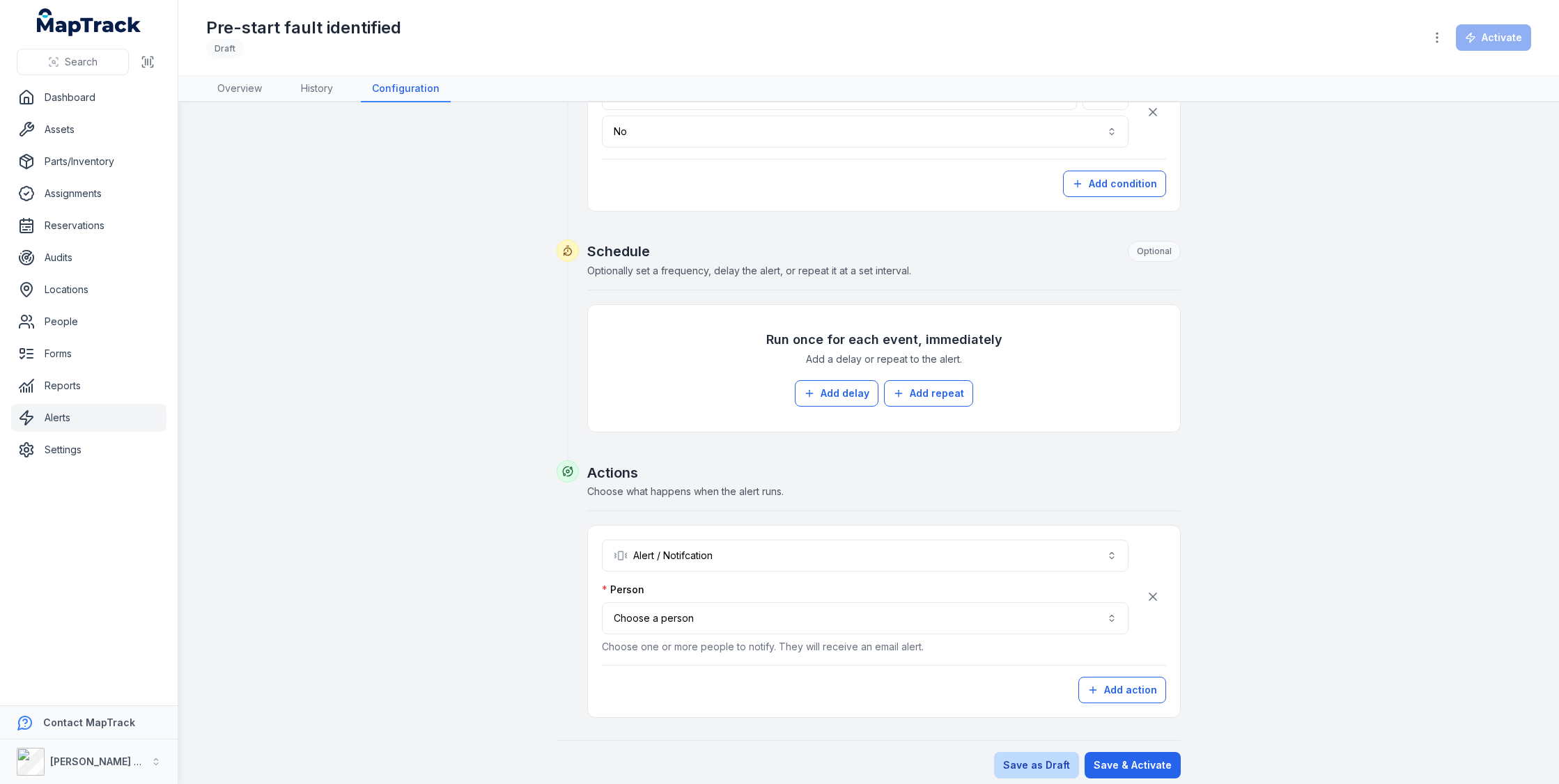
click at [1039, 758] on button "Save as Draft" at bounding box center [1037, 765] width 85 height 26
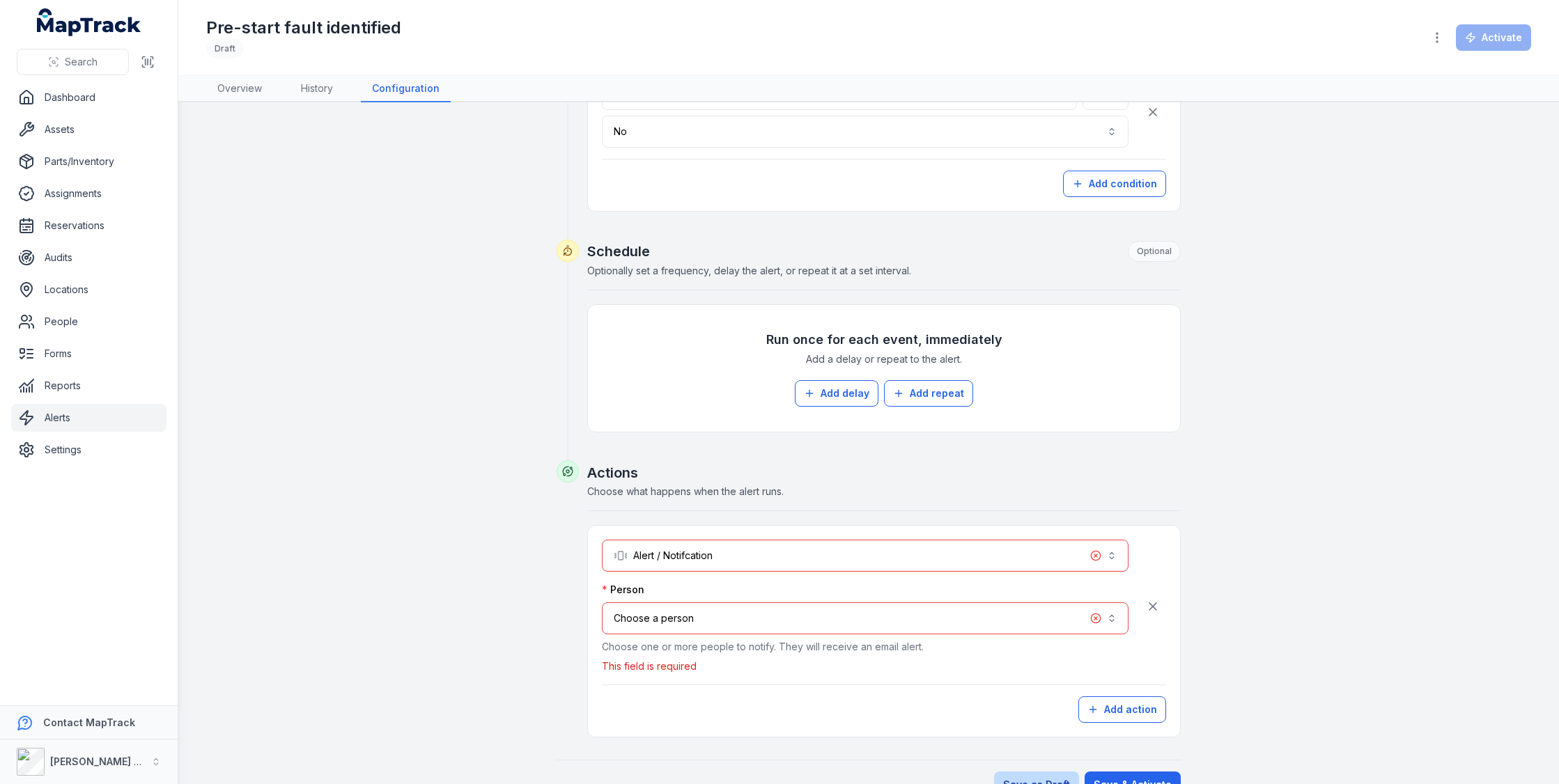
scroll to position [1454, 0]
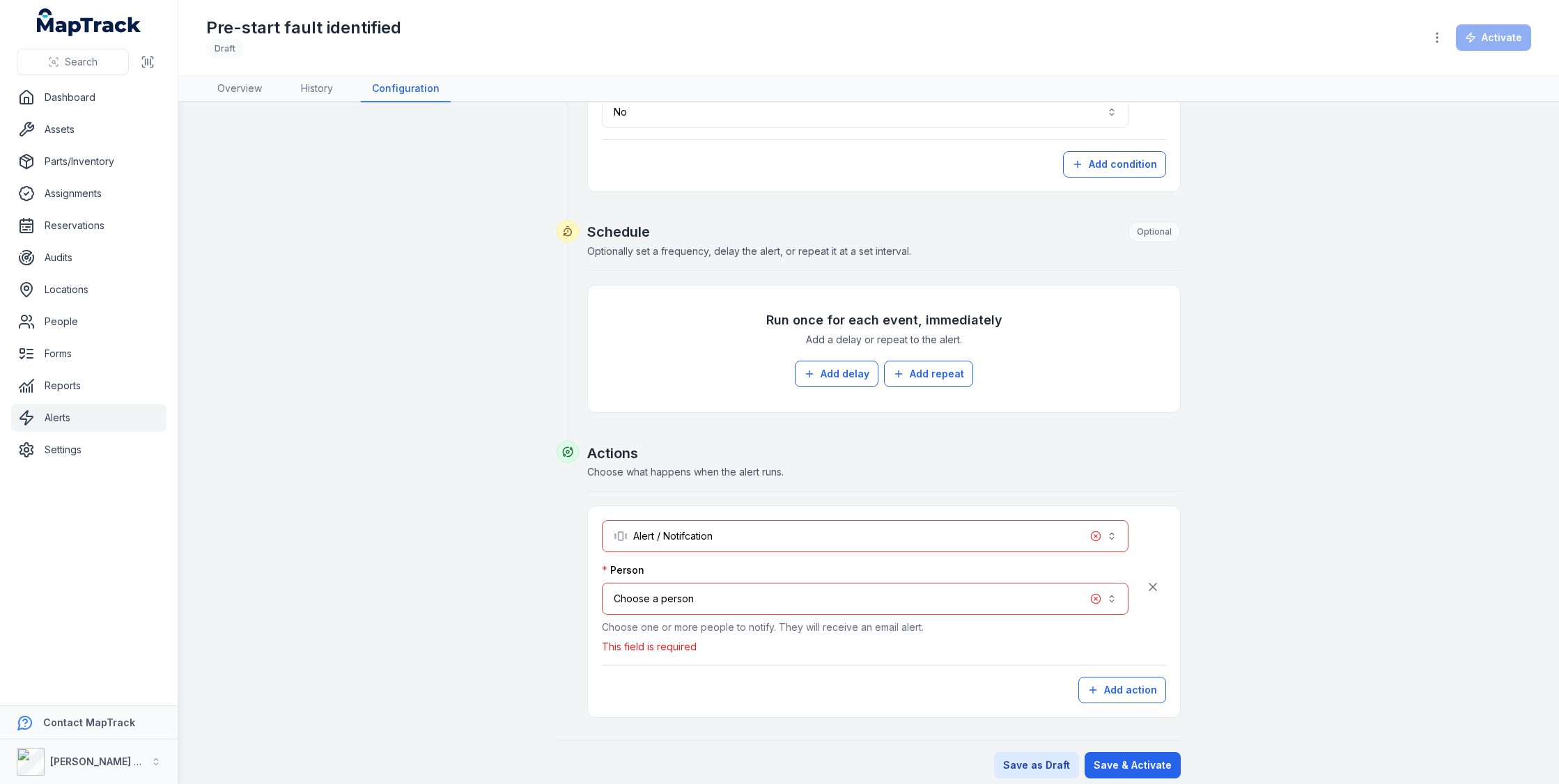
click at [868, 587] on button "Choose a person" at bounding box center [865, 599] width 527 height 32
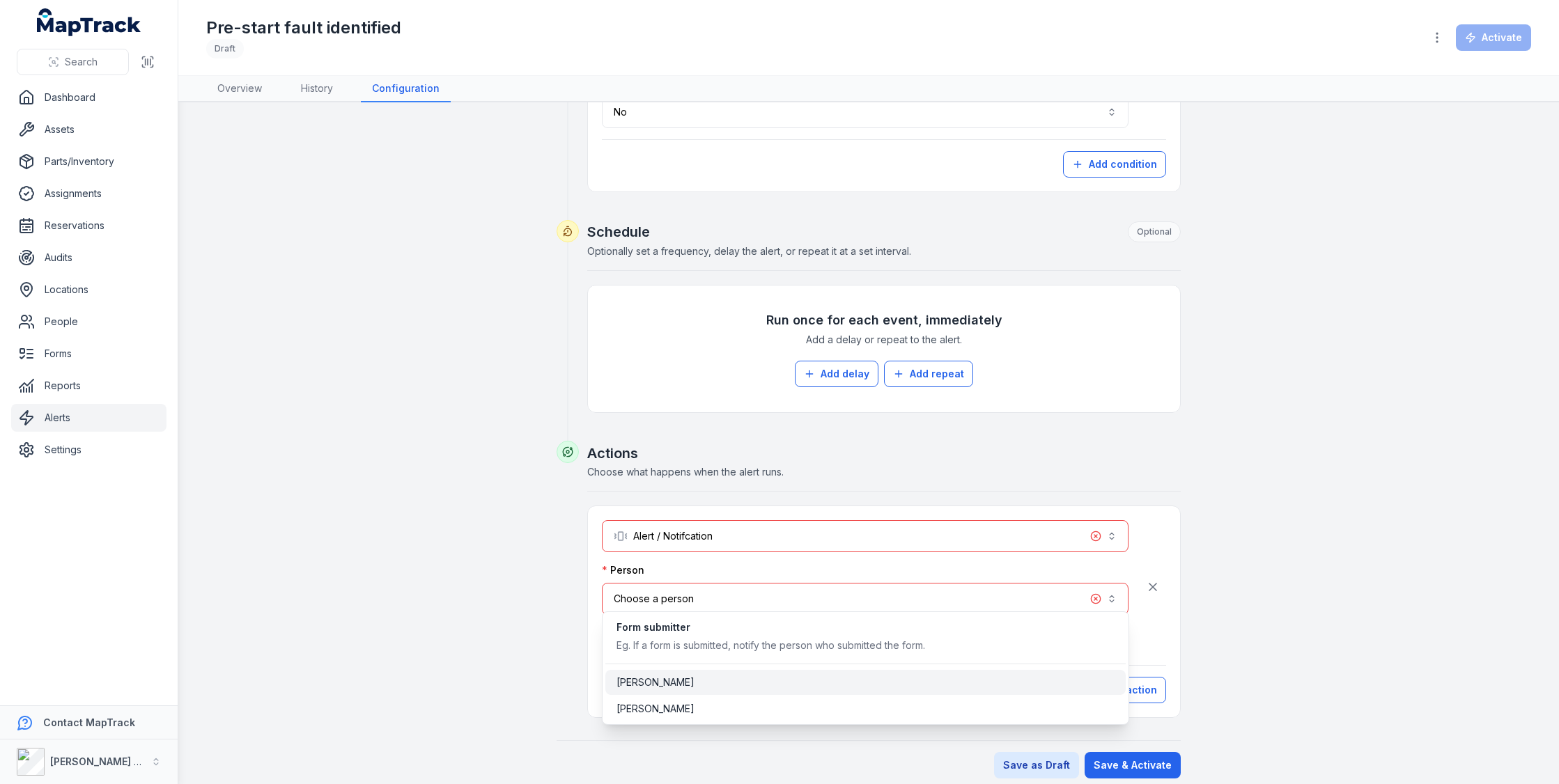
click at [827, 684] on div "[PERSON_NAME]" at bounding box center [866, 682] width 498 height 14
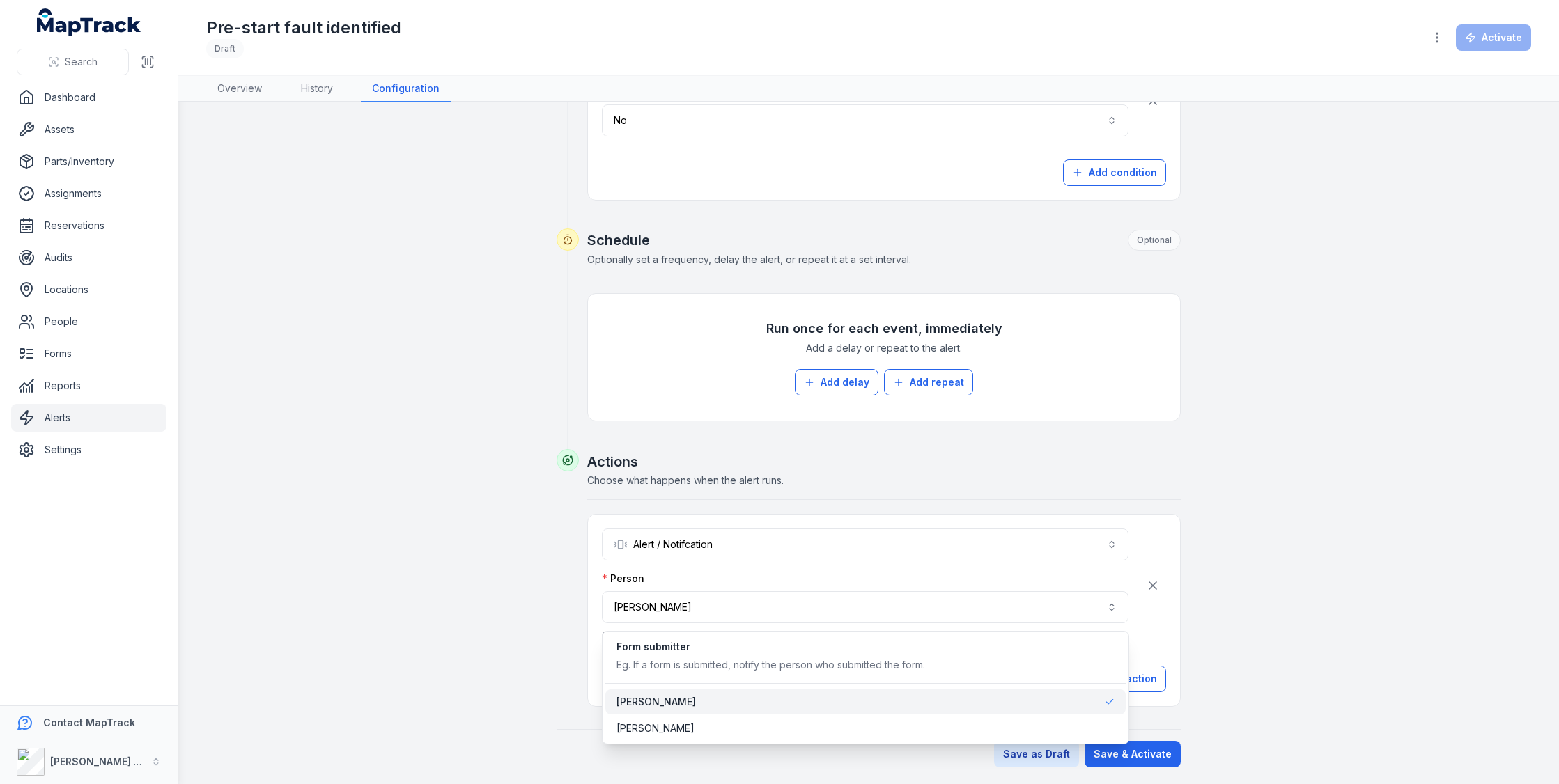
scroll to position [1434, 0]
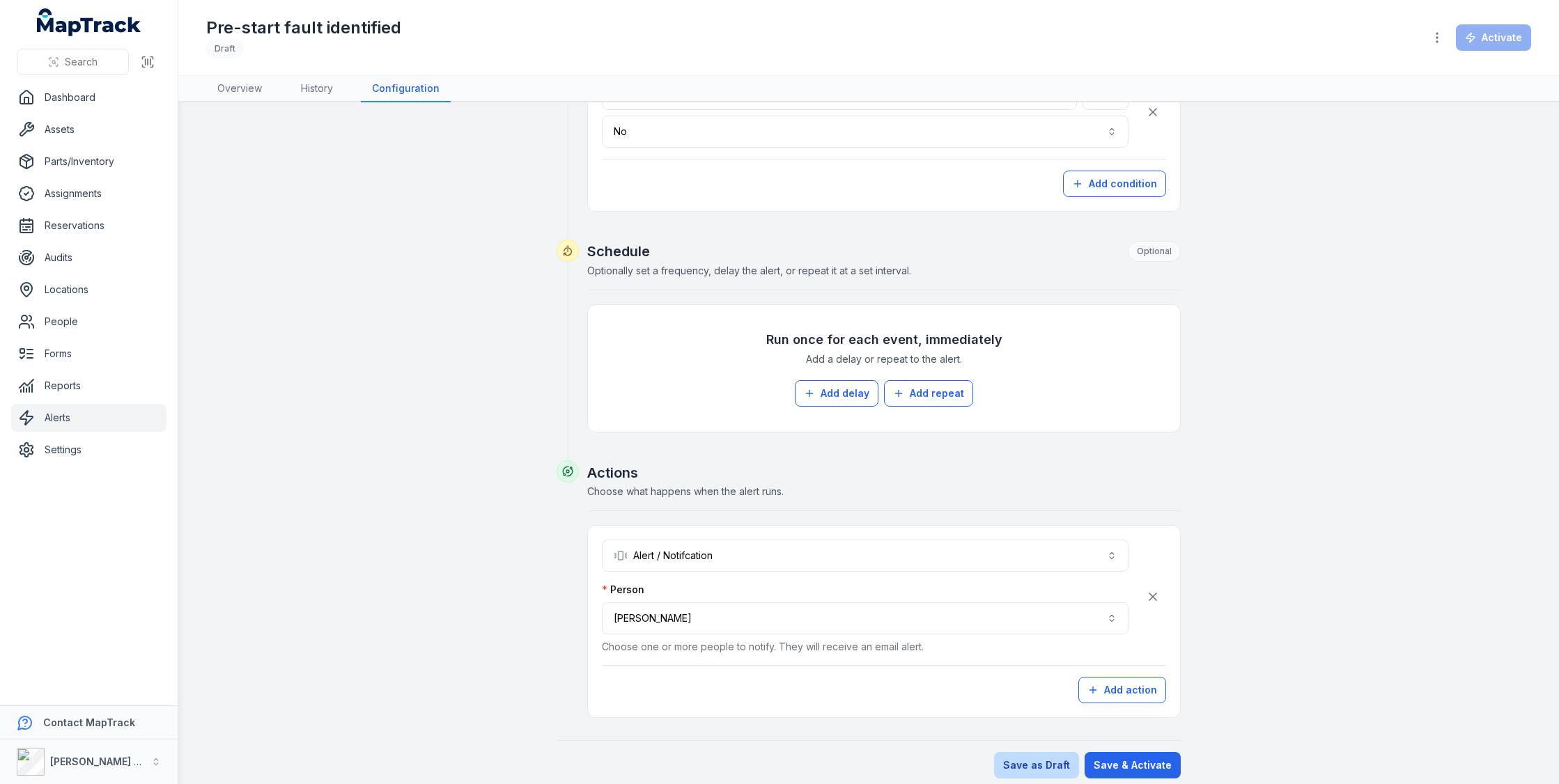
click at [1056, 764] on button "Save as Draft" at bounding box center [1037, 765] width 85 height 26
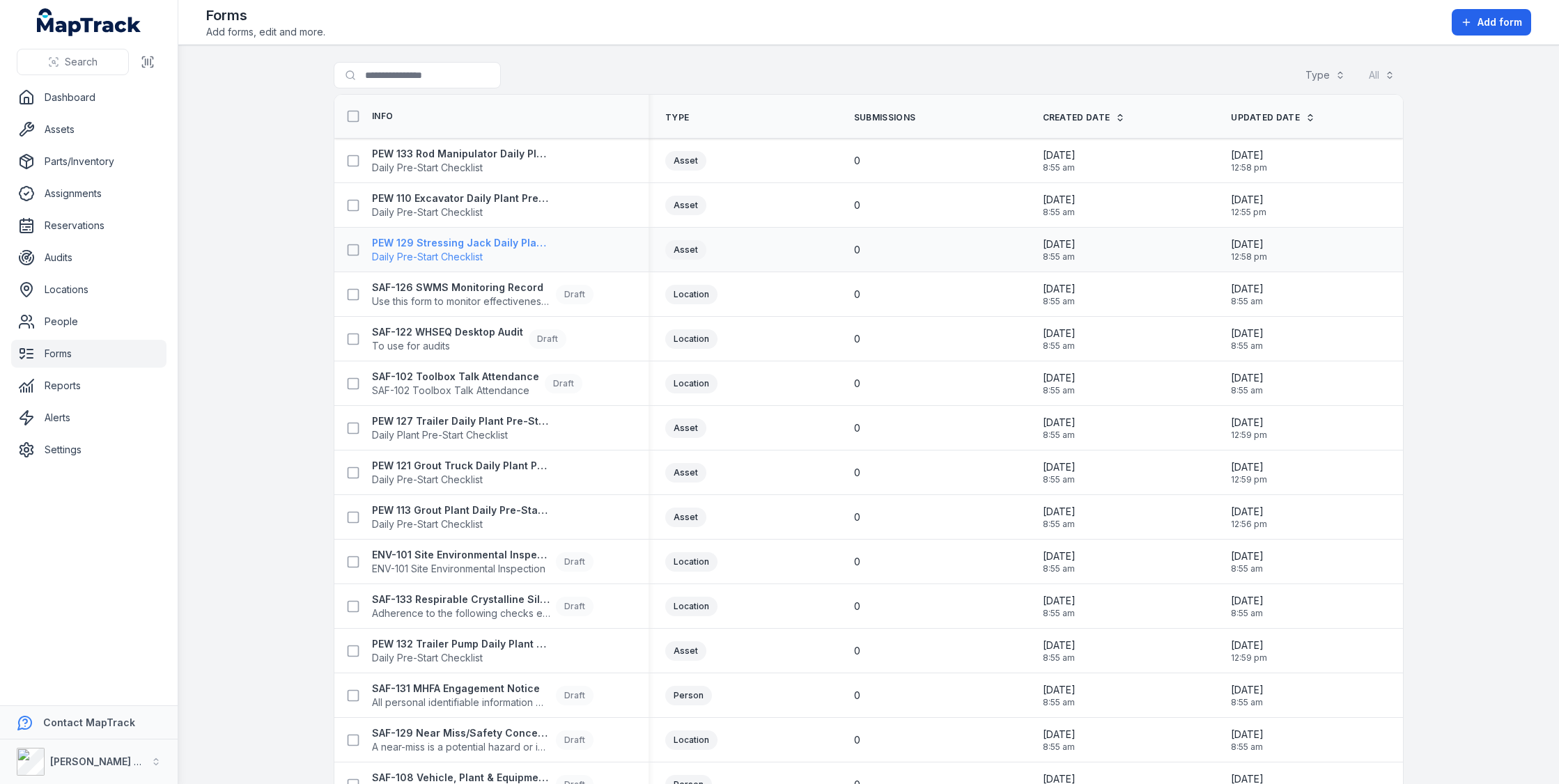
click at [515, 243] on strong "PEW 129 Stressing Jack Daily Plant Pre-Start" at bounding box center [461, 243] width 178 height 14
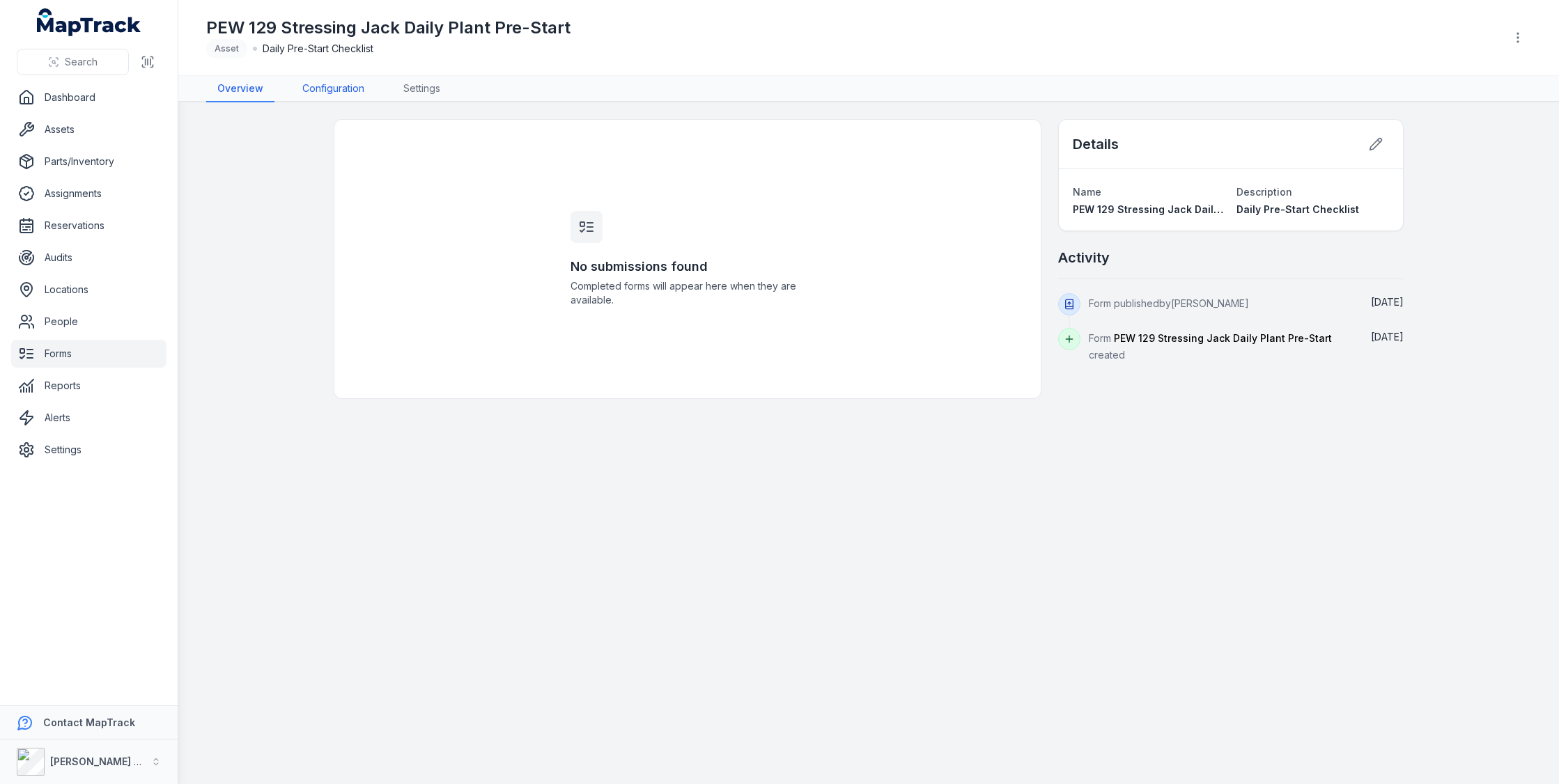
click at [359, 86] on link "Configuration" at bounding box center [333, 89] width 84 height 26
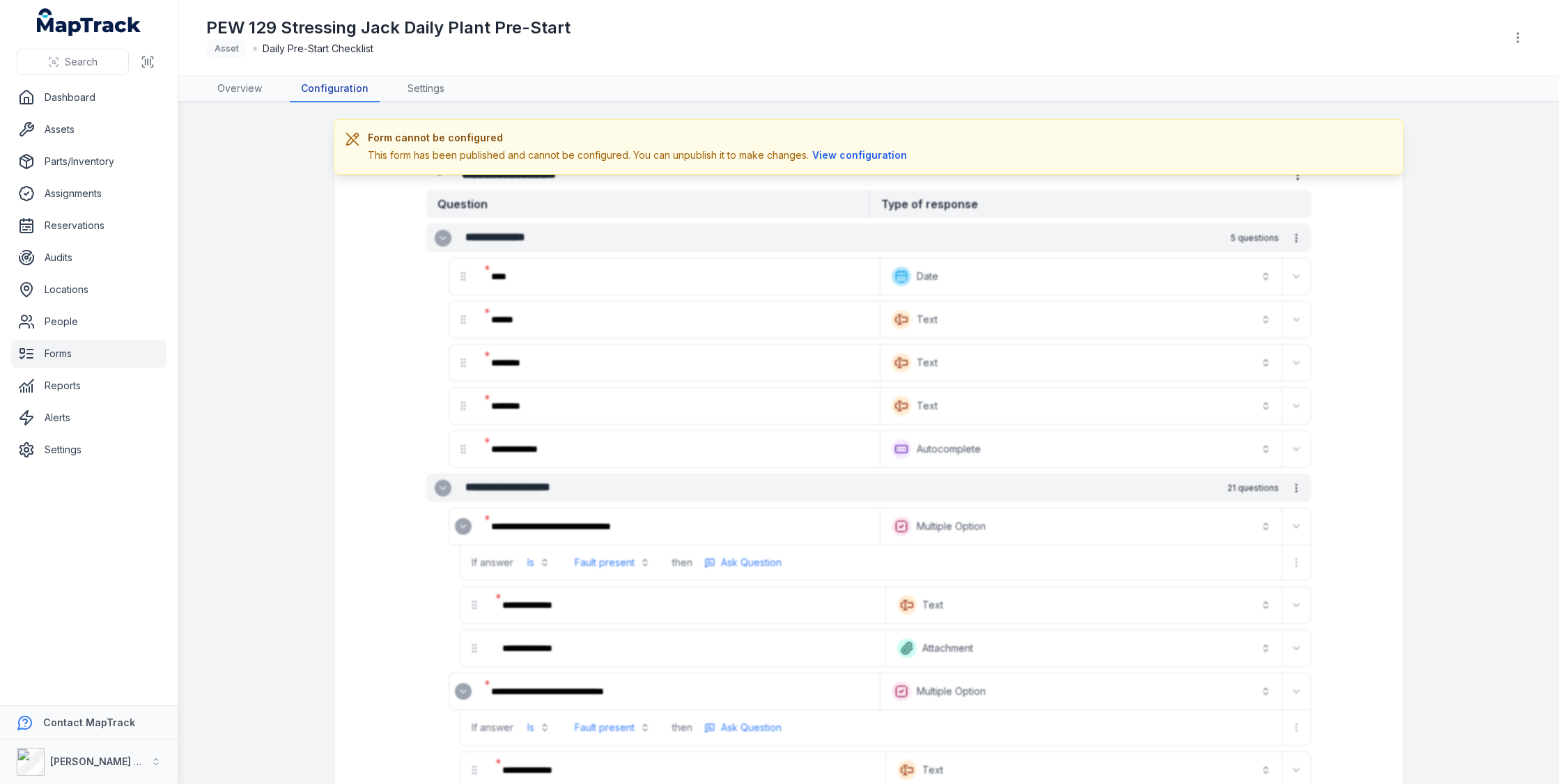
scroll to position [67, 0]
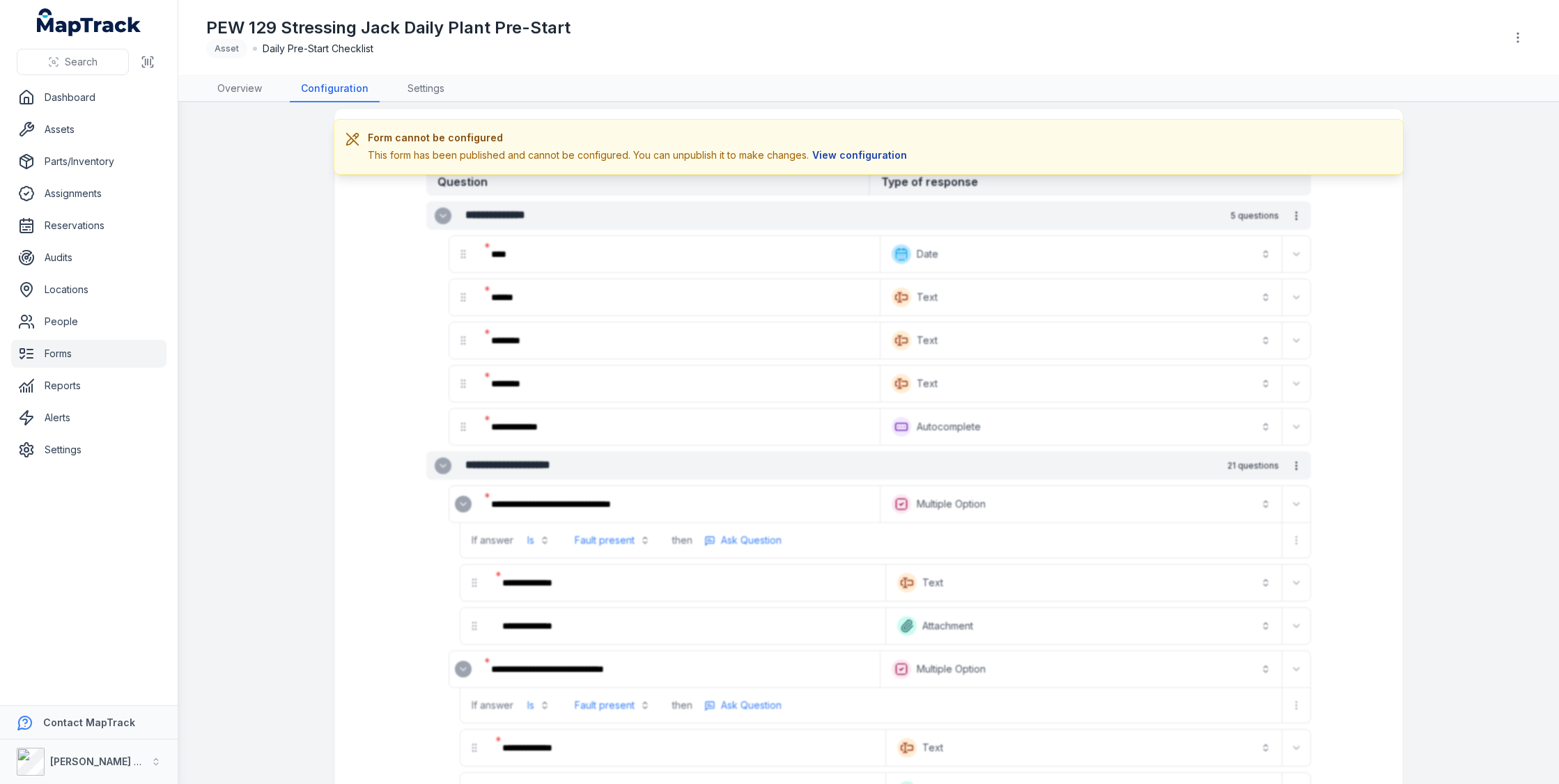
click at [835, 152] on button "View configuration" at bounding box center [859, 155] width 102 height 15
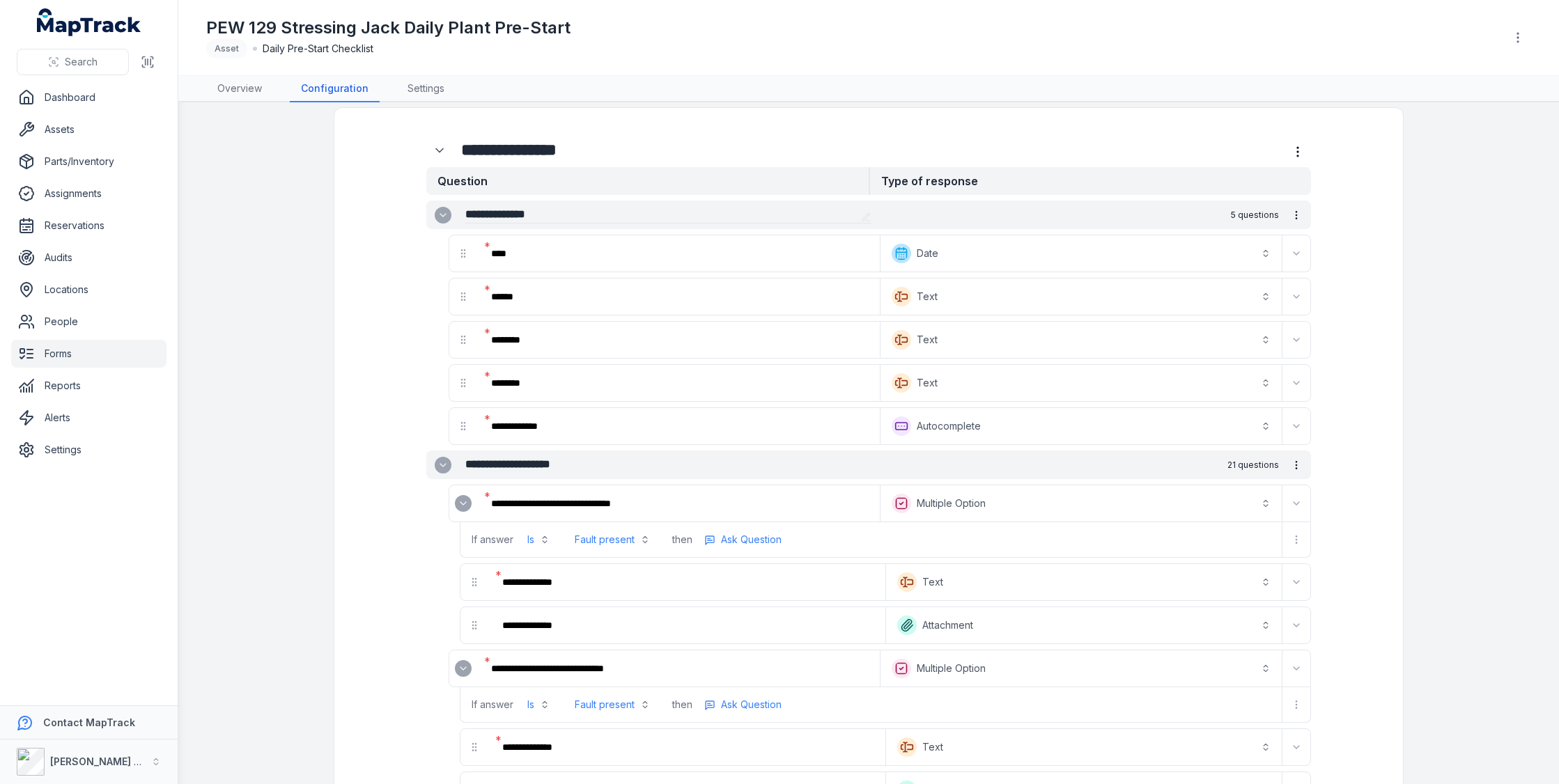
scroll to position [0, 0]
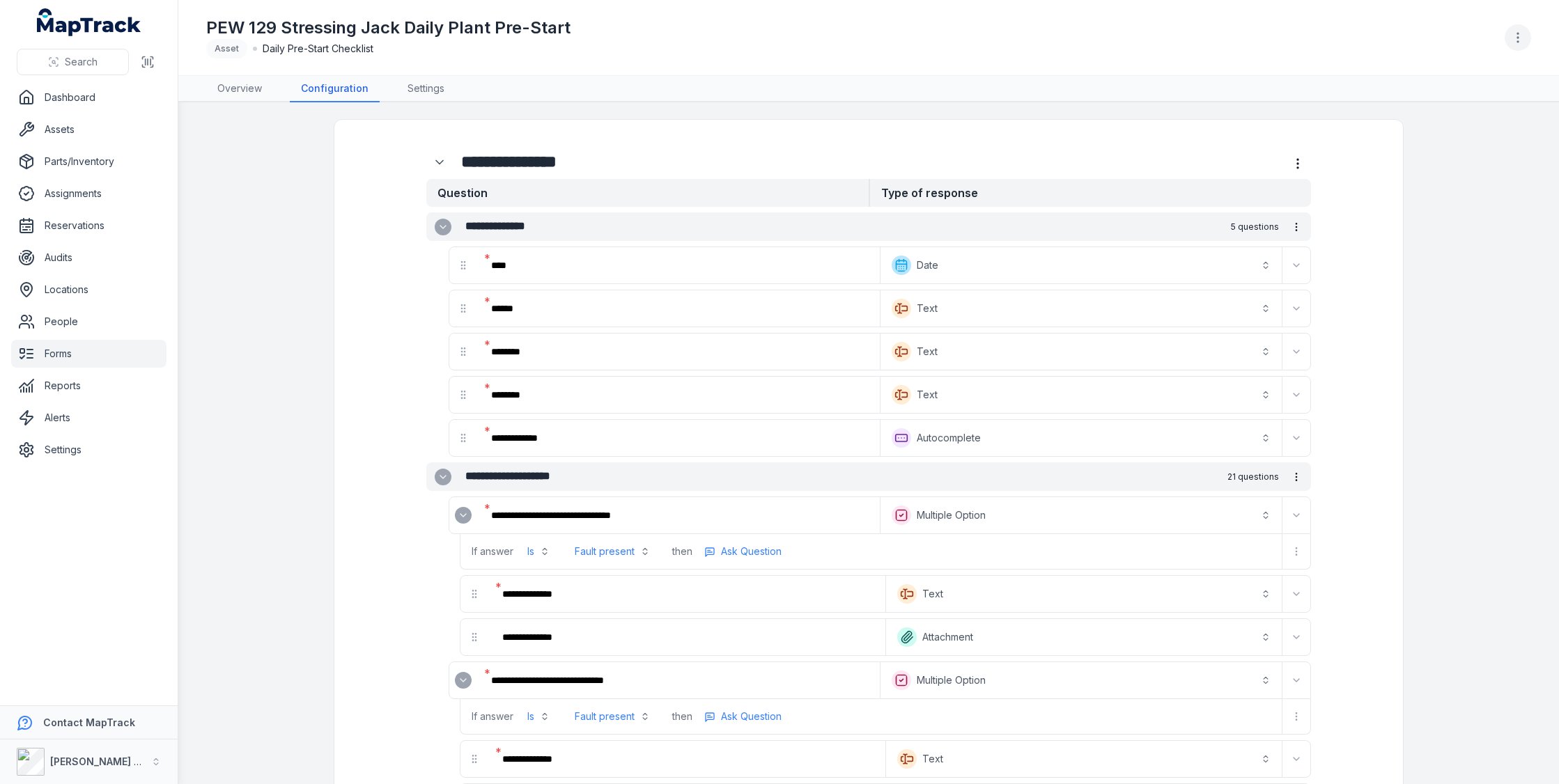
click at [1514, 27] on button "button" at bounding box center [1517, 37] width 26 height 26
click at [1464, 71] on div "Unpublish form" at bounding box center [1447, 74] width 156 height 25
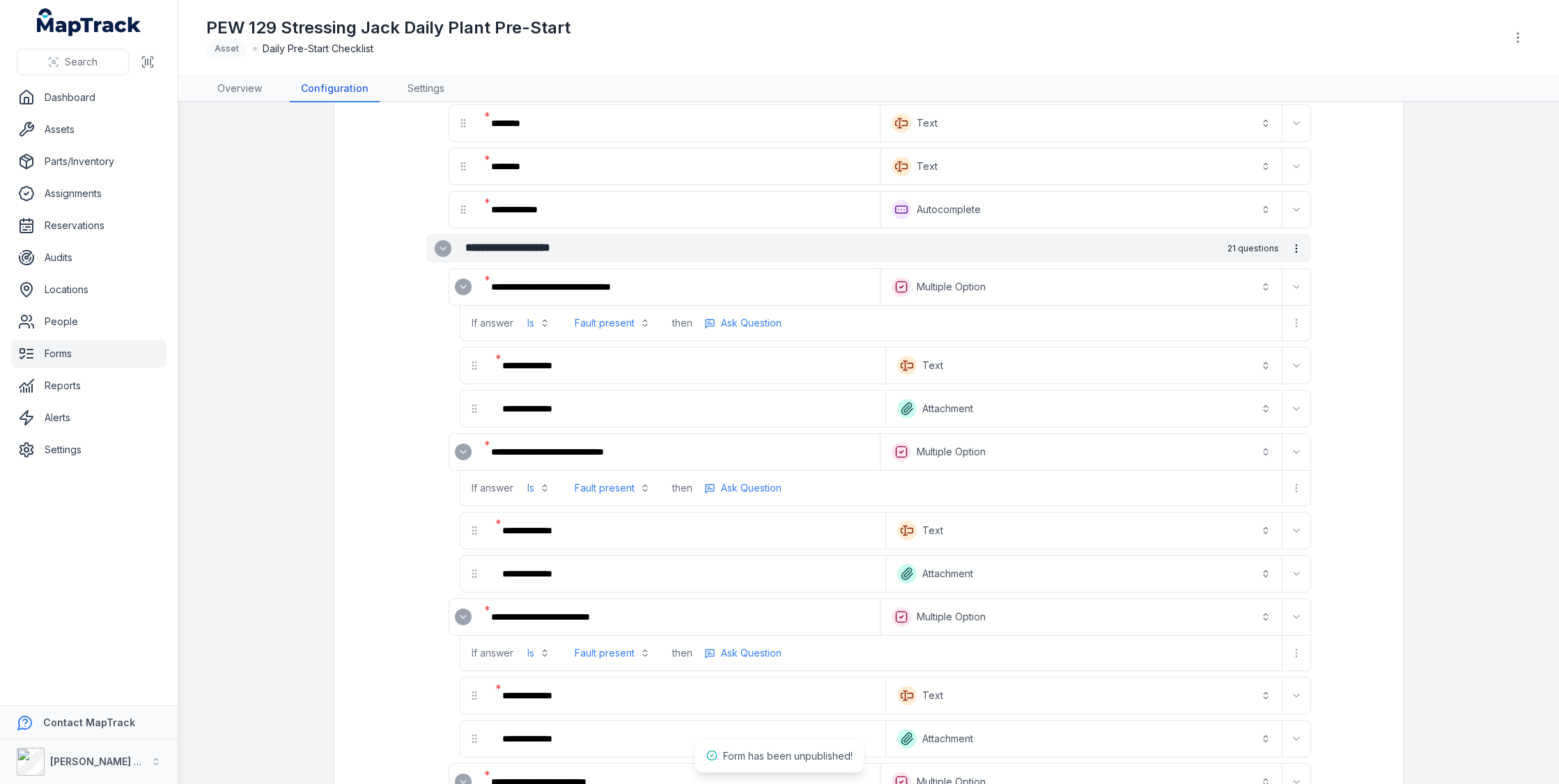
scroll to position [255, 0]
